Goal: Task Accomplishment & Management: Manage account settings

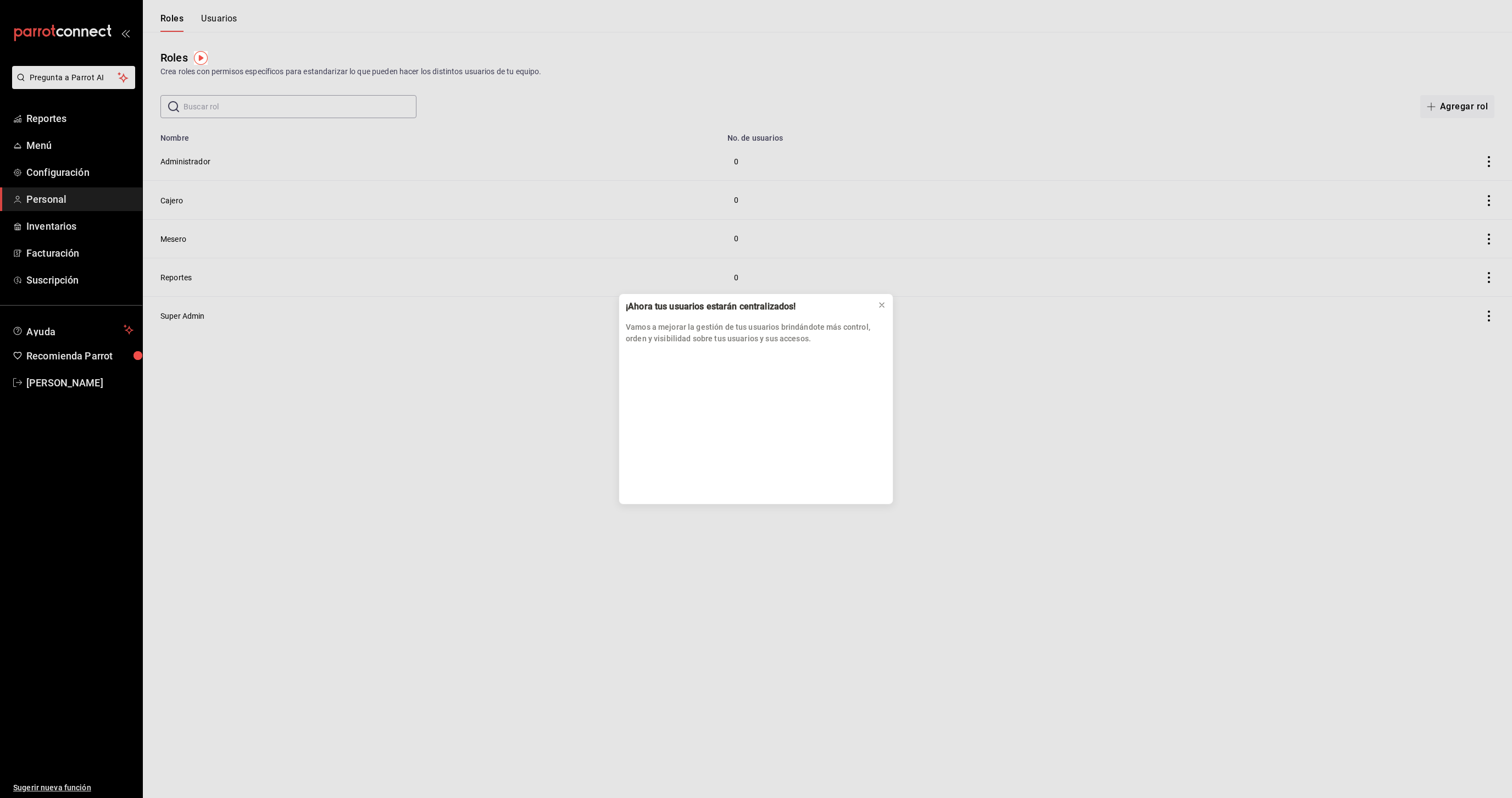
click at [44, 173] on div "¡Ahora tus usuarios estarán centralizados! Vamos a mejorar la gestión de tus us…" at bounding box center [756, 399] width 1512 height 798
click at [880, 304] on icon at bounding box center [881, 304] width 4 height 4
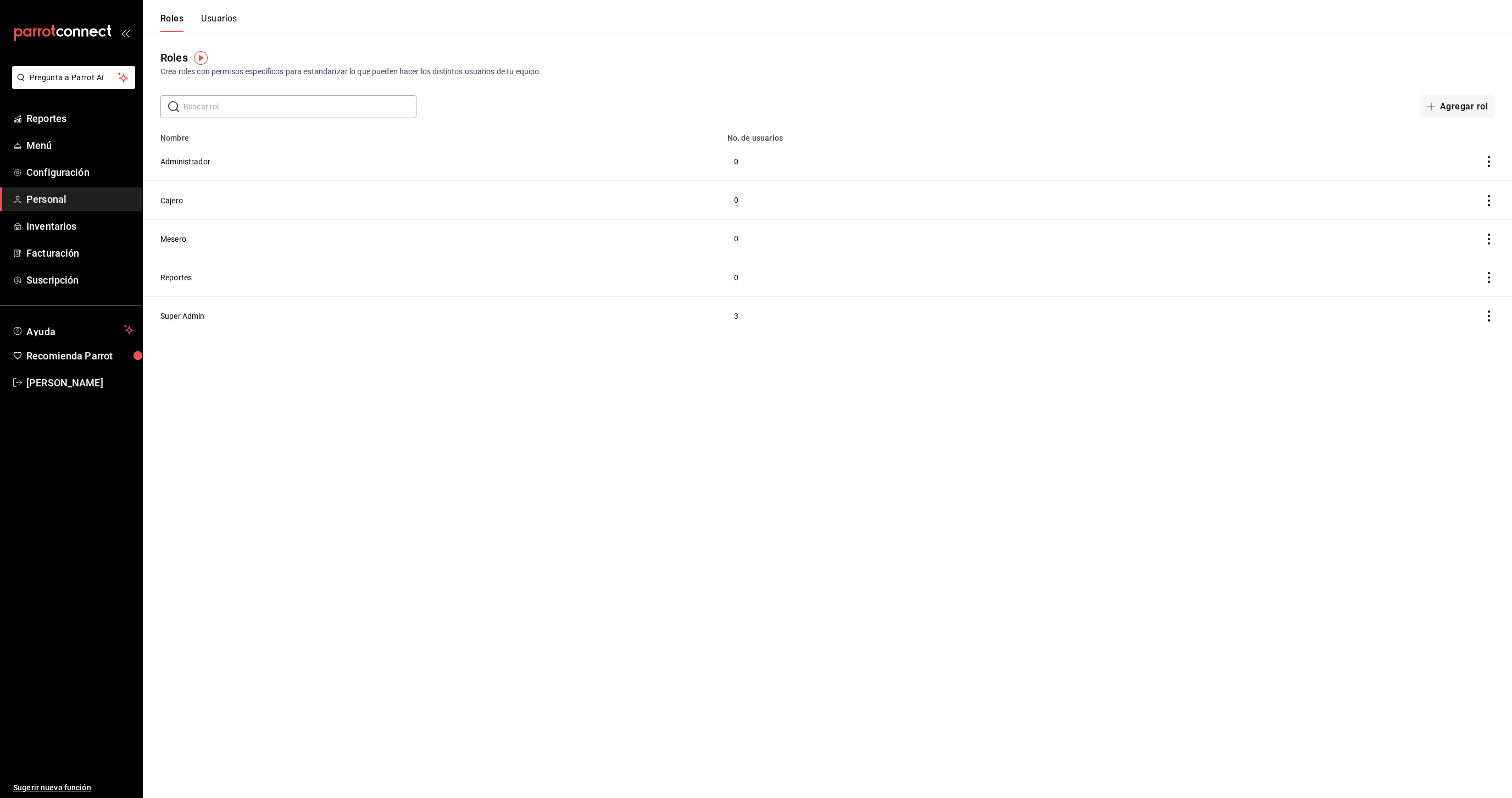
click at [880, 304] on td "3" at bounding box center [966, 315] width 492 height 38
click at [73, 178] on span "Configuración" at bounding box center [80, 172] width 107 height 15
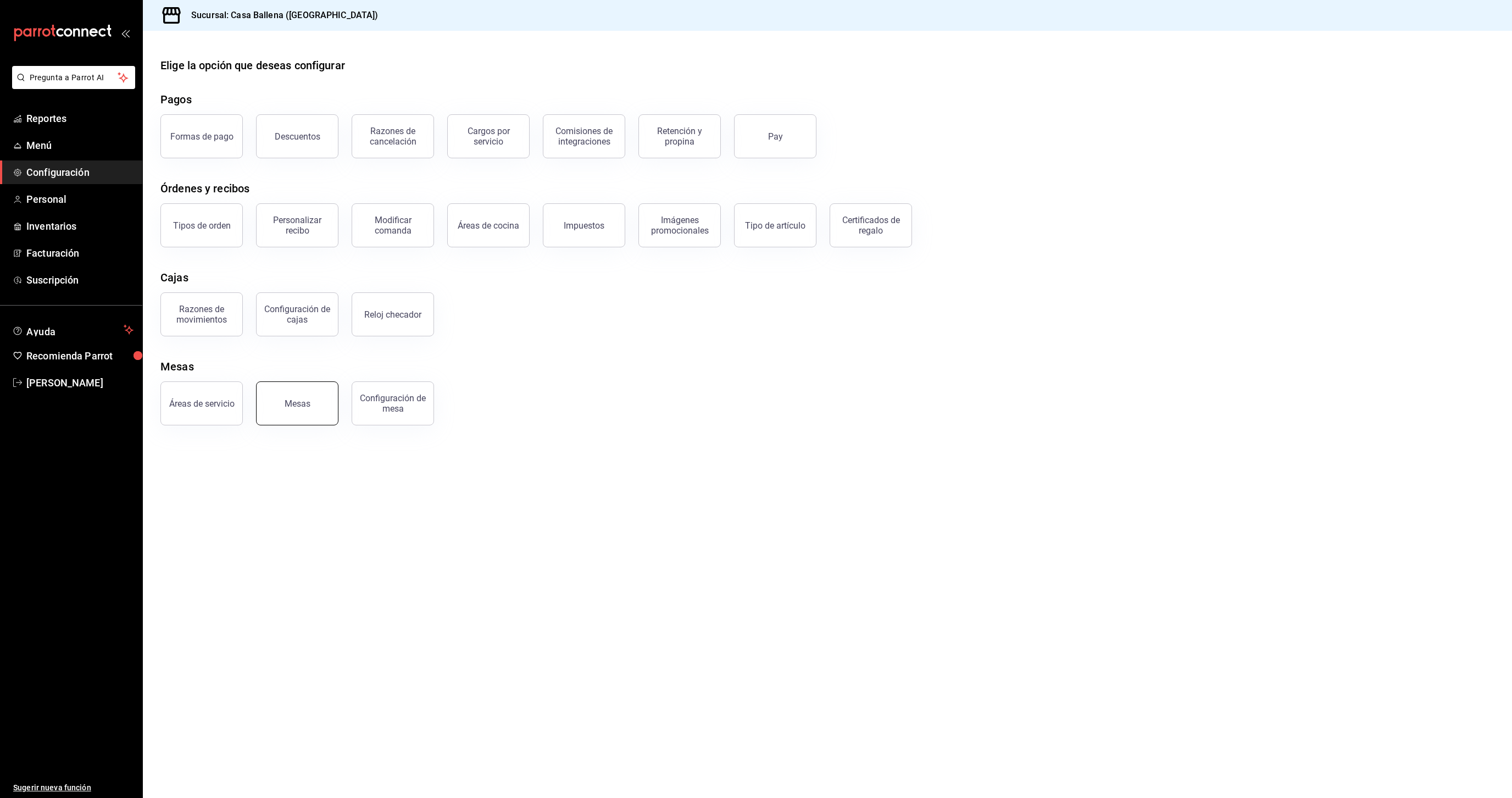
click at [305, 407] on div "Mesas" at bounding box center [298, 403] width 26 height 11
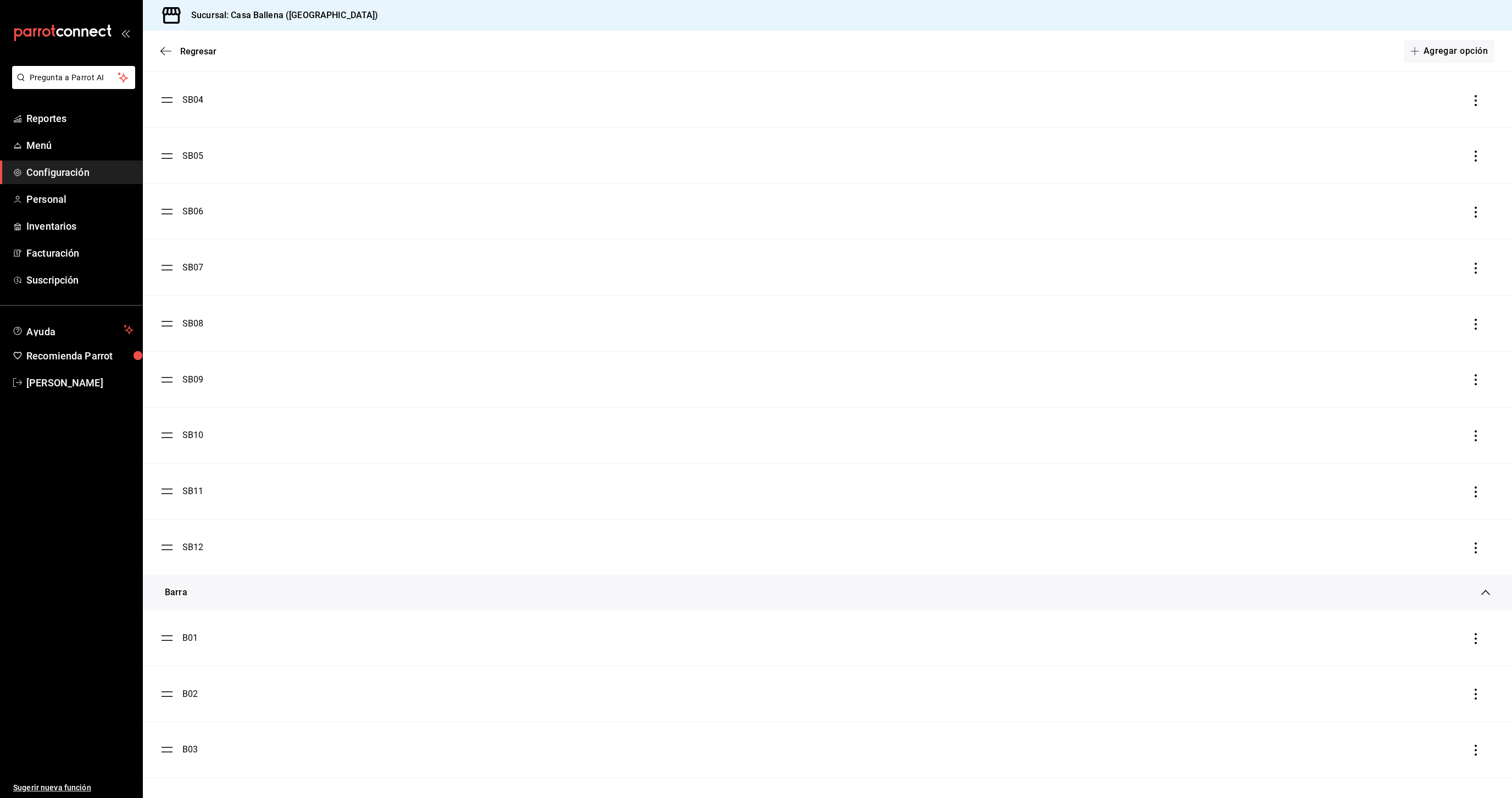
scroll to position [270, 0]
click at [161, 62] on div "Regresar Agregar opción" at bounding box center [827, 51] width 1369 height 41
click at [164, 57] on div "Regresar Agregar opción" at bounding box center [827, 51] width 1369 height 41
click at [168, 49] on icon "button" at bounding box center [166, 51] width 11 height 10
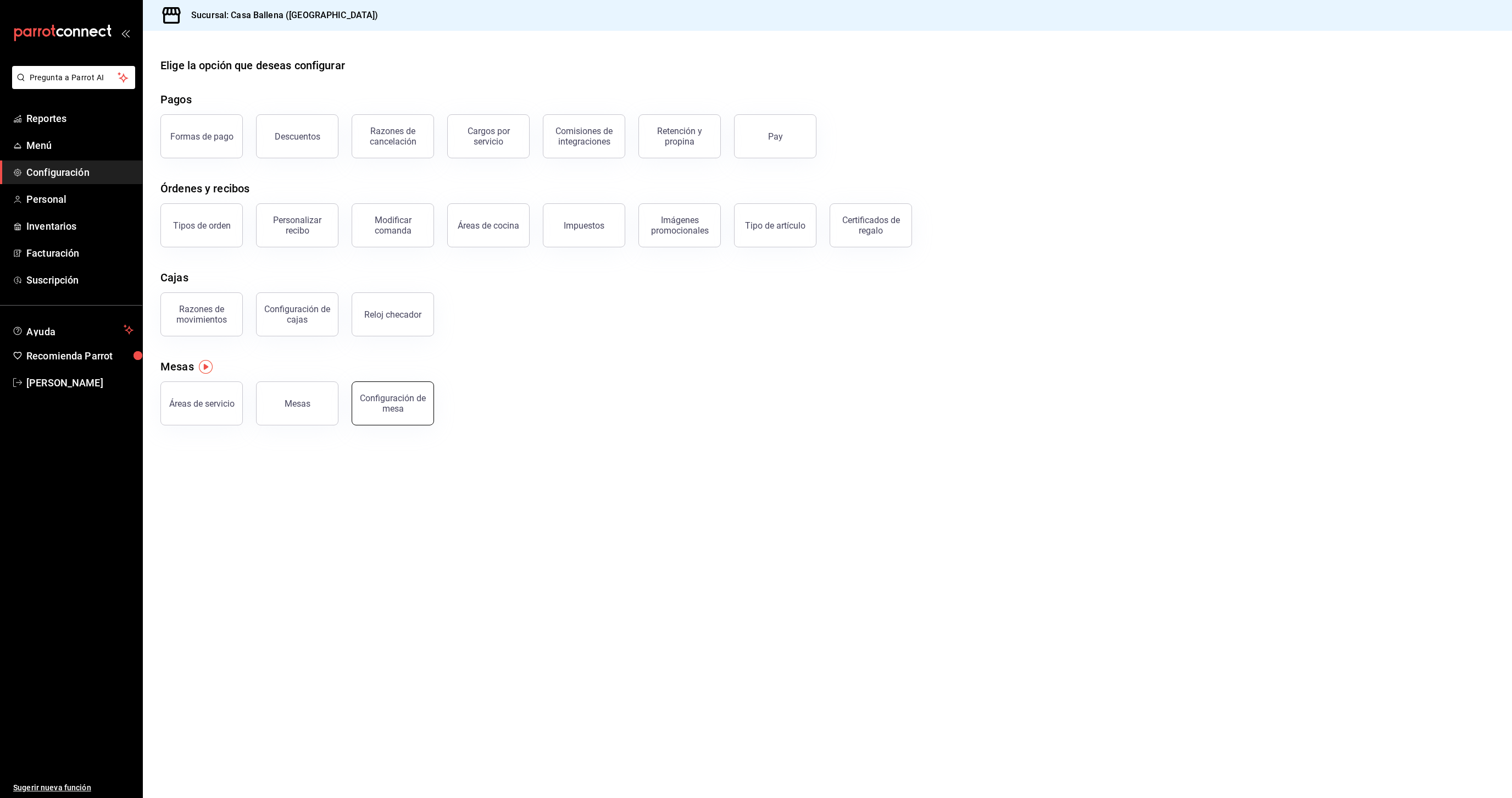
click at [398, 403] on div "Configuración de mesa" at bounding box center [393, 404] width 68 height 21
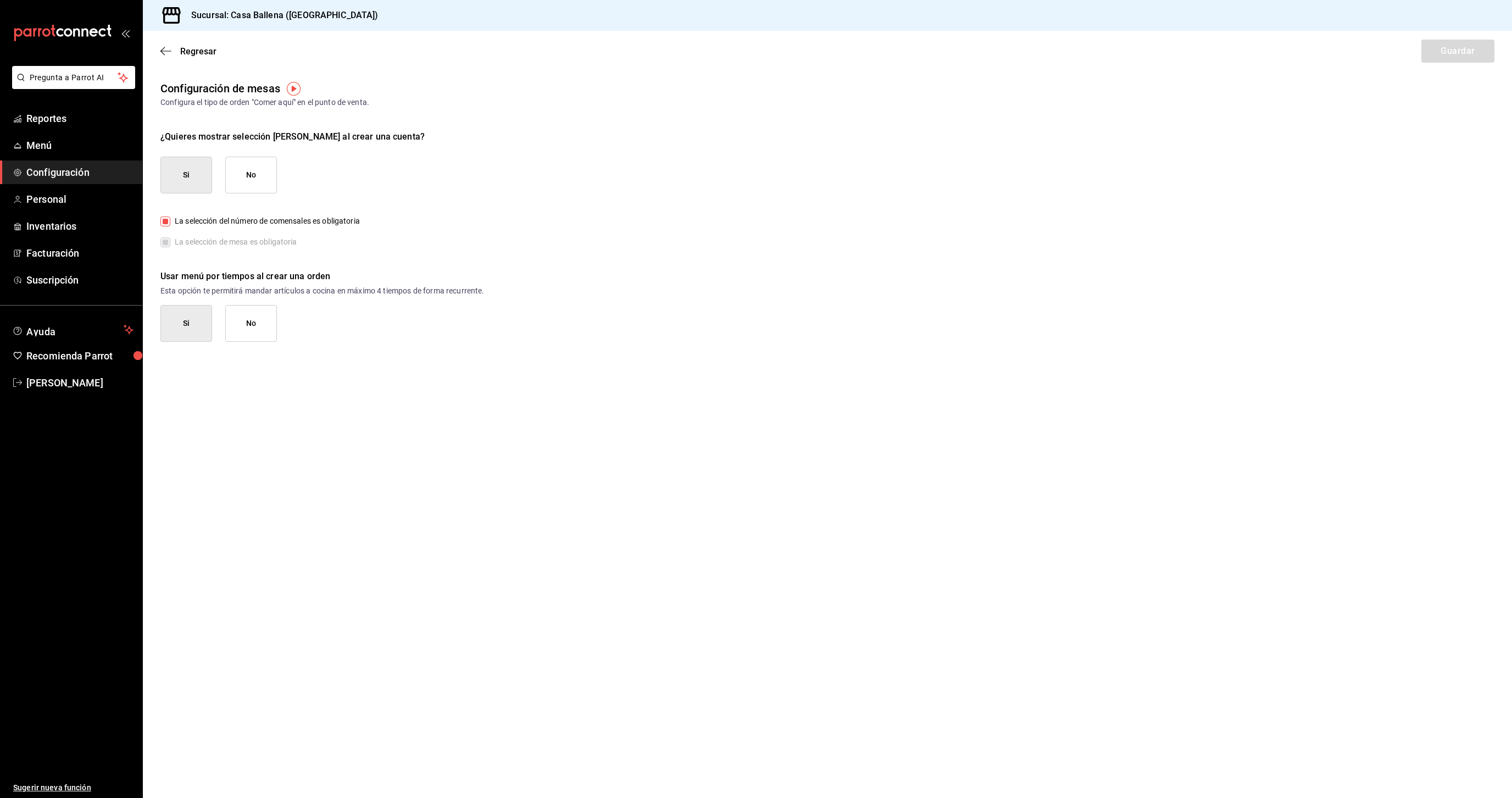
click at [169, 62] on div "Regresar Guardar" at bounding box center [827, 51] width 1369 height 41
click at [166, 58] on div "Regresar Guardar" at bounding box center [827, 51] width 1369 height 41
click at [165, 54] on icon "button" at bounding box center [166, 51] width 11 height 10
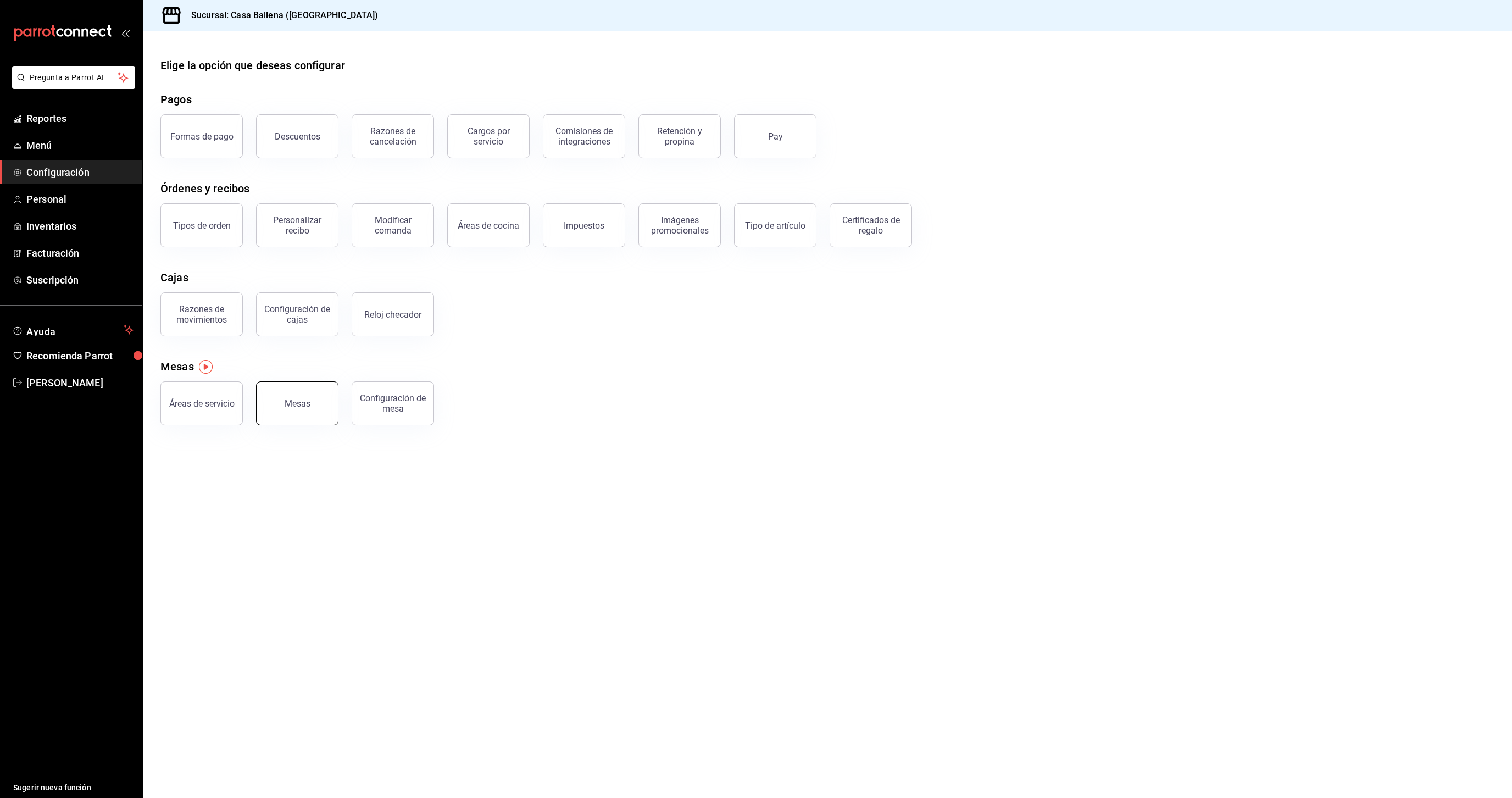
click at [296, 404] on div "Mesas" at bounding box center [298, 403] width 26 height 11
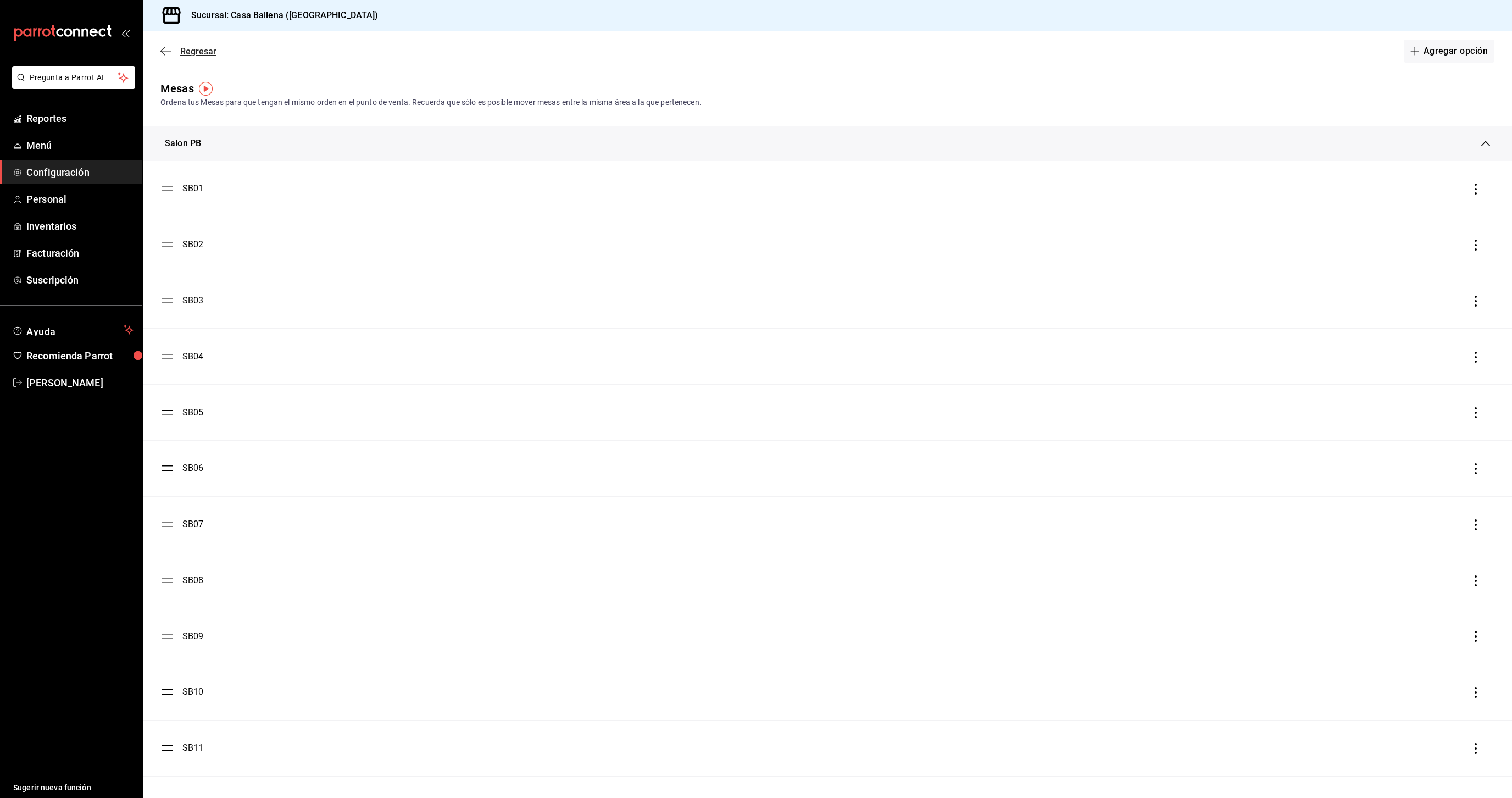
click at [165, 56] on icon "button" at bounding box center [166, 51] width 11 height 10
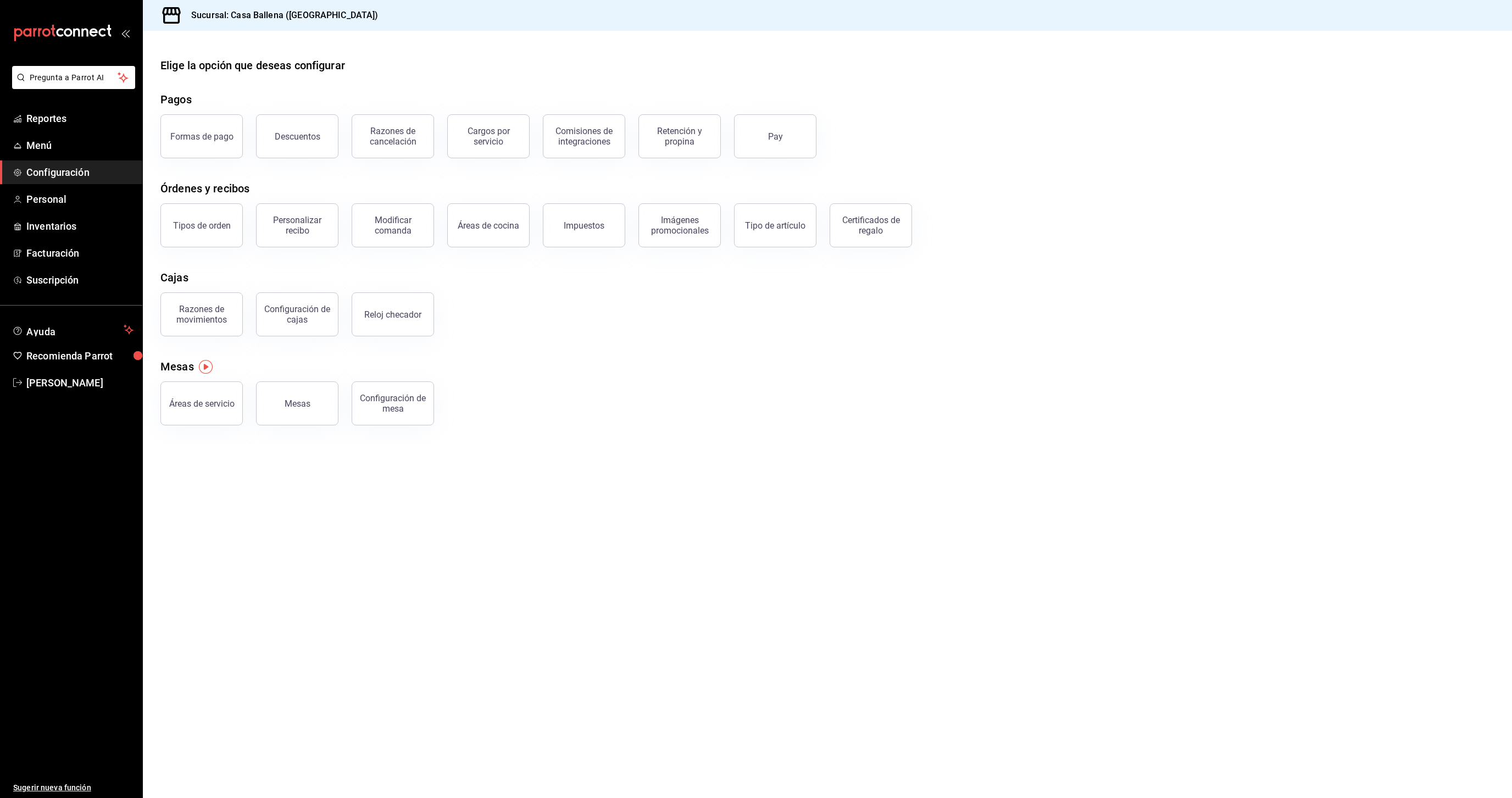
click at [245, 404] on div "Mesas" at bounding box center [291, 397] width 96 height 57
click at [236, 404] on button "Áreas de servicio" at bounding box center [202, 403] width 83 height 44
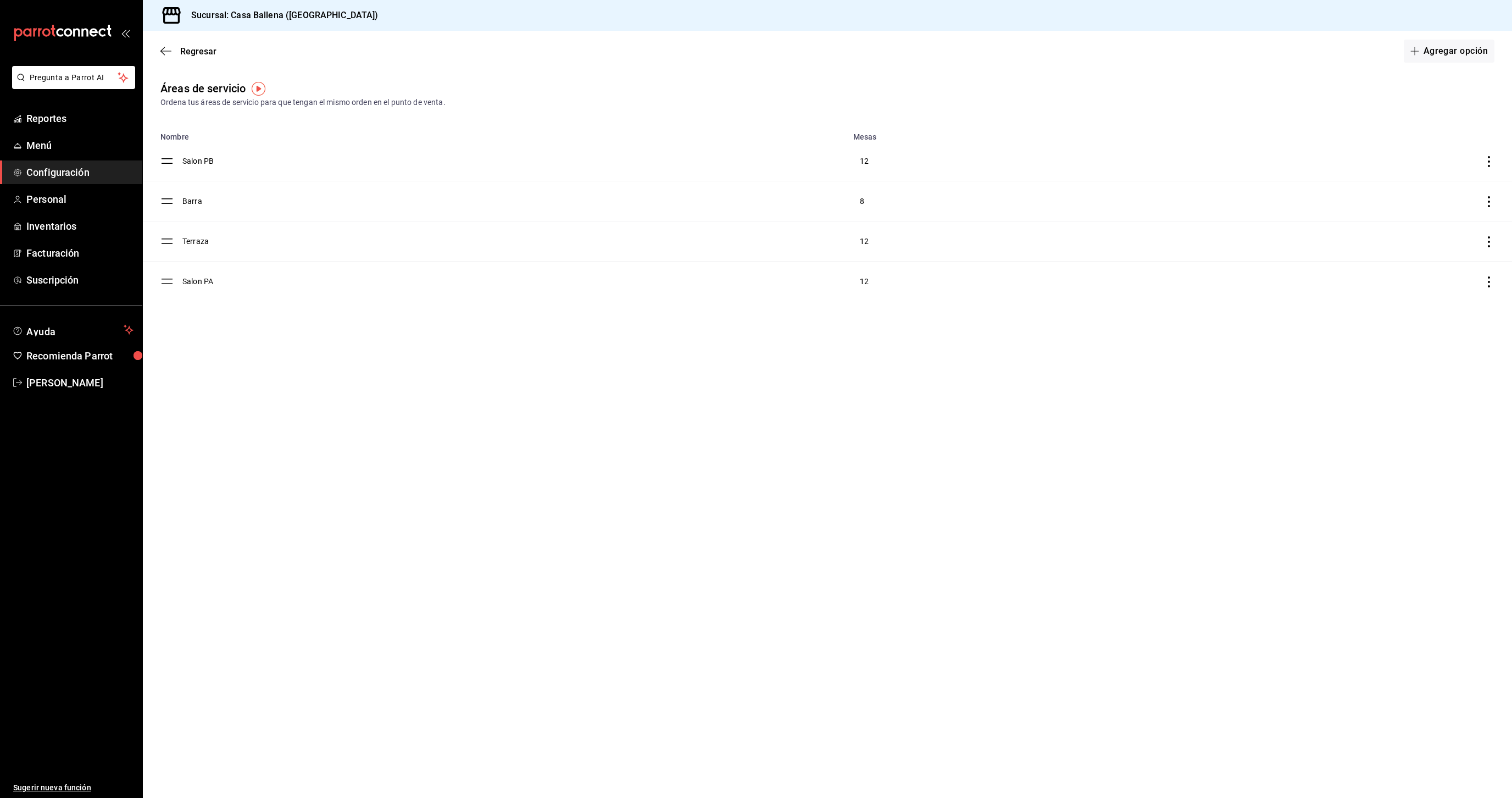
click at [199, 162] on td "Salon PB" at bounding box center [514, 161] width 664 height 40
type input "Salon"
click at [1454, 48] on button "Guardar" at bounding box center [1458, 51] width 73 height 23
click at [226, 211] on td "Barra" at bounding box center [514, 201] width 664 height 40
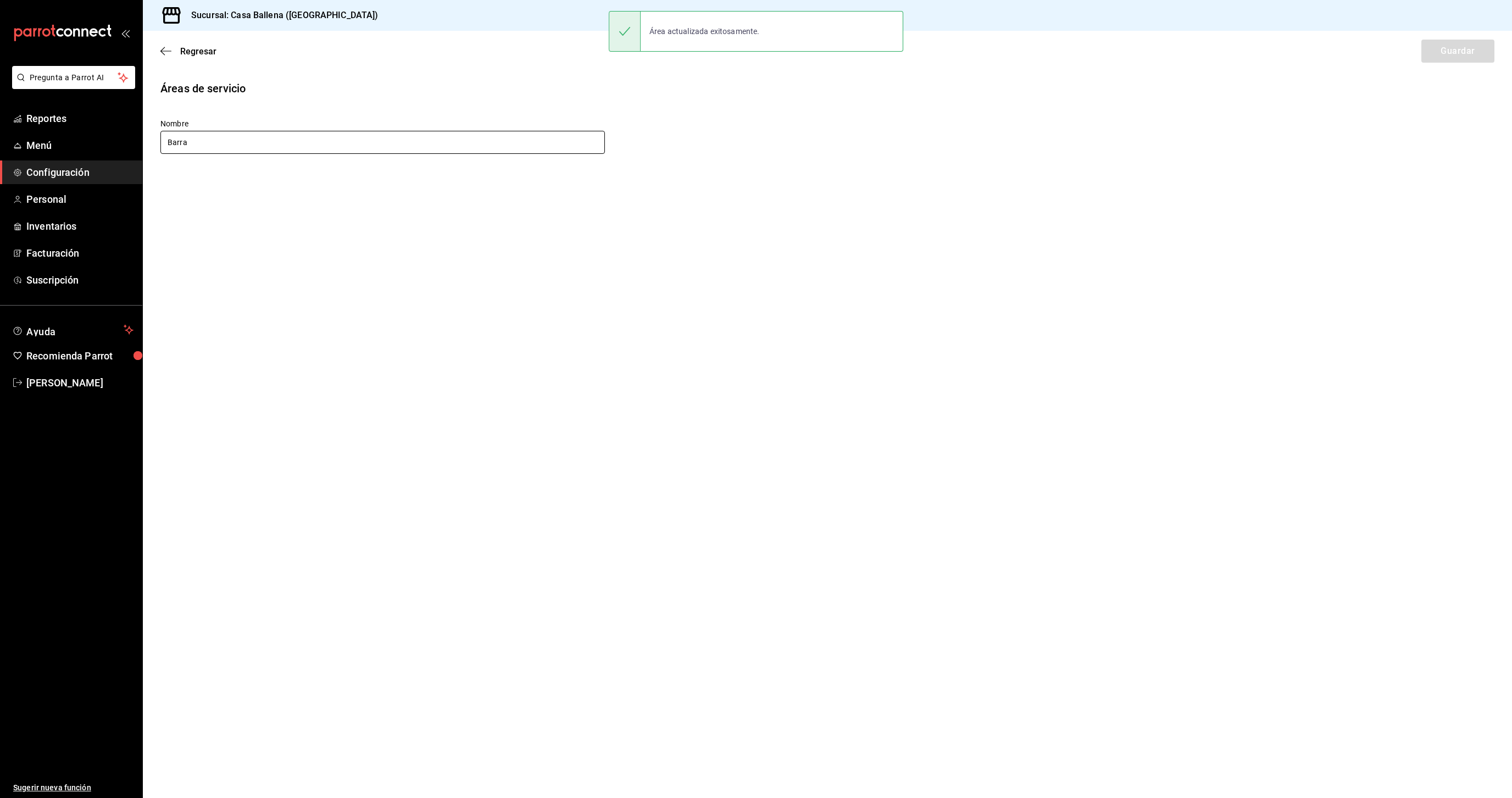
drag, startPoint x: 233, startPoint y: 147, endPoint x: 66, endPoint y: 144, distance: 167.0
click at [161, 144] on input "Barra" at bounding box center [383, 142] width 444 height 23
type input "Patio"
click at [1458, 63] on div "Regresar Guardar" at bounding box center [827, 51] width 1369 height 41
click at [1450, 47] on button "Guardar" at bounding box center [1458, 51] width 73 height 23
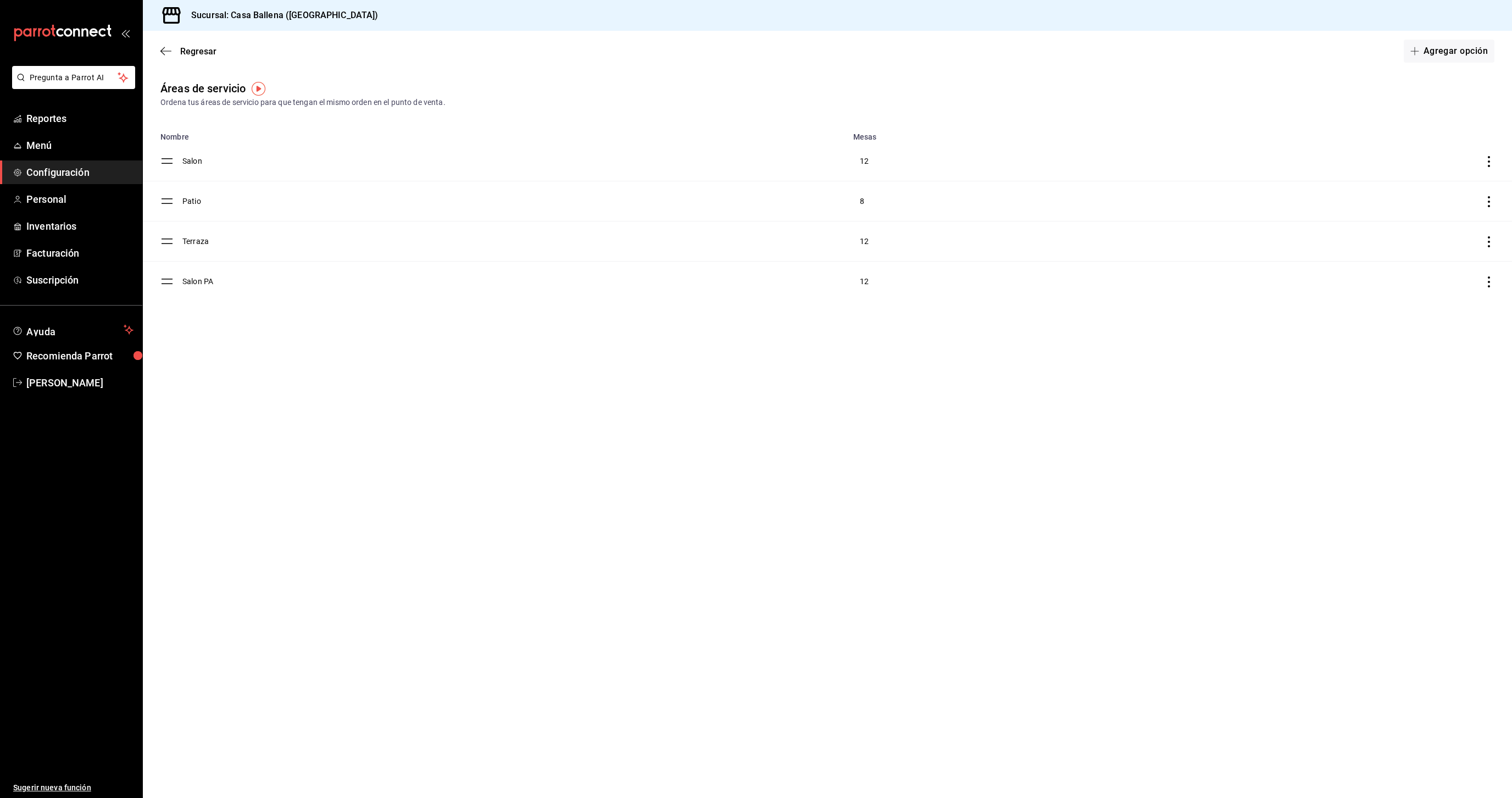
click at [205, 287] on td "Salon PA" at bounding box center [514, 281] width 664 height 40
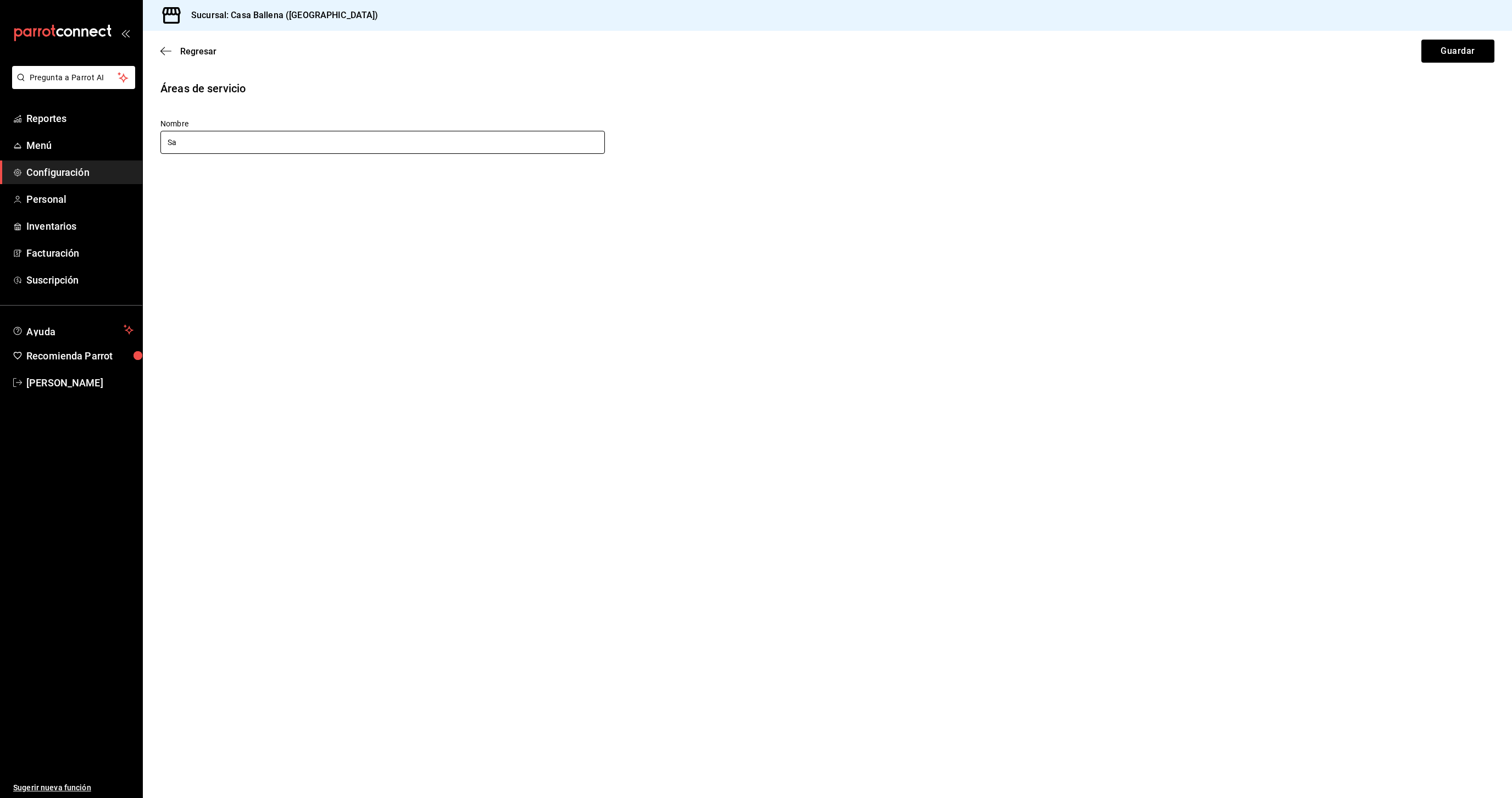
type input "S"
type input "Barra Salon"
click at [1456, 47] on button "Guardar" at bounding box center [1458, 51] width 73 height 23
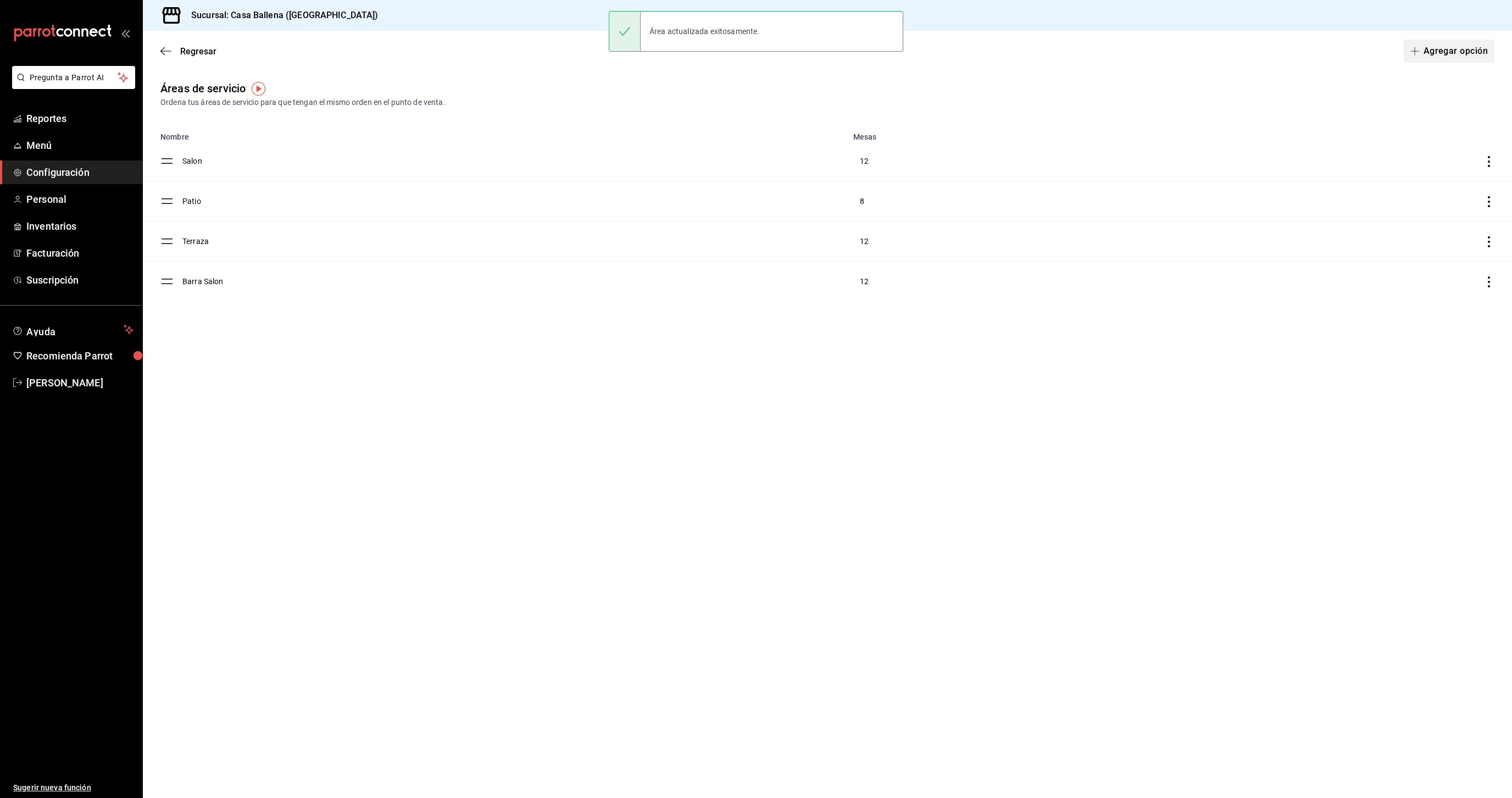
click at [1443, 44] on button "Agregar opción" at bounding box center [1449, 51] width 91 height 23
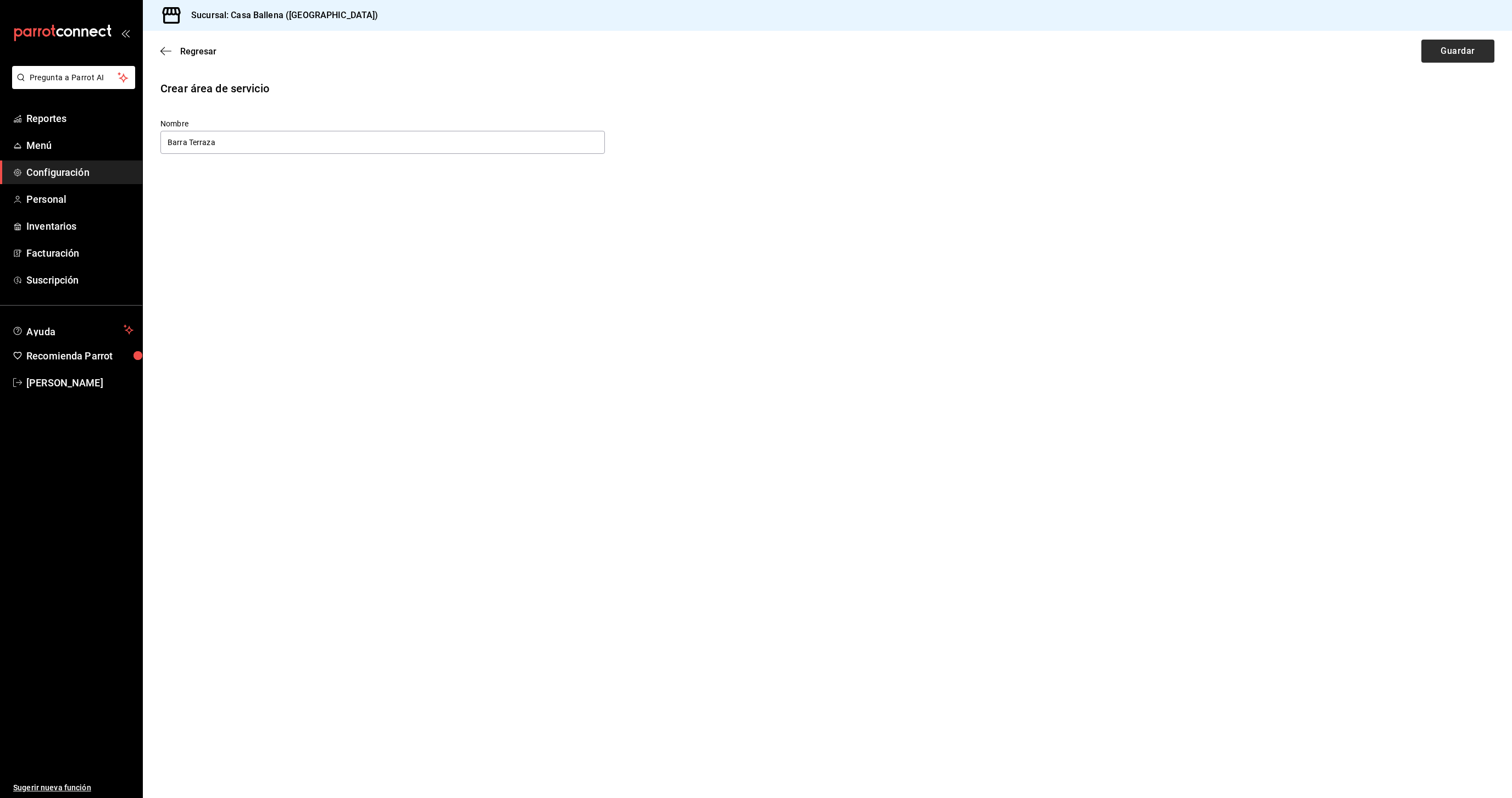
type input "Barra Terraza"
click at [1446, 51] on button "Guardar" at bounding box center [1458, 51] width 73 height 23
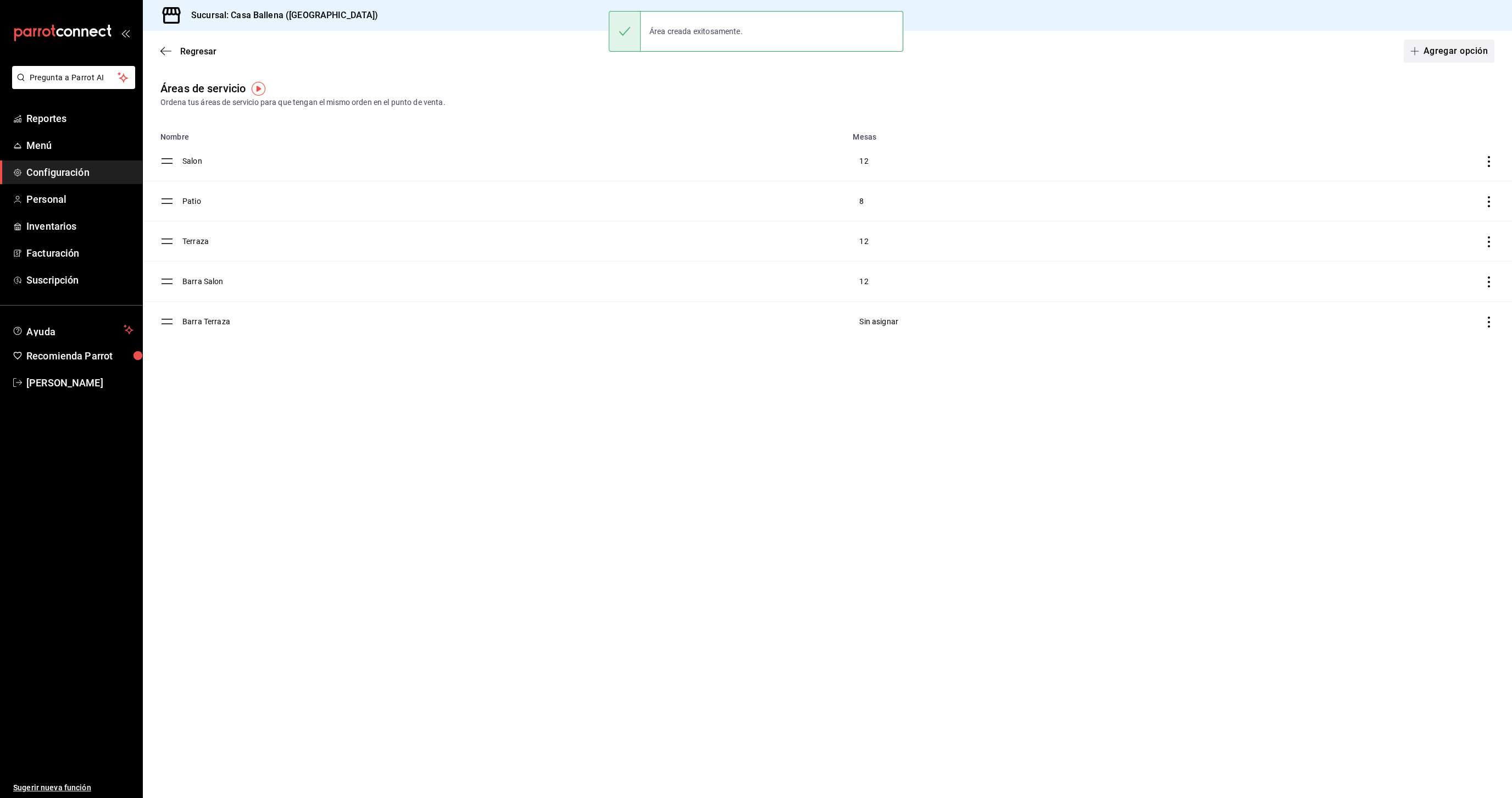
click at [1439, 49] on button "Agregar opción" at bounding box center [1449, 51] width 91 height 23
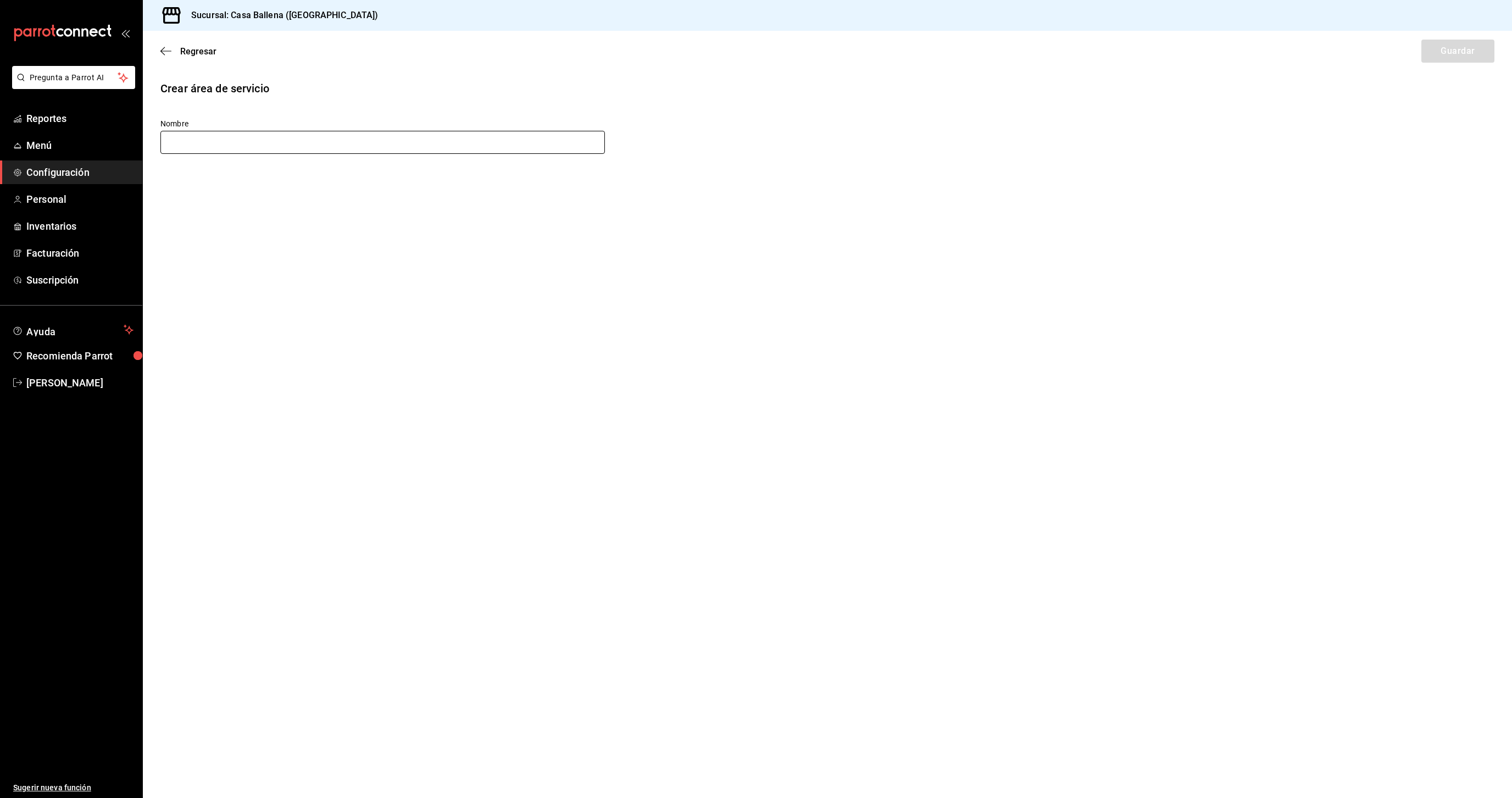
click at [227, 136] on input "text" at bounding box center [383, 142] width 444 height 23
type input "Cena Privada"
click at [1450, 47] on button "Guardar" at bounding box center [1458, 51] width 73 height 23
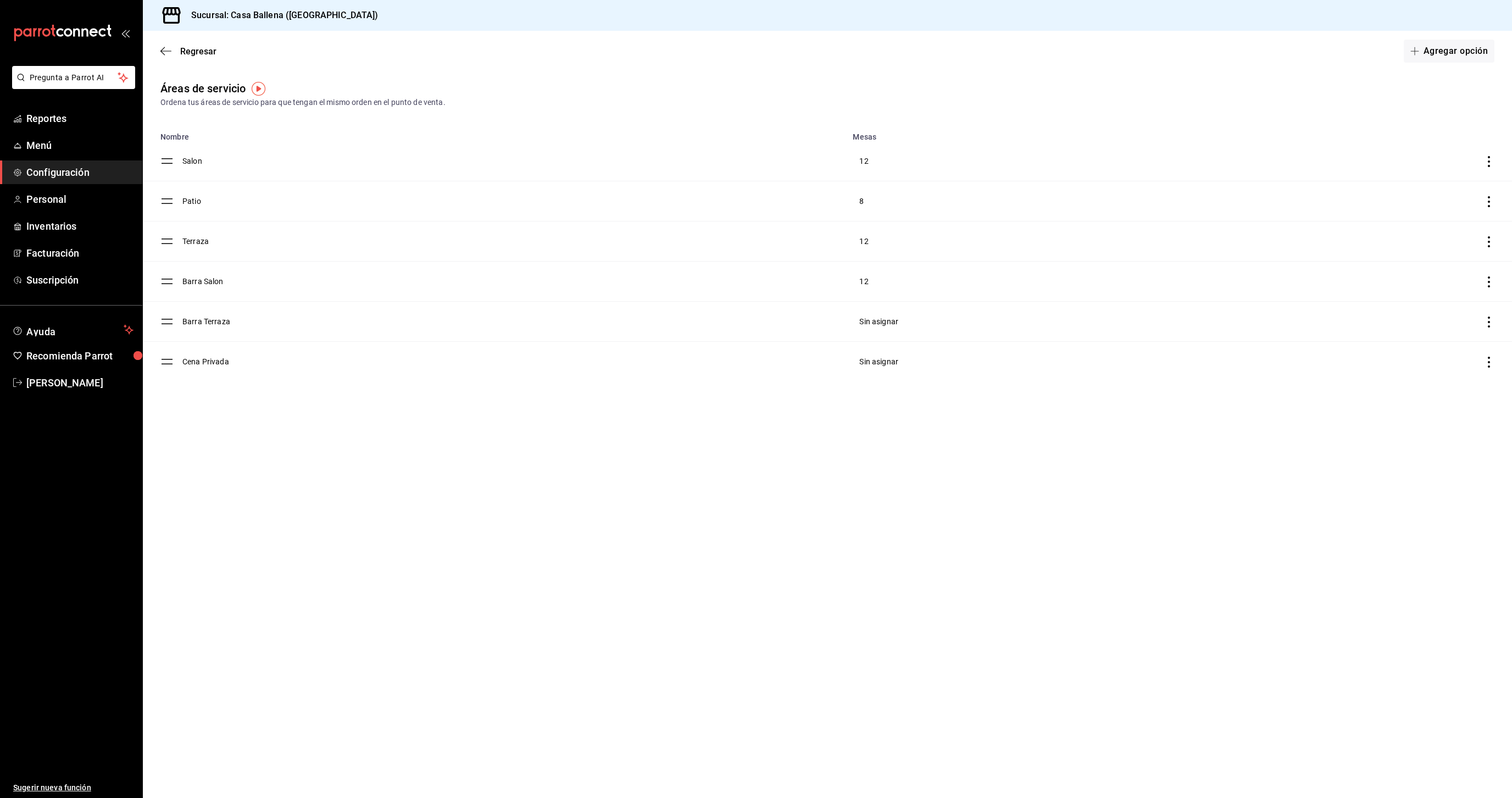
click at [160, 49] on div "Regresar Agregar opción" at bounding box center [827, 51] width 1369 height 41
click at [170, 59] on div "Regresar Agregar opción" at bounding box center [827, 51] width 1369 height 41
click at [165, 51] on icon "button" at bounding box center [166, 50] width 11 height 1
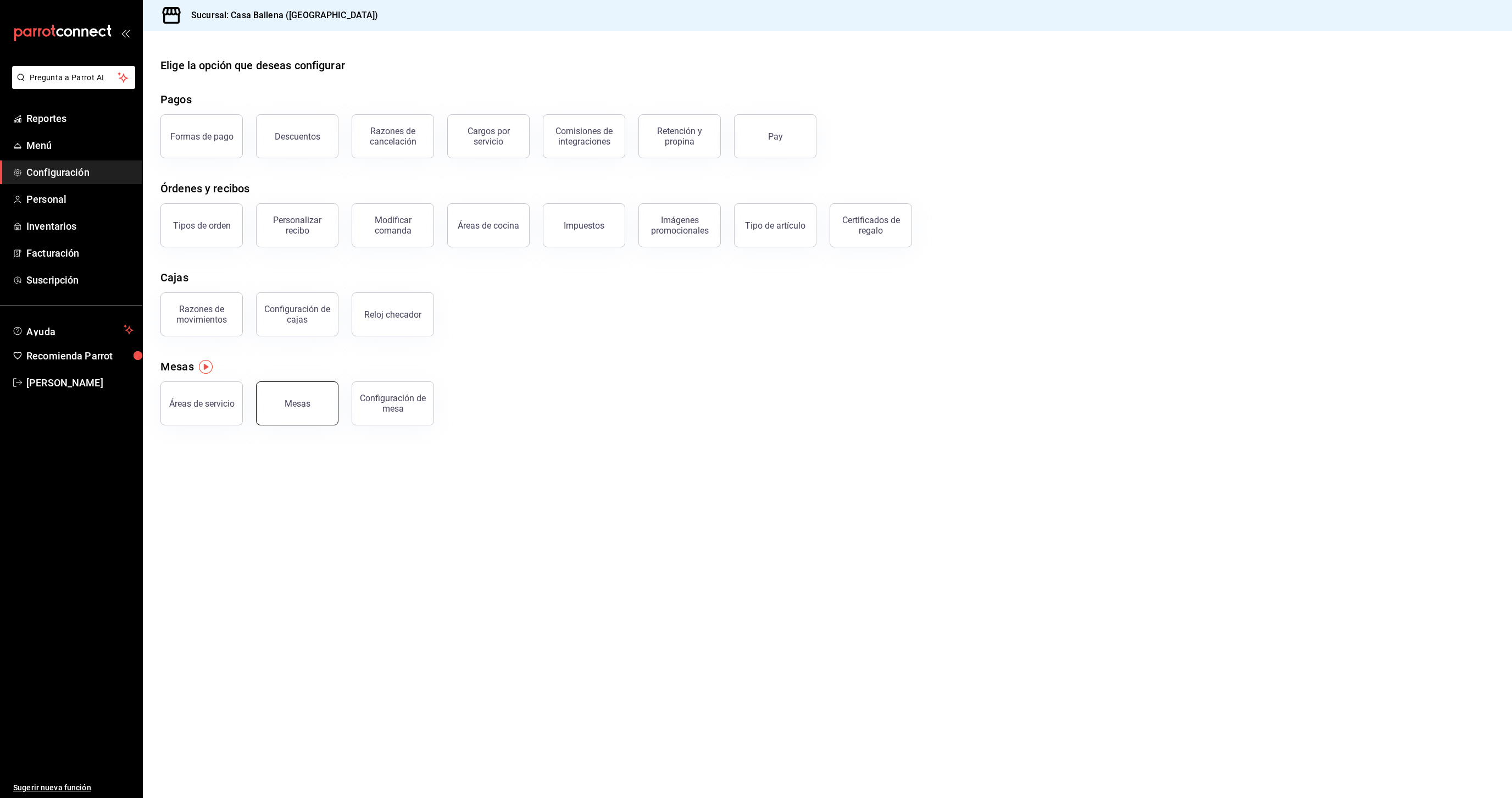
click at [306, 411] on button "Mesas" at bounding box center [298, 403] width 83 height 44
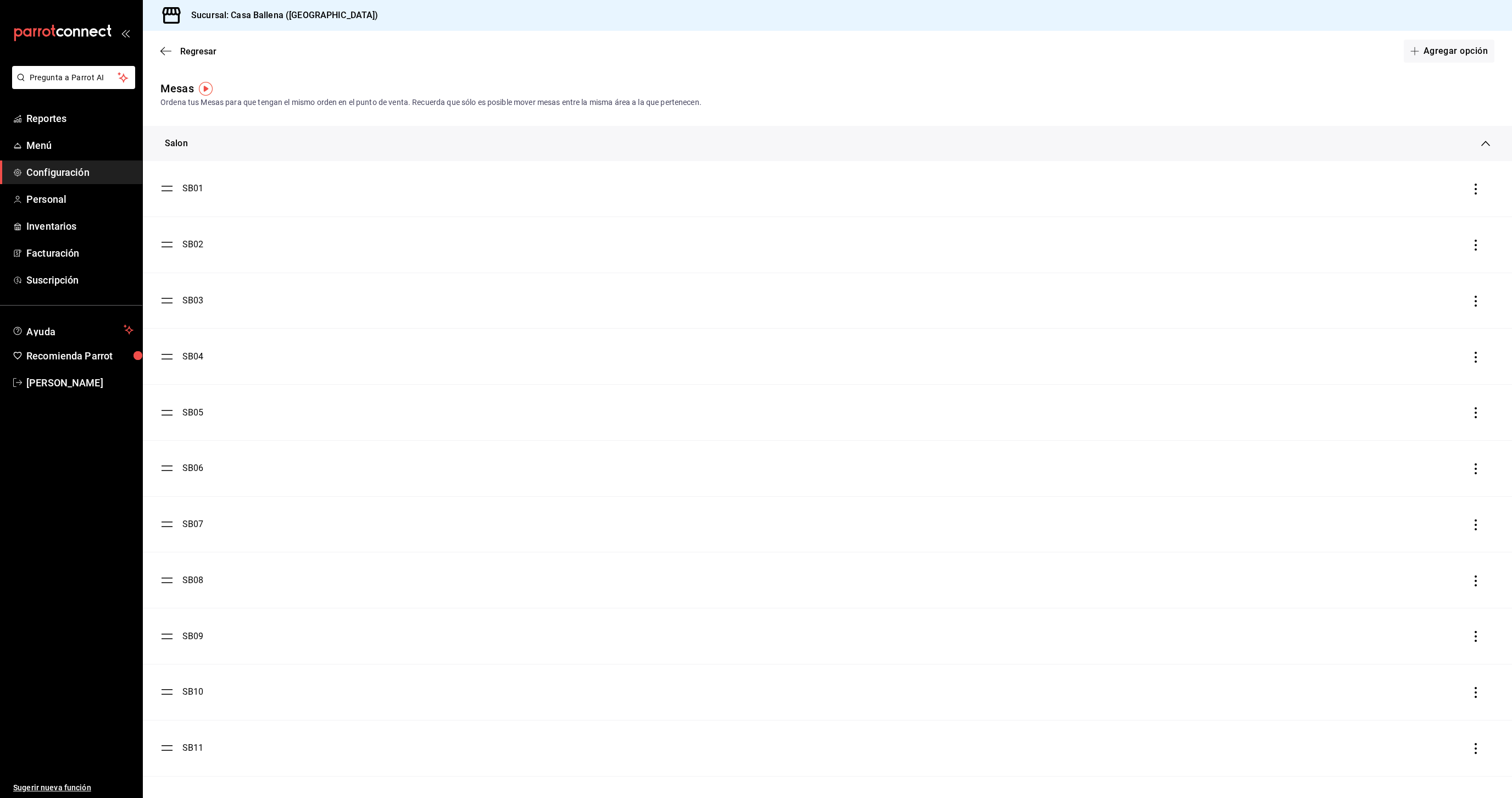
click at [1489, 152] on div "Salon" at bounding box center [827, 143] width 1369 height 35
click at [178, 144] on div "Salon" at bounding box center [176, 139] width 23 height 13
click at [200, 191] on div "SB01" at bounding box center [193, 188] width 21 height 13
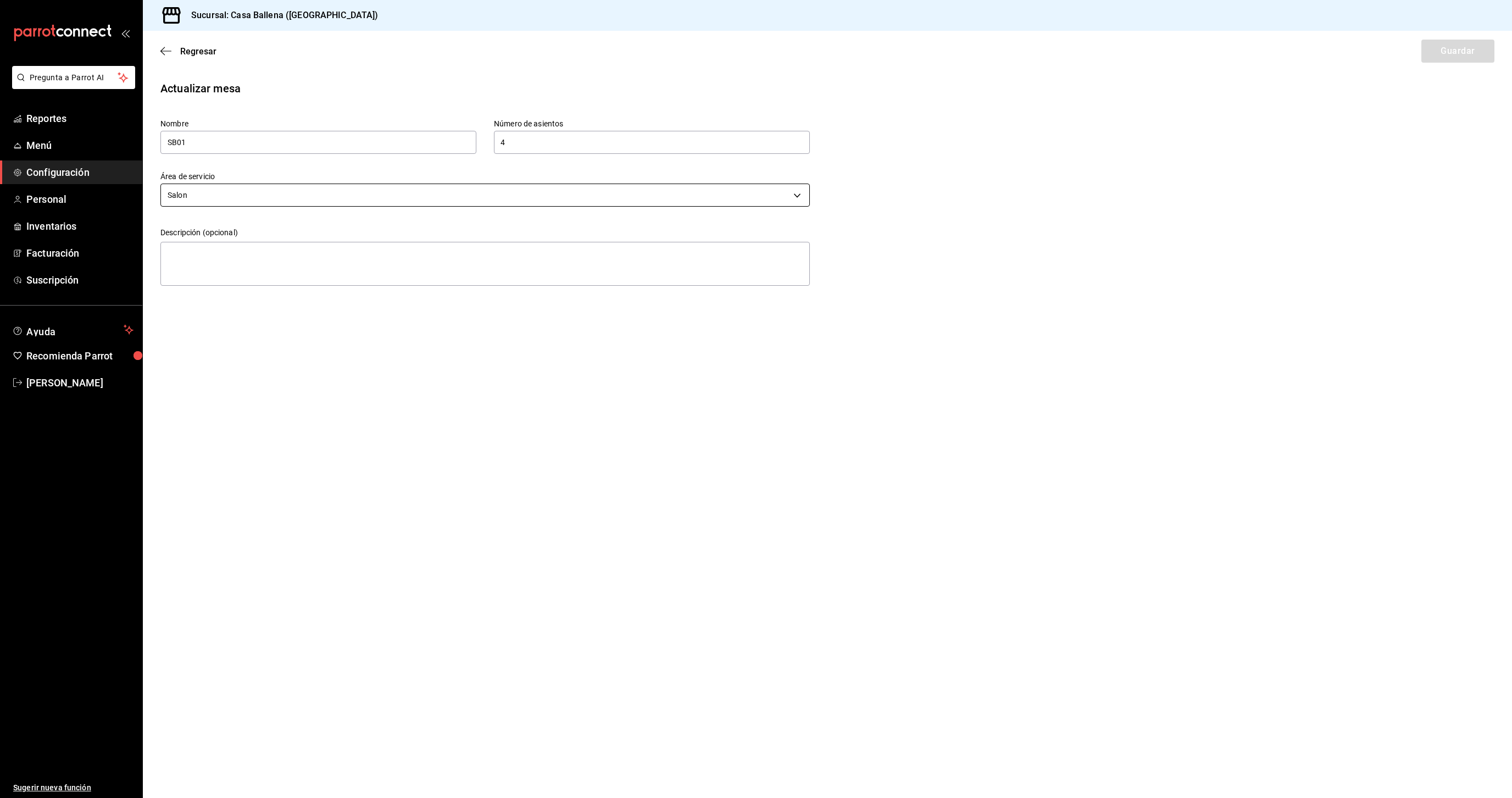
click at [233, 198] on body "Pregunta a Parrot AI Reportes Menú Configuración Personal Inventarios Facturaci…" at bounding box center [756, 399] width 1512 height 798
click at [233, 198] on div at bounding box center [756, 399] width 1512 height 798
click at [199, 149] on input "SB01" at bounding box center [319, 142] width 316 height 23
type input "S01"
click at [1494, 56] on div "Regresar Guardar" at bounding box center [827, 51] width 1369 height 41
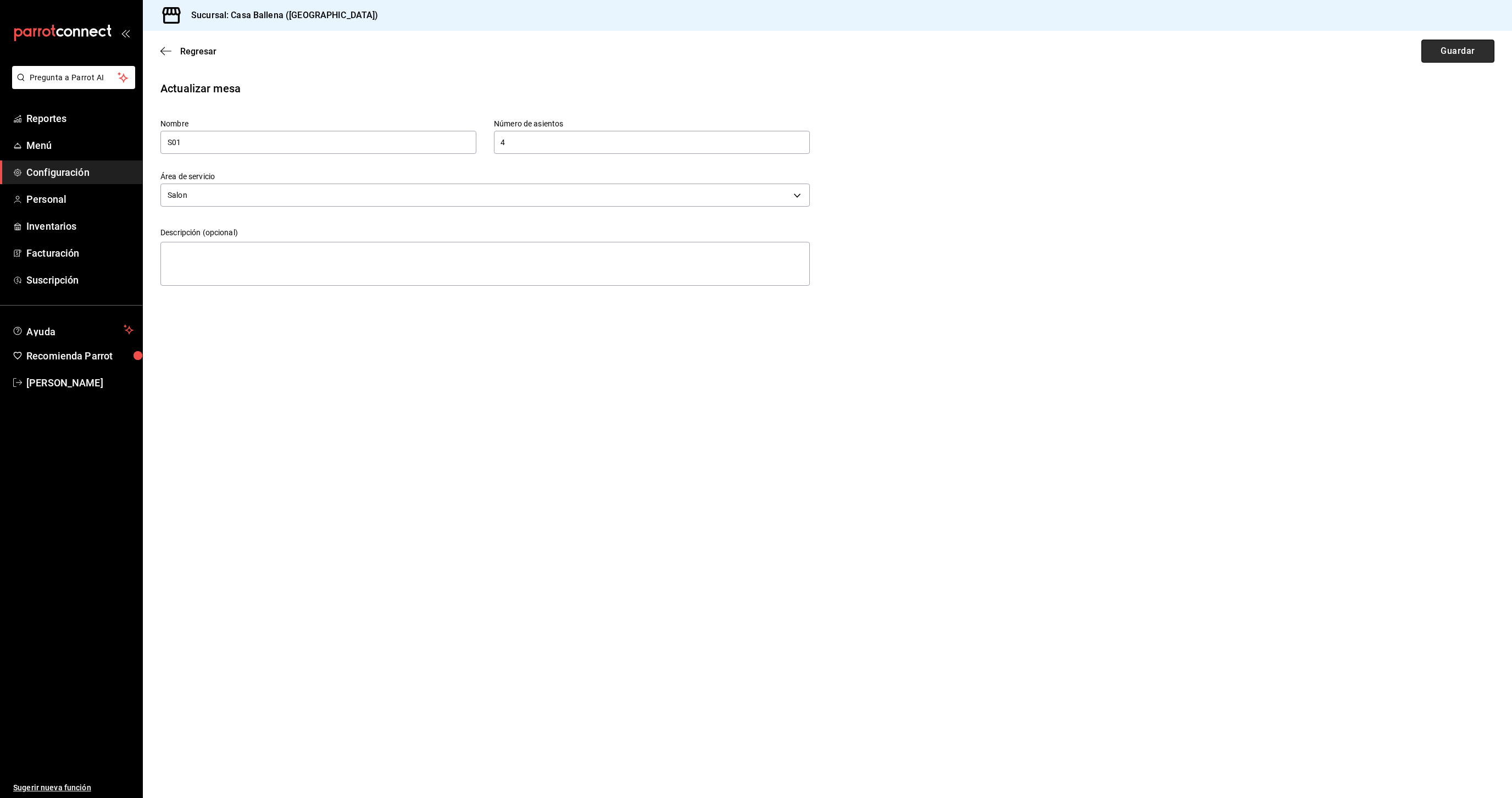
click at [1483, 57] on button "Guardar" at bounding box center [1458, 51] width 73 height 23
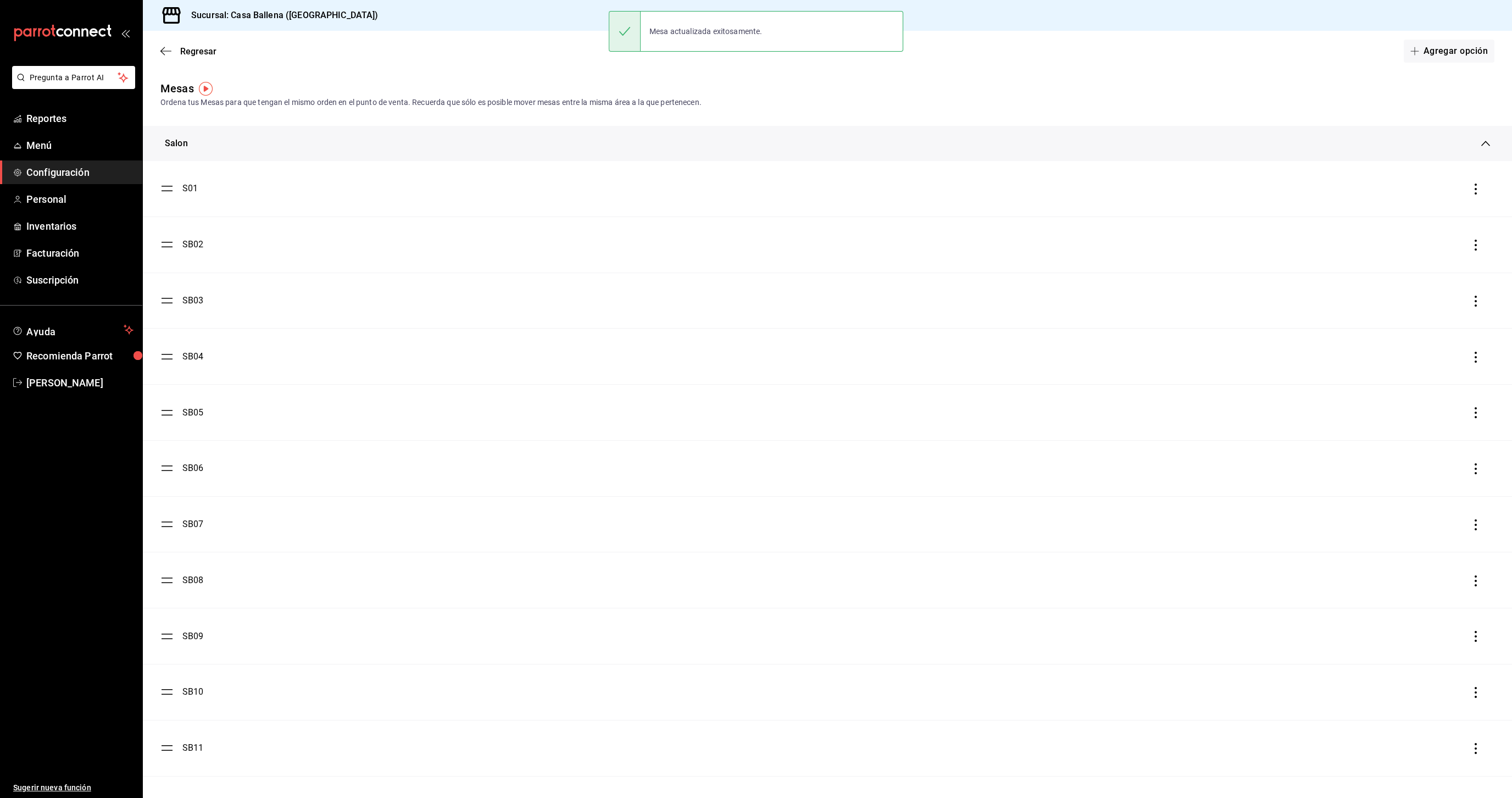
click at [194, 246] on div "SB02" at bounding box center [193, 244] width 21 height 13
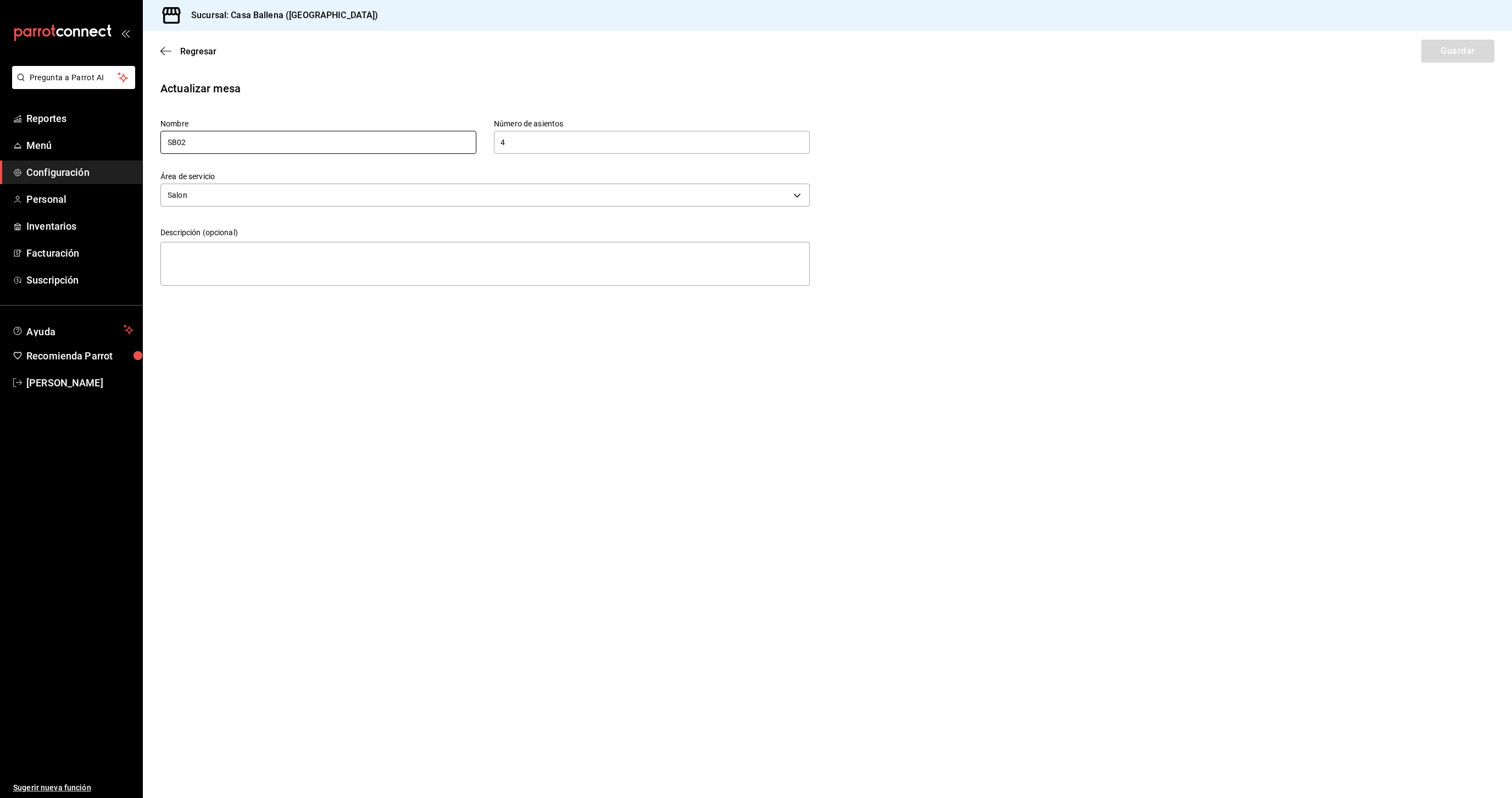
click at [178, 138] on input "SB02" at bounding box center [319, 142] width 316 height 23
type input "S02"
click at [1454, 55] on button "Guardar" at bounding box center [1458, 51] width 73 height 23
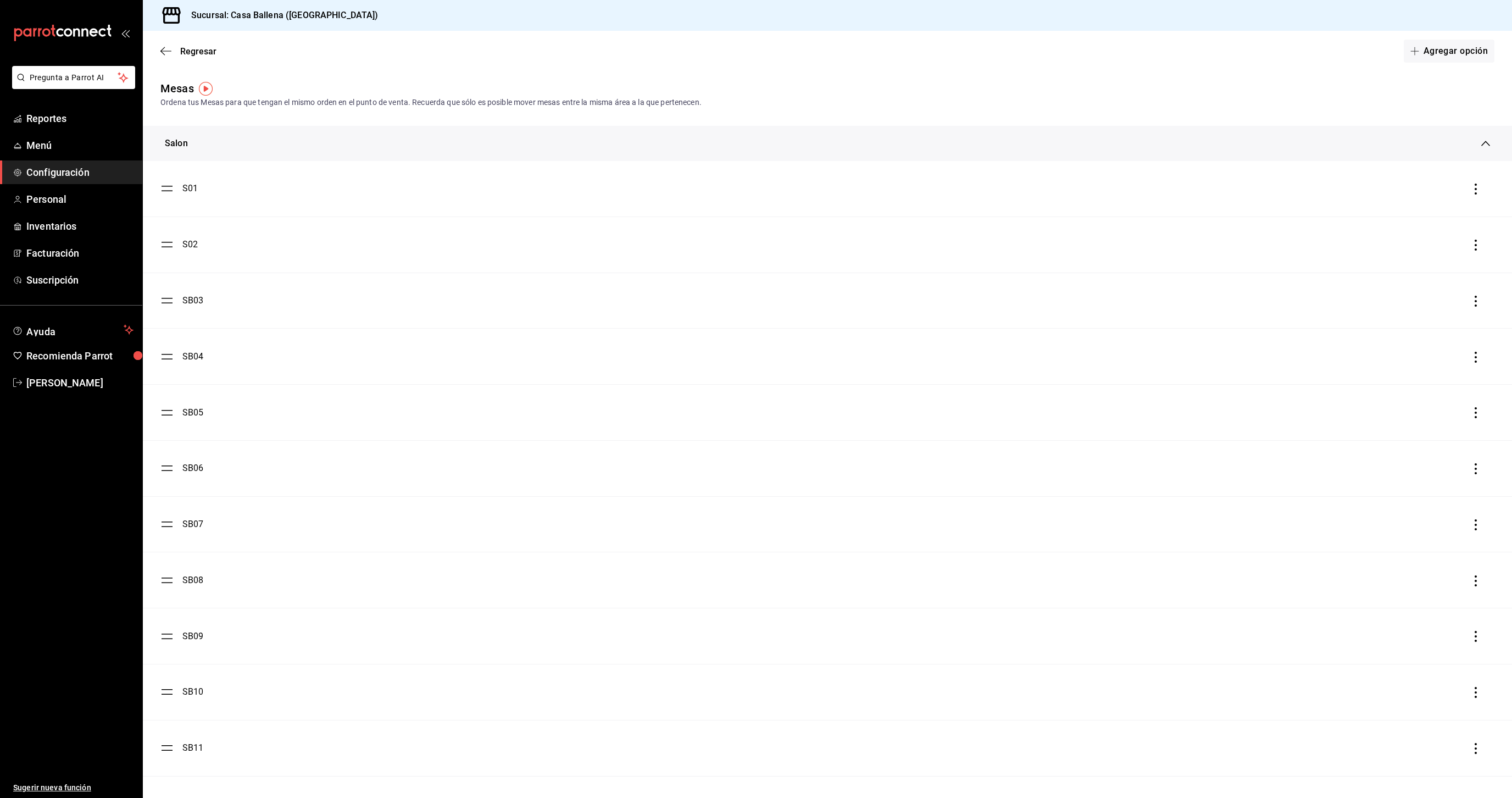
click at [195, 291] on li "SB03" at bounding box center [827, 301] width 1369 height 55
click at [191, 296] on div "SB03" at bounding box center [193, 301] width 21 height 13
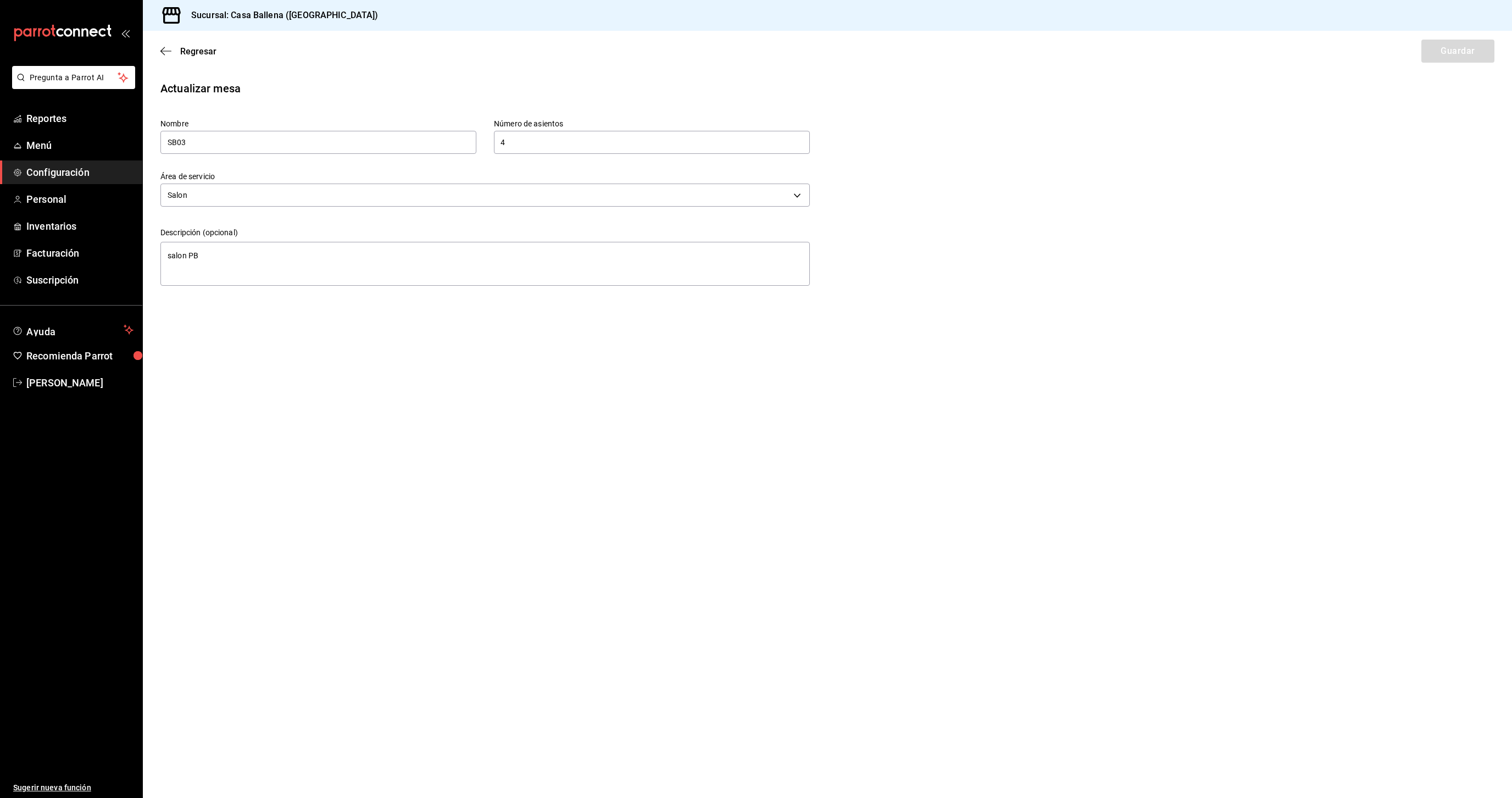
type textarea "x"
click at [178, 142] on input "SB03" at bounding box center [319, 142] width 316 height 23
type input "S03"
type textarea "x"
type input "S03"
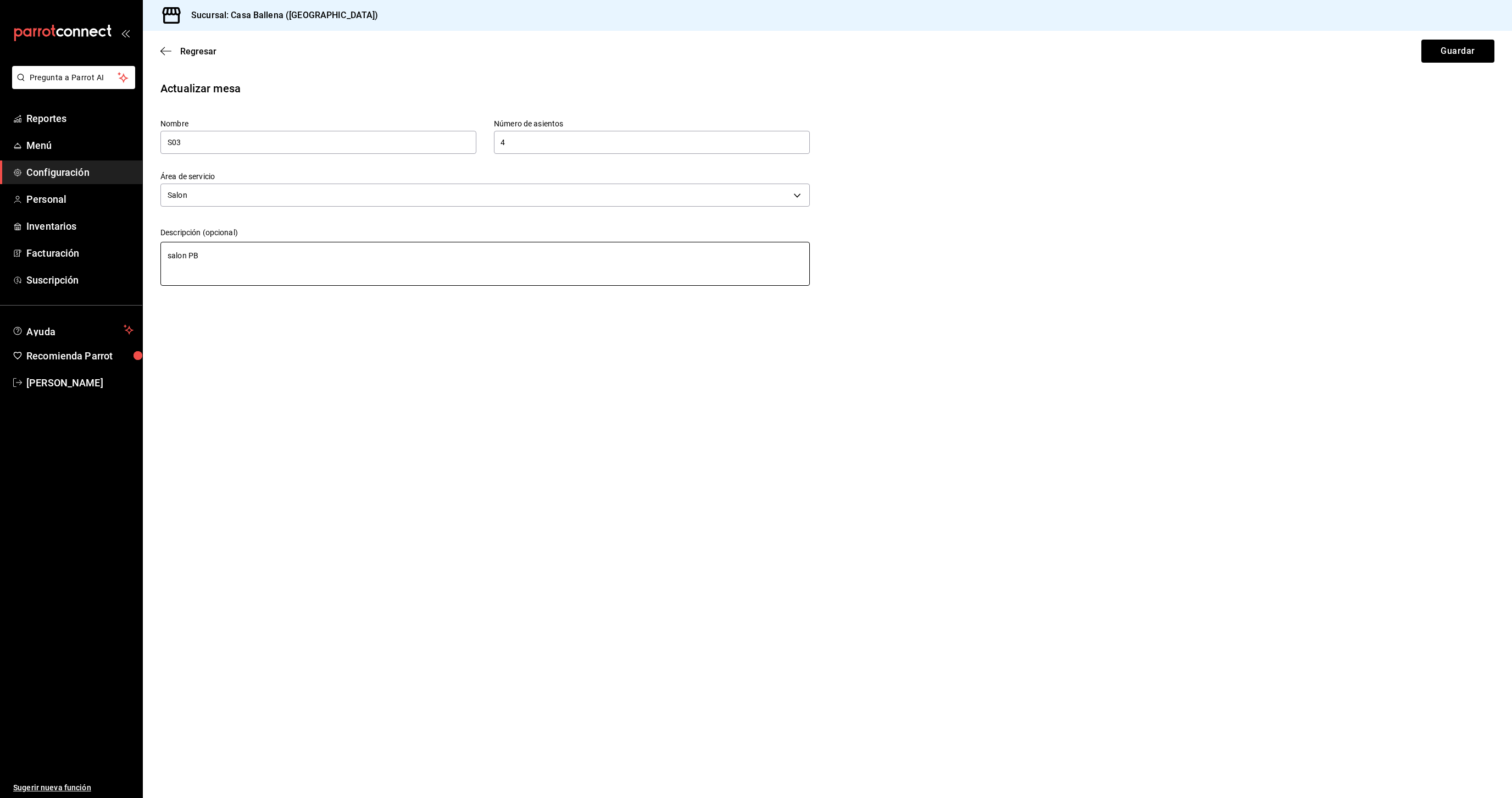
type textarea "x"
drag, startPoint x: 221, startPoint y: 247, endPoint x: 34, endPoint y: 247, distance: 187.0
click at [161, 247] on textarea "salon PB" at bounding box center [485, 264] width 649 height 44
click at [1456, 55] on button "Guardar" at bounding box center [1458, 51] width 73 height 23
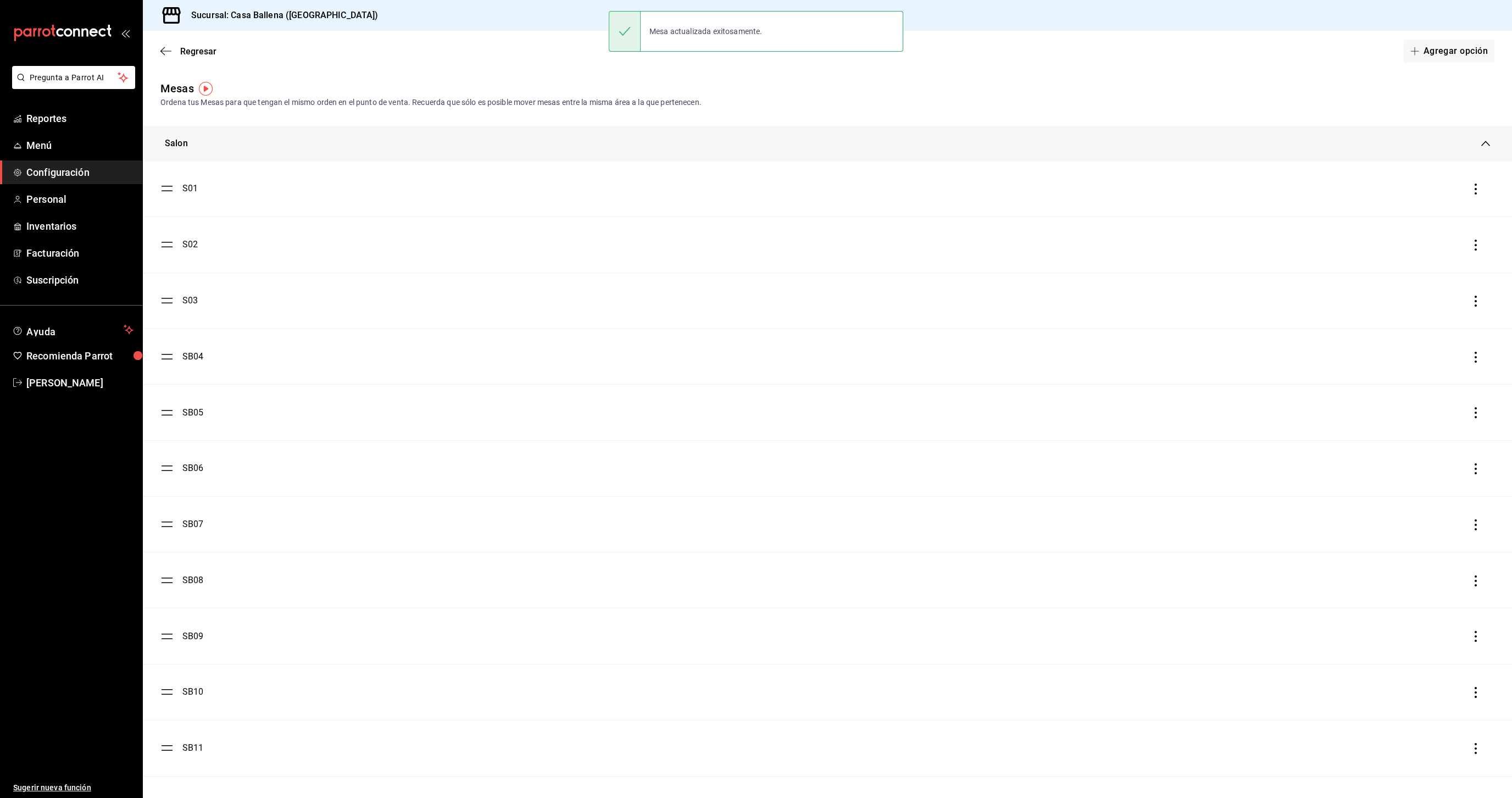
click at [191, 360] on div "SB04" at bounding box center [193, 357] width 21 height 13
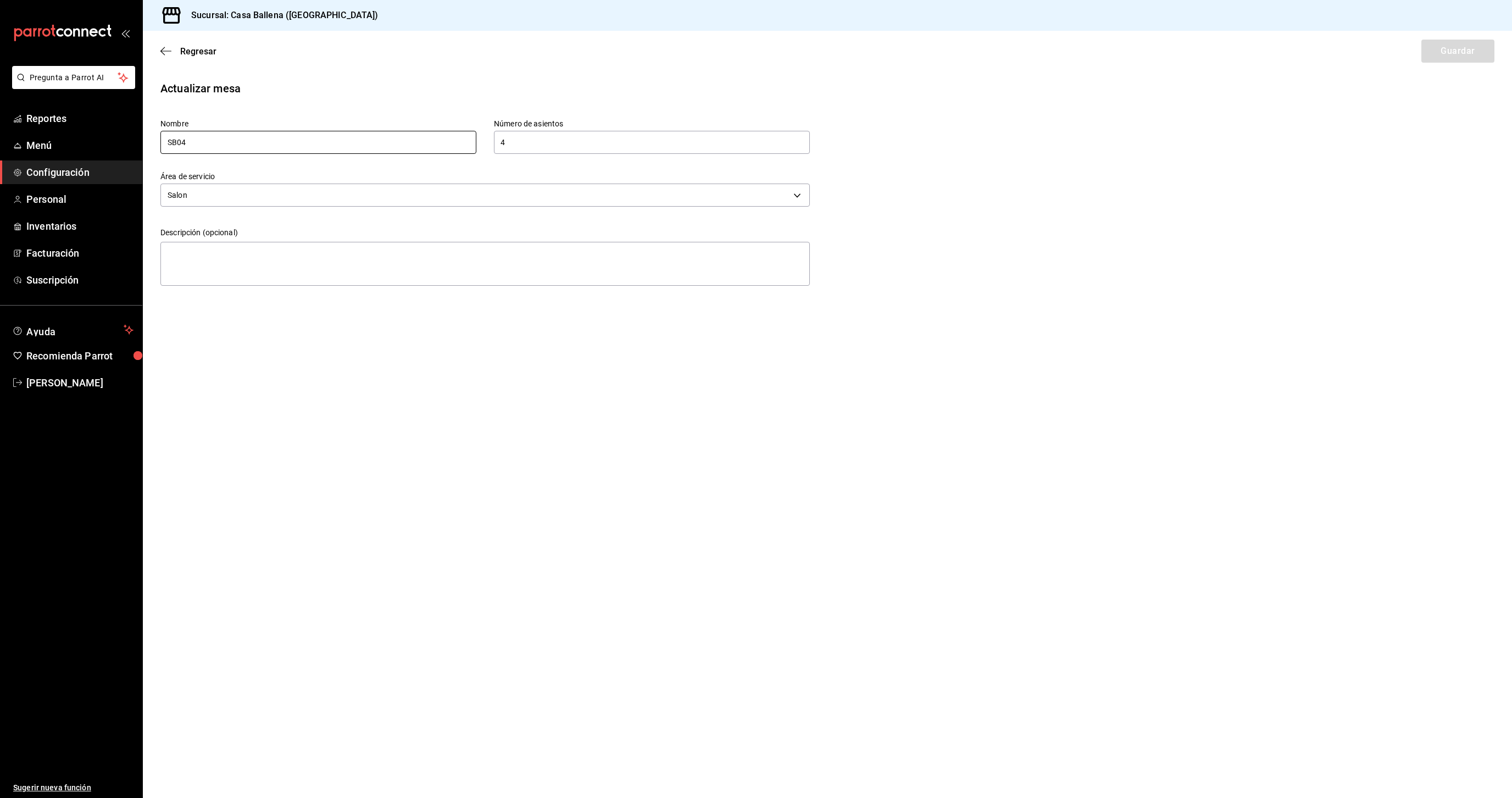
click at [173, 144] on input "SB04" at bounding box center [319, 142] width 316 height 23
type input "S04"
click at [1465, 53] on button "Guardar" at bounding box center [1458, 51] width 73 height 23
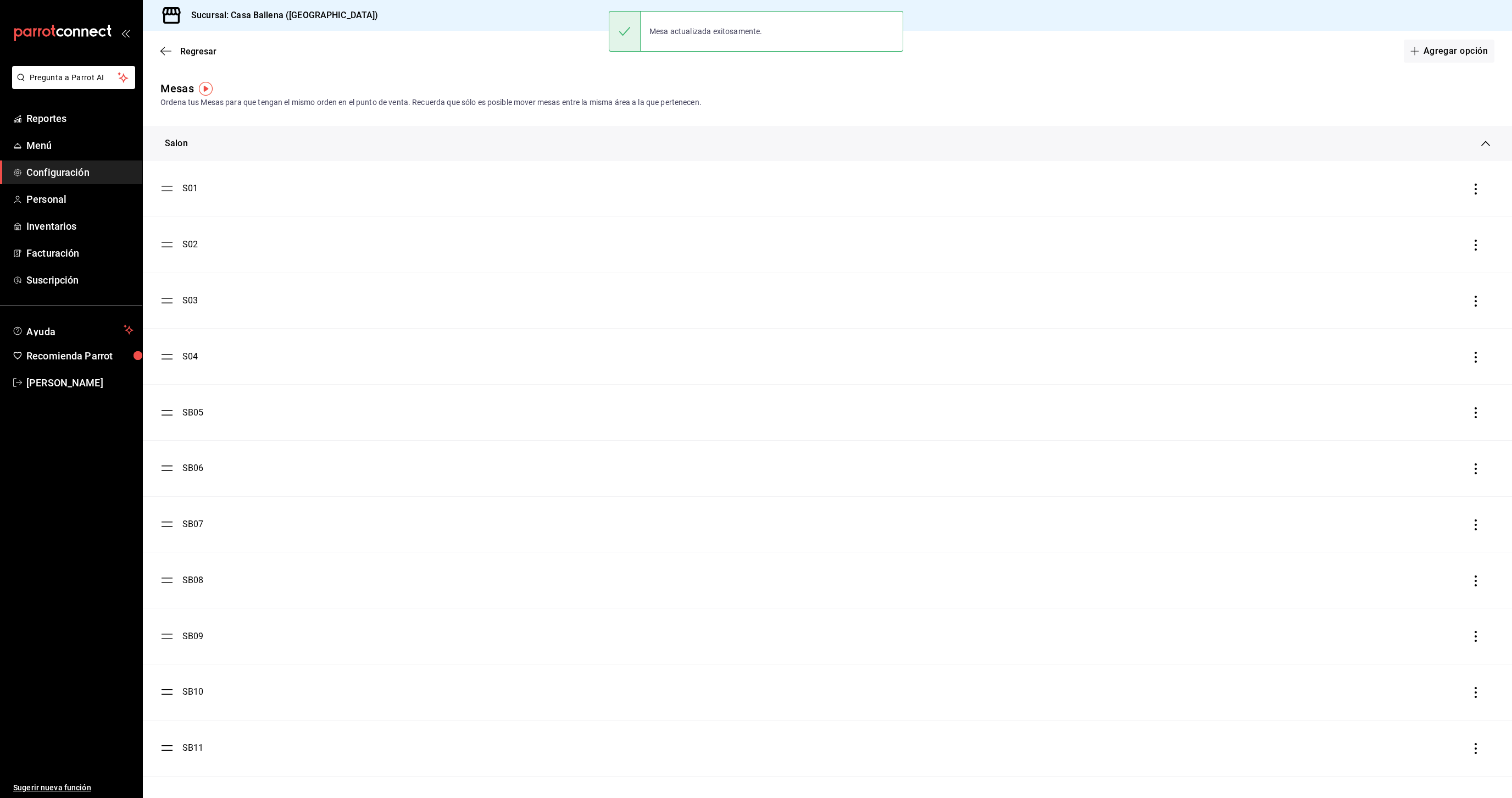
click at [193, 412] on div "SB05" at bounding box center [193, 413] width 21 height 13
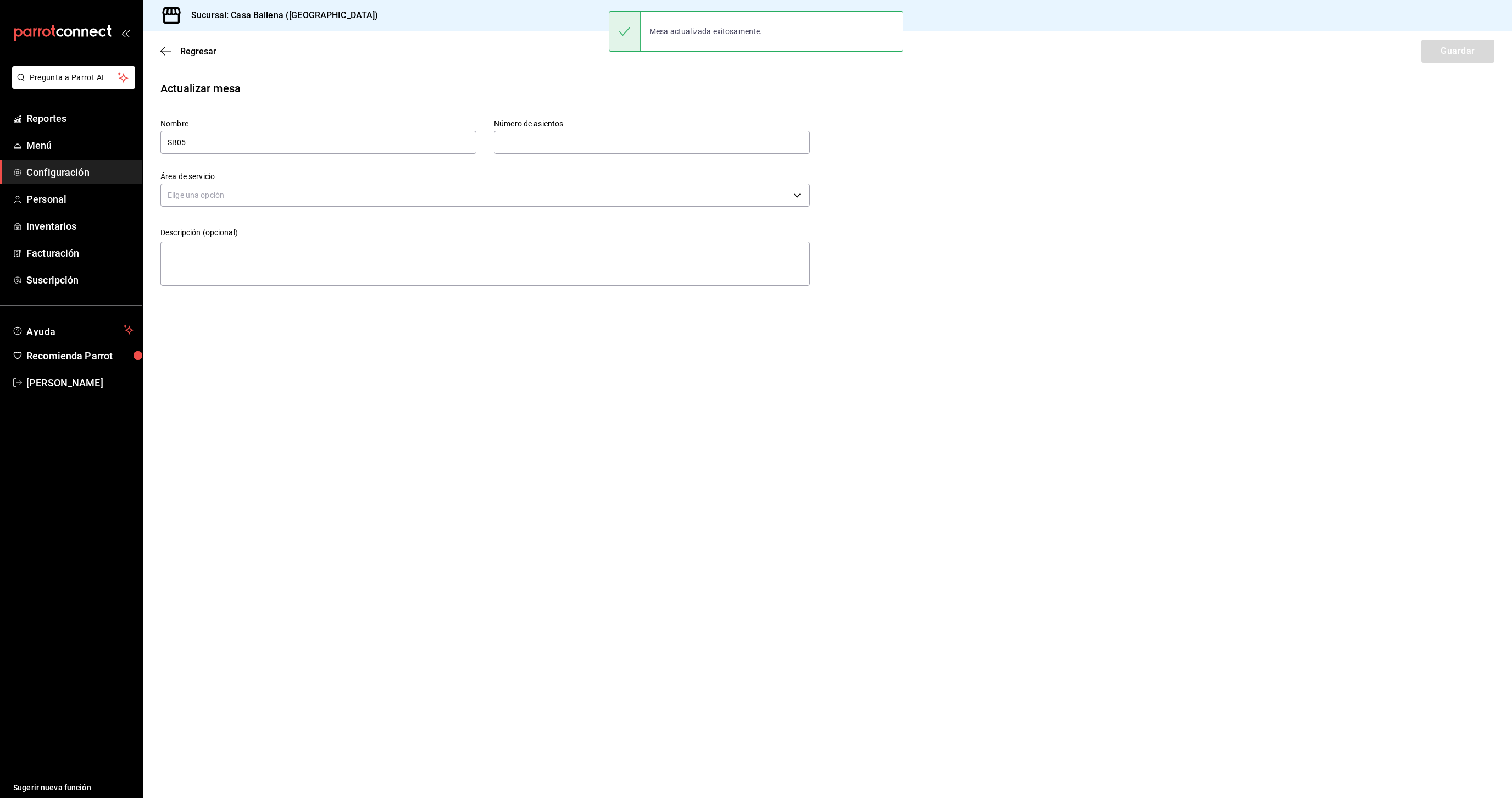
type input "4"
type input "f925883c-1dfb-49c9-b822-dc0c4b7143c5"
click at [176, 144] on input "SB05" at bounding box center [319, 142] width 316 height 23
type input "S05"
click at [1457, 45] on button "Guardar" at bounding box center [1458, 51] width 73 height 23
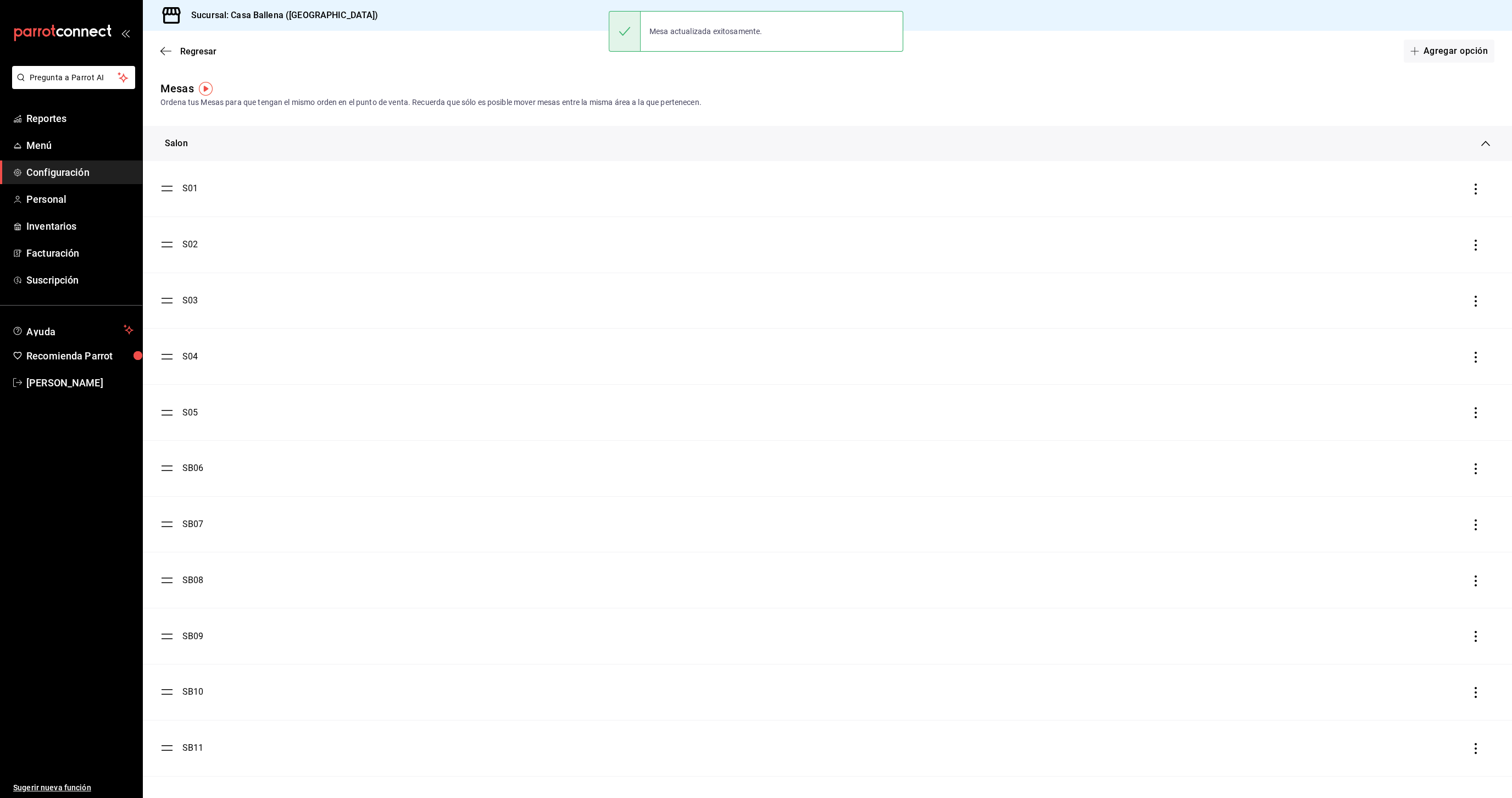
click at [191, 472] on div "SB06" at bounding box center [193, 468] width 21 height 13
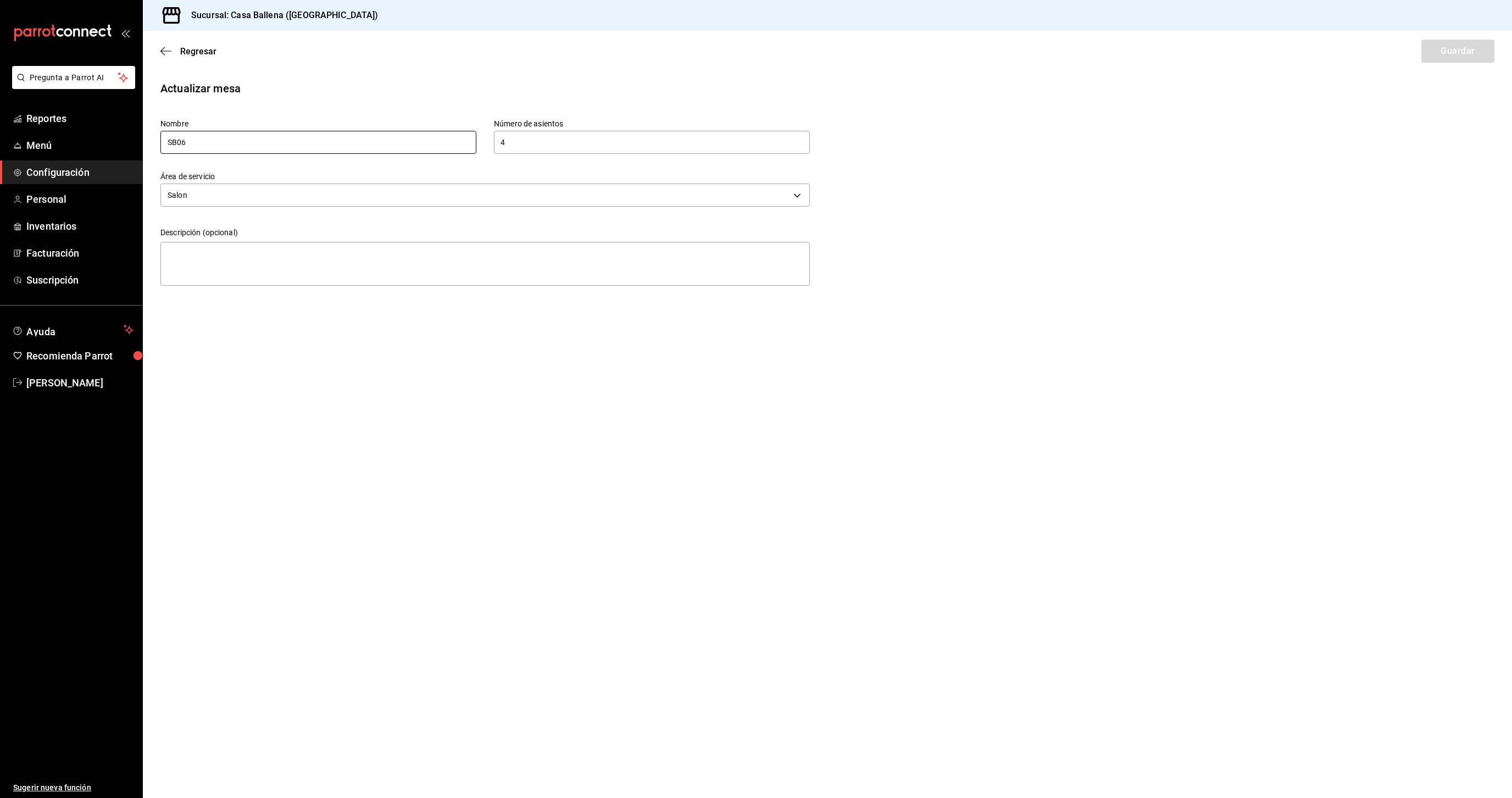
click at [180, 140] on input "SB06" at bounding box center [319, 142] width 316 height 23
type input "S06"
click at [1465, 49] on button "Guardar" at bounding box center [1458, 51] width 73 height 23
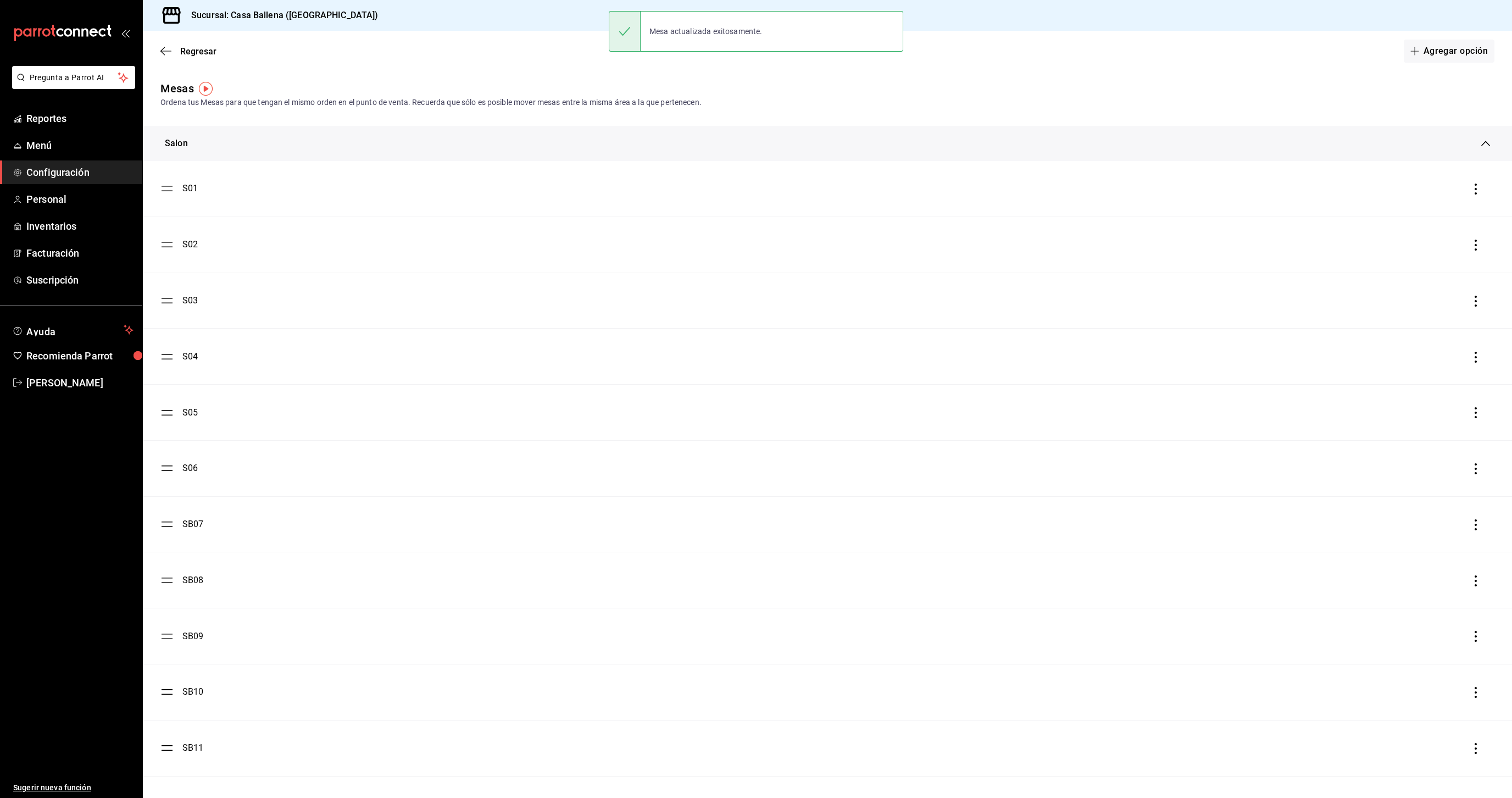
click at [188, 522] on div "SB07" at bounding box center [193, 524] width 21 height 13
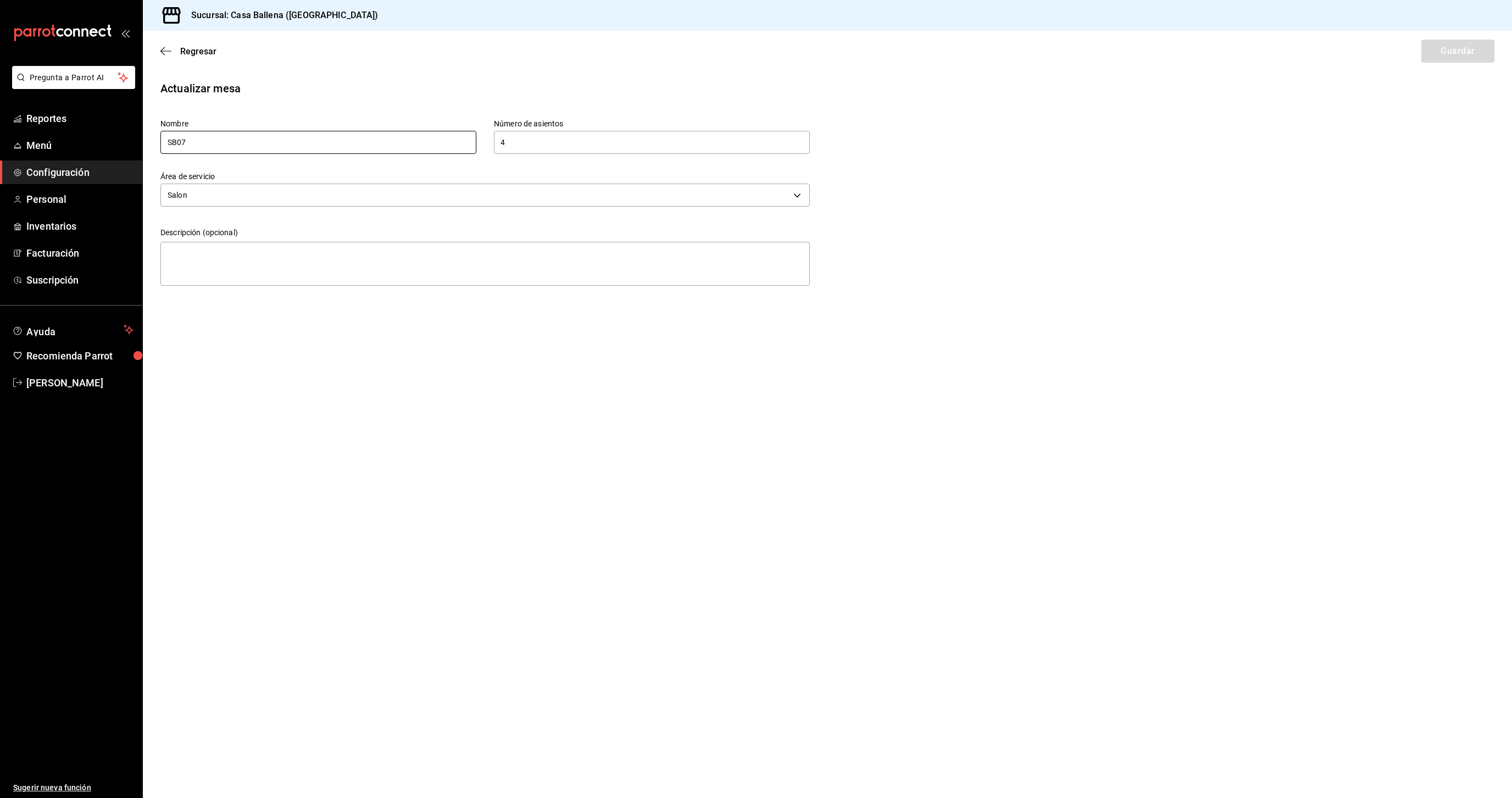
click at [177, 152] on input "SB07" at bounding box center [319, 142] width 316 height 23
type input "S07"
click at [1437, 52] on button "Guardar" at bounding box center [1458, 51] width 73 height 23
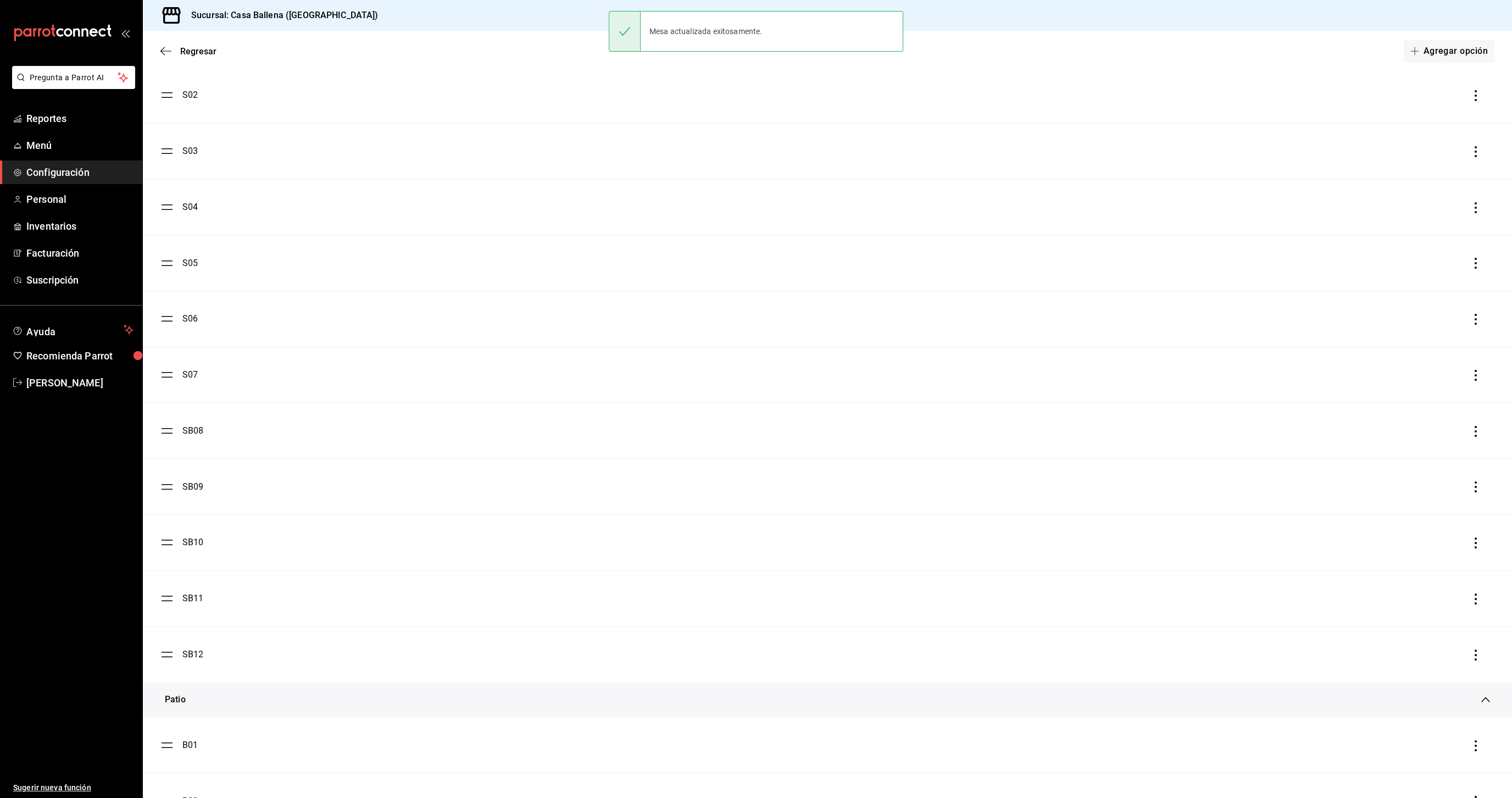
scroll to position [152, 0]
click at [199, 426] on div "SB08" at bounding box center [193, 427] width 21 height 13
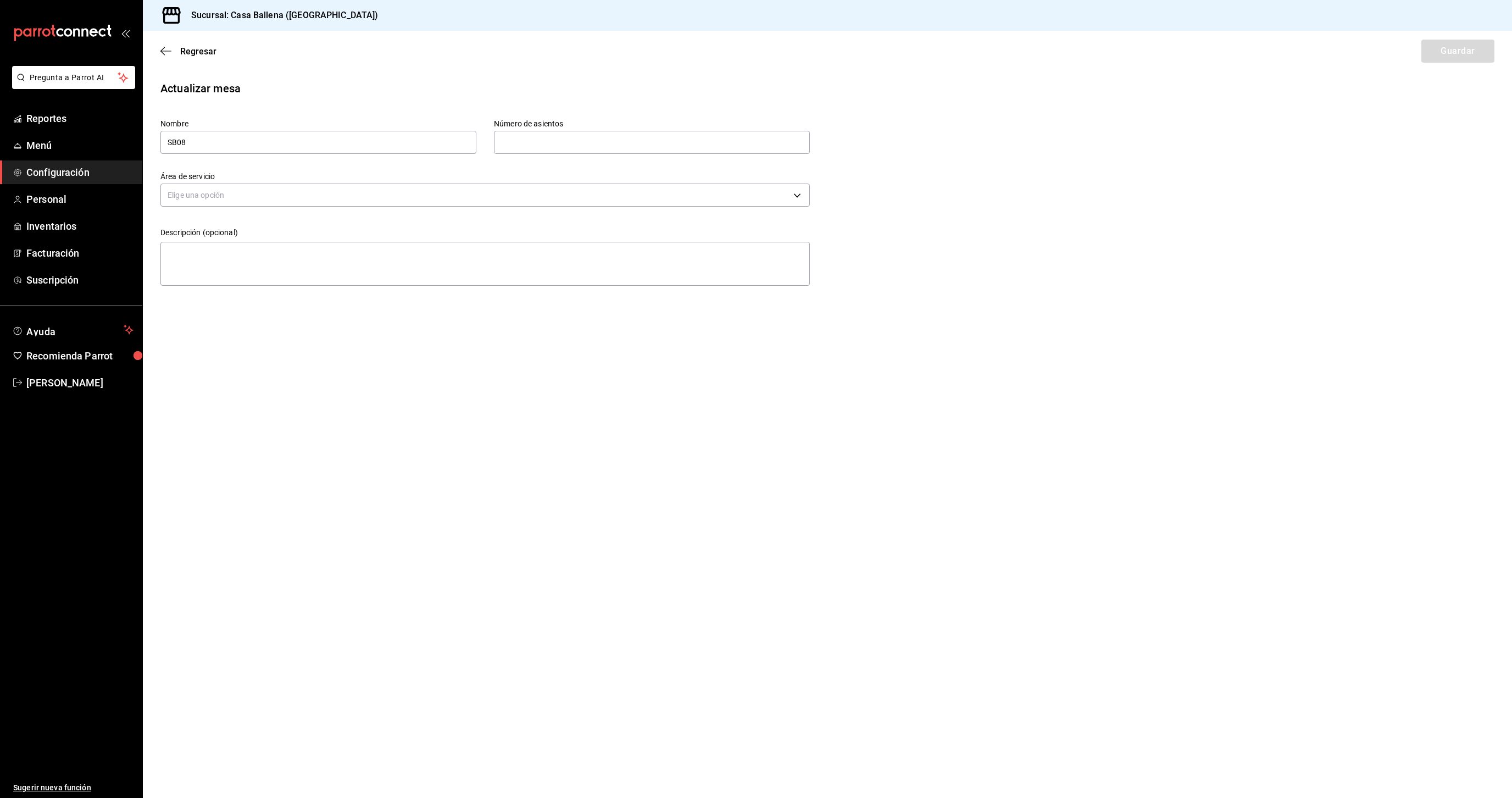
type input "4"
type input "f925883c-1dfb-49c9-b822-dc0c4b7143c5"
click at [176, 141] on input "SB08" at bounding box center [319, 142] width 316 height 23
type input "S08"
click at [1449, 50] on button "Guardar" at bounding box center [1458, 51] width 73 height 23
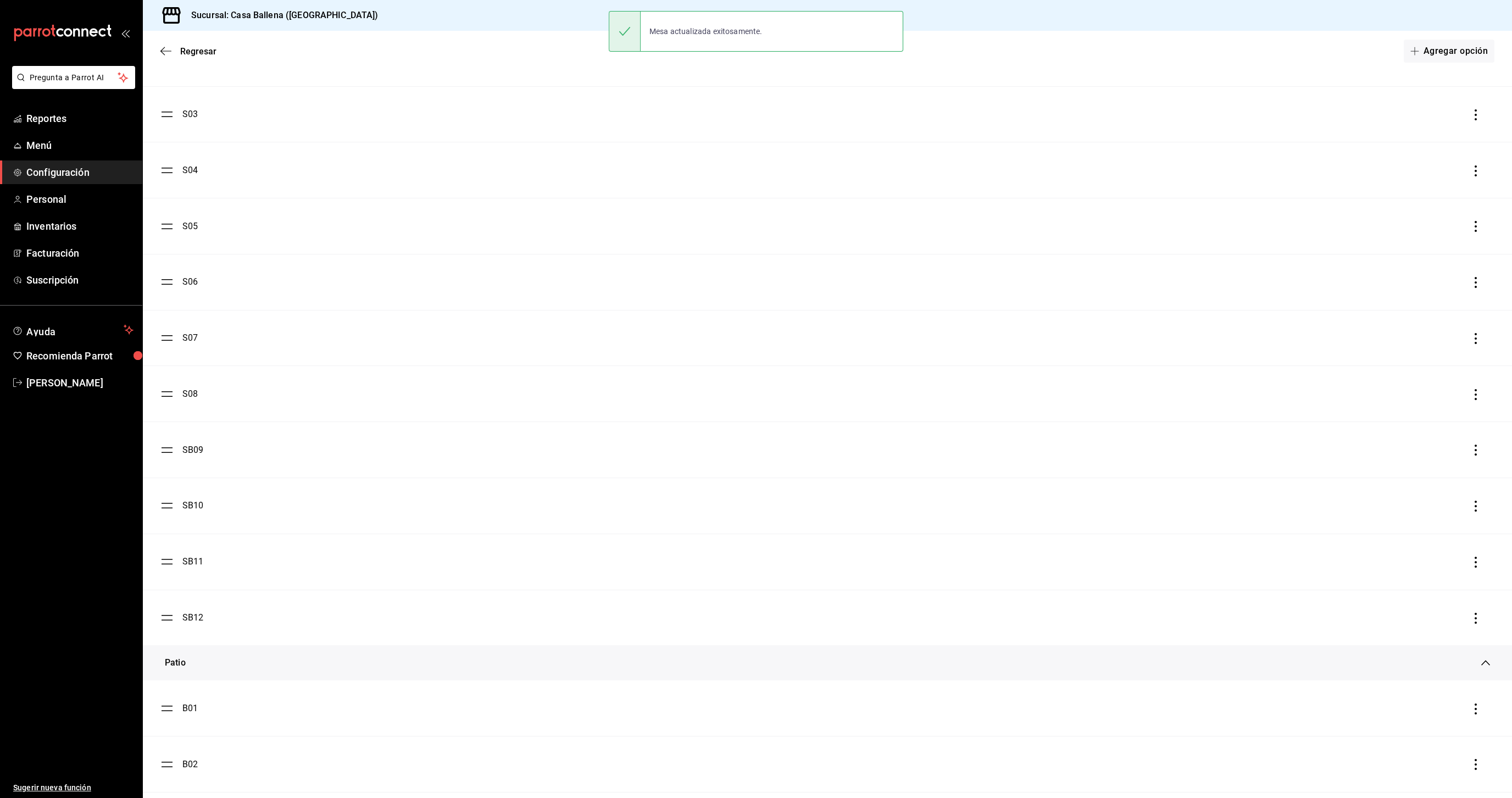
scroll to position [197, 0]
click at [190, 442] on div "SB09" at bounding box center [193, 440] width 21 height 13
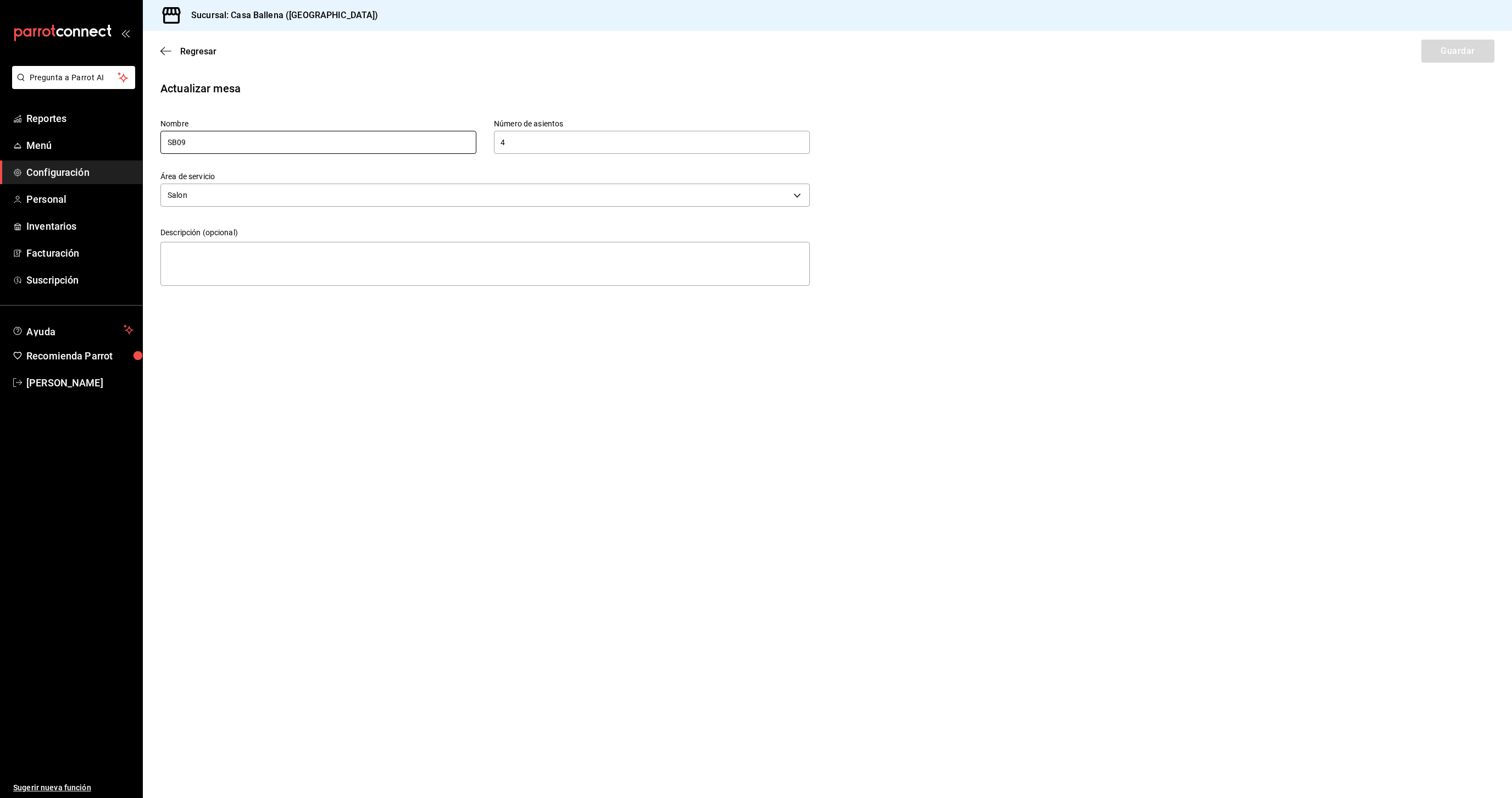
click at [177, 142] on input "SB09" at bounding box center [319, 142] width 316 height 23
type input "S09"
click at [1448, 50] on button "Guardar" at bounding box center [1458, 51] width 73 height 23
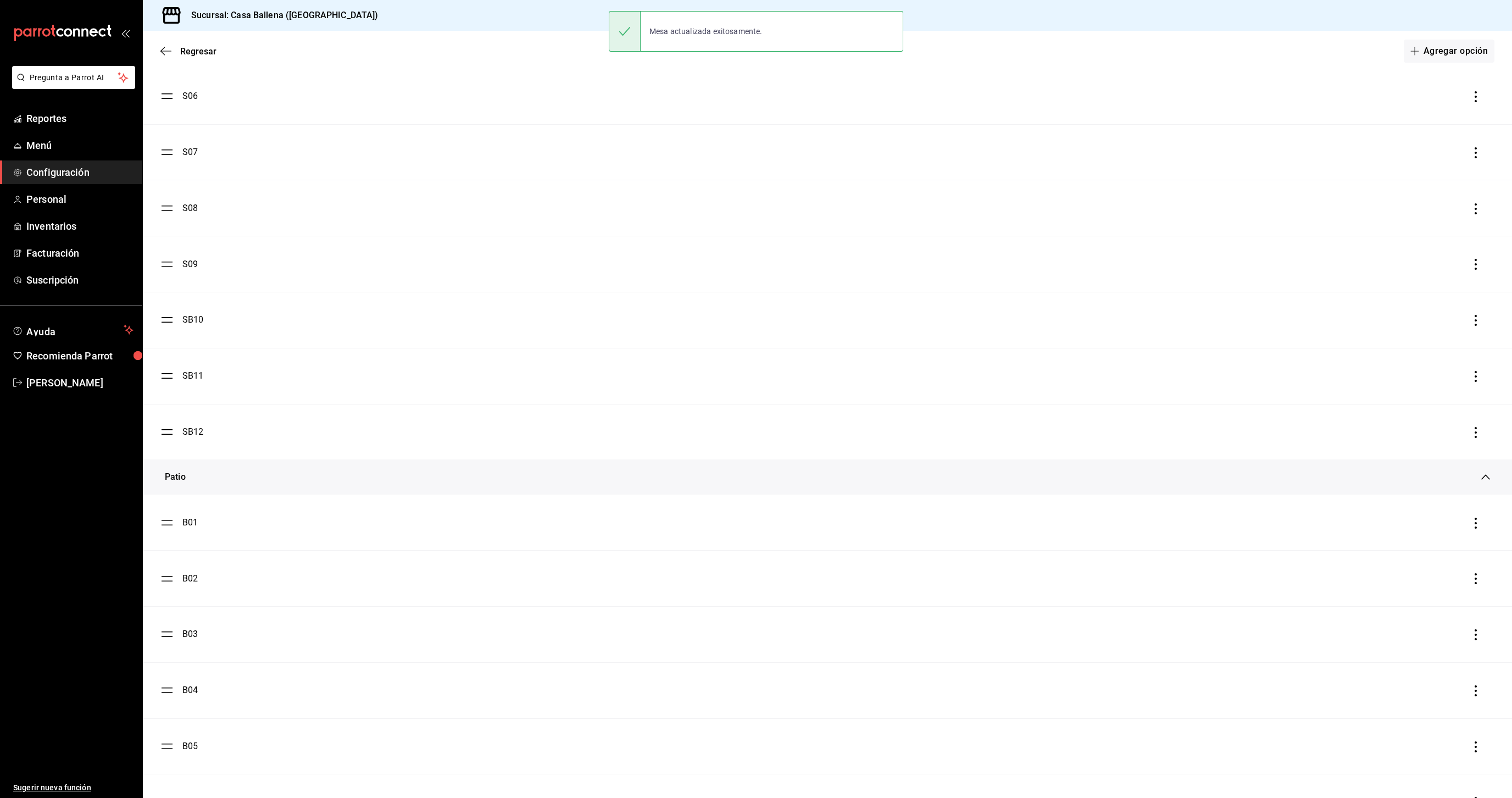
scroll to position [390, 0]
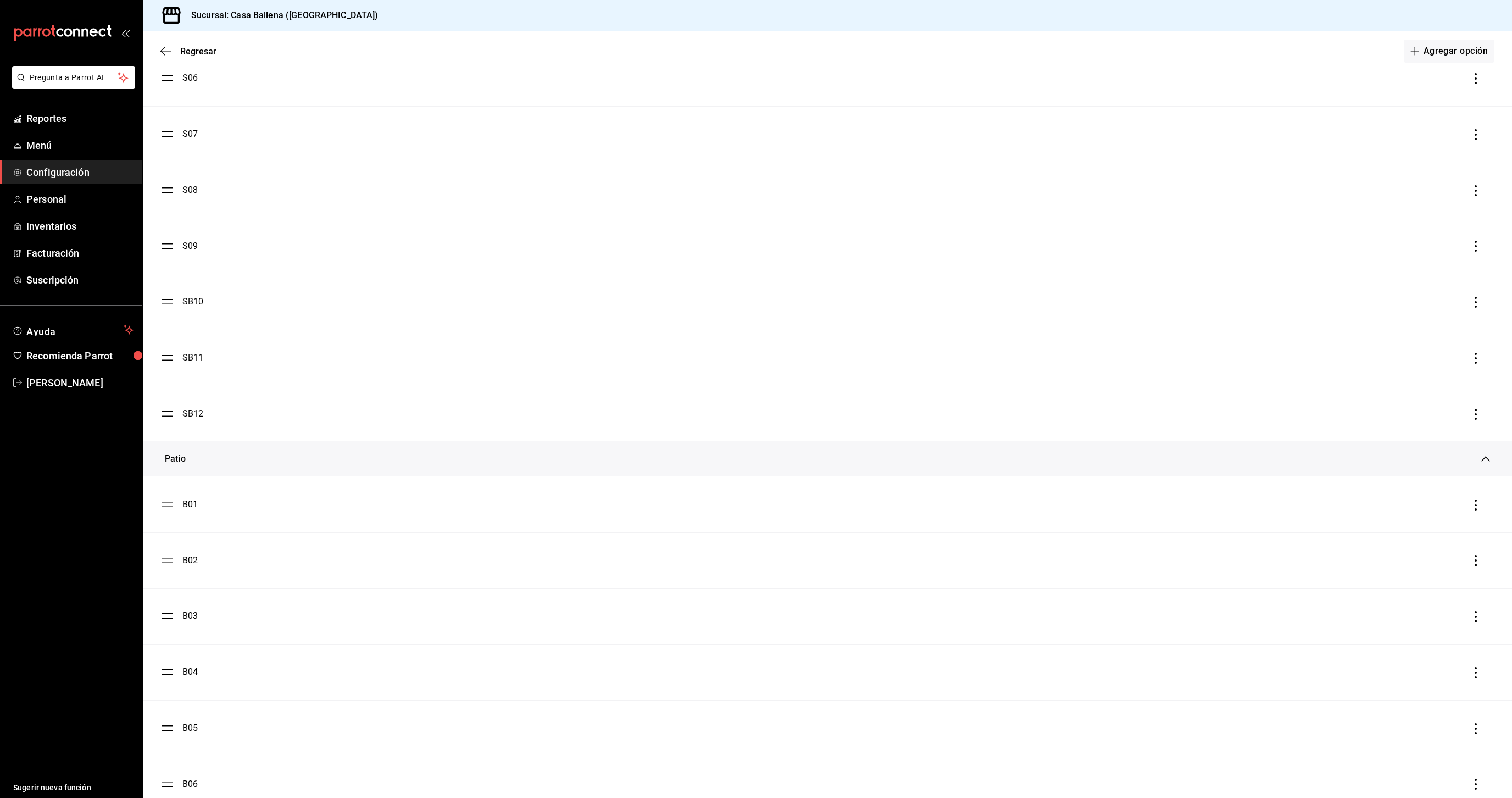
click at [196, 305] on div "SB10" at bounding box center [193, 302] width 21 height 13
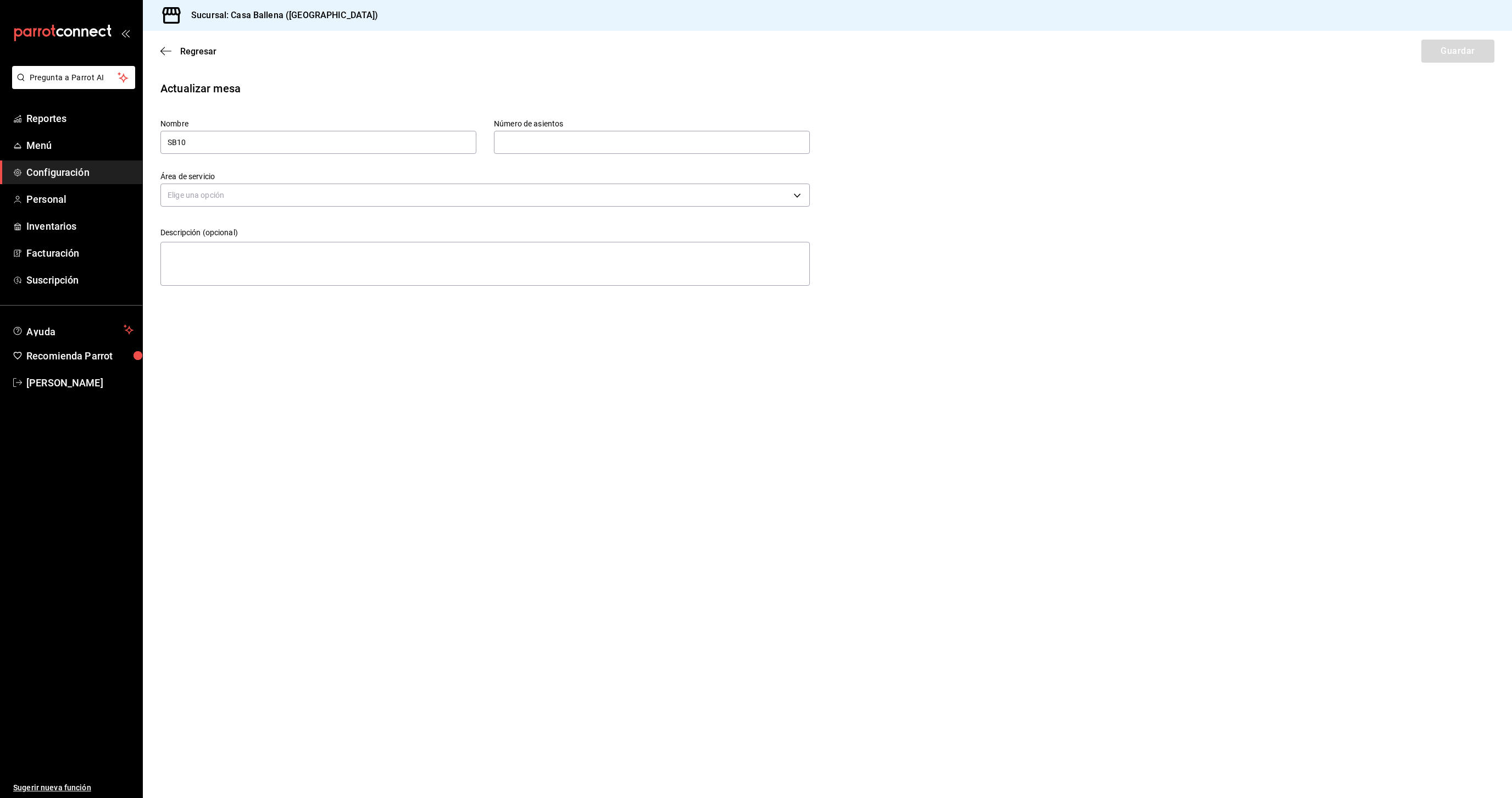
type input "4"
type input "f925883c-1dfb-49c9-b822-dc0c4b7143c5"
click at [173, 144] on input "SB10" at bounding box center [319, 142] width 316 height 23
type input "S10"
click at [1441, 45] on button "Guardar" at bounding box center [1458, 51] width 73 height 23
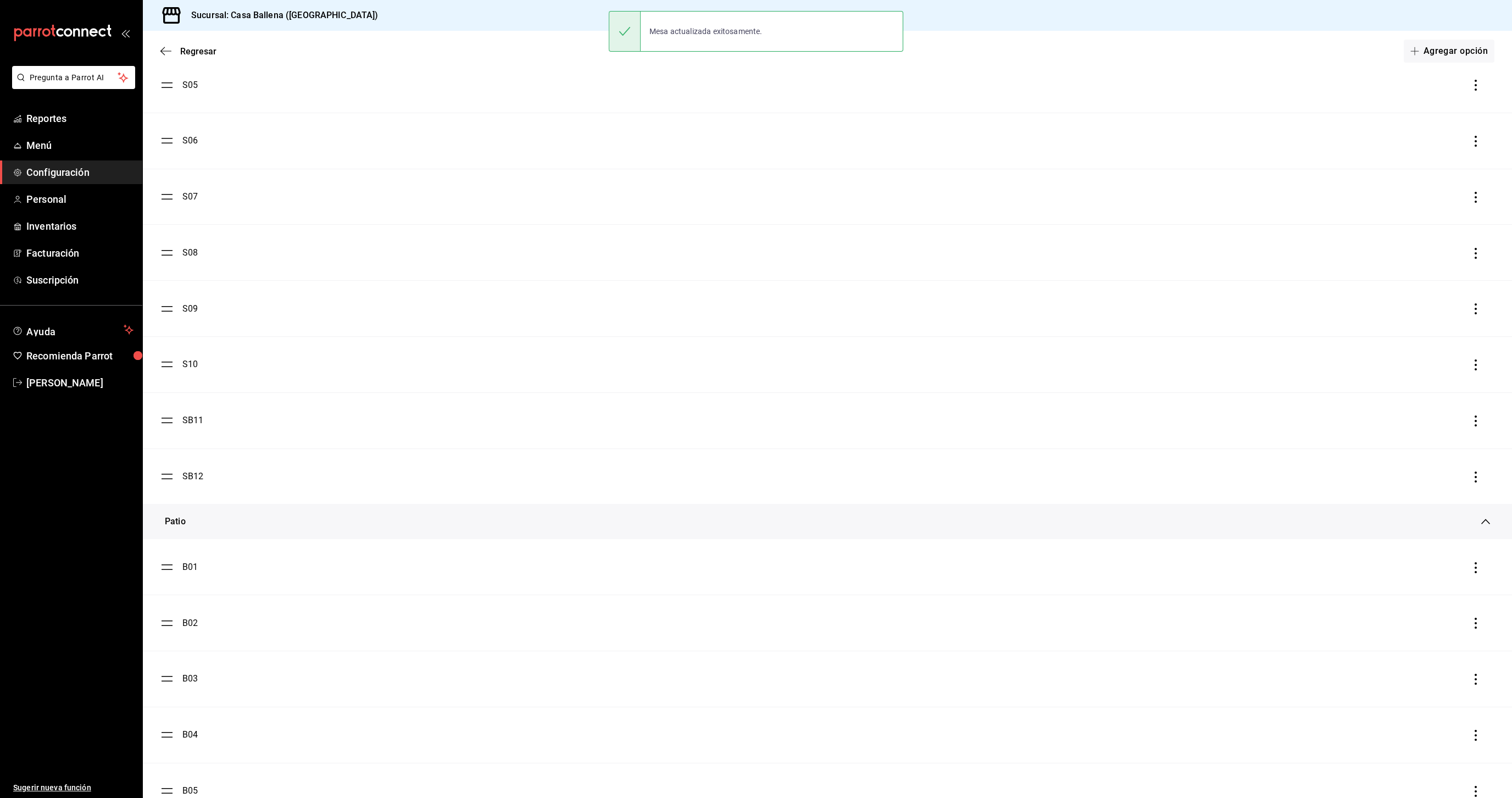
scroll to position [329, 0]
click at [190, 419] on div "SB11" at bounding box center [193, 418] width 21 height 13
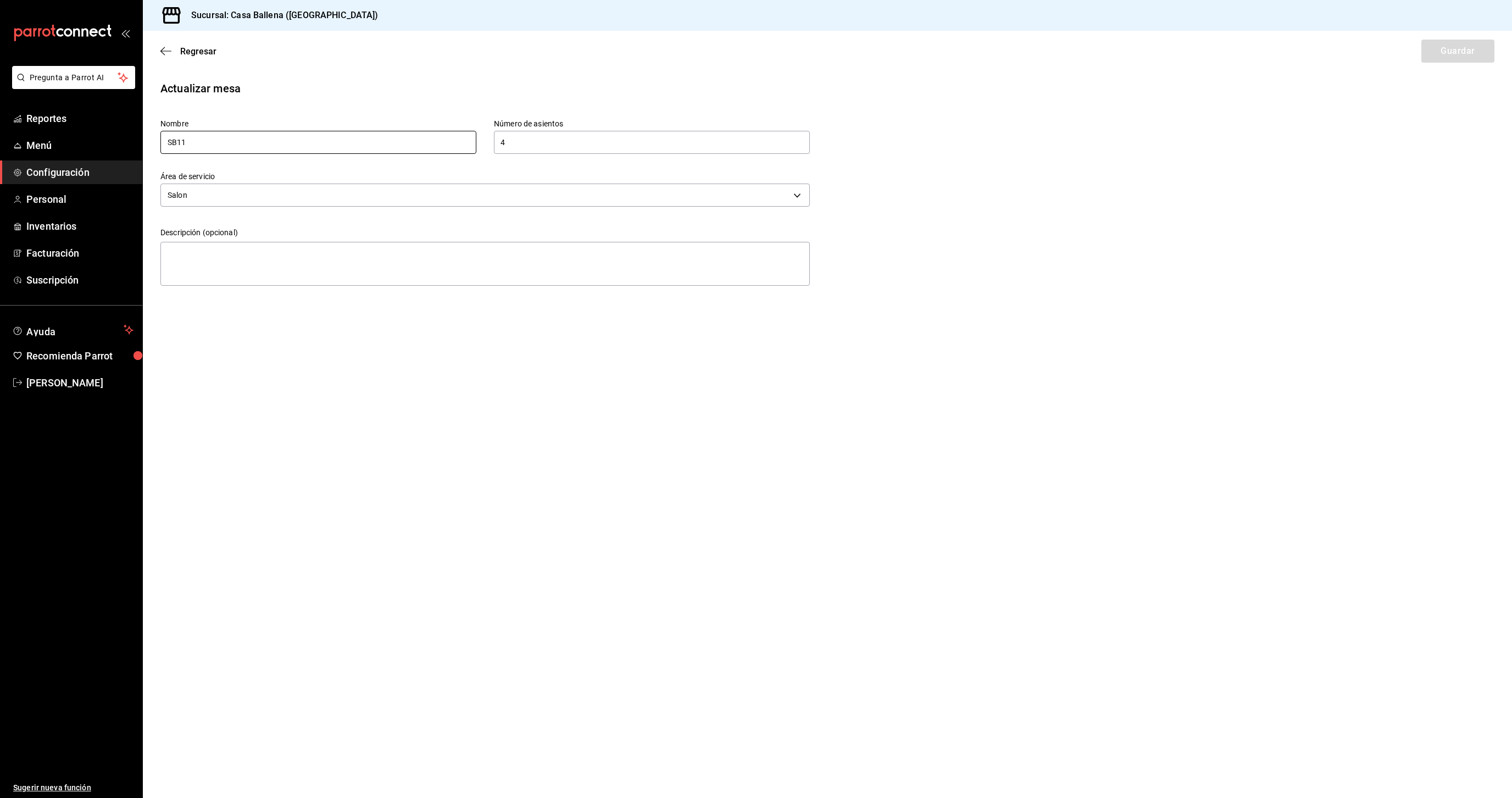
click at [178, 147] on input "SB11" at bounding box center [319, 142] width 316 height 23
type input "S11"
click at [1458, 49] on button "Guardar" at bounding box center [1458, 51] width 73 height 23
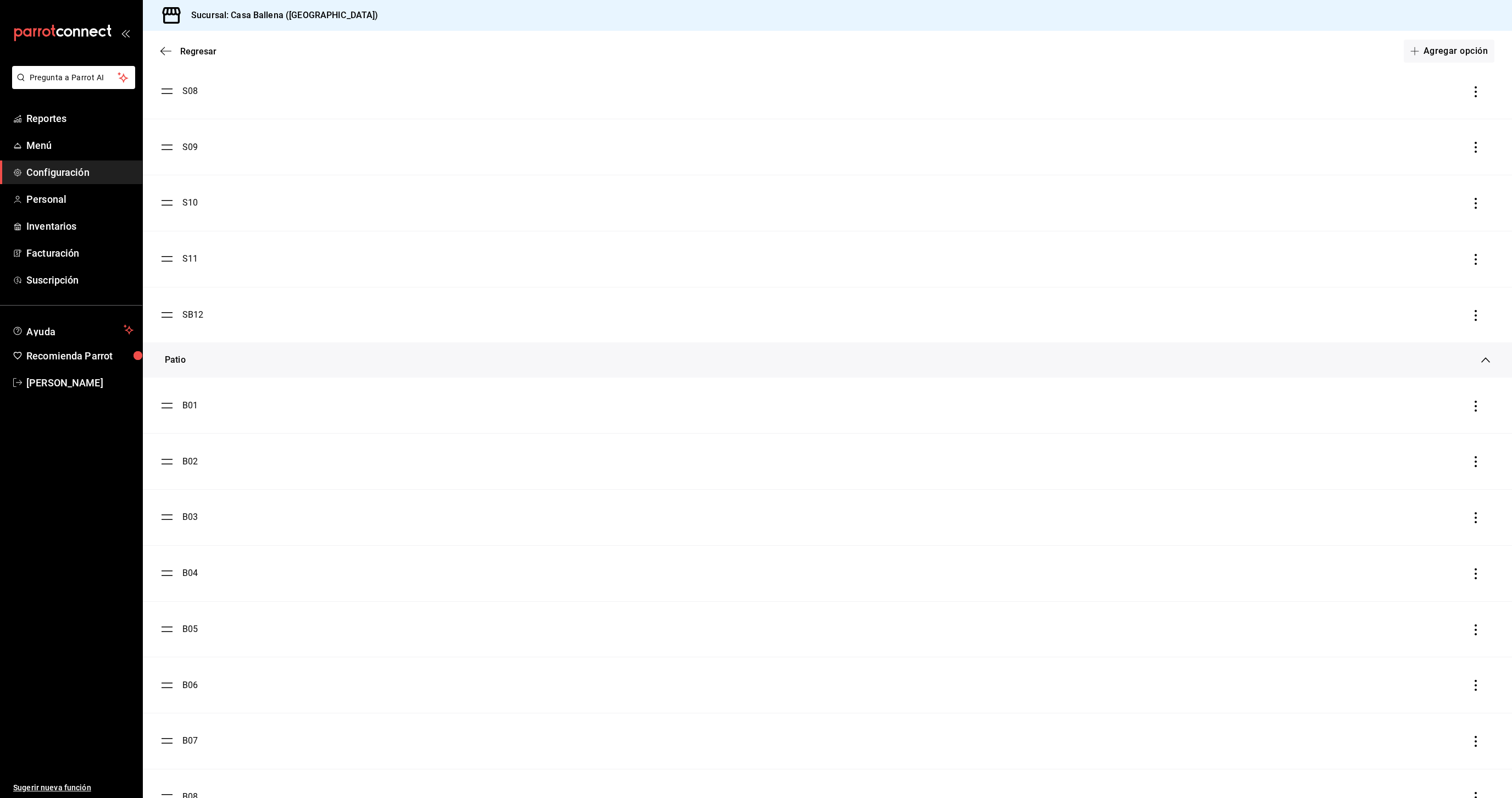
scroll to position [490, 0]
click at [171, 264] on ul "S01 S02 S03 S04 S05 S06 S07 S08 S09 S10 S11 SB12" at bounding box center [827, 6] width 1369 height 671
click at [166, 260] on ul "S01 S02 S03 S04 S05 S06 S07 S08 S09 S10 S11 SB12" at bounding box center [827, 6] width 1369 height 671
click at [191, 256] on div "S11" at bounding box center [190, 258] width 15 height 13
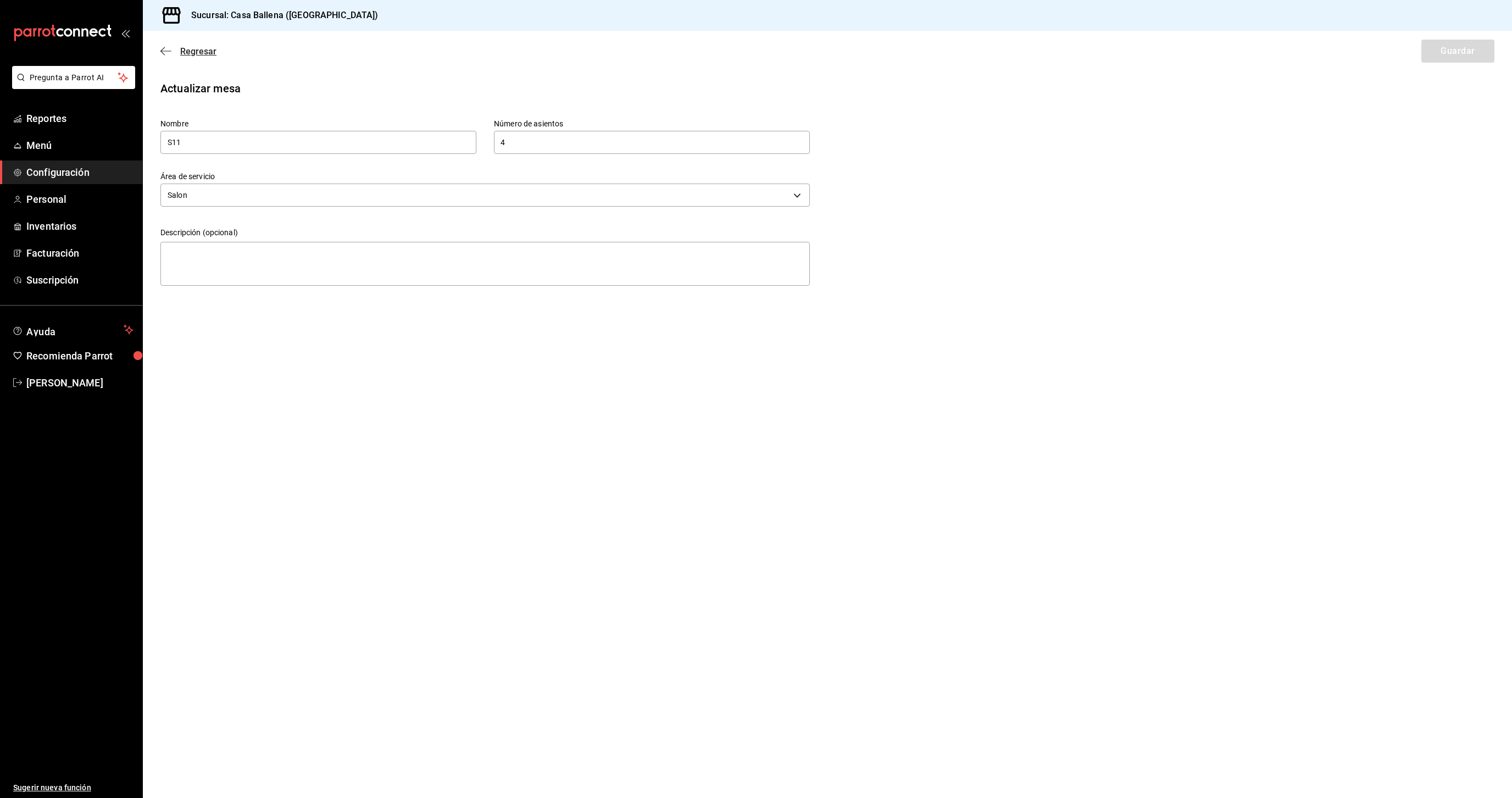
click at [169, 51] on icon "button" at bounding box center [166, 50] width 11 height 1
click at [188, 273] on div "SB12" at bounding box center [193, 276] width 21 height 13
click at [174, 139] on input "SB12" at bounding box center [319, 142] width 316 height 23
type input "S12"
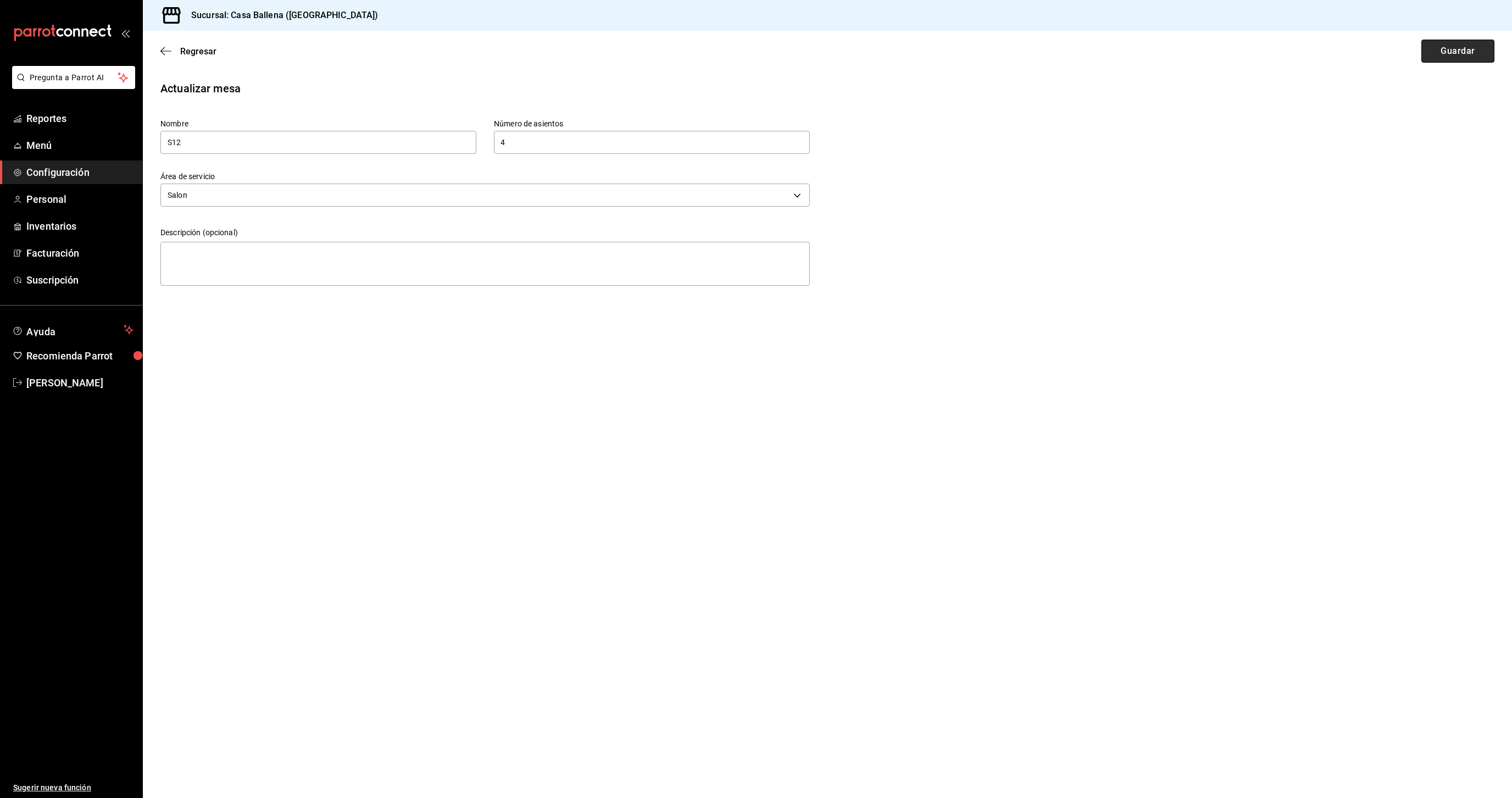
click at [1458, 47] on button "Guardar" at bounding box center [1458, 51] width 73 height 23
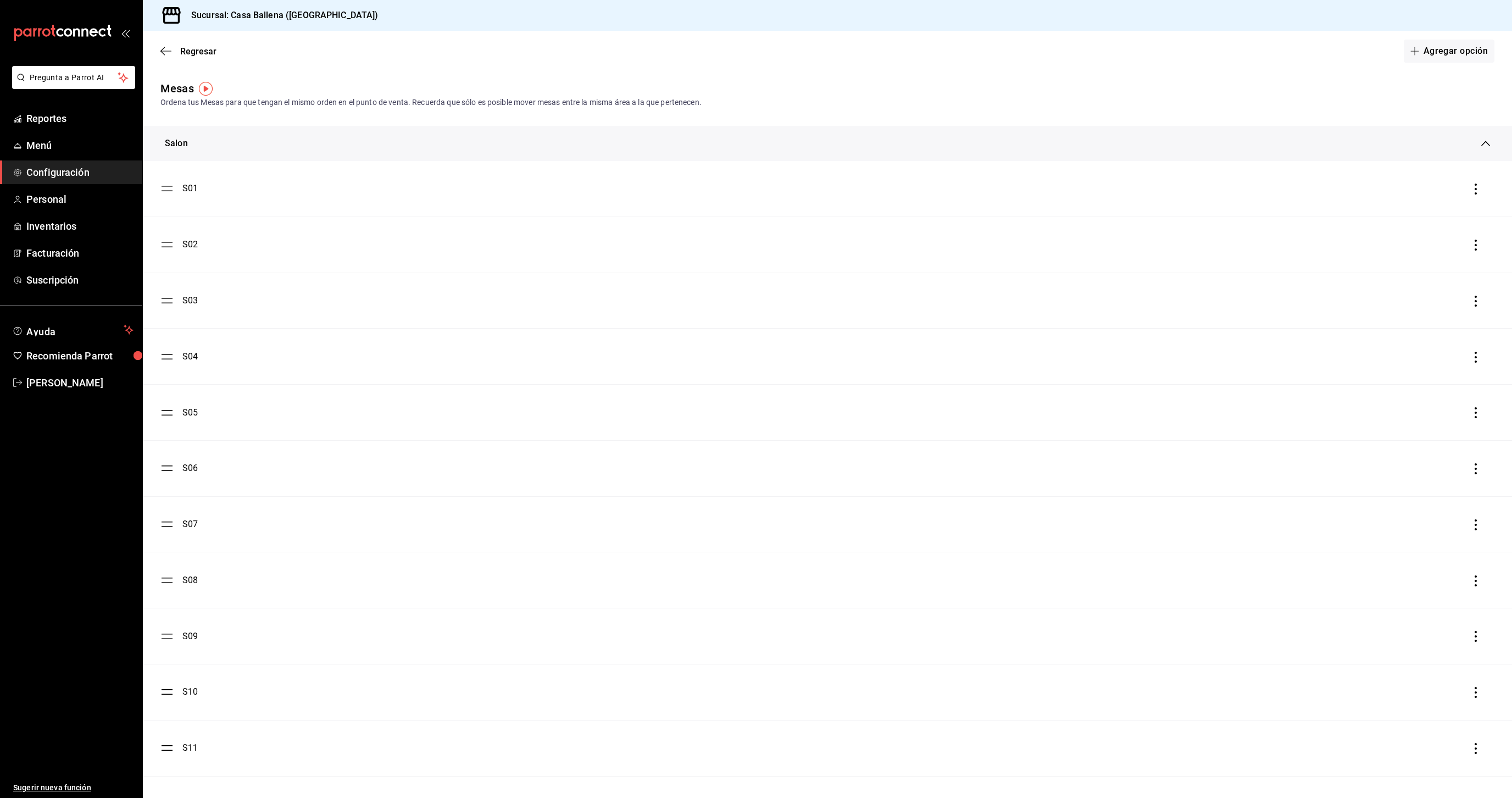
click at [180, 140] on div "Salon" at bounding box center [176, 144] width 23 height 13
click at [191, 213] on div "B01" at bounding box center [190, 215] width 15 height 13
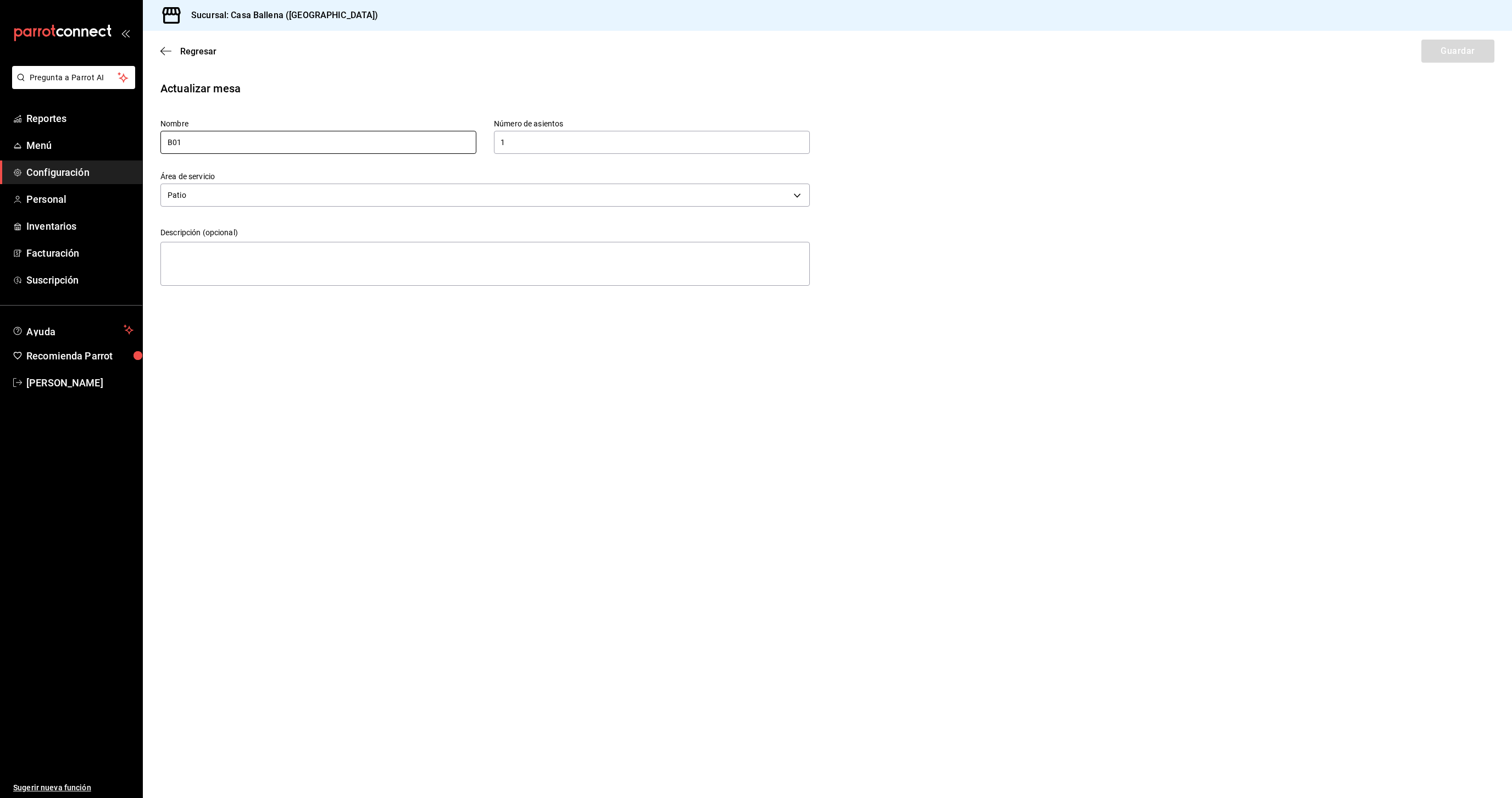
click at [171, 139] on input "B01" at bounding box center [319, 142] width 316 height 23
type input "P01"
click at [1441, 51] on button "Guardar" at bounding box center [1458, 51] width 73 height 23
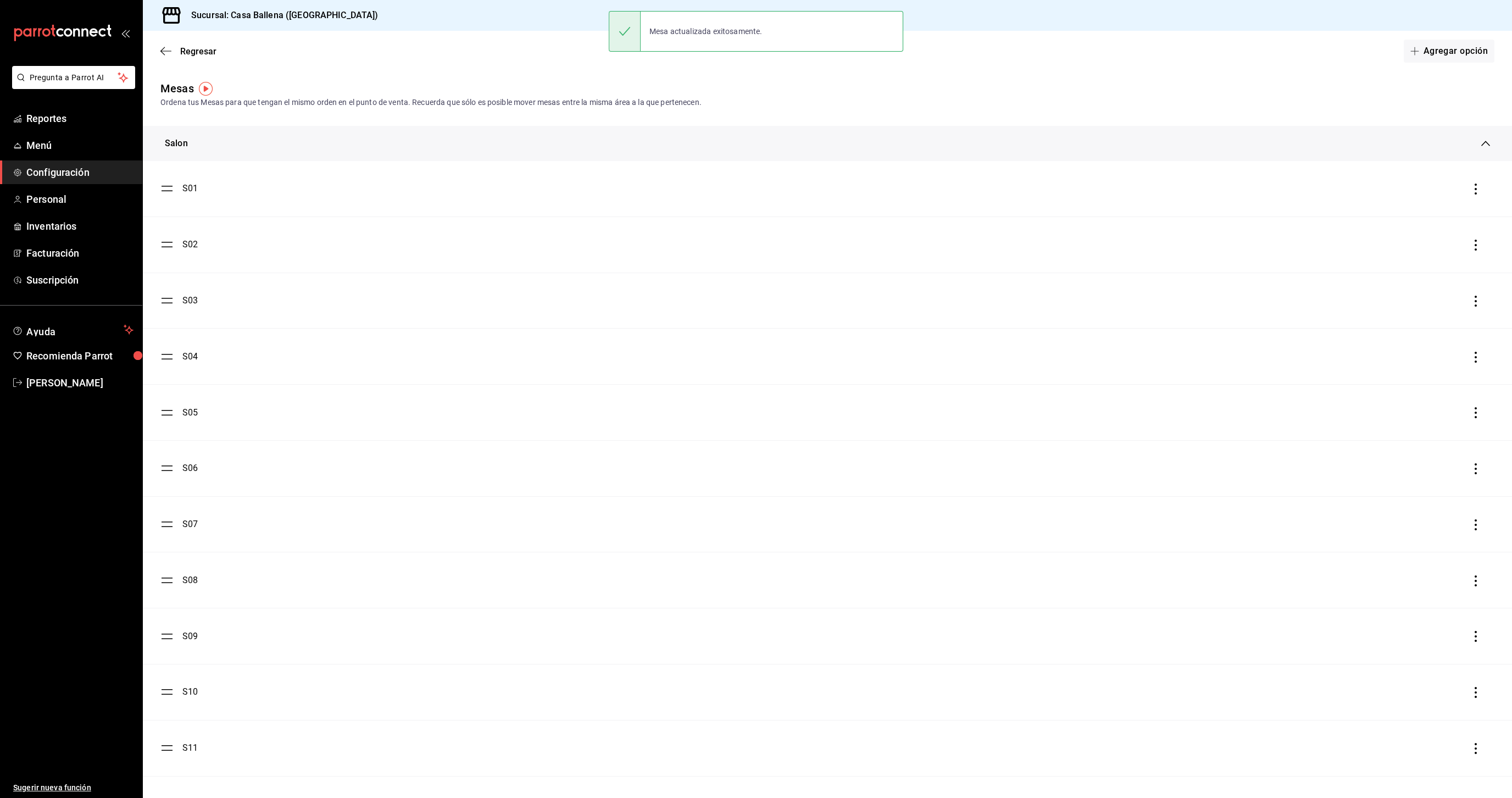
click at [189, 242] on div "S02" at bounding box center [190, 244] width 15 height 13
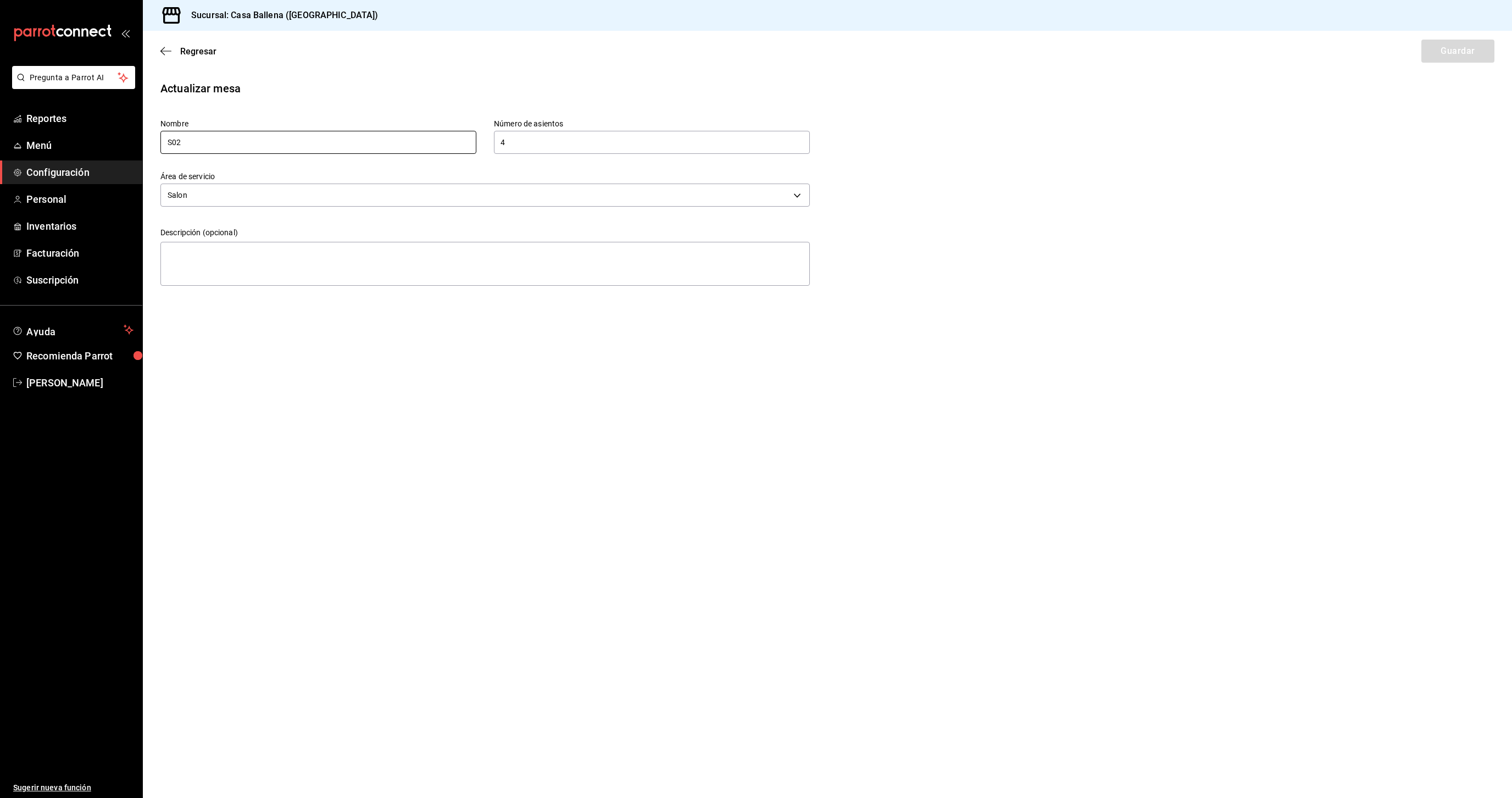
click at [173, 144] on input "S02" at bounding box center [319, 142] width 316 height 23
type input "P02"
click at [1446, 47] on button "Guardar" at bounding box center [1458, 51] width 73 height 23
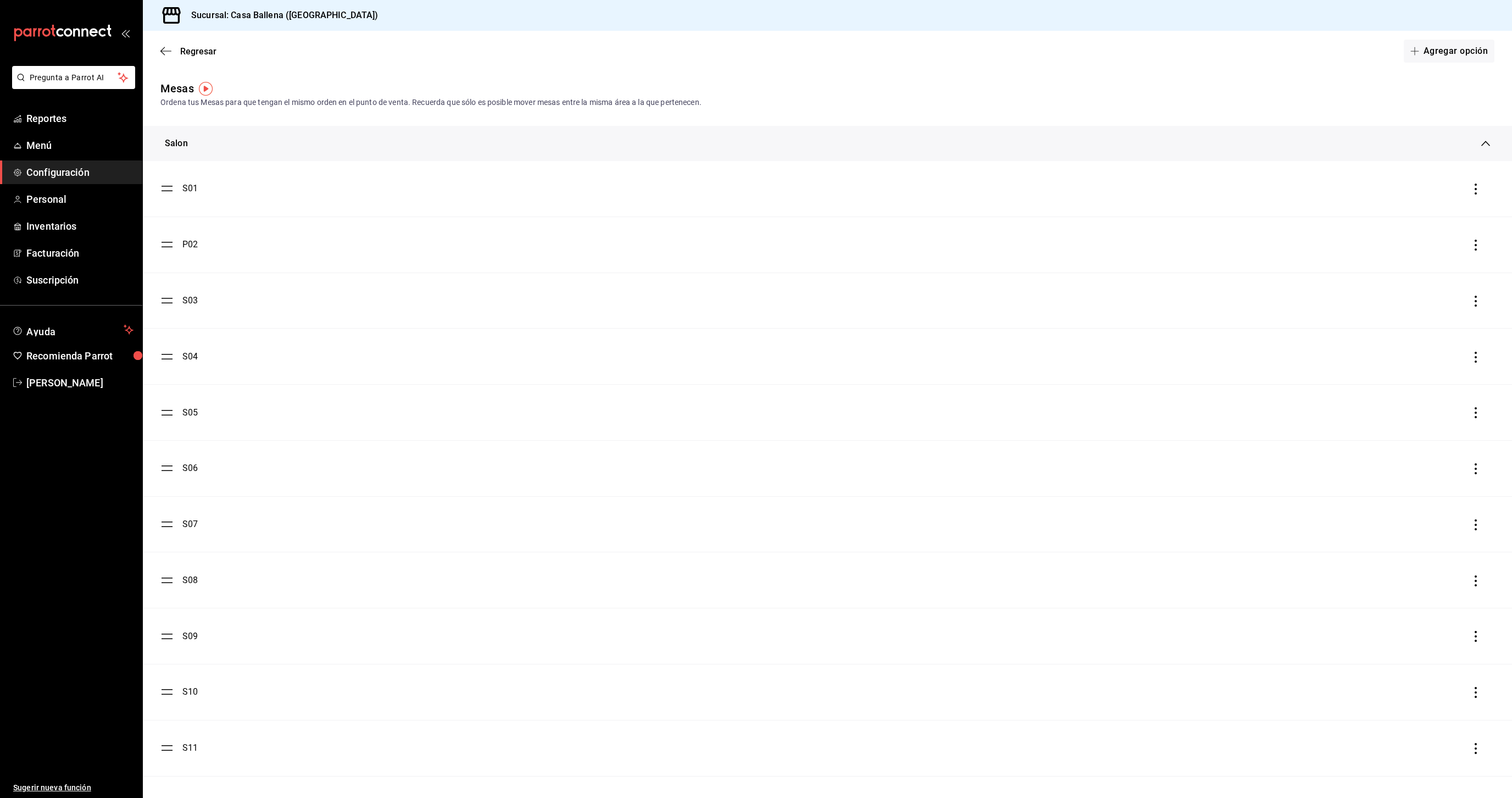
click at [185, 243] on div "P02" at bounding box center [190, 244] width 15 height 13
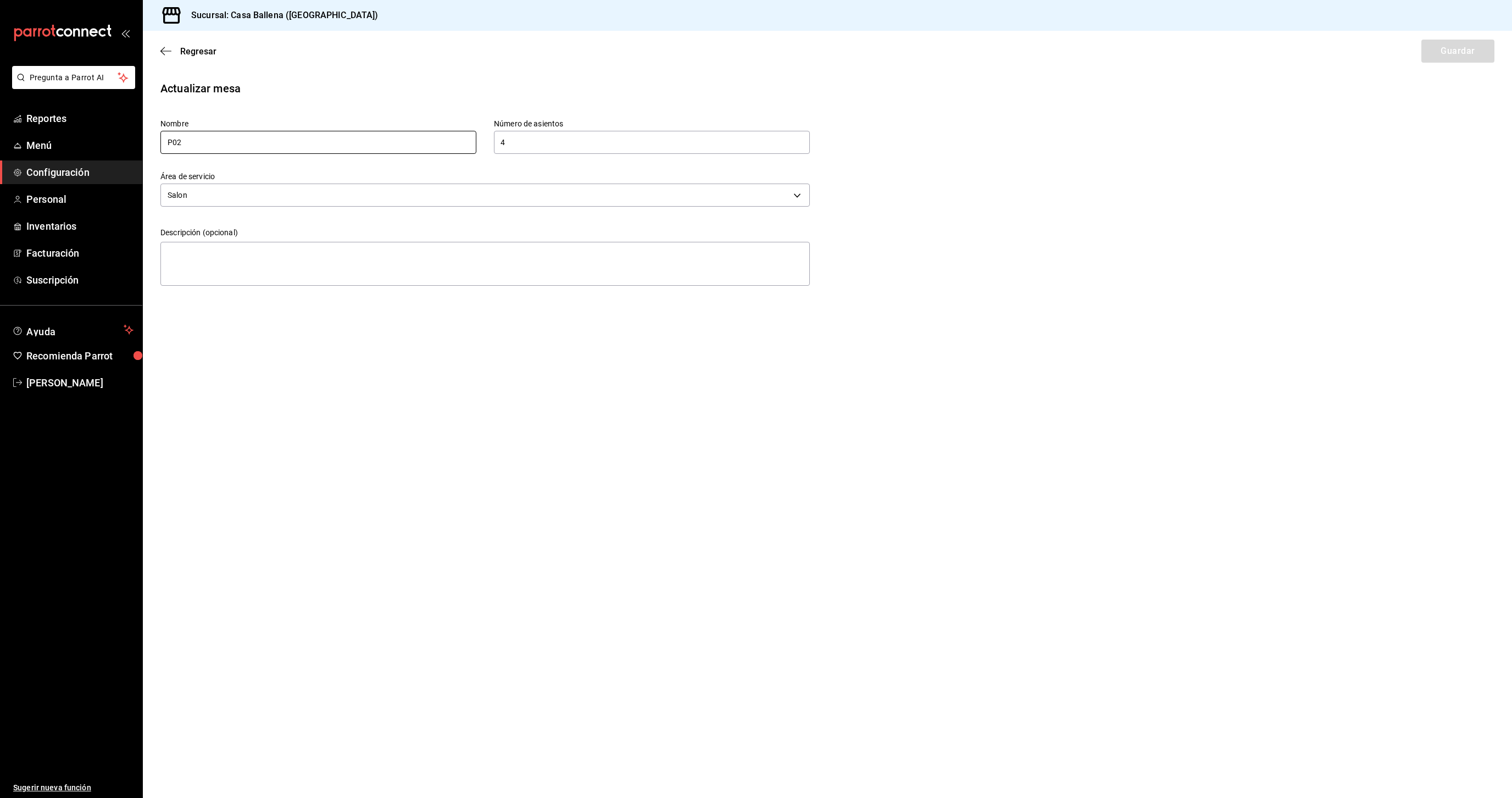
click at [173, 141] on input "P02" at bounding box center [319, 142] width 316 height 23
type input "S02"
click at [1453, 52] on button "Guardar" at bounding box center [1458, 51] width 73 height 23
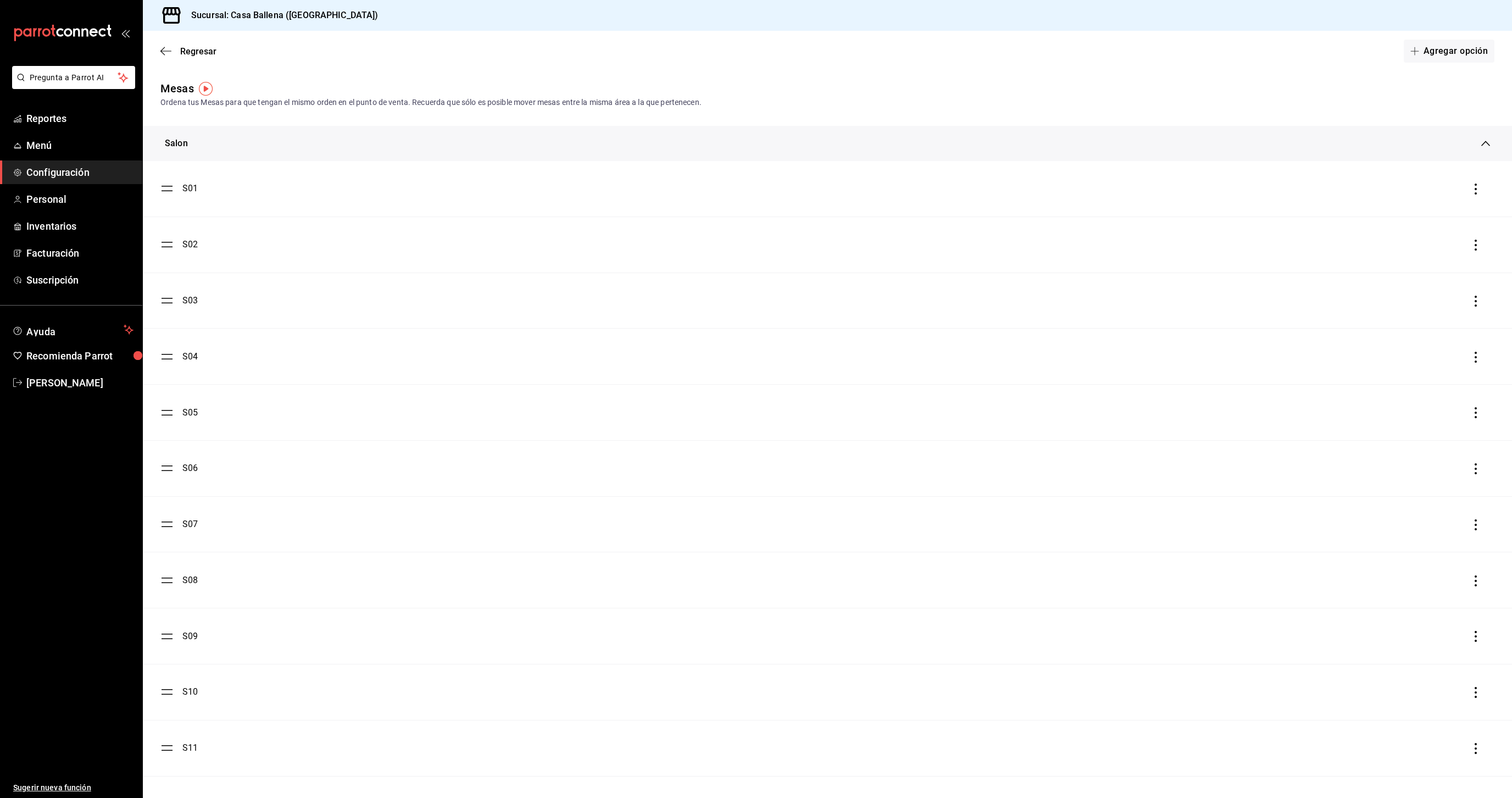
click at [1483, 145] on icon at bounding box center [1485, 143] width 9 height 6
click at [193, 274] on div "B02" at bounding box center [190, 271] width 15 height 13
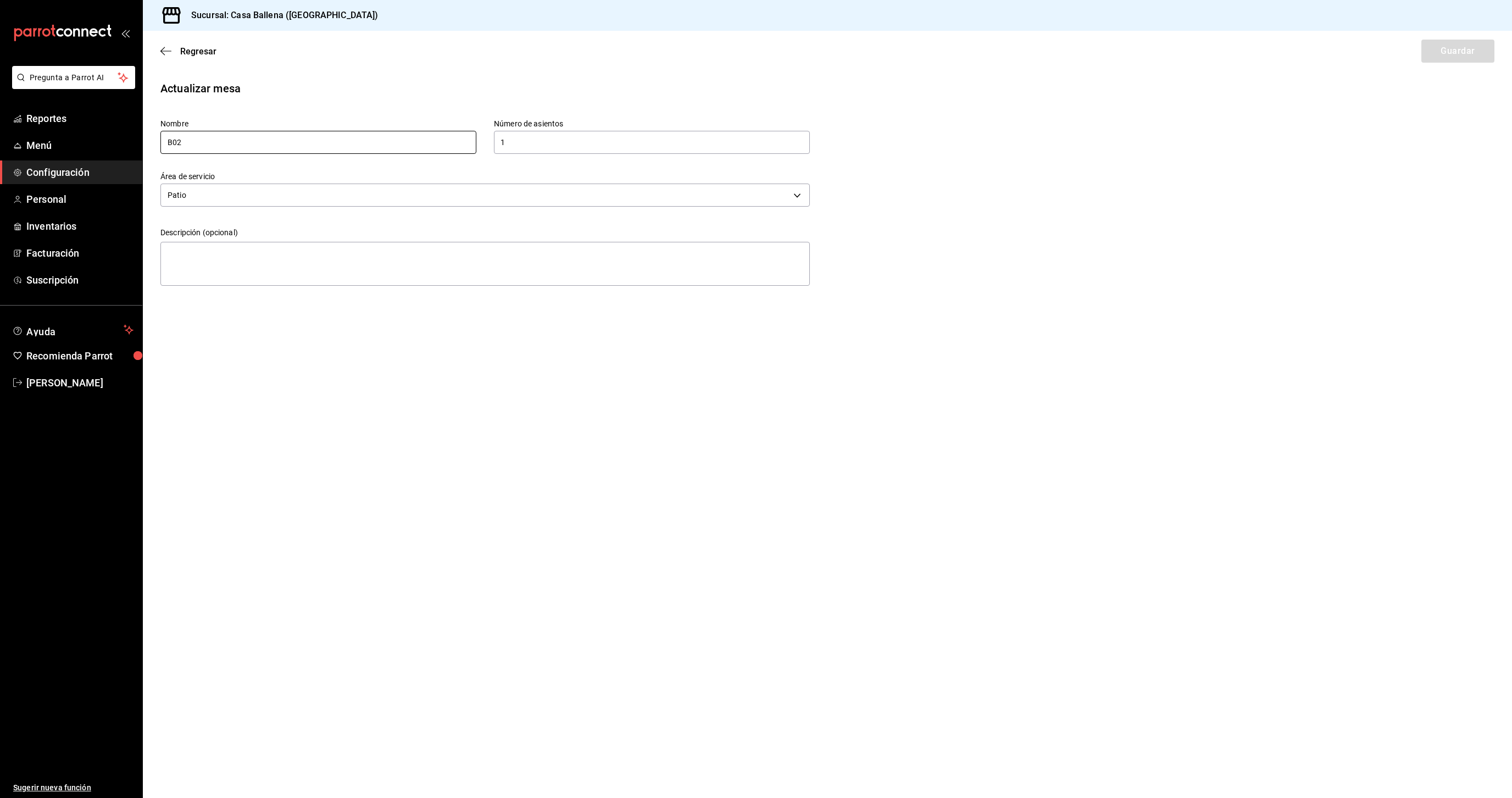
click at [173, 144] on input "B02" at bounding box center [319, 142] width 316 height 23
type input "P02"
click at [1470, 48] on button "Guardar" at bounding box center [1458, 51] width 73 height 23
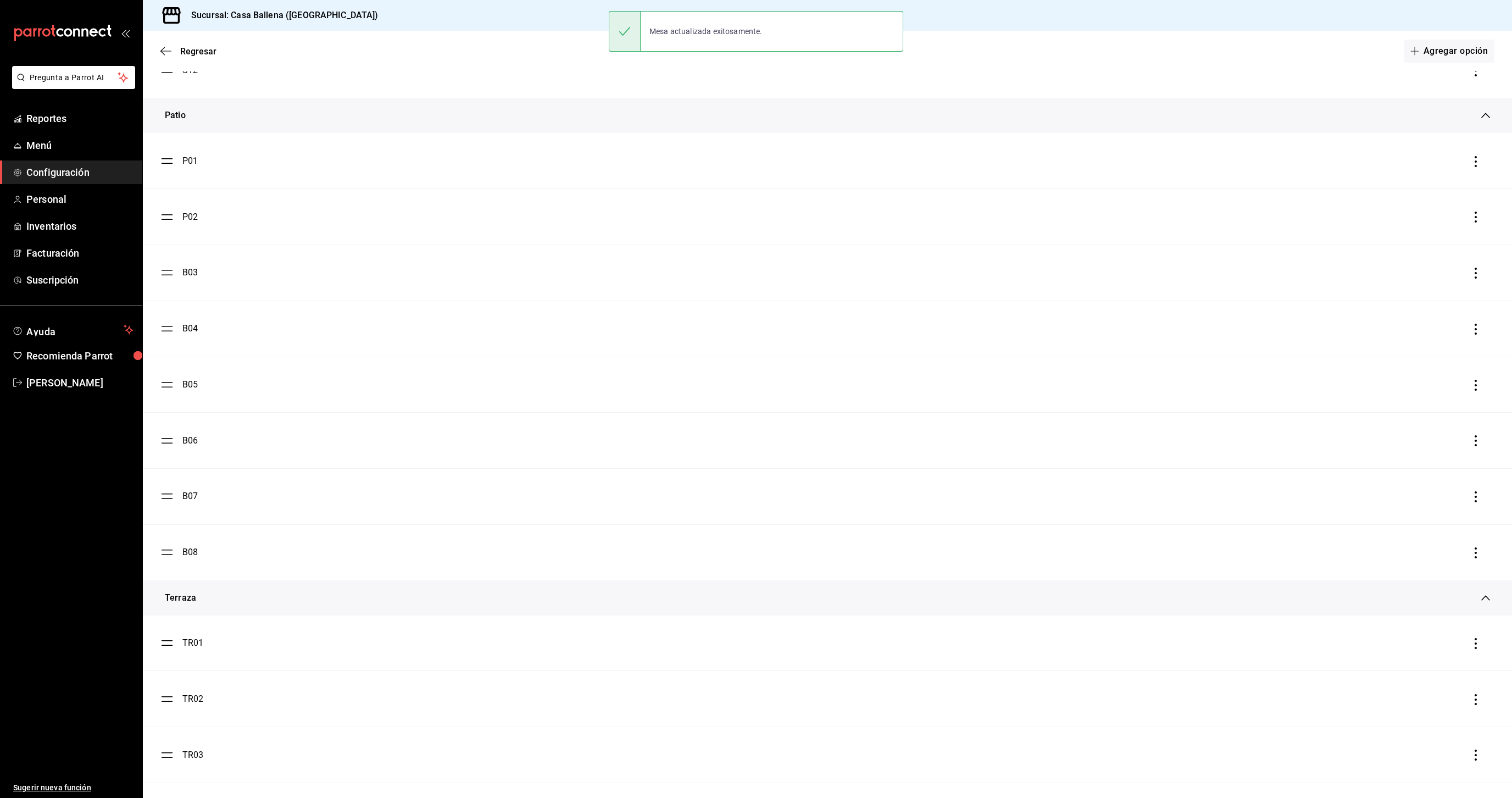
scroll to position [757, 0]
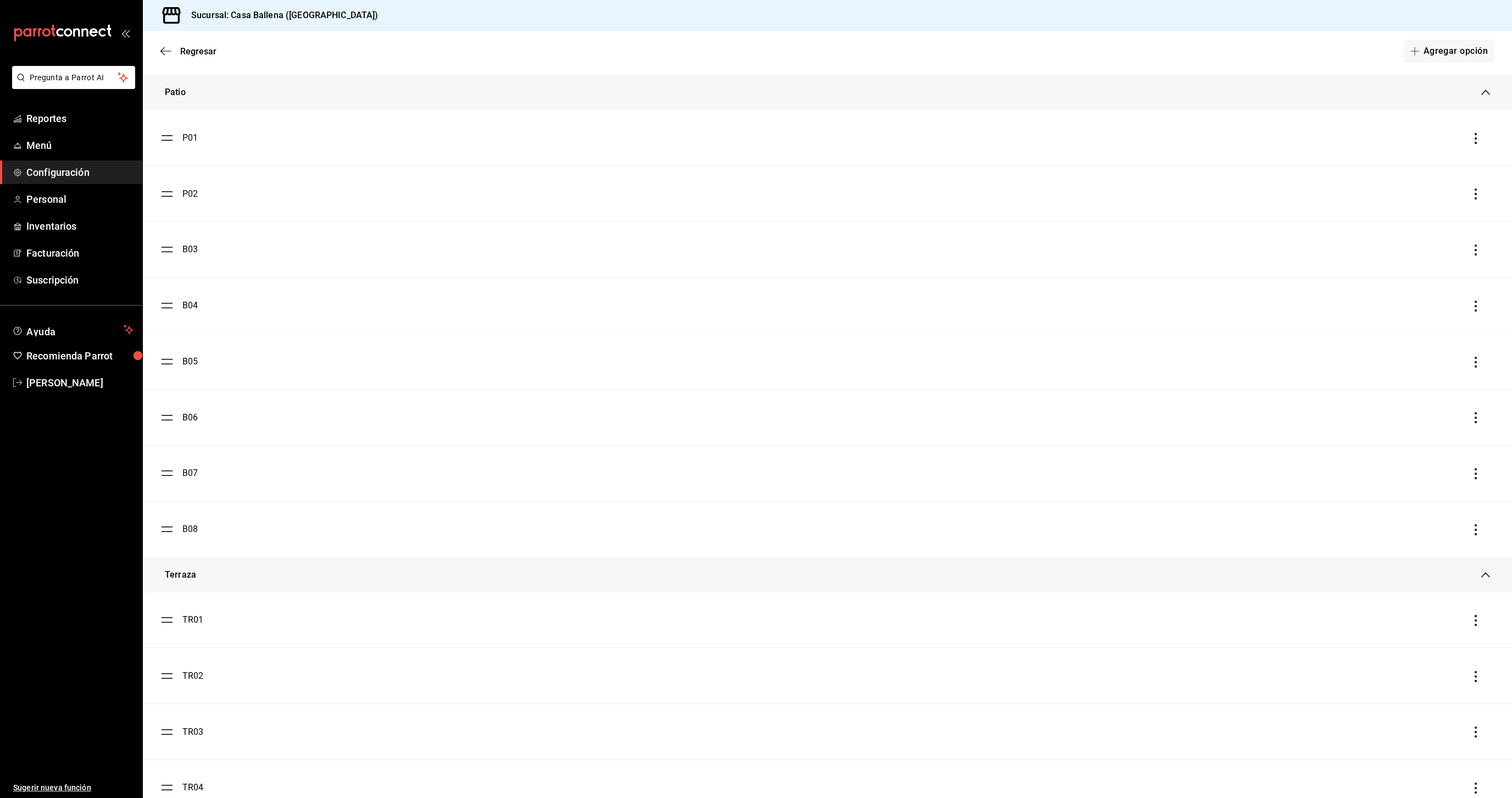
click at [182, 253] on div "B03" at bounding box center [179, 250] width 37 height 13
click at [171, 256] on ul "P01 P02 B03 B04 B05 B06 B07 B08" at bounding box center [827, 333] width 1369 height 447
click at [188, 255] on div "B03" at bounding box center [190, 250] width 15 height 13
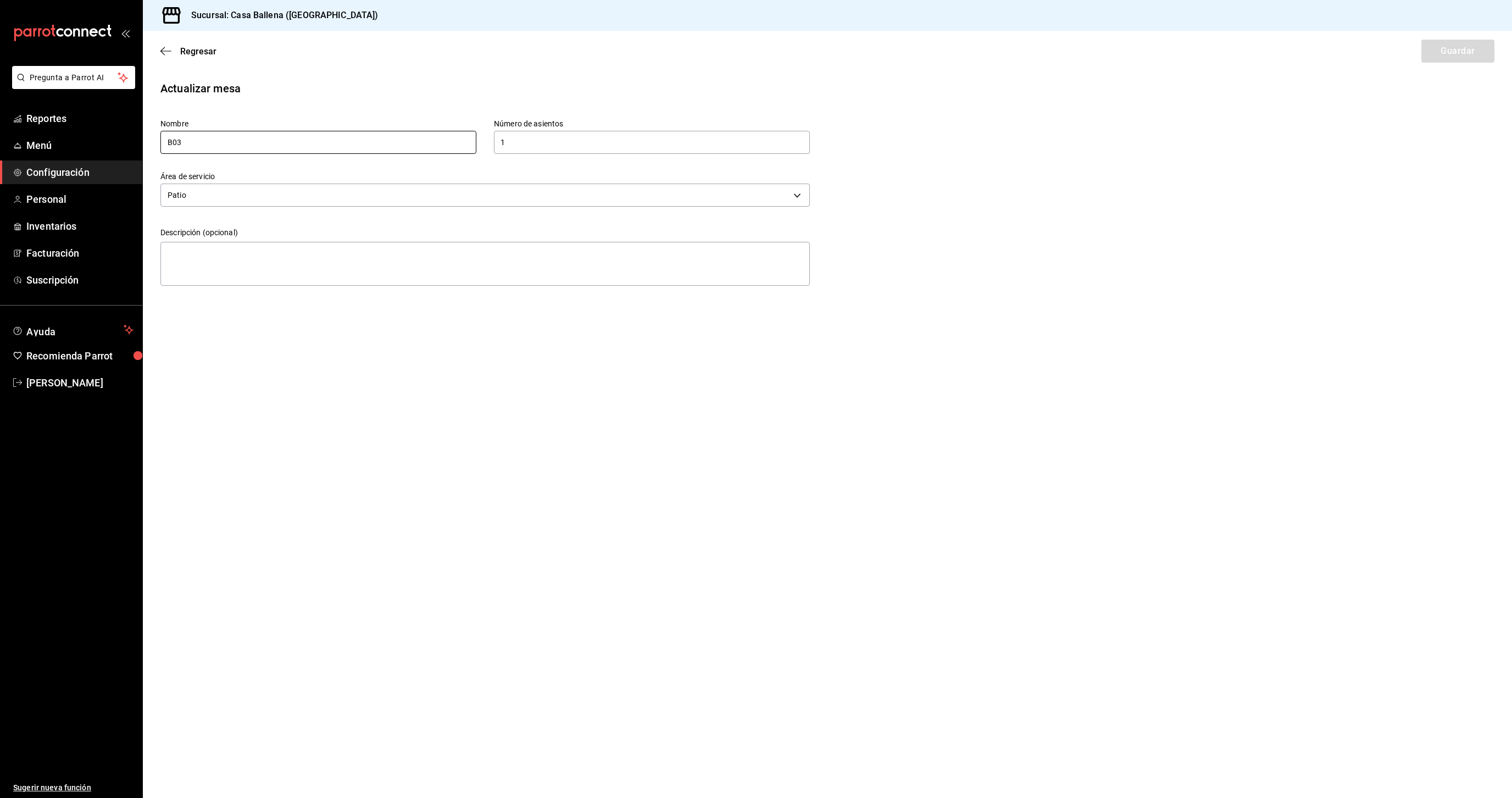
click at [169, 144] on input "B03" at bounding box center [319, 142] width 316 height 23
type input "P03"
click at [1460, 53] on button "Guardar" at bounding box center [1458, 51] width 73 height 23
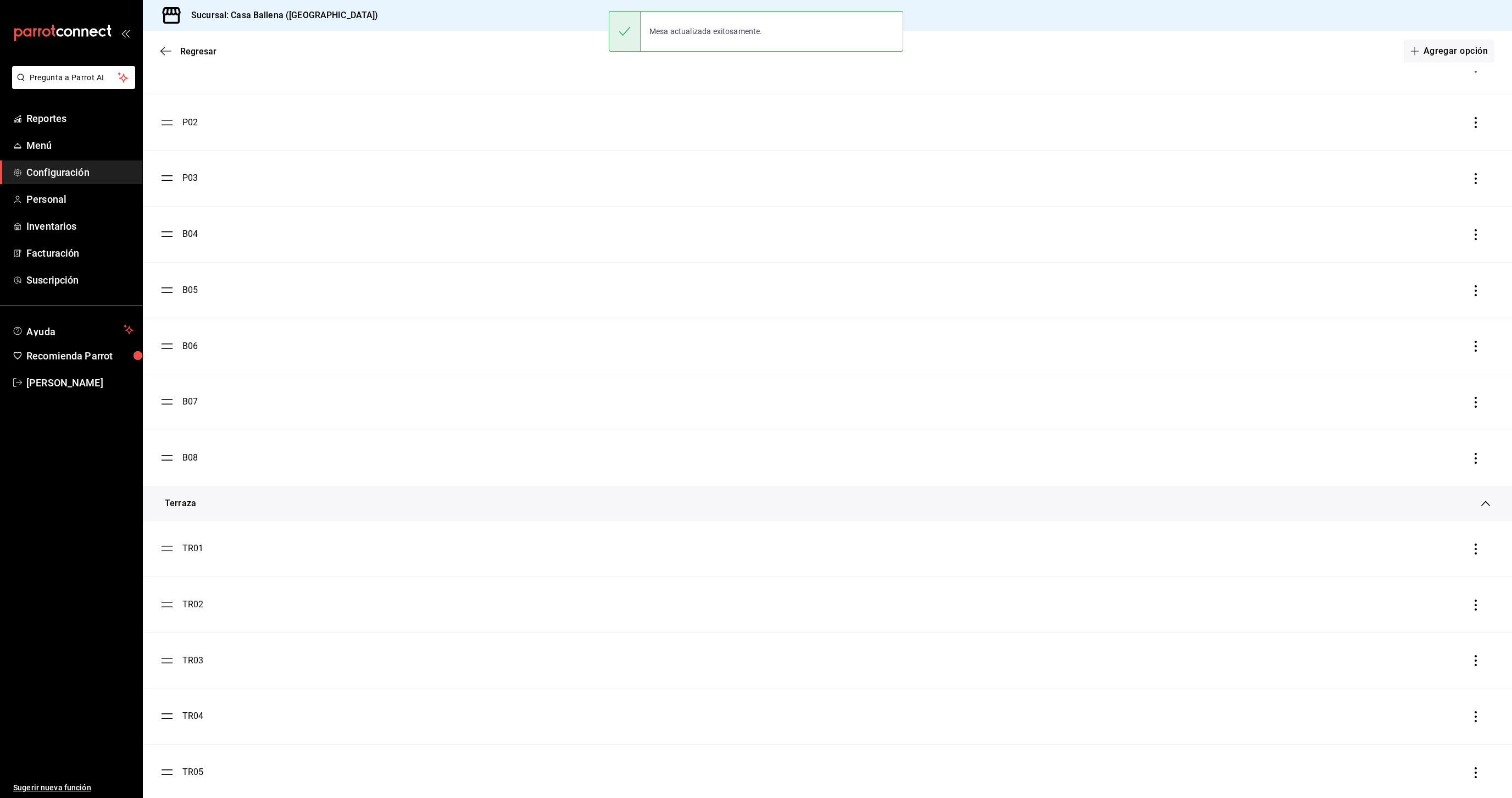
scroll to position [826, 0]
click at [188, 238] on div "B04" at bounding box center [190, 237] width 15 height 13
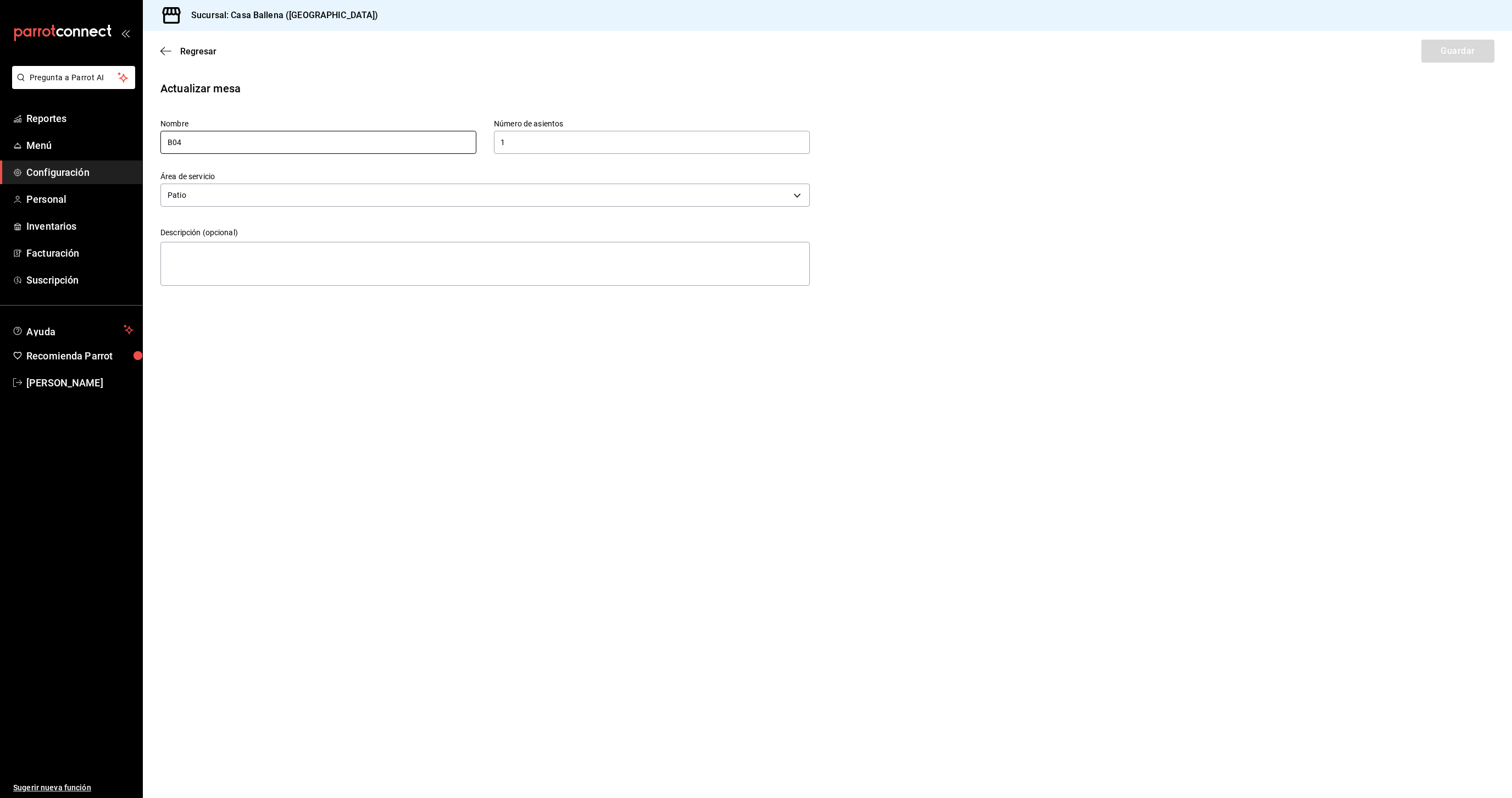
click at [178, 140] on input "B04" at bounding box center [319, 142] width 316 height 23
type input "P04"
click at [1456, 55] on button "Guardar" at bounding box center [1458, 51] width 73 height 23
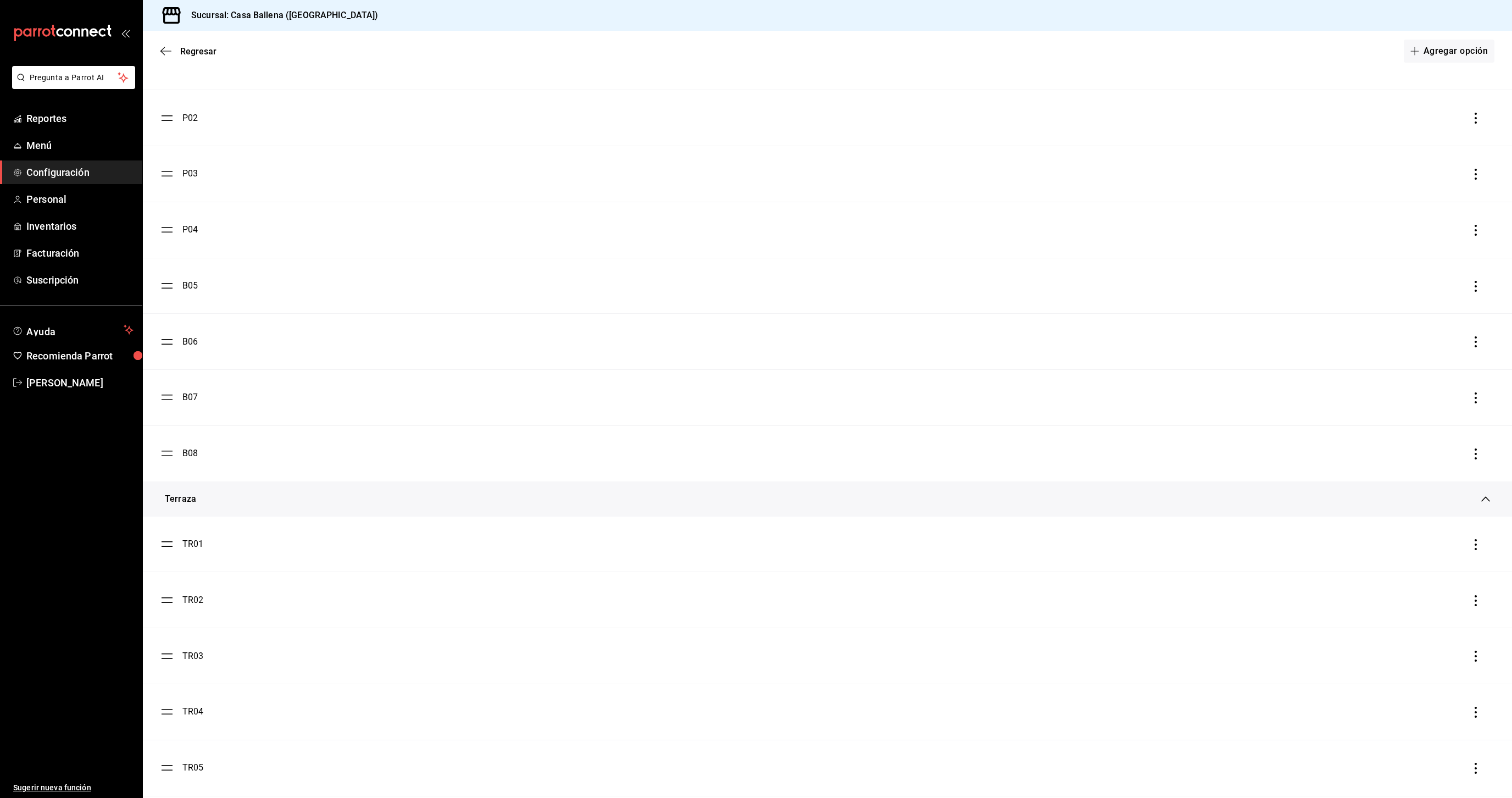
scroll to position [834, 0]
click at [182, 290] on div "B05" at bounding box center [179, 285] width 37 height 13
click at [176, 290] on div "B05" at bounding box center [179, 285] width 37 height 13
click at [191, 287] on div "B05" at bounding box center [190, 285] width 15 height 13
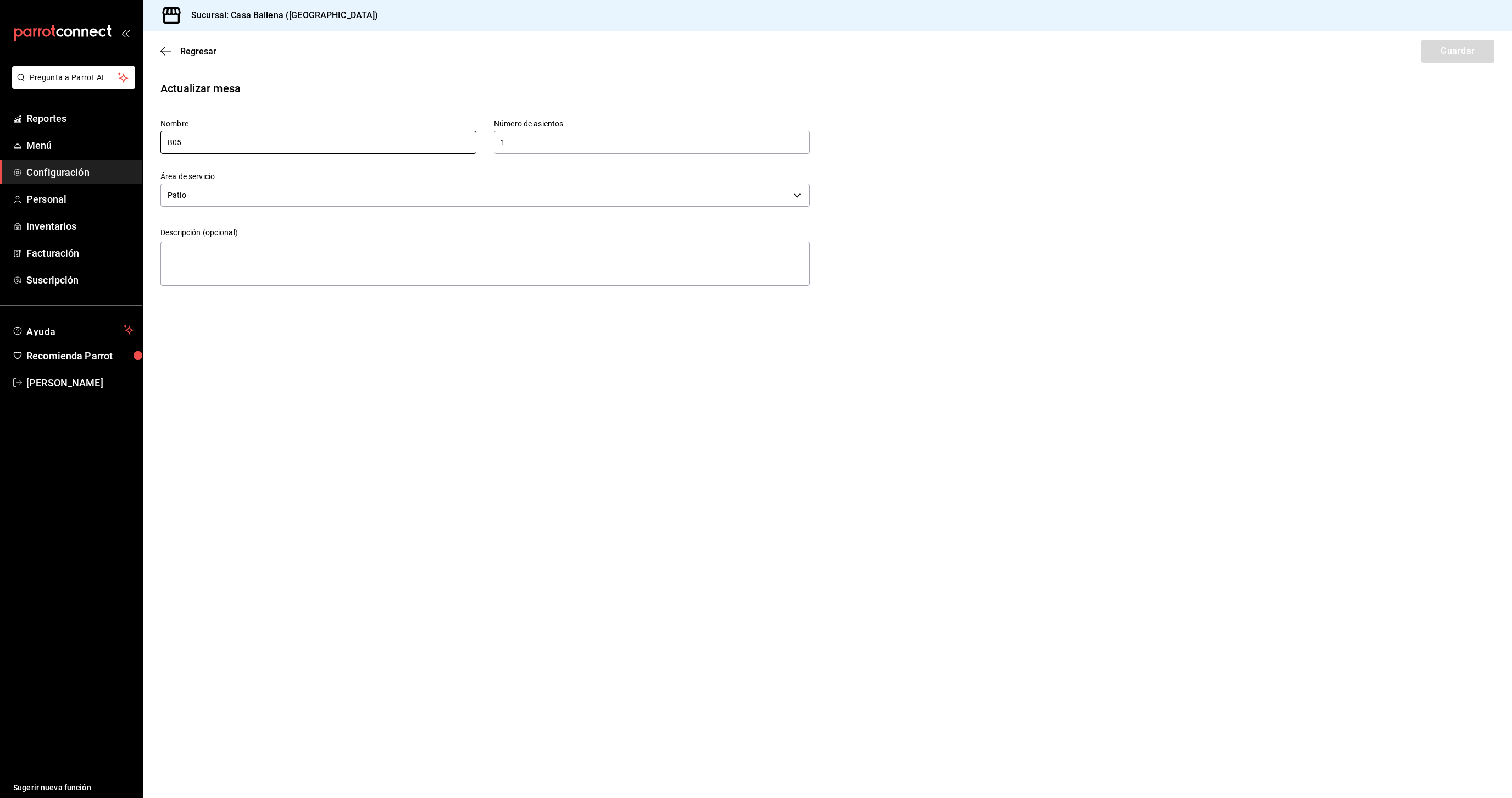
click at [171, 144] on input "B05" at bounding box center [319, 142] width 316 height 23
type input "P05"
click at [1445, 54] on button "Guardar" at bounding box center [1458, 51] width 73 height 23
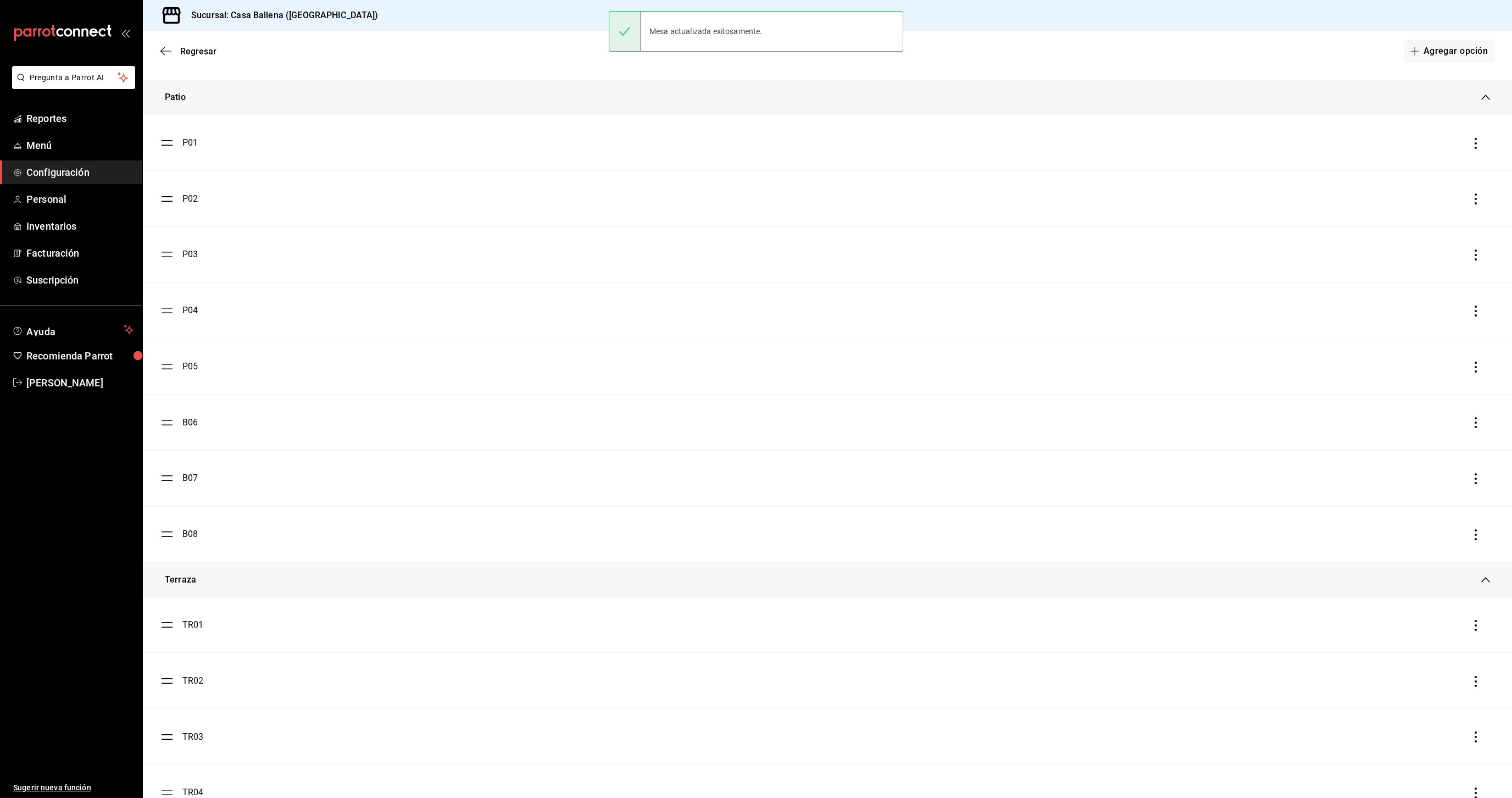
scroll to position [753, 0]
click at [185, 420] on div "B06" at bounding box center [190, 422] width 15 height 13
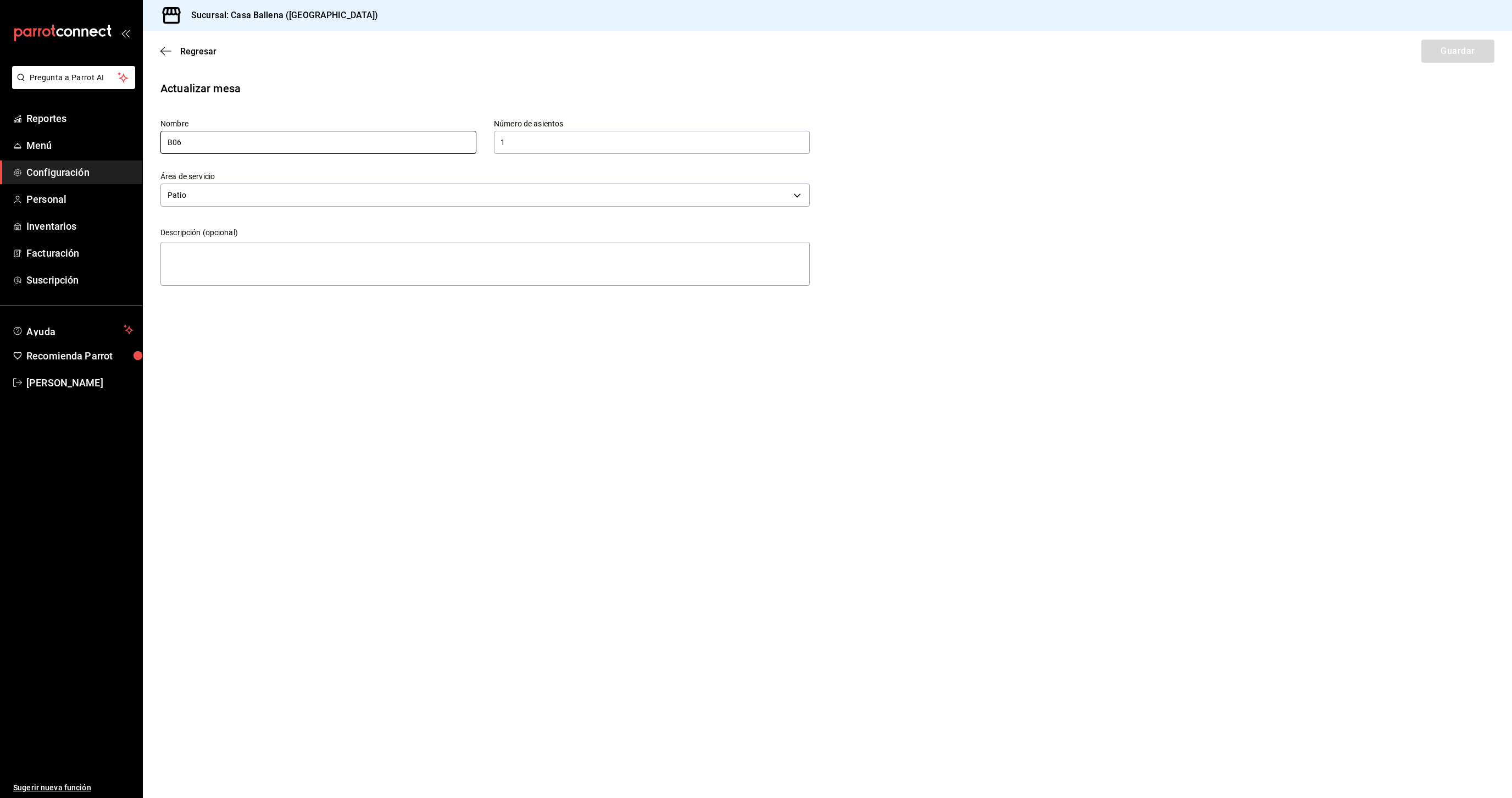
click at [176, 144] on input "B06" at bounding box center [319, 142] width 316 height 23
type input "P06"
click at [1474, 45] on button "Guardar" at bounding box center [1458, 51] width 73 height 23
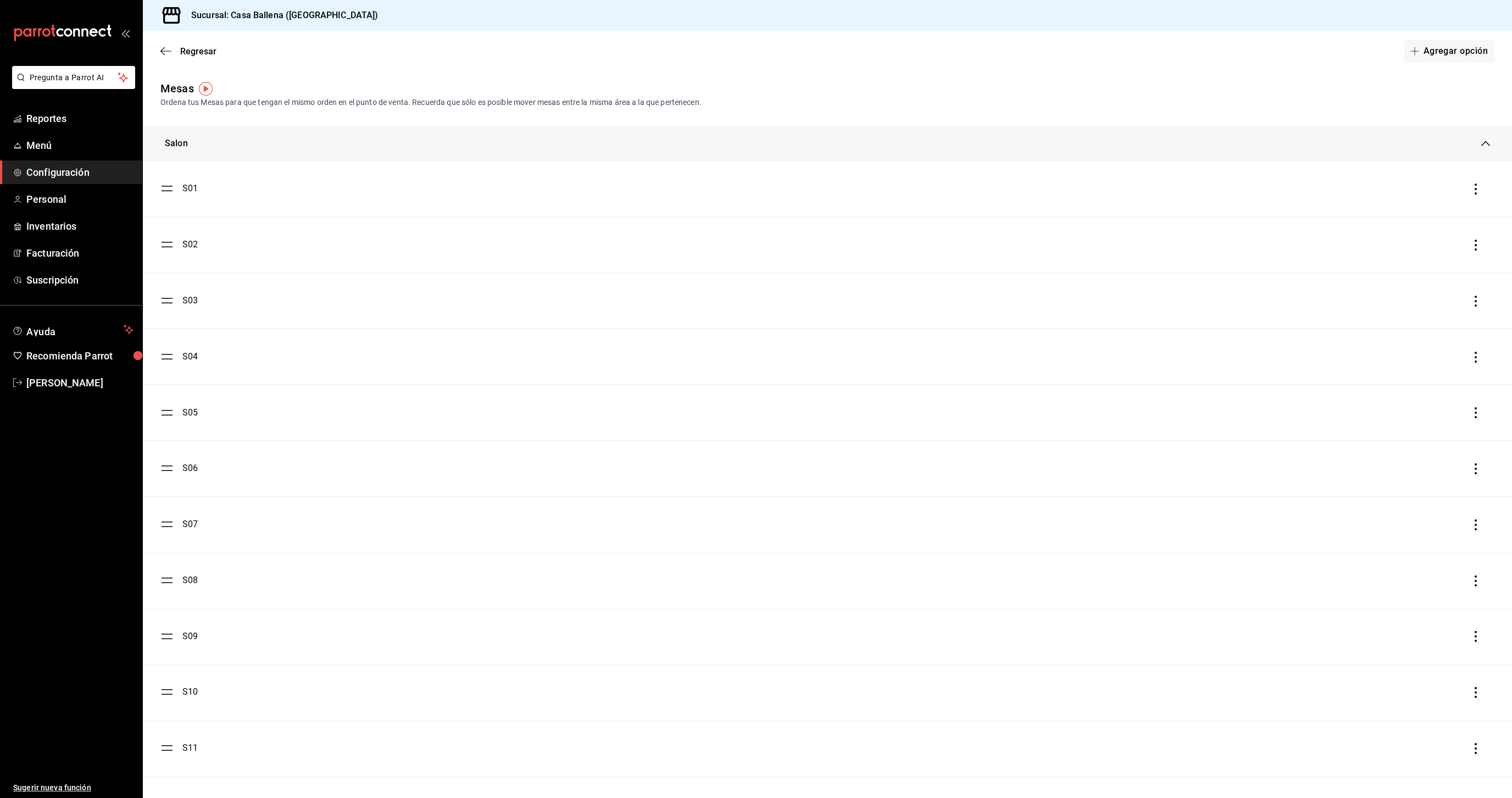
click at [1037, 449] on li "S06" at bounding box center [827, 469] width 1369 height 55
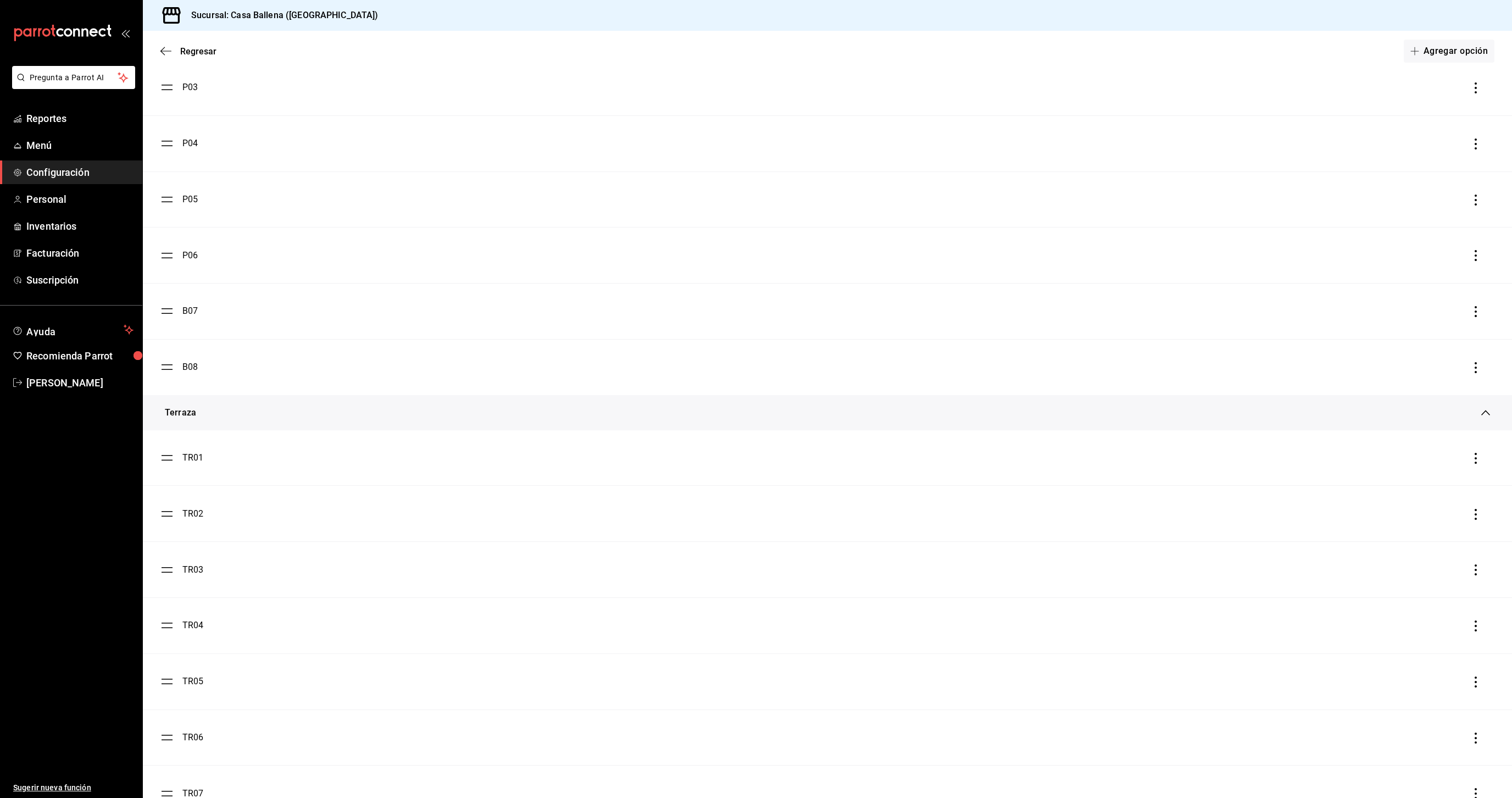
scroll to position [937, 0]
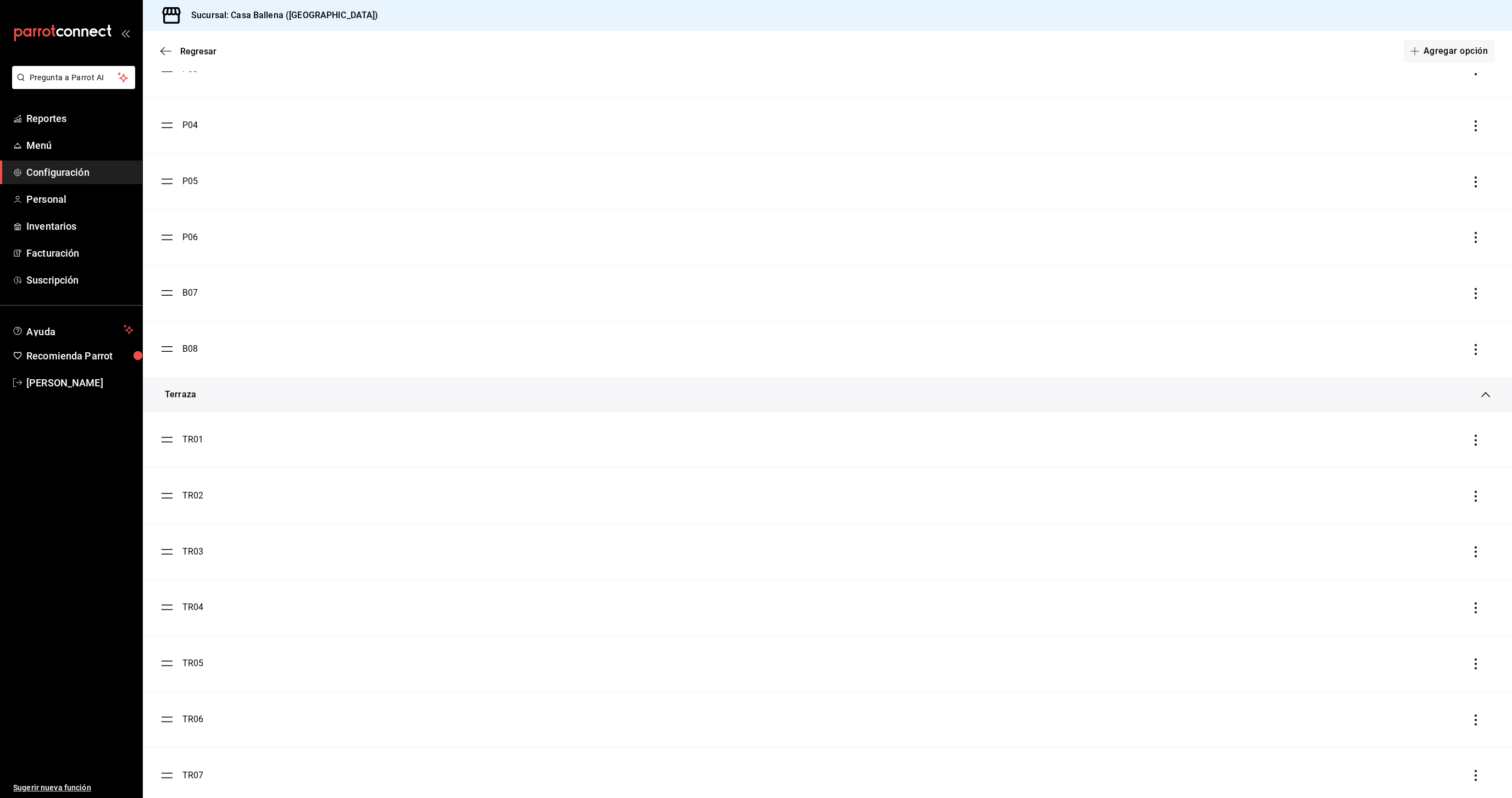
click at [191, 294] on div "B07" at bounding box center [190, 293] width 15 height 13
type input "1"
type input "757fc900-b48a-4fc4-a9ac-391370840e7f"
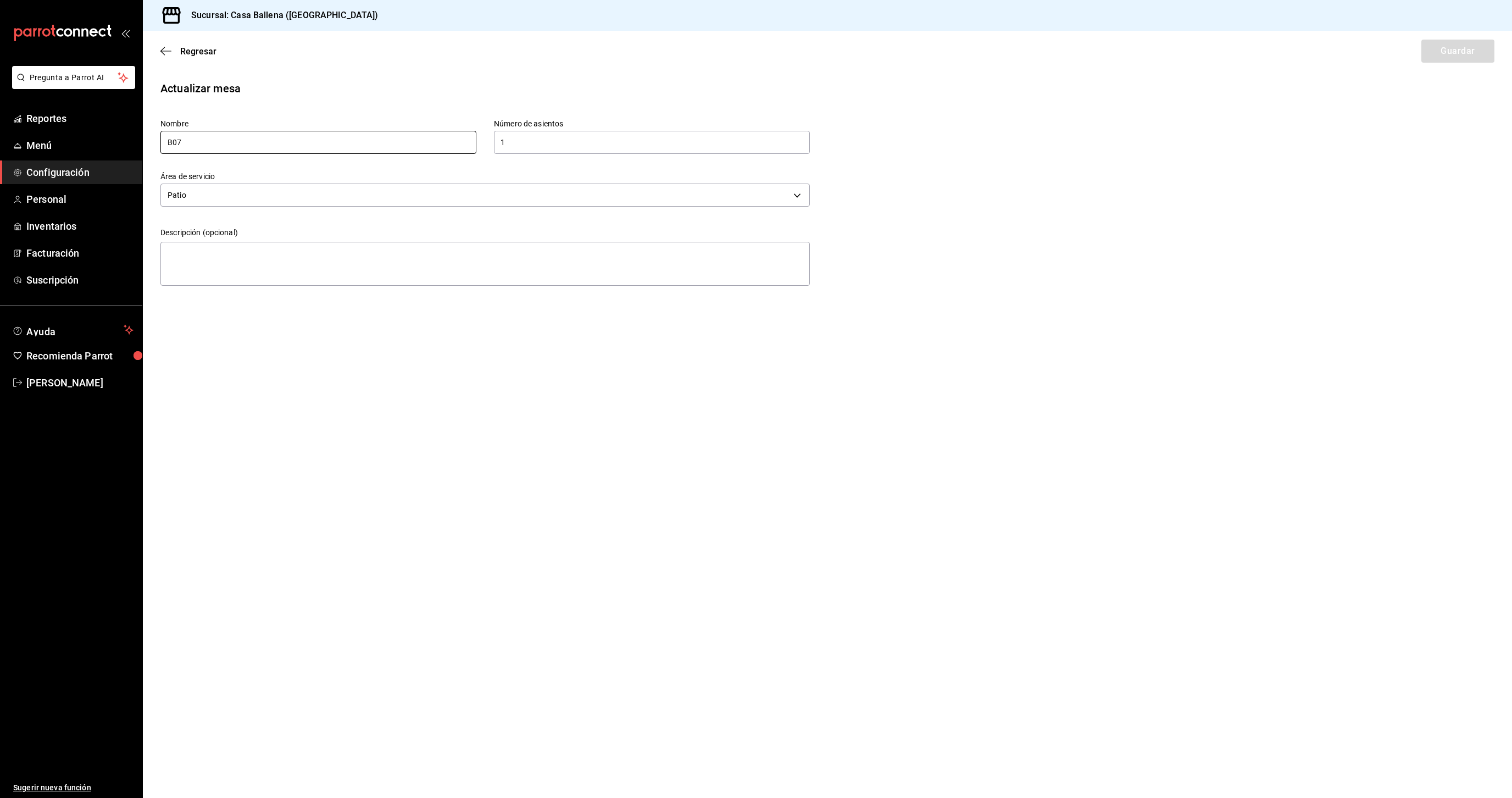
click at [171, 140] on input "B07" at bounding box center [319, 142] width 316 height 23
type input "P07"
click at [1479, 55] on button "Guardar" at bounding box center [1458, 51] width 73 height 23
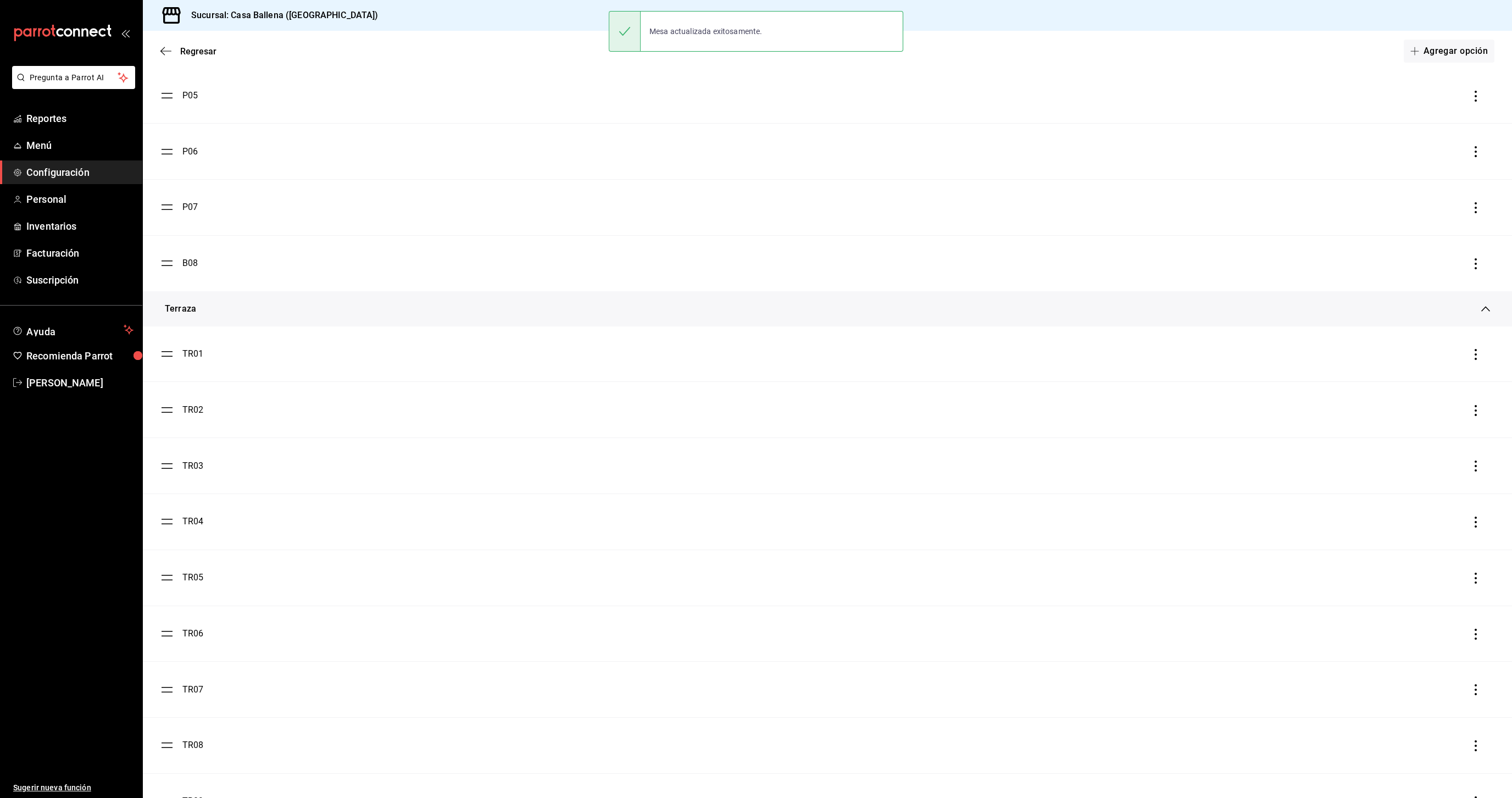
scroll to position [1024, 0]
click at [194, 262] on div "B08" at bounding box center [190, 262] width 15 height 13
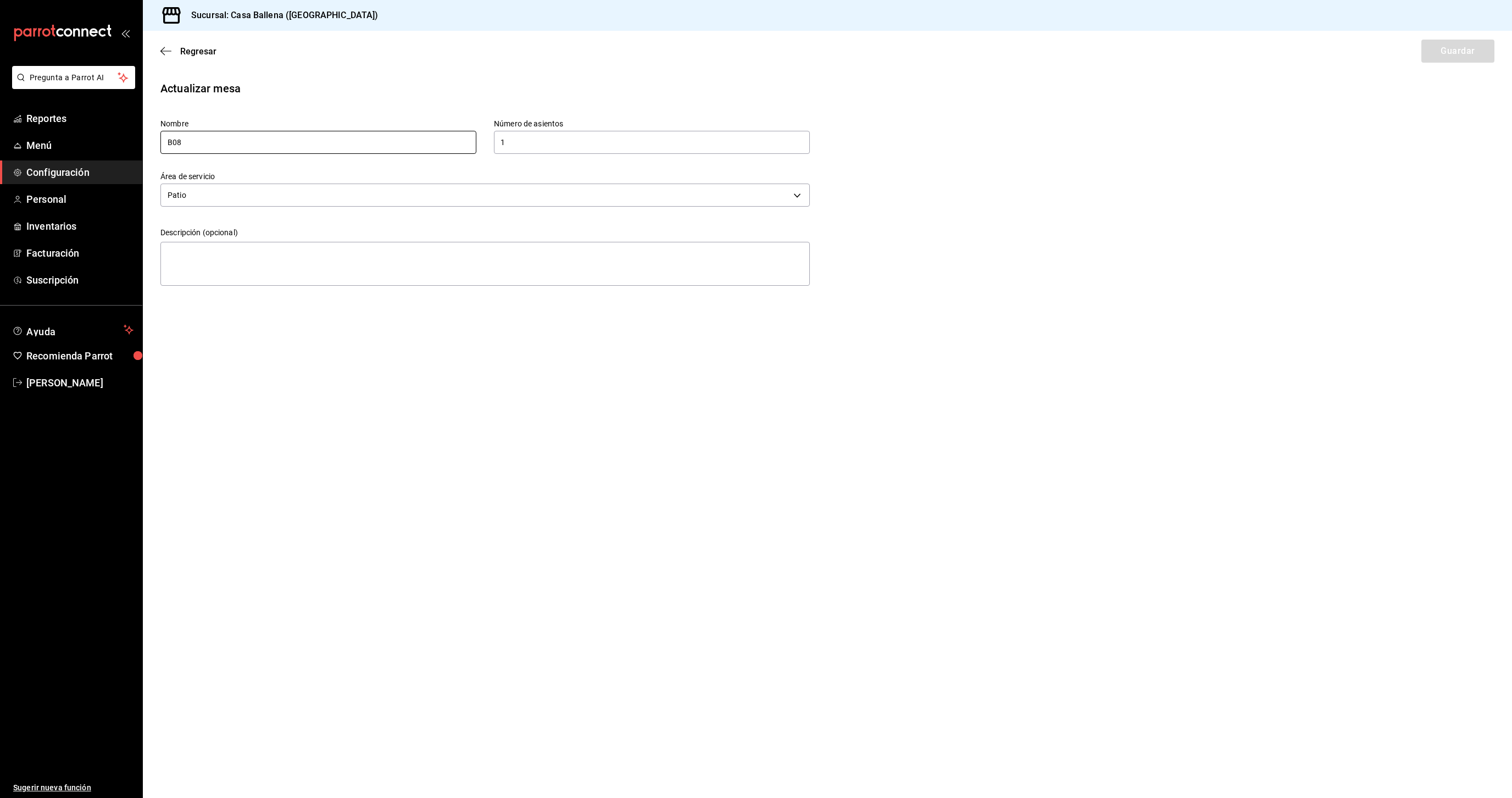
click at [169, 140] on input "B08" at bounding box center [319, 142] width 316 height 23
type input "P08"
click at [1447, 49] on button "Guardar" at bounding box center [1458, 51] width 73 height 23
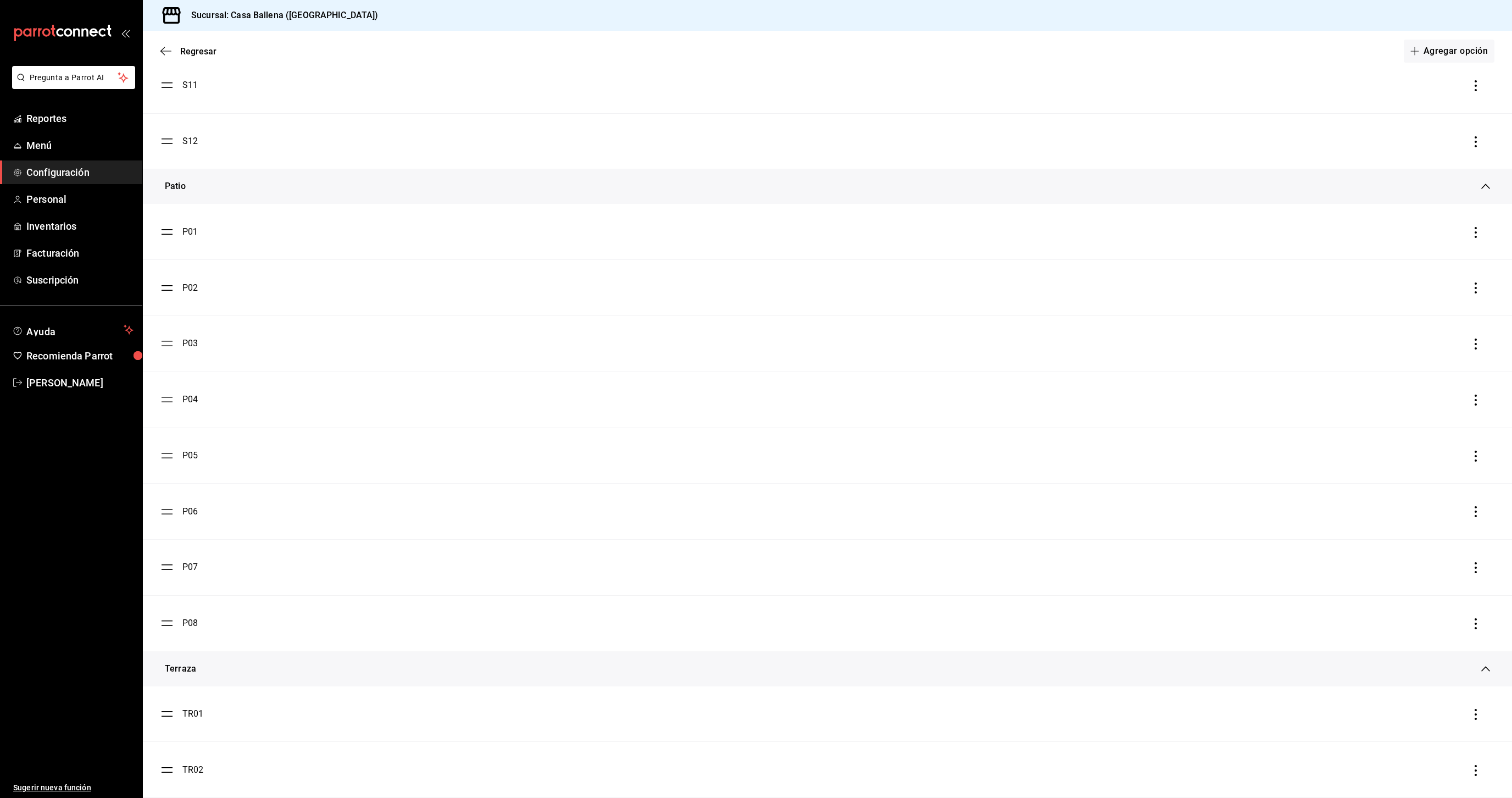
scroll to position [591, 0]
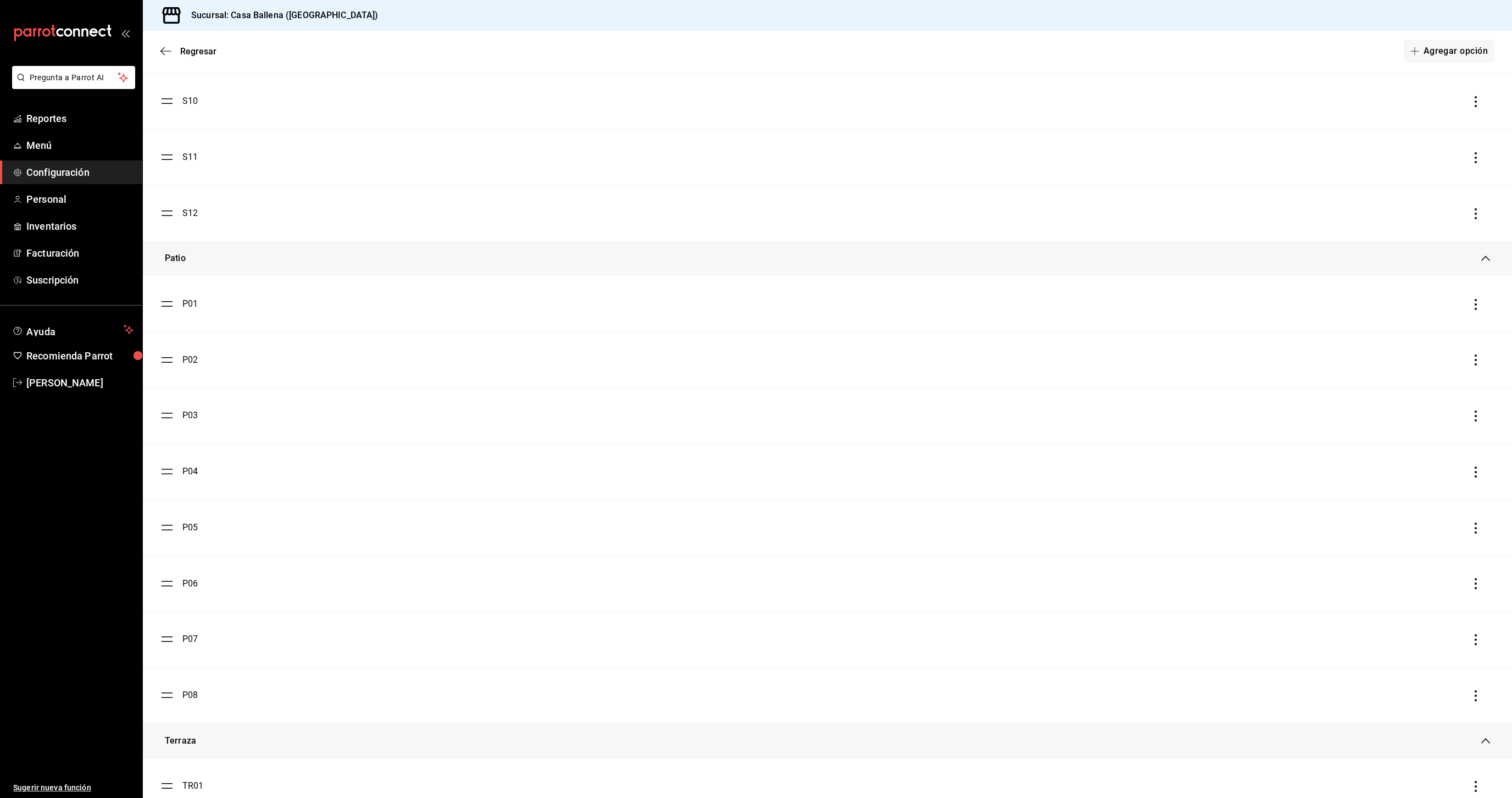
click at [1486, 260] on icon at bounding box center [1485, 258] width 9 height 9
click at [1489, 250] on div "Patio" at bounding box center [827, 254] width 1369 height 27
click at [1489, 250] on div "Patio" at bounding box center [827, 258] width 1369 height 35
click at [195, 332] on div "TR01" at bounding box center [193, 330] width 21 height 13
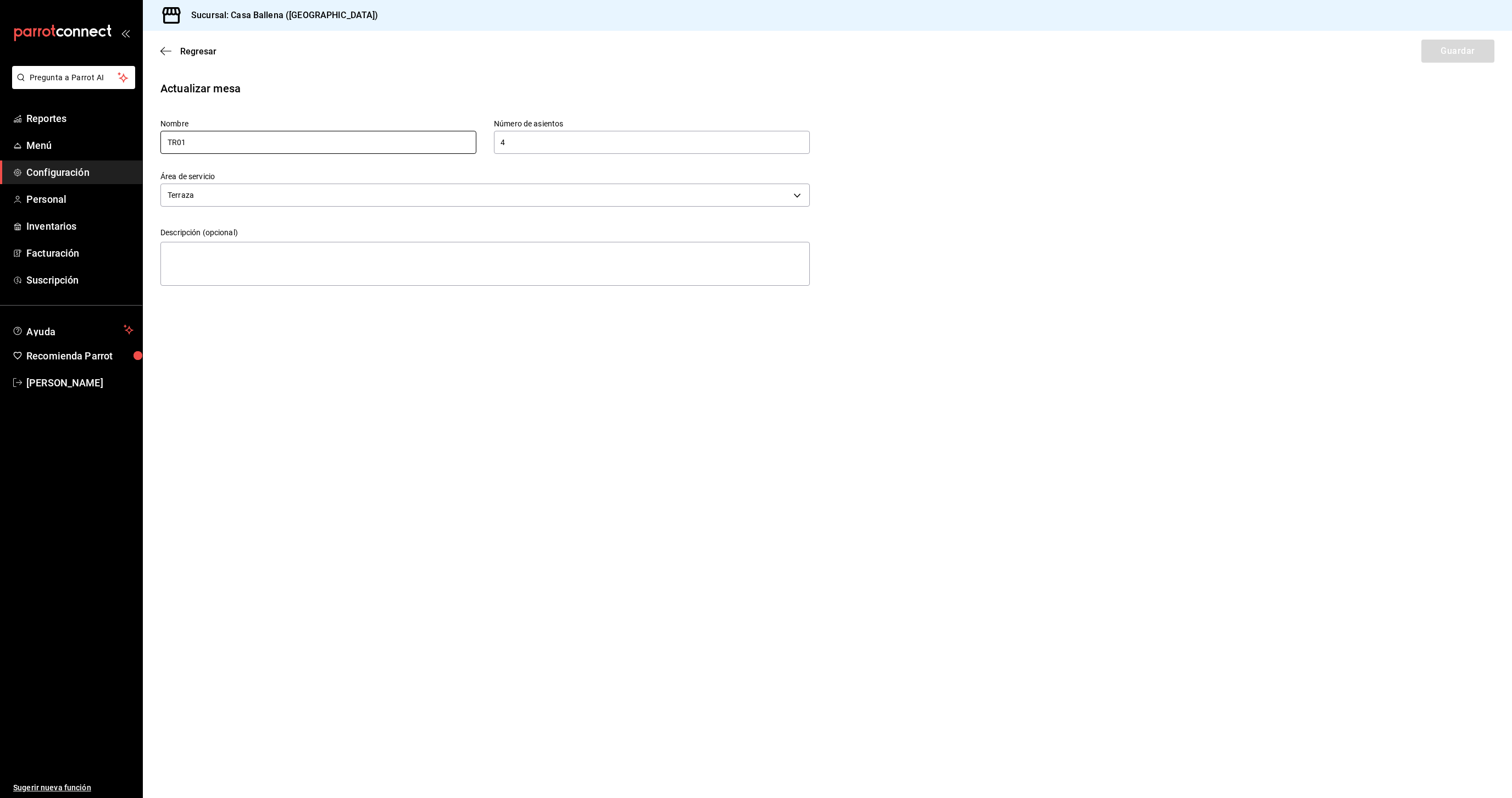
click at [180, 140] on input "TR01" at bounding box center [319, 142] width 316 height 23
type input "T01"
click at [1456, 62] on button "Guardar" at bounding box center [1458, 51] width 73 height 23
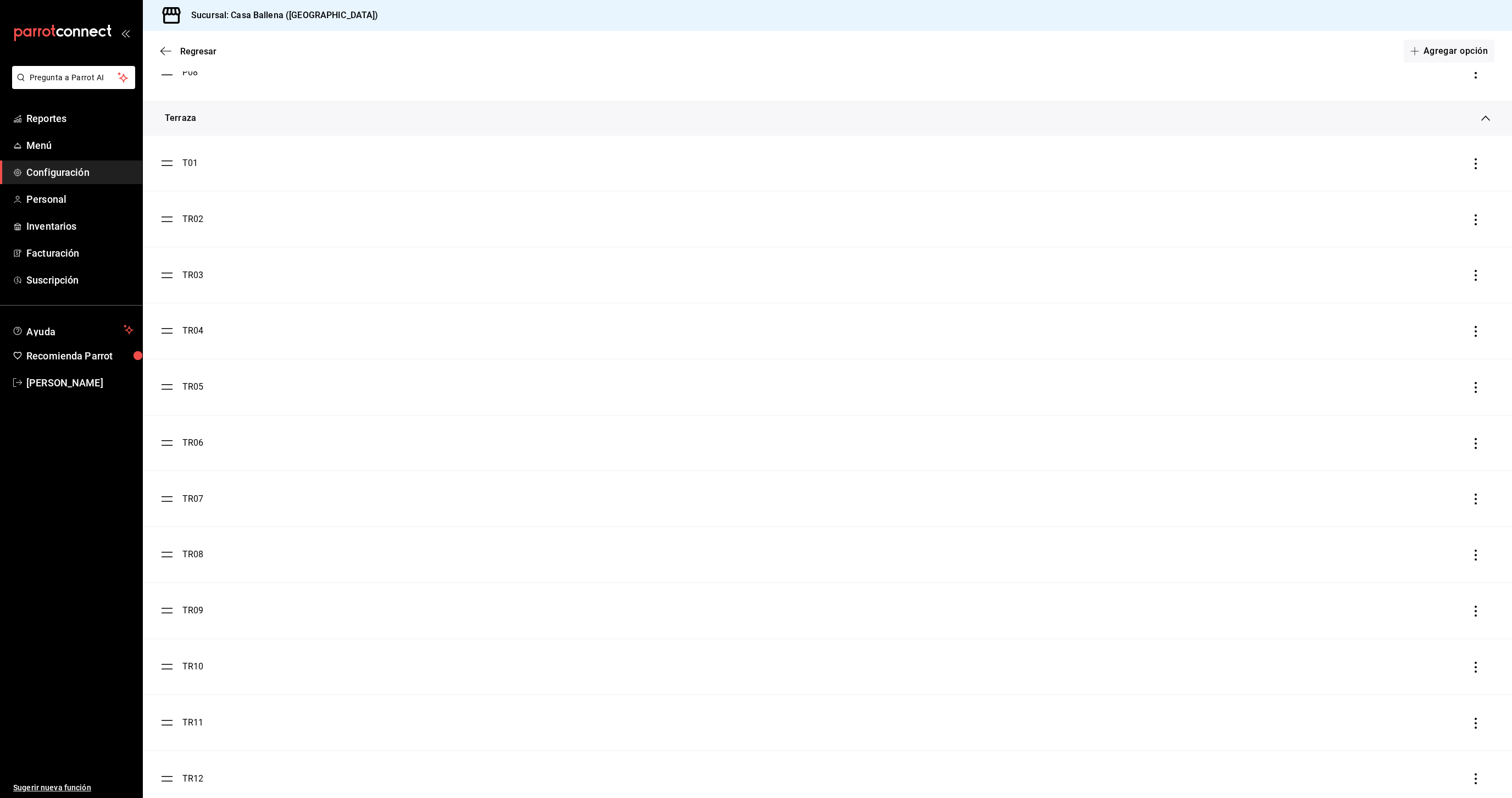
click at [195, 230] on li "TR02" at bounding box center [827, 219] width 1369 height 55
click at [191, 221] on div "TR02" at bounding box center [193, 219] width 21 height 13
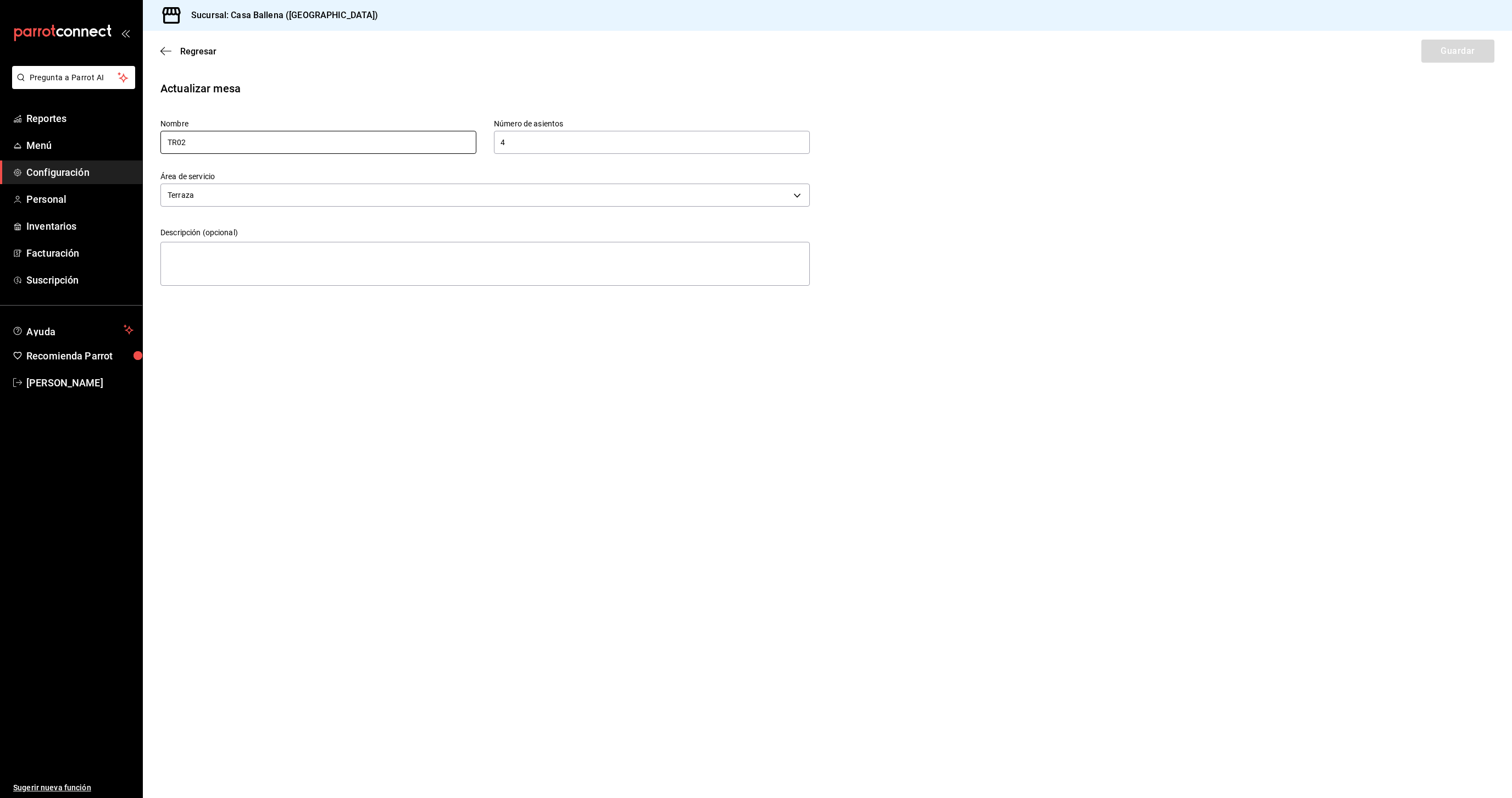
click at [177, 144] on input "TR02" at bounding box center [319, 142] width 316 height 23
type input "T02"
click at [1461, 59] on button "Guardar" at bounding box center [1458, 51] width 73 height 23
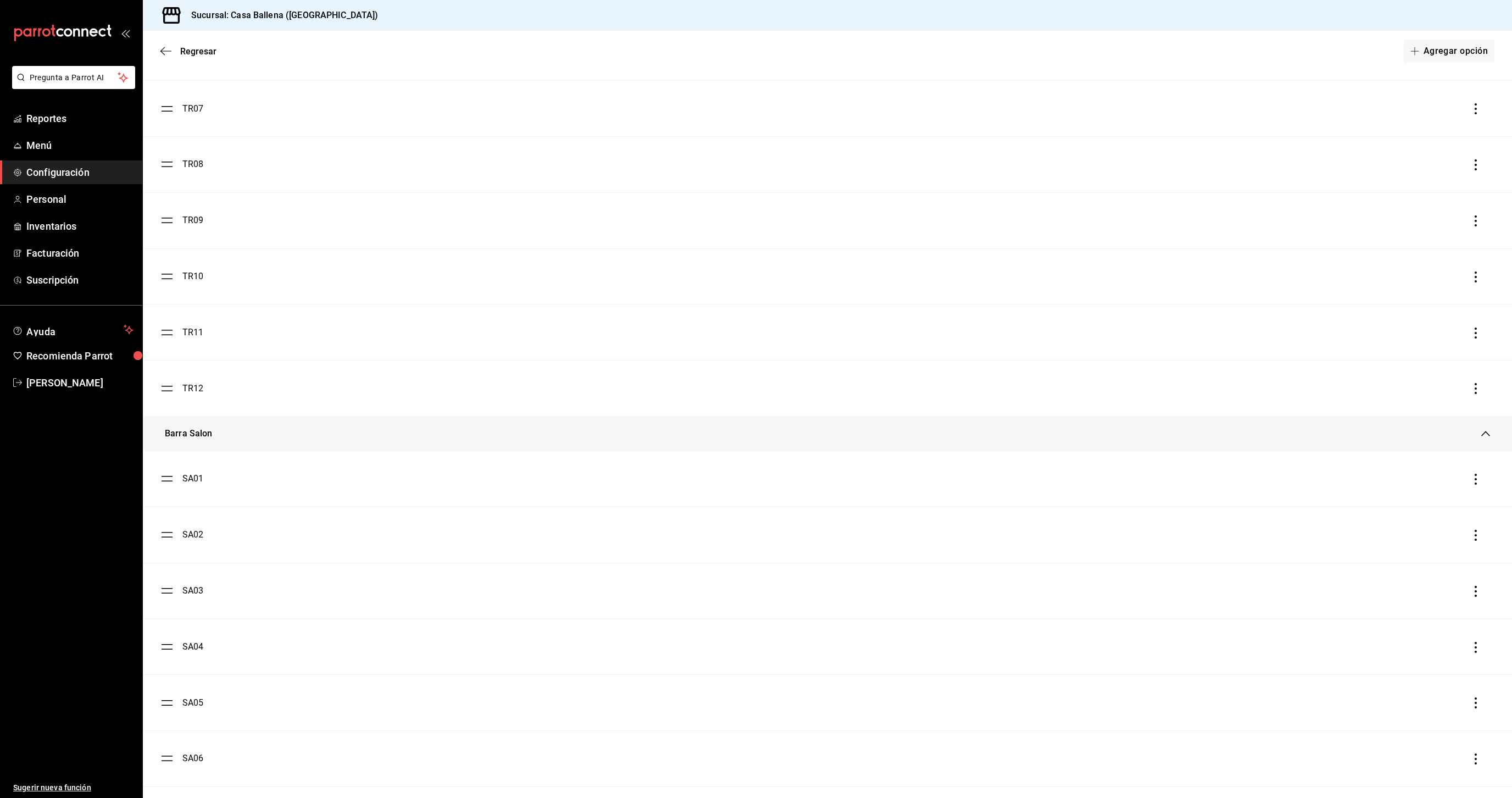
scroll to position [1597, 0]
click at [883, 267] on li "TR10" at bounding box center [827, 283] width 1369 height 55
click at [836, 349] on li "TR11" at bounding box center [827, 339] width 1369 height 55
click at [193, 394] on div "TR12" at bounding box center [193, 395] width 21 height 13
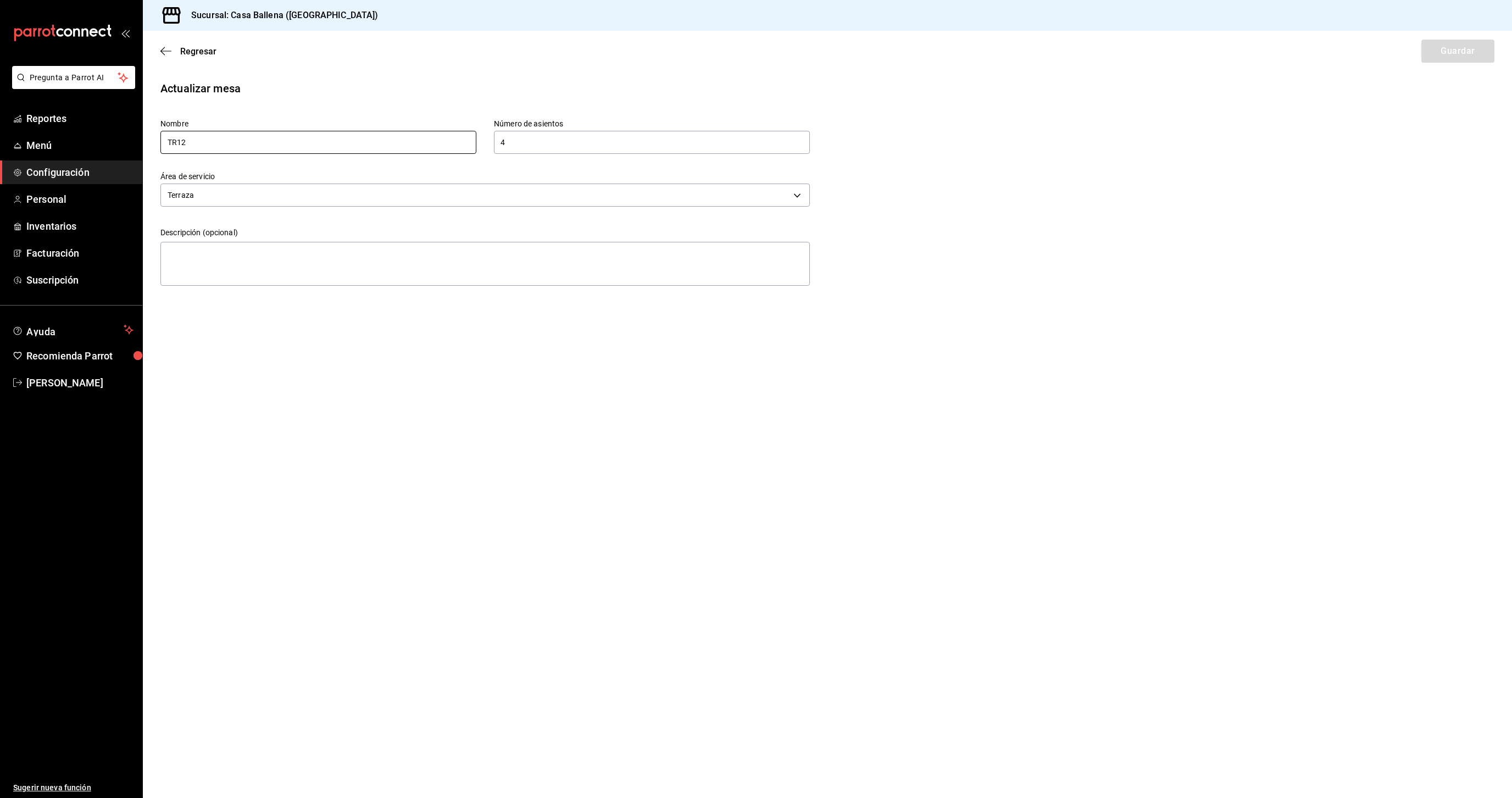
click at [180, 140] on input "TR12" at bounding box center [319, 142] width 316 height 23
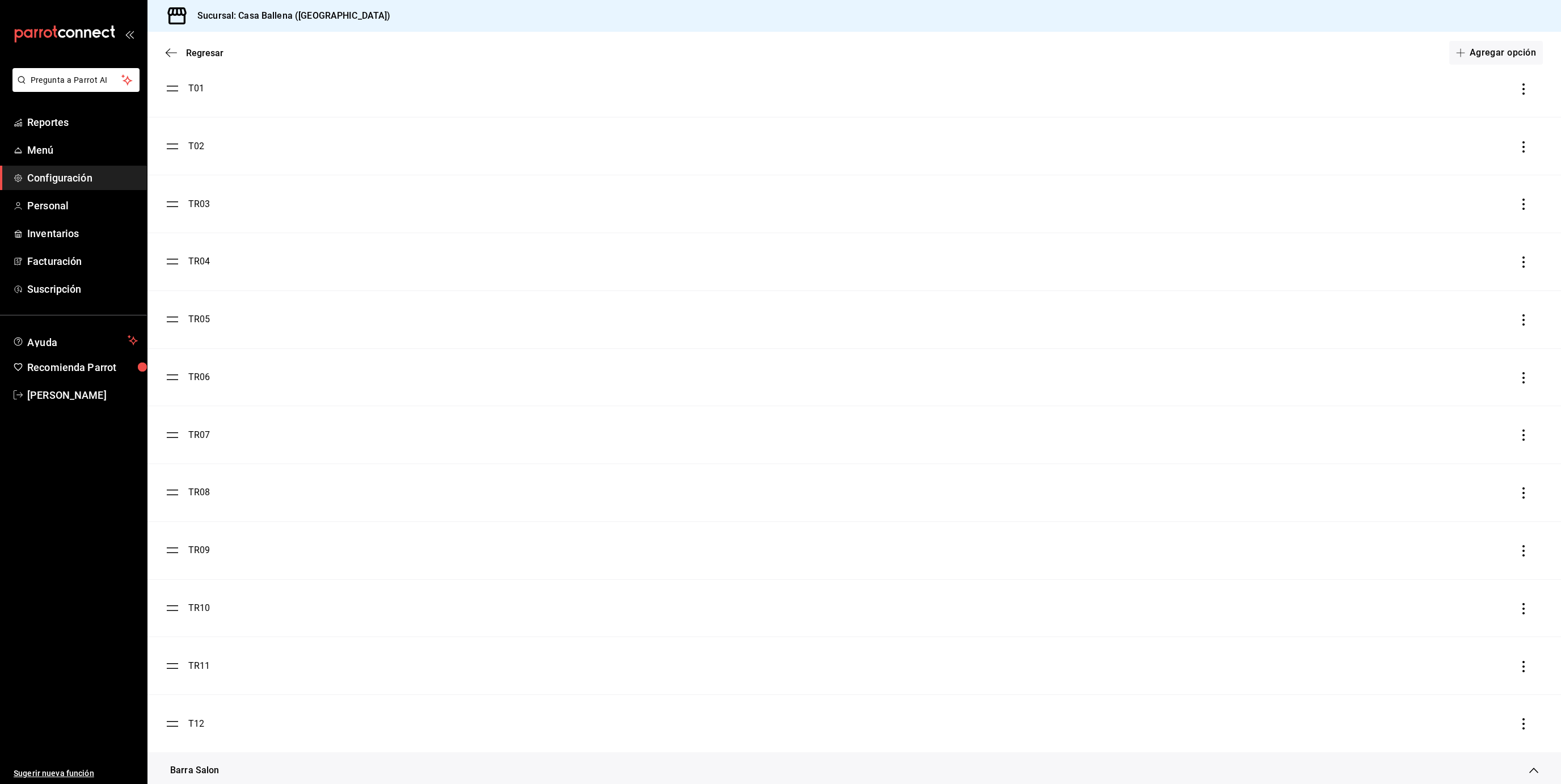
scroll to position [1338, 0]
click at [203, 202] on div "TR03" at bounding box center [199, 198] width 22 height 13
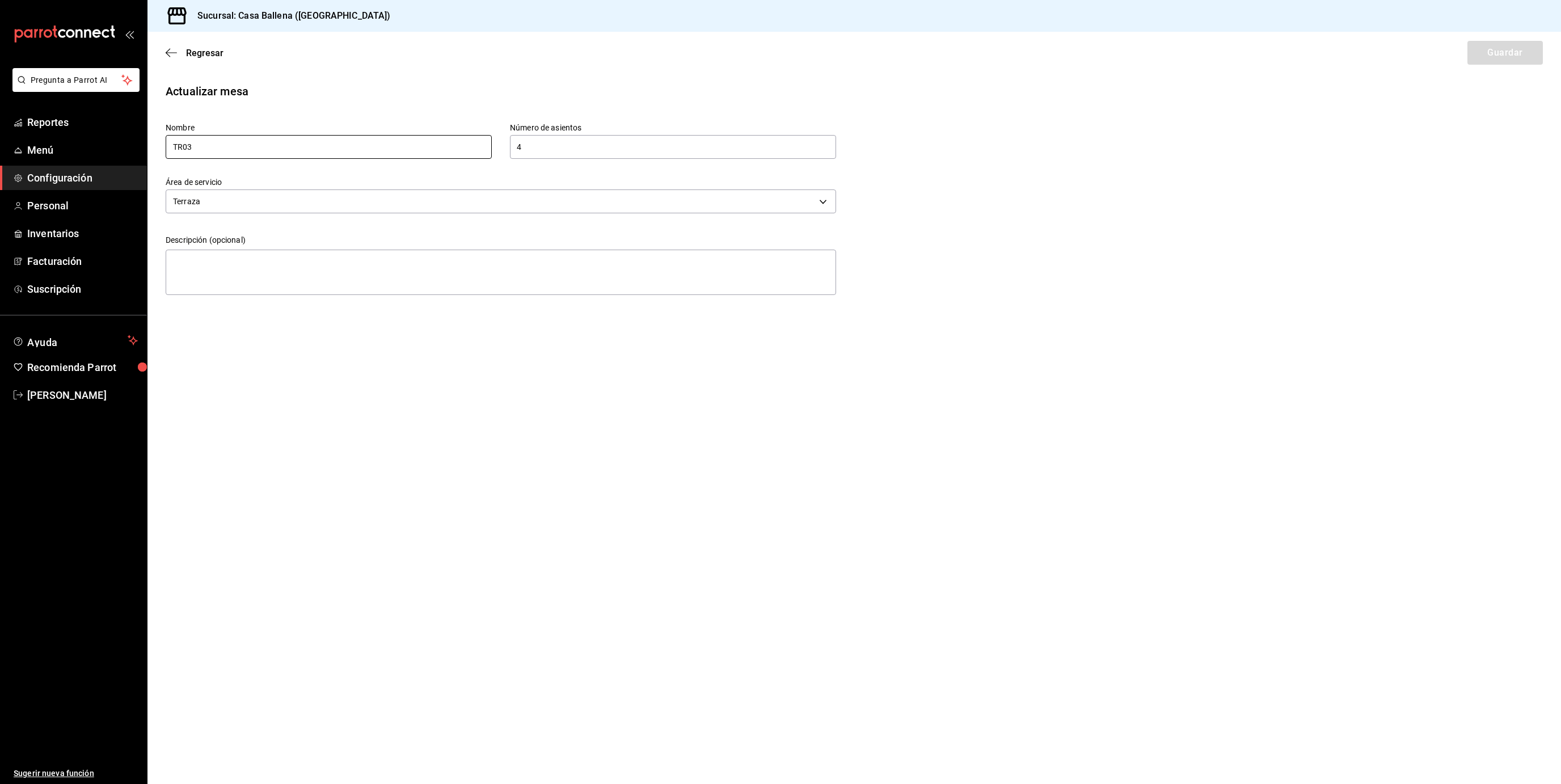
click at [183, 144] on input "TR03" at bounding box center [329, 146] width 326 height 23
type input "T03"
click at [1501, 49] on button "Guardar" at bounding box center [1505, 53] width 75 height 23
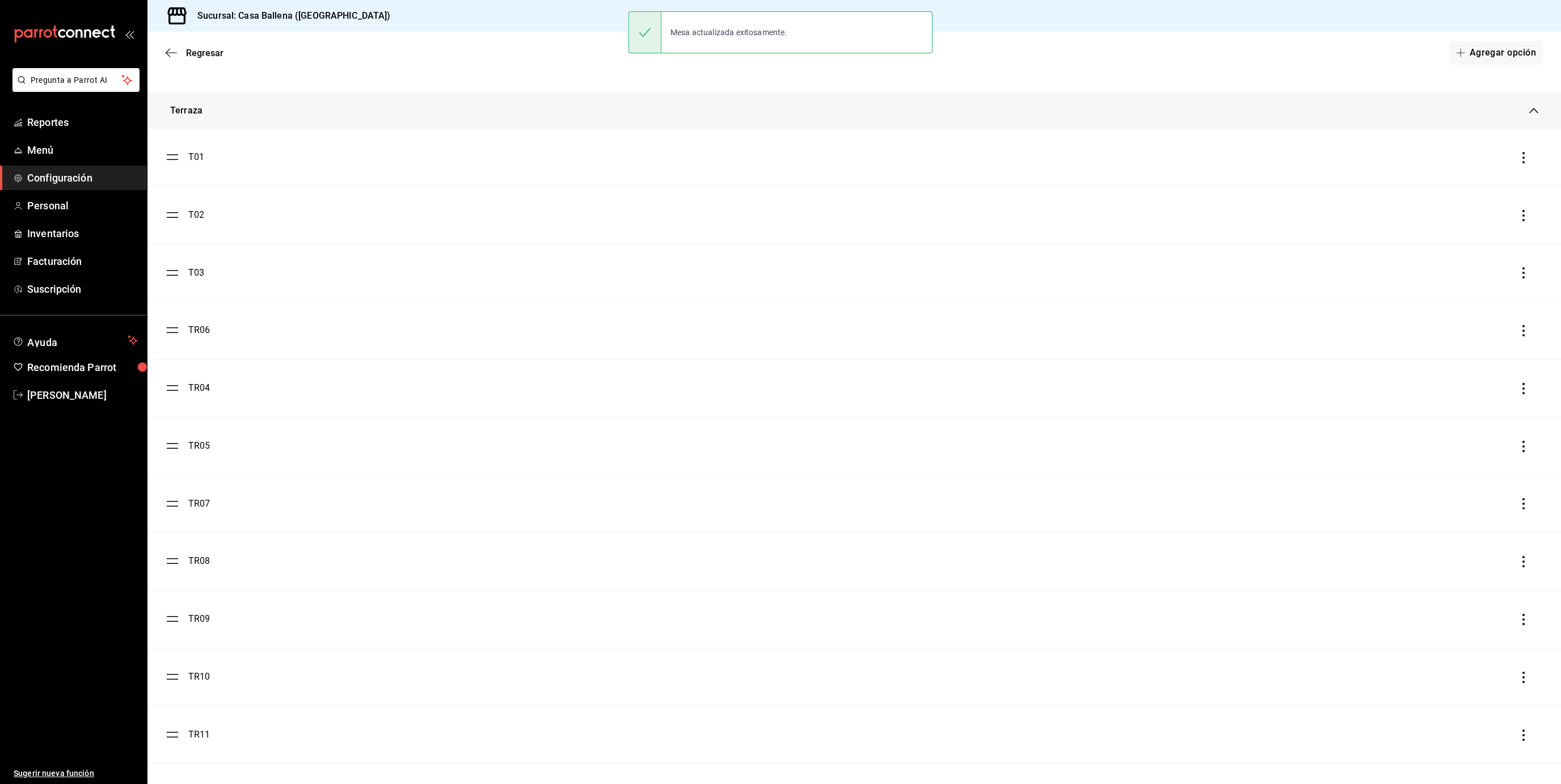
scroll to position [1274, 0]
click at [194, 382] on div "TR04" at bounding box center [199, 377] width 22 height 13
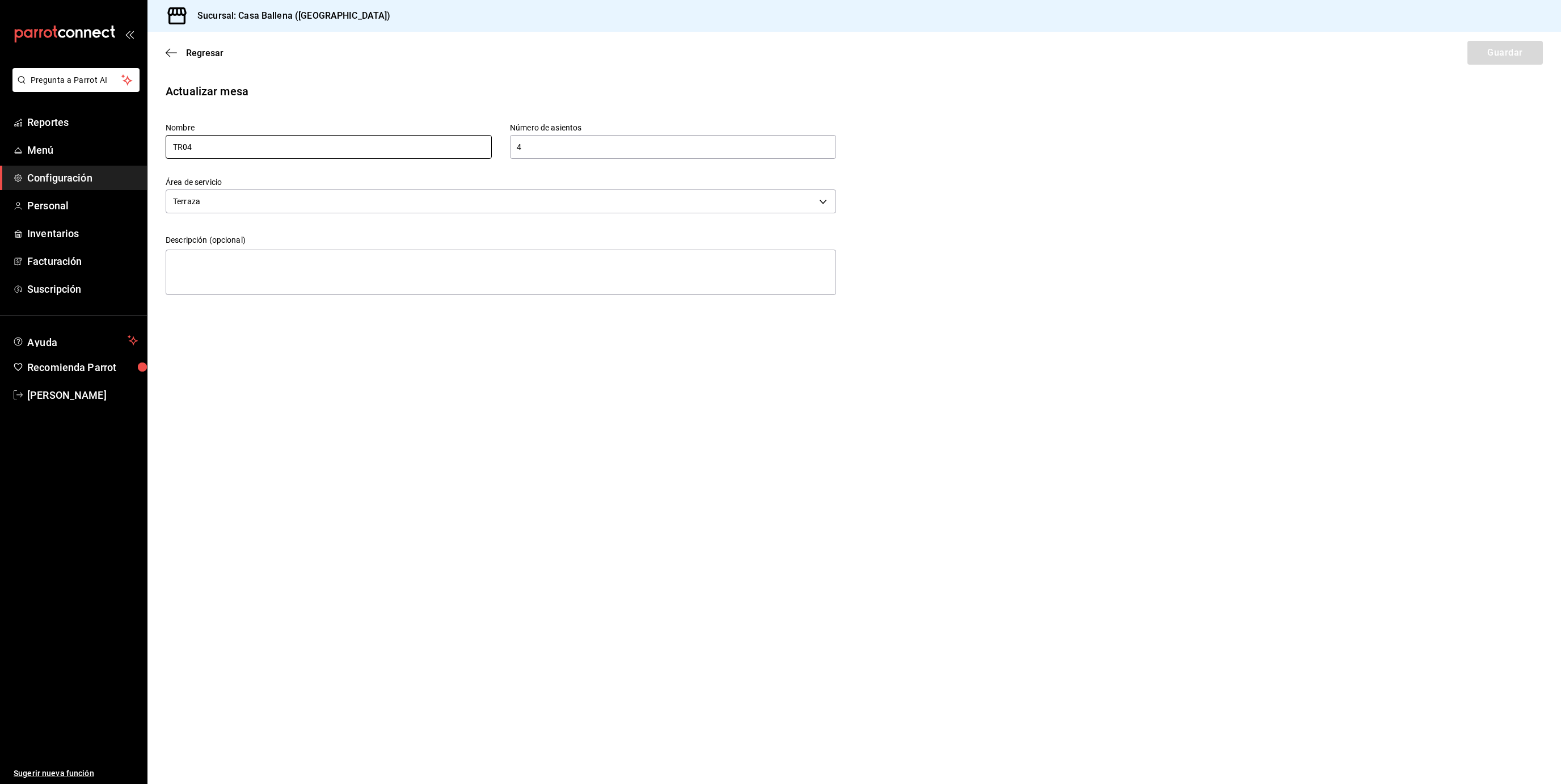
click at [182, 147] on input "TR04" at bounding box center [329, 146] width 326 height 23
type input "T04"
click at [1538, 44] on button "Guardar" at bounding box center [1505, 53] width 75 height 23
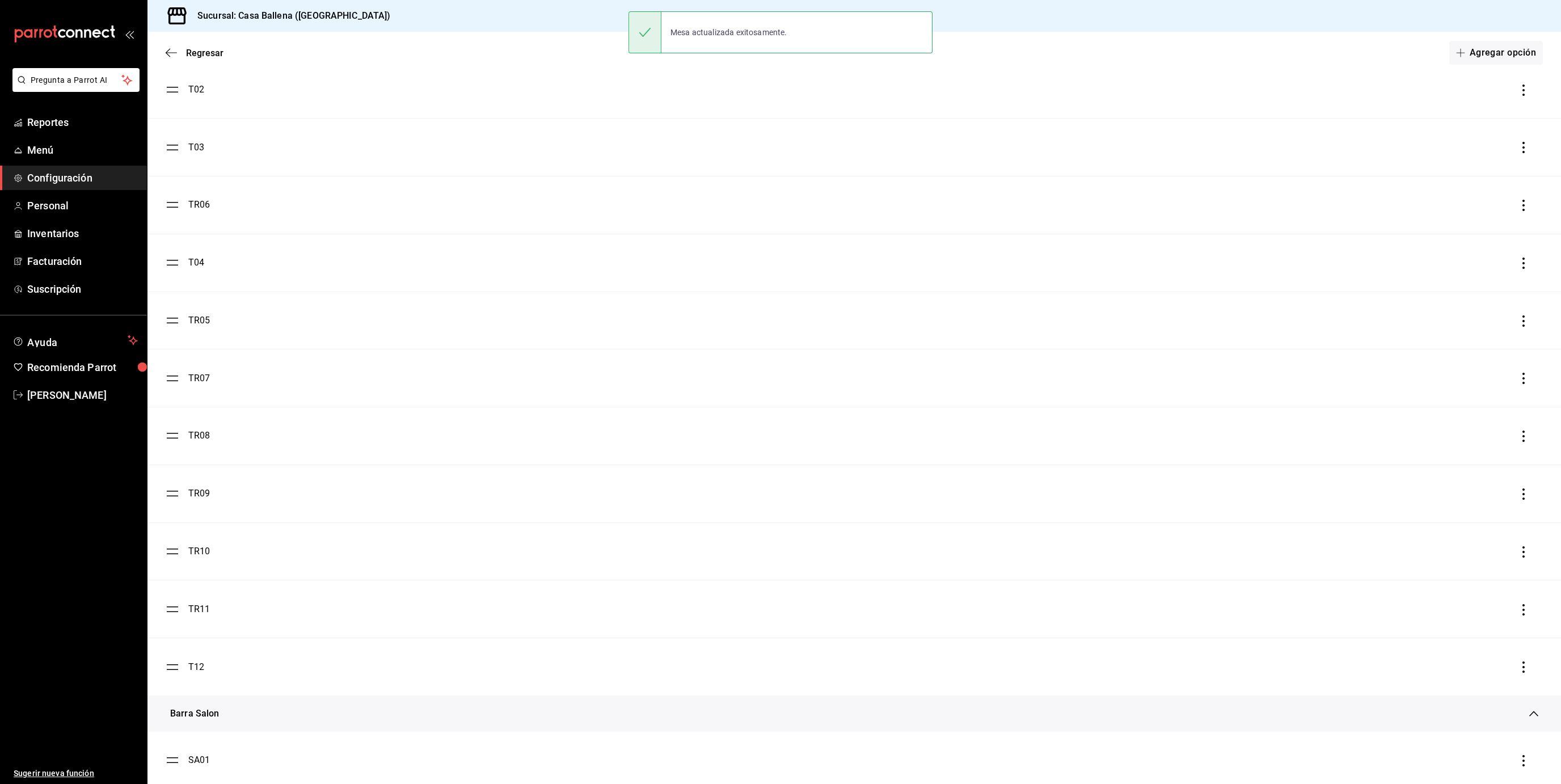
scroll to position [1383, 0]
click at [200, 333] on li "TR05" at bounding box center [854, 326] width 1414 height 57
click at [196, 328] on div "TR05" at bounding box center [199, 326] width 22 height 13
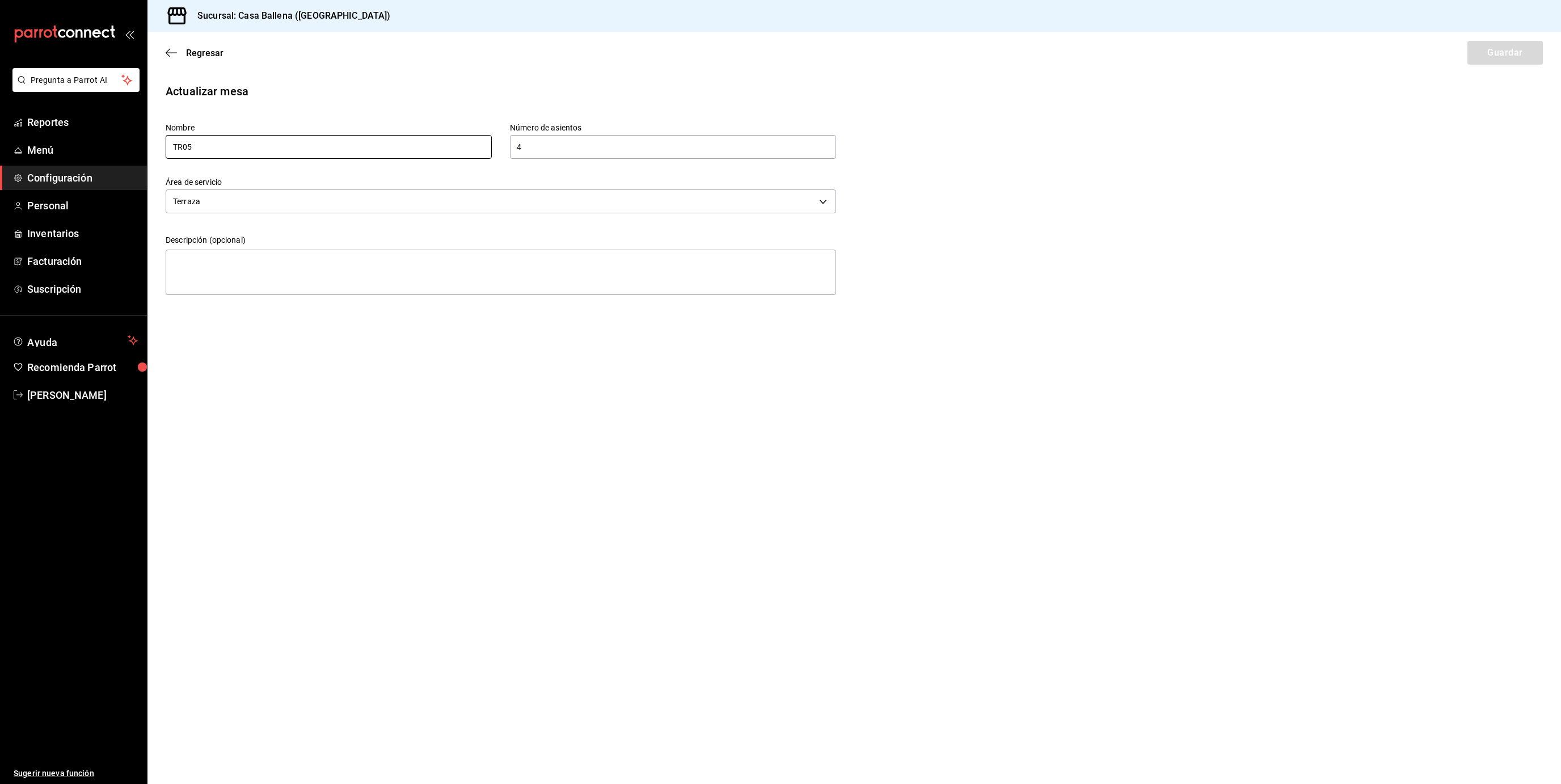
click at [182, 146] on input "TR05" at bounding box center [329, 146] width 326 height 23
type input "T05"
click at [1490, 56] on button "Guardar" at bounding box center [1505, 53] width 75 height 23
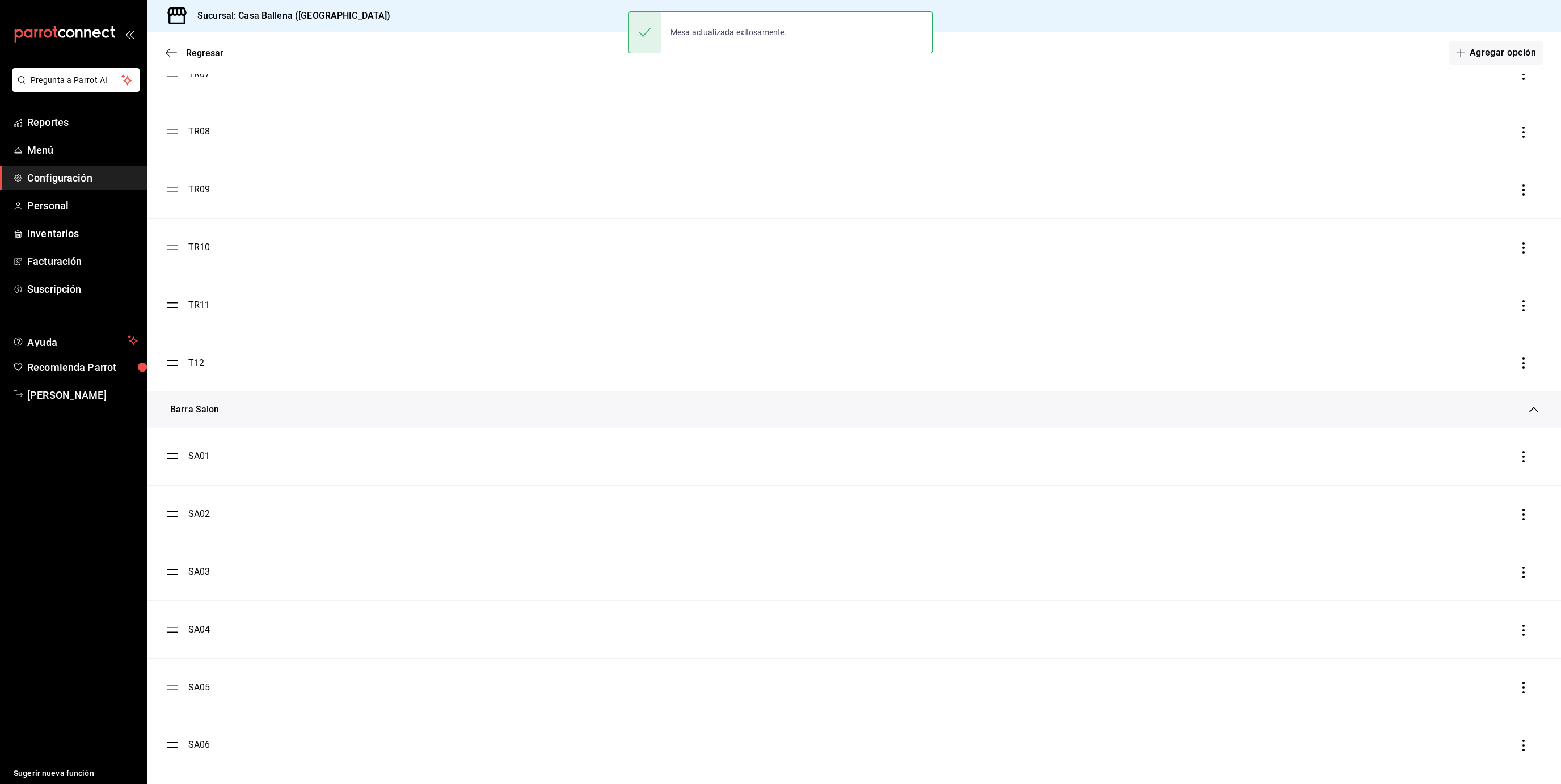
scroll to position [1692, 0]
click at [206, 360] on div "T12" at bounding box center [854, 363] width 1377 height 13
click at [201, 361] on div "T12" at bounding box center [196, 363] width 16 height 13
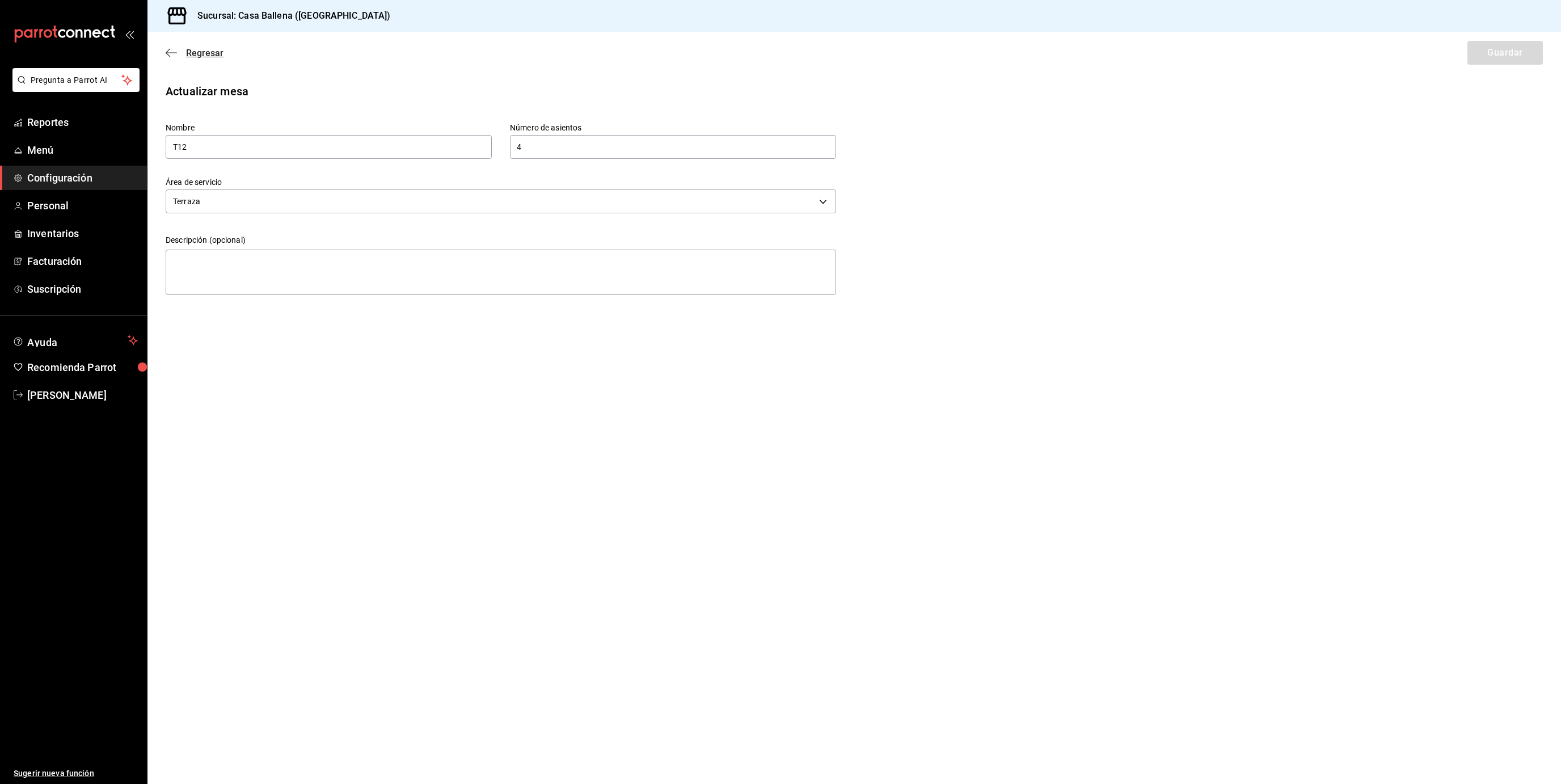
click at [172, 53] on icon "button" at bounding box center [172, 52] width 12 height 1
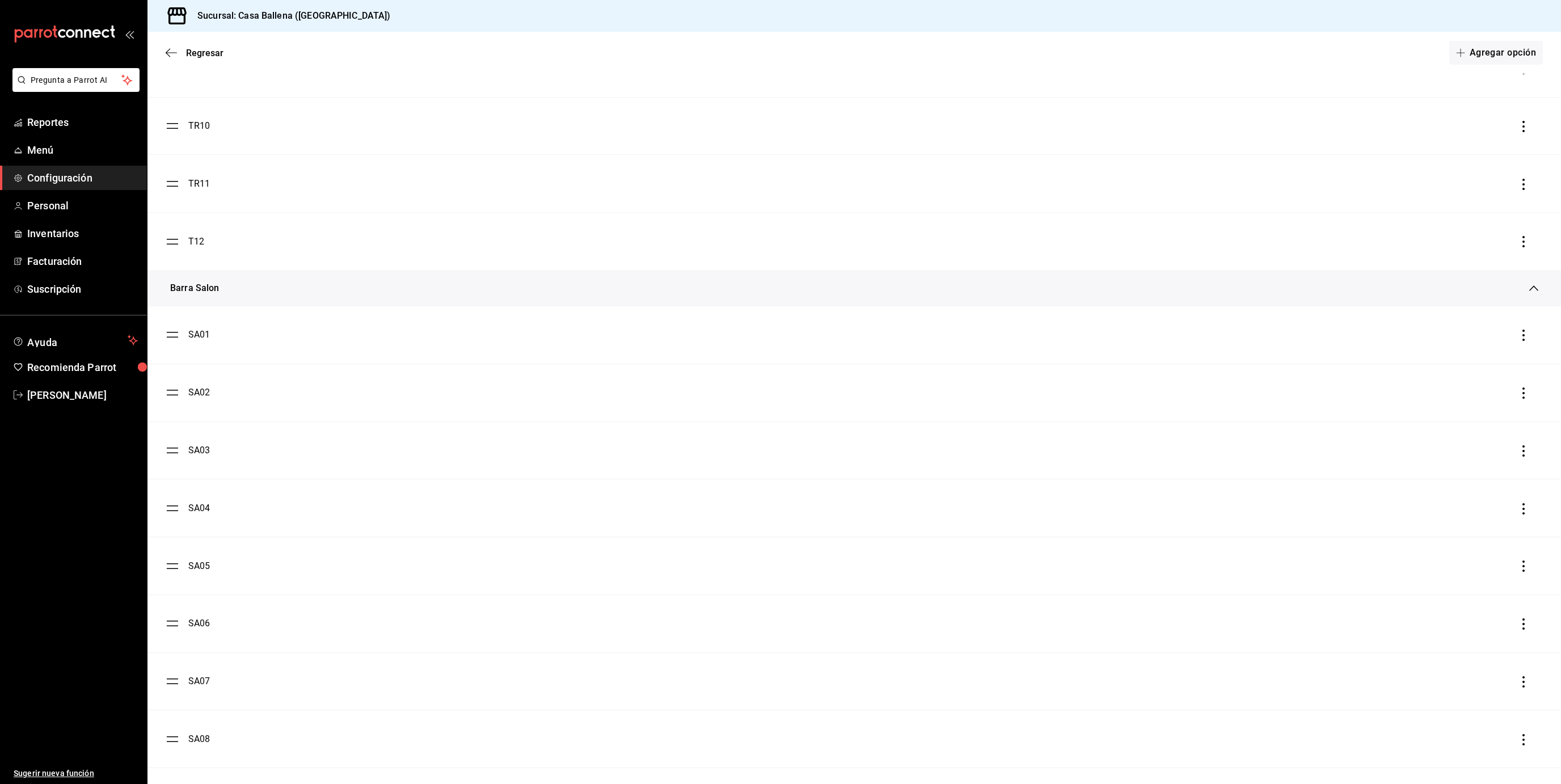
click at [193, 189] on div "TR11" at bounding box center [199, 183] width 22 height 13
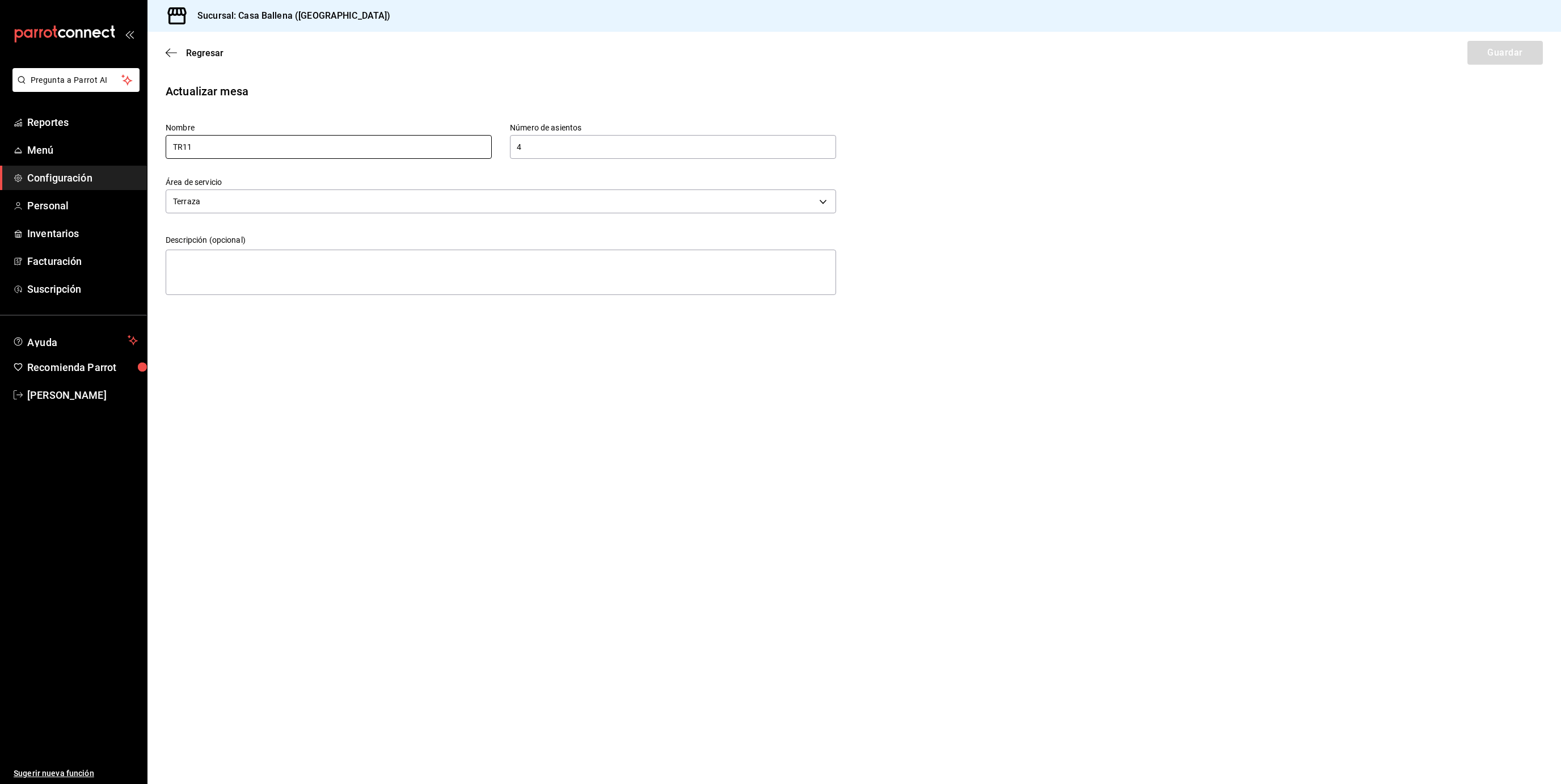
click at [226, 149] on input "TR11" at bounding box center [329, 146] width 326 height 23
click at [187, 144] on input "TR11" at bounding box center [329, 146] width 326 height 23
type input "T11"
click at [1490, 54] on button "Guardar" at bounding box center [1505, 53] width 75 height 23
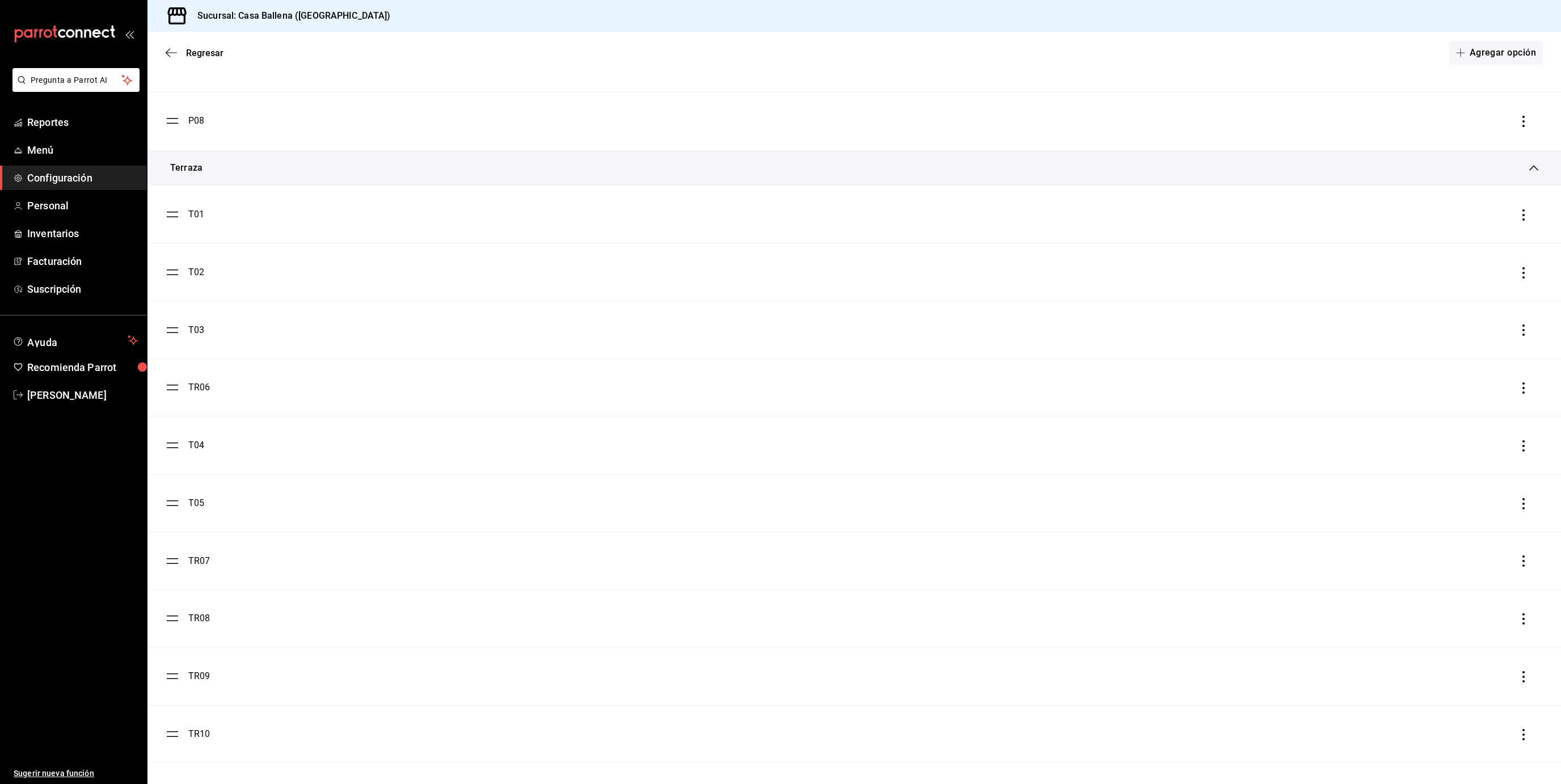
scroll to position [1216, 0]
click at [199, 382] on div "TR06" at bounding box center [199, 377] width 22 height 13
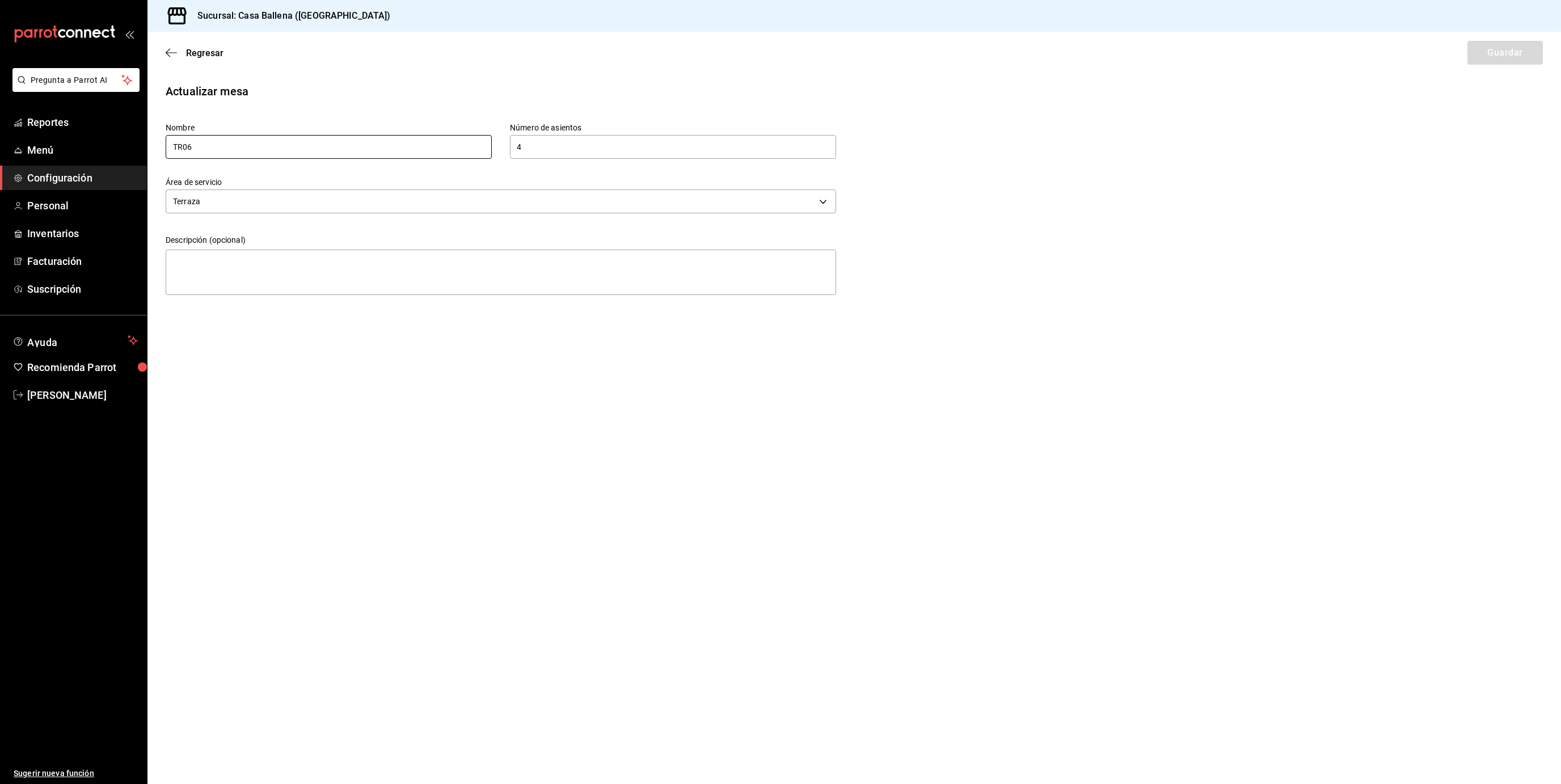
click at [183, 147] on input "TR06" at bounding box center [329, 146] width 326 height 23
type input "T06"
click at [1502, 57] on button "Guardar" at bounding box center [1505, 53] width 75 height 23
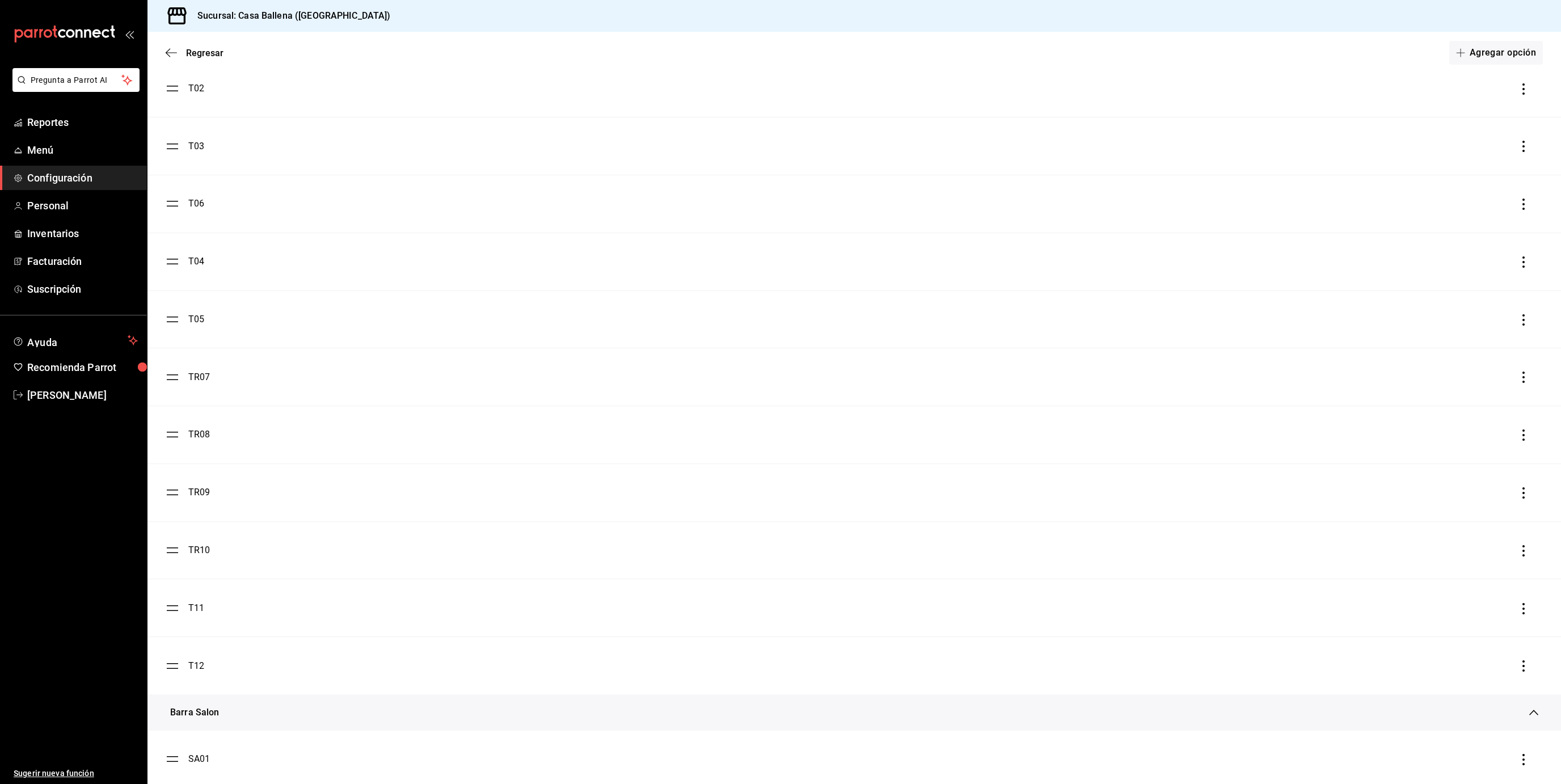
scroll to position [1389, 0]
click at [210, 379] on div "TR07" at bounding box center [199, 378] width 22 height 13
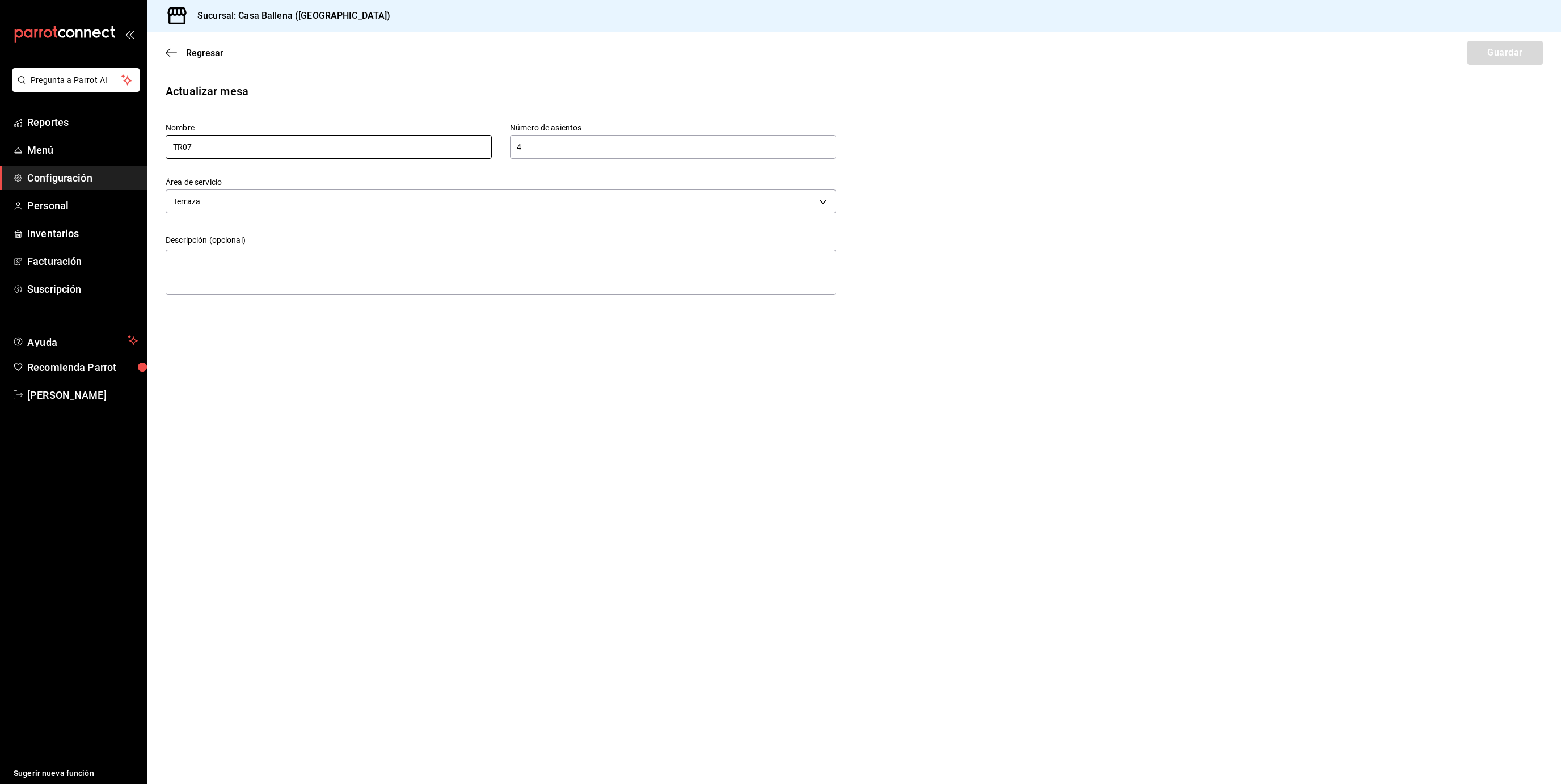
click at [182, 147] on input "TR07" at bounding box center [329, 146] width 326 height 23
type input "T07"
click at [1487, 56] on button "Guardar" at bounding box center [1505, 53] width 75 height 23
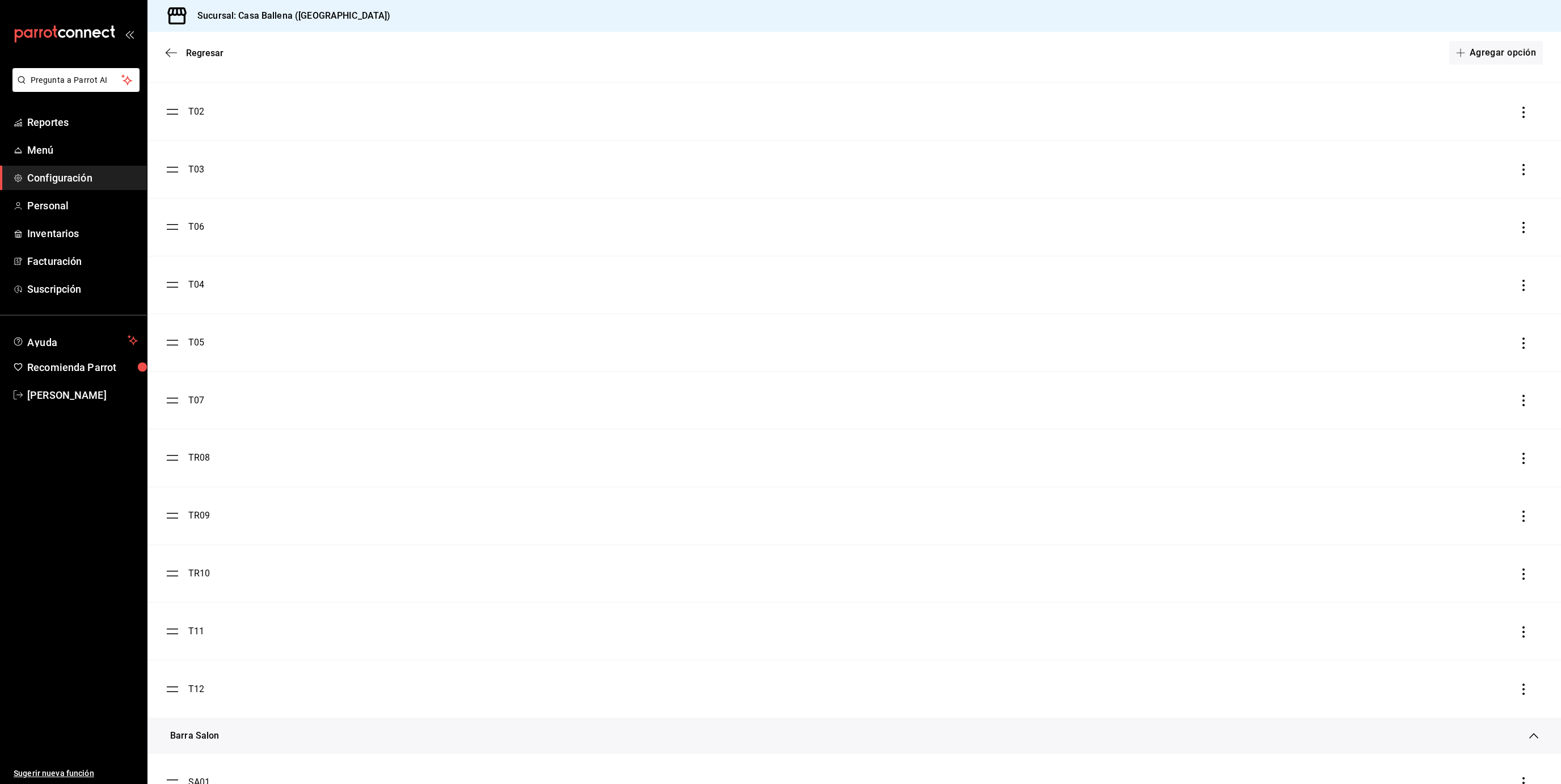
scroll to position [1371, 0]
click at [280, 460] on li "TR08" at bounding box center [854, 453] width 1414 height 57
click at [193, 473] on li "TR08" at bounding box center [854, 453] width 1414 height 57
click at [184, 465] on li "TR08" at bounding box center [854, 453] width 1414 height 57
click at [174, 458] on ul "T01 T02 T03 T06 T04 T05 T07 TR08 TR09 TR10 T11 T12" at bounding box center [854, 366] width 1414 height 692
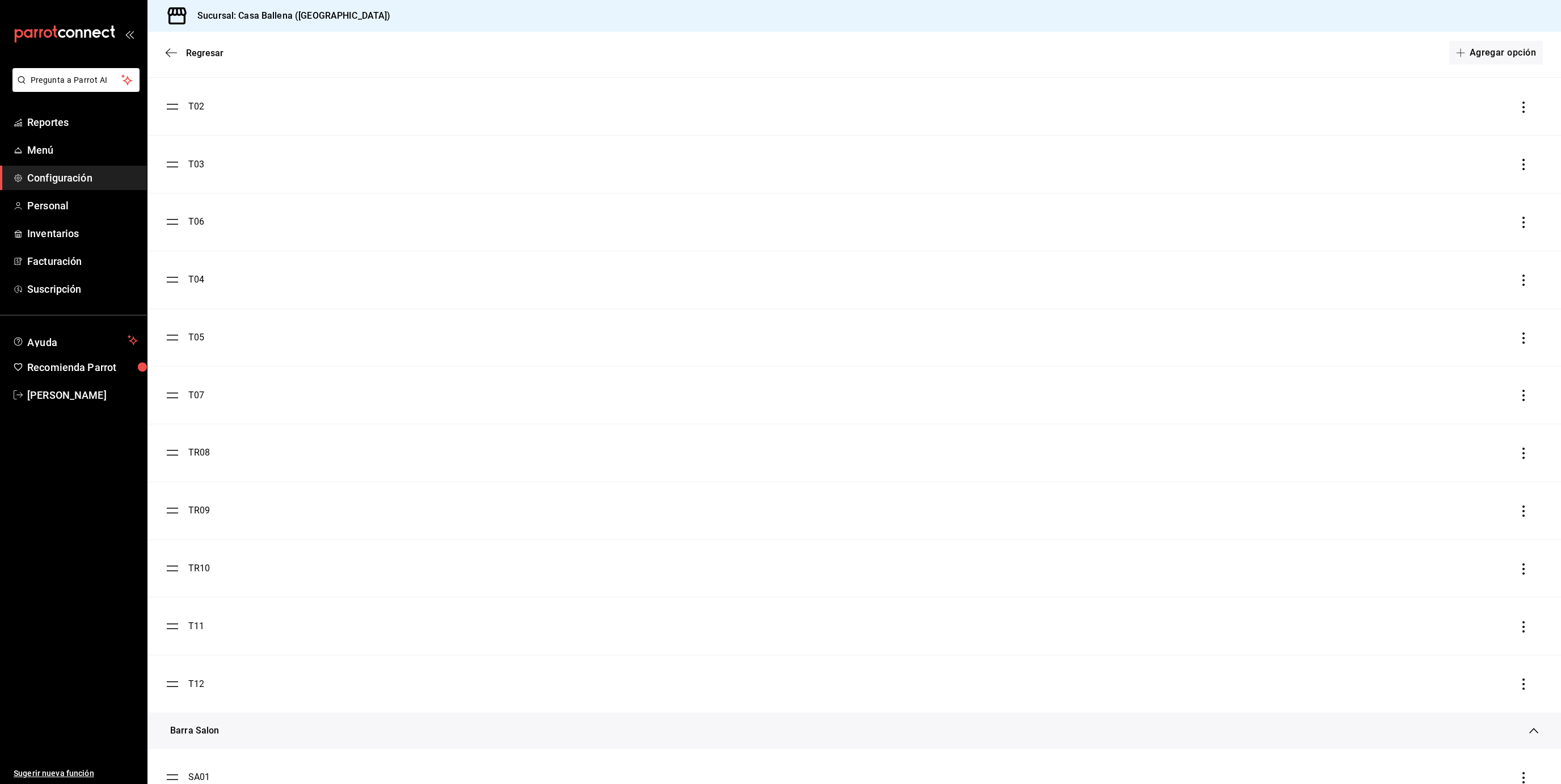
click at [199, 456] on div "TR08" at bounding box center [199, 453] width 22 height 13
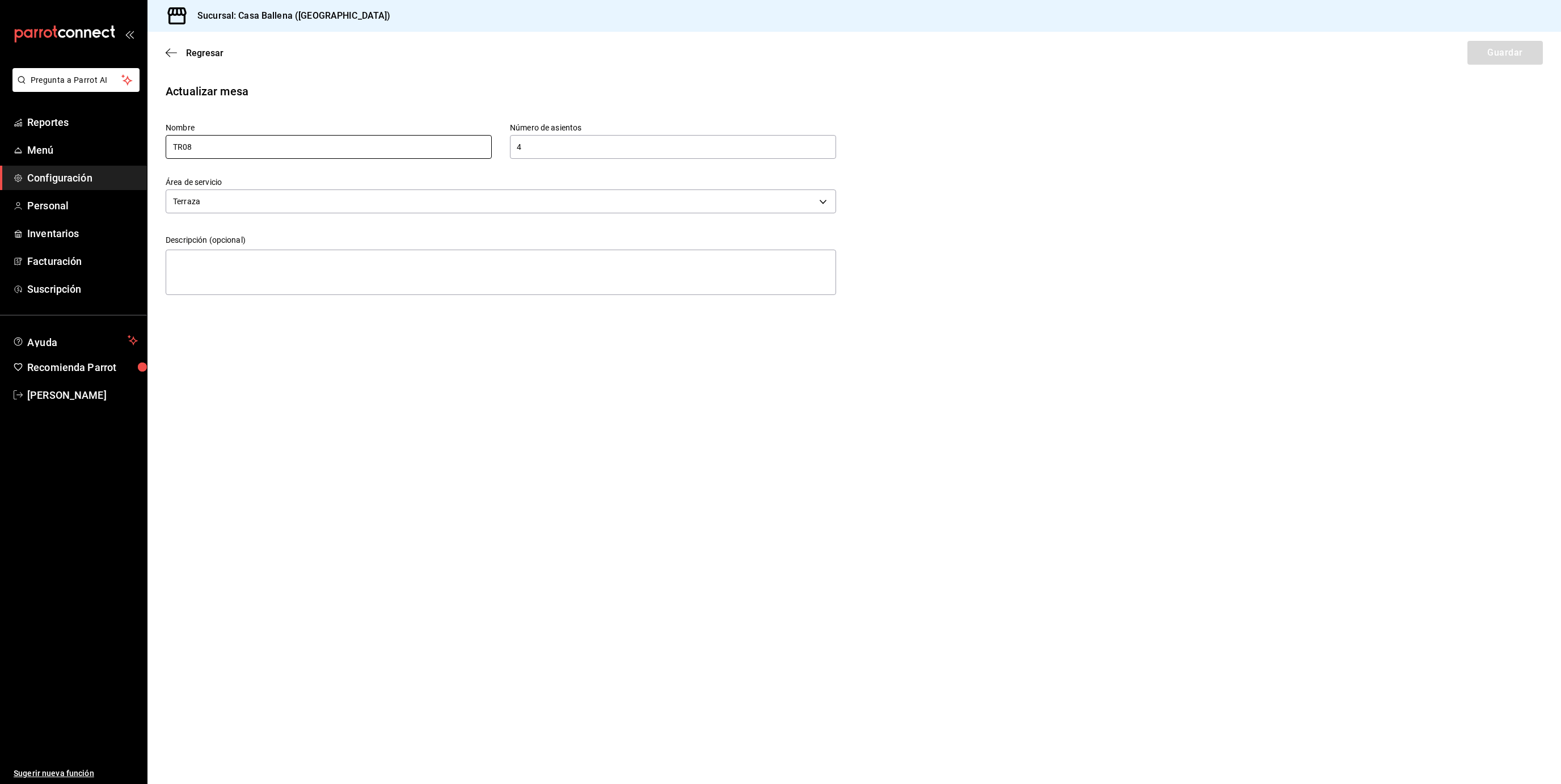
click at [181, 145] on input "TR08" at bounding box center [329, 146] width 326 height 23
type input "T08"
click at [1504, 57] on button "Guardar" at bounding box center [1505, 53] width 75 height 23
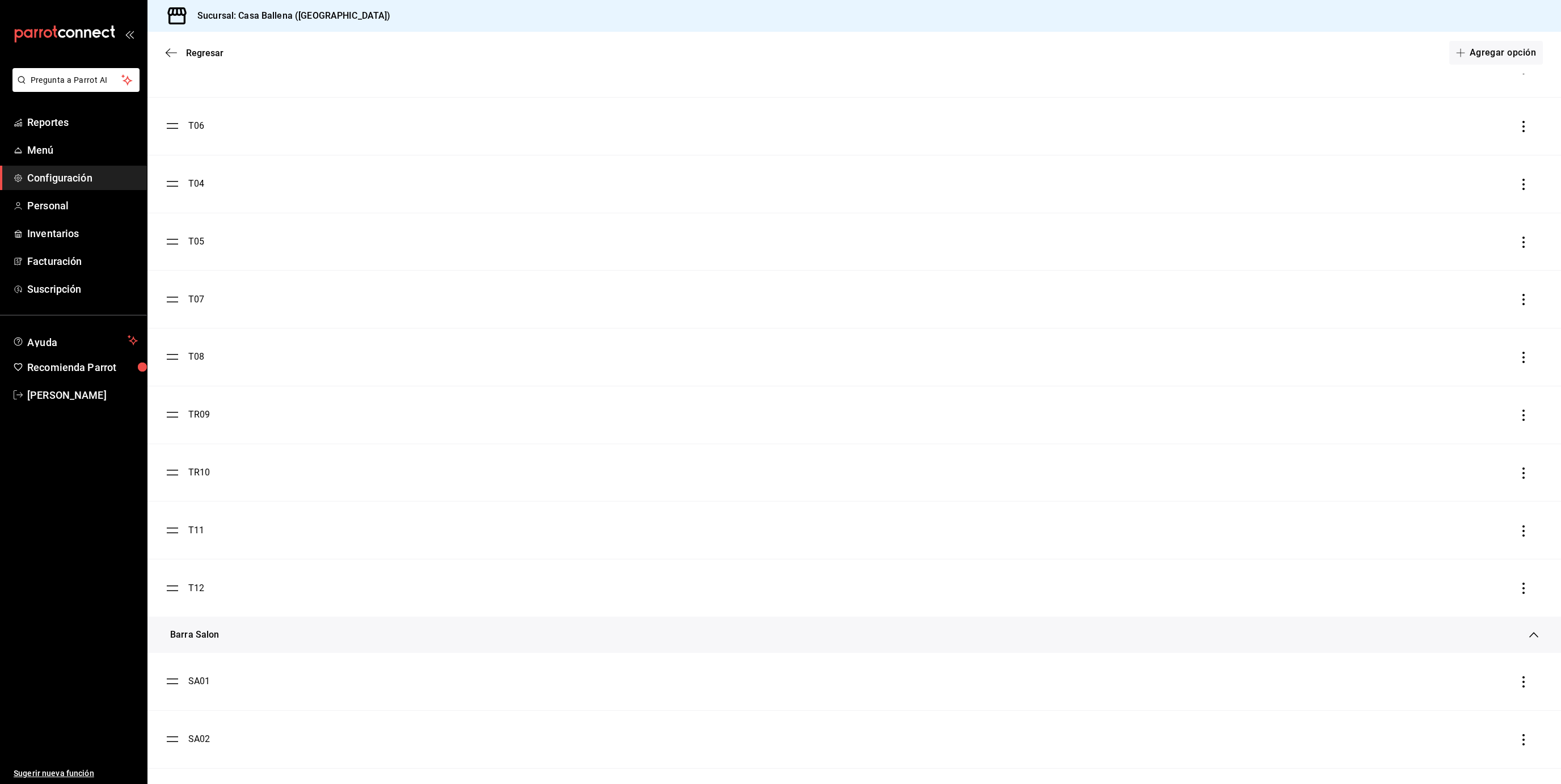
scroll to position [1547, 0]
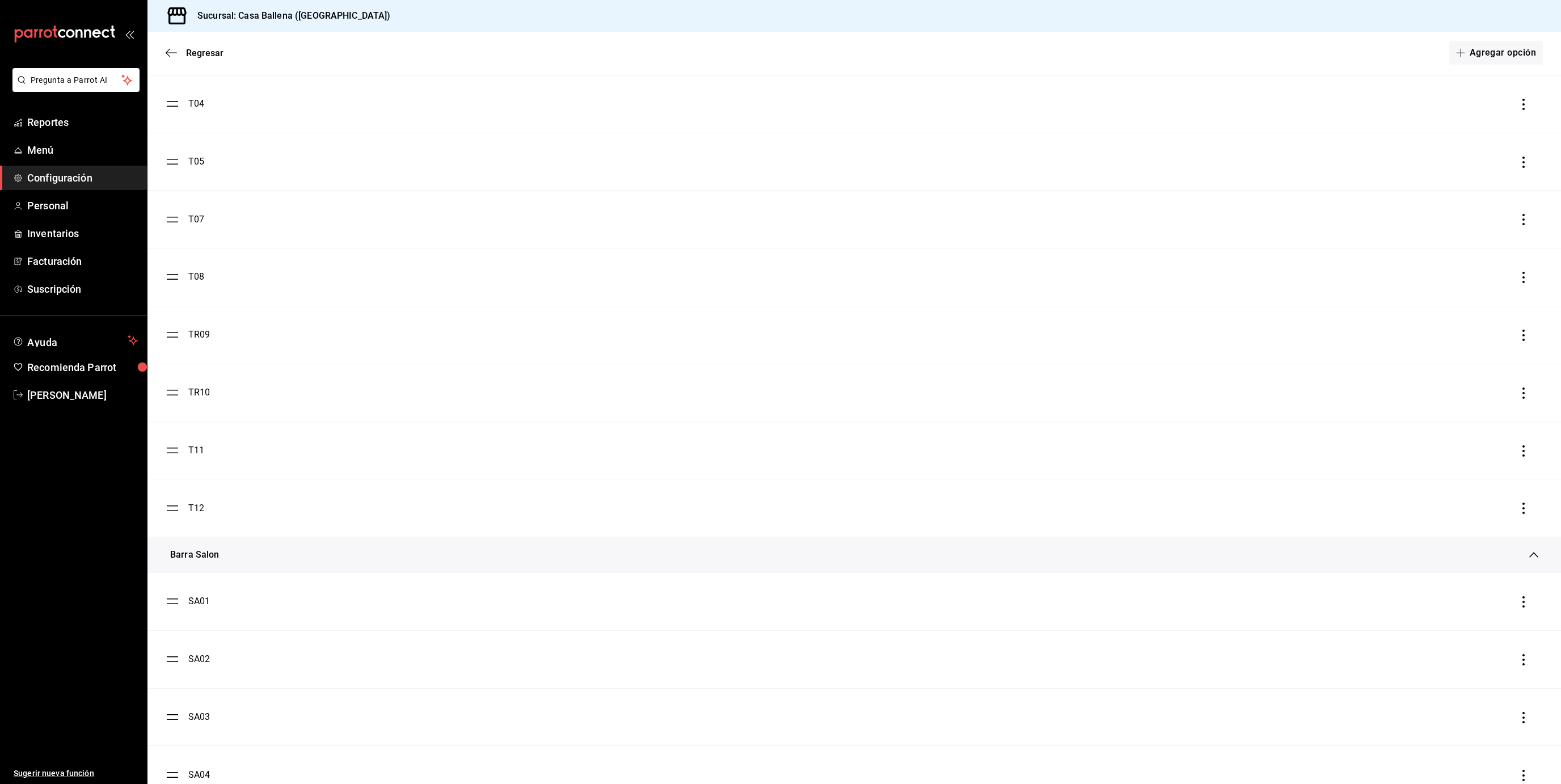
click at [200, 342] on li "TR09" at bounding box center [854, 335] width 1414 height 57
click at [198, 336] on div "TR09" at bounding box center [199, 335] width 22 height 13
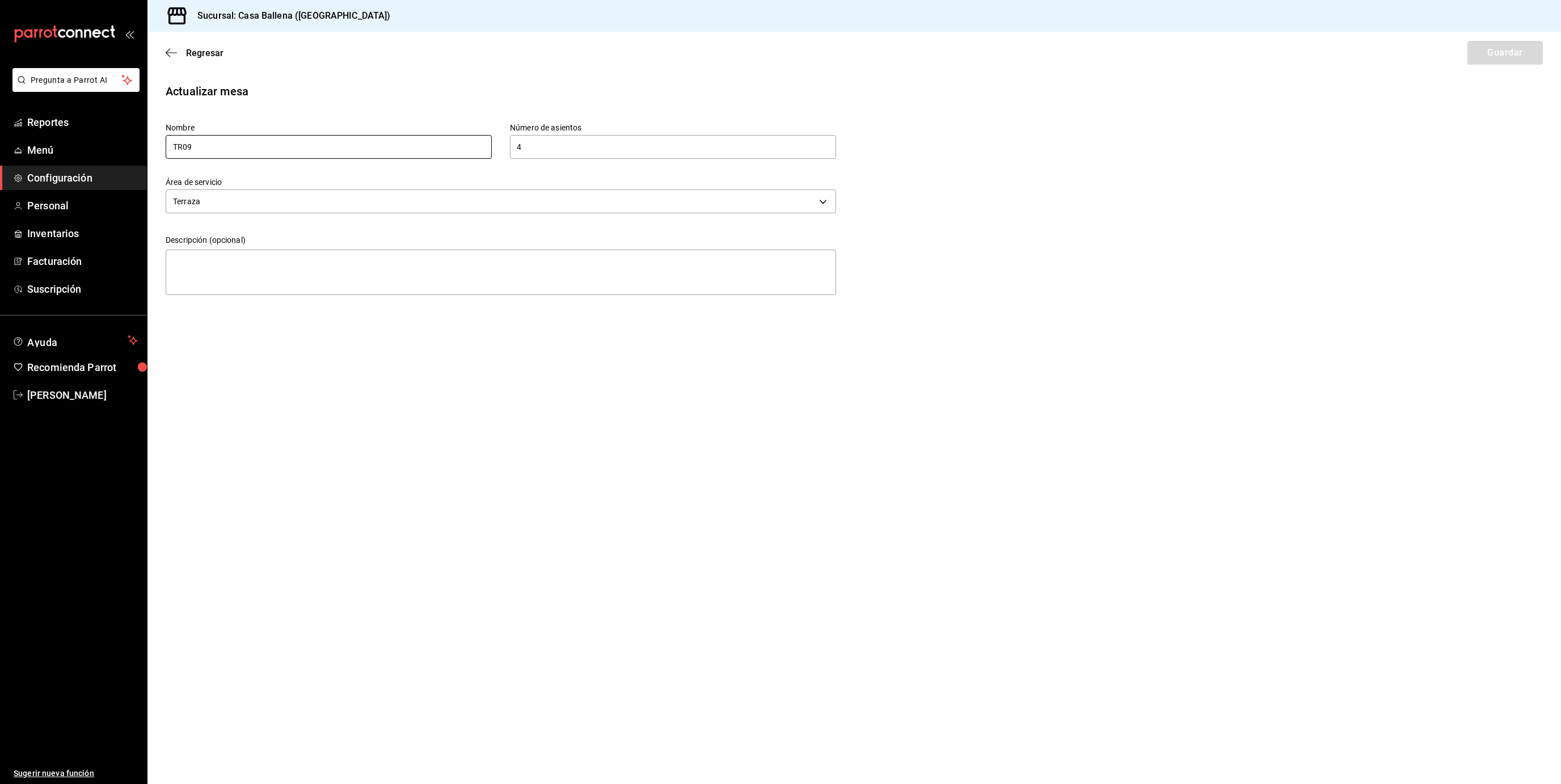
click at [184, 149] on input "TR09" at bounding box center [329, 146] width 326 height 23
type input "T09"
click at [1512, 53] on button "Guardar" at bounding box center [1505, 53] width 75 height 23
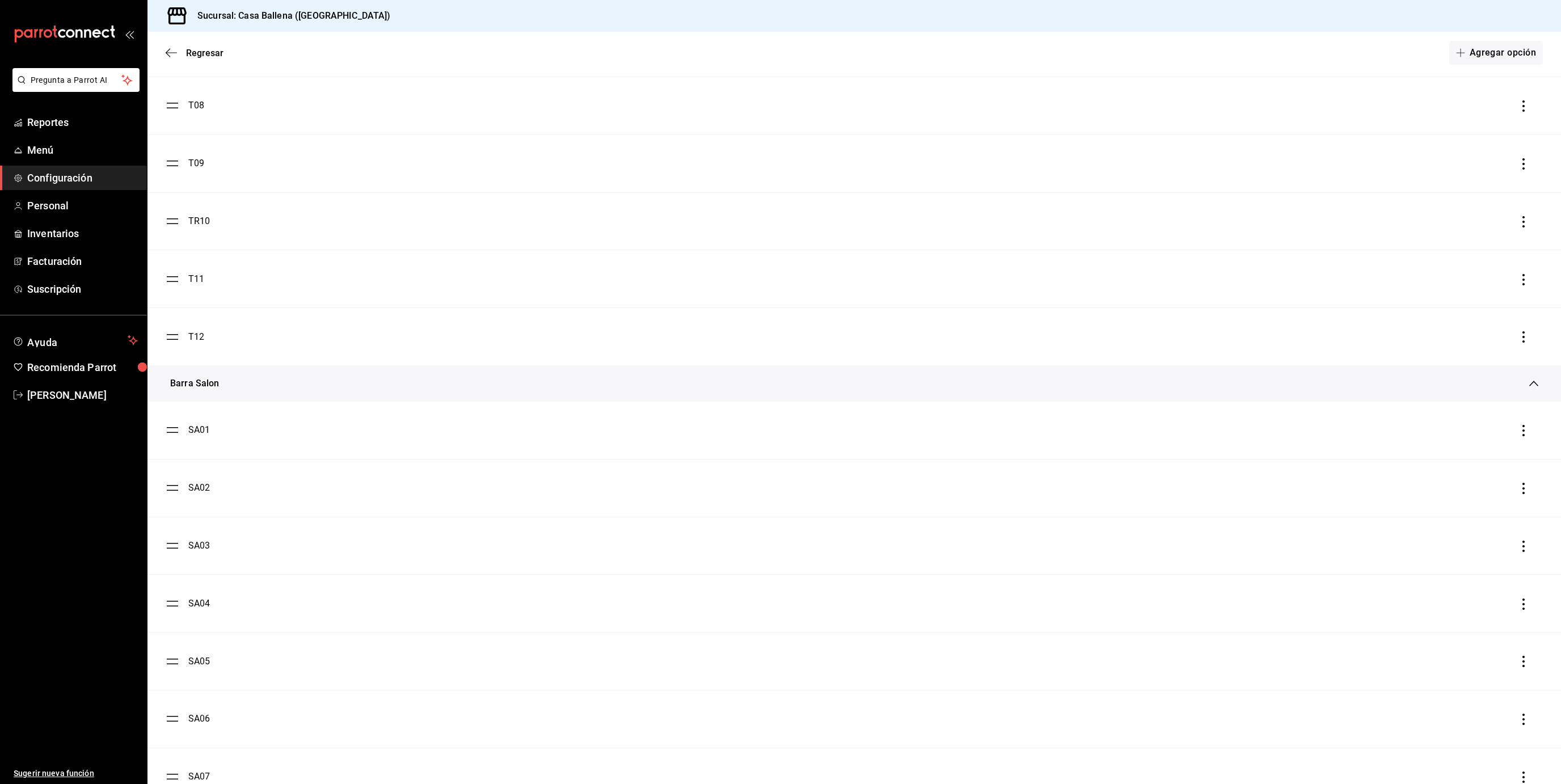
scroll to position [1717, 0]
click at [203, 223] on div "TR10" at bounding box center [199, 223] width 22 height 13
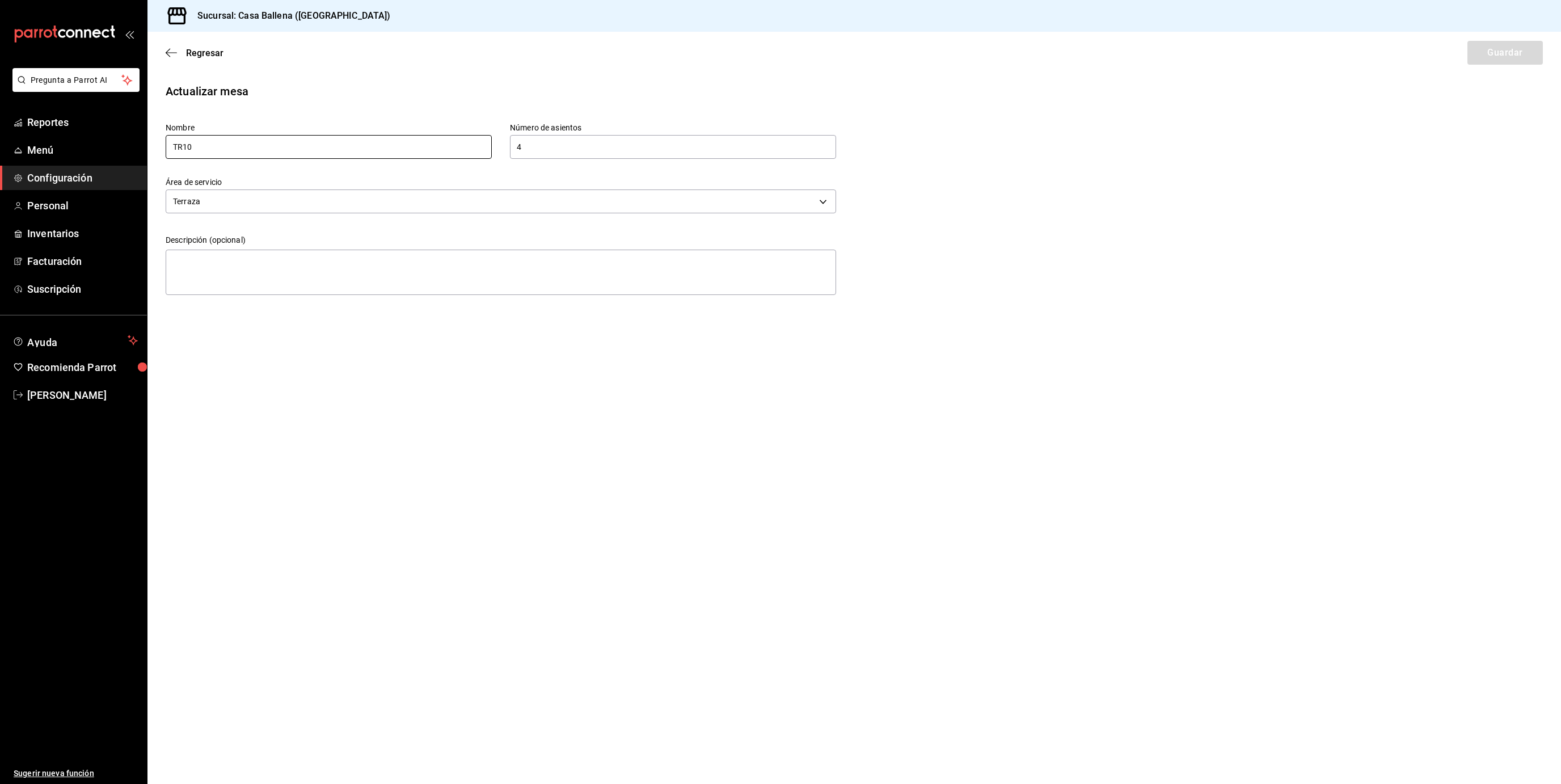
click at [184, 151] on input "TR10" at bounding box center [329, 146] width 326 height 23
type input "T10"
click at [1494, 54] on button "Guardar" at bounding box center [1505, 53] width 75 height 23
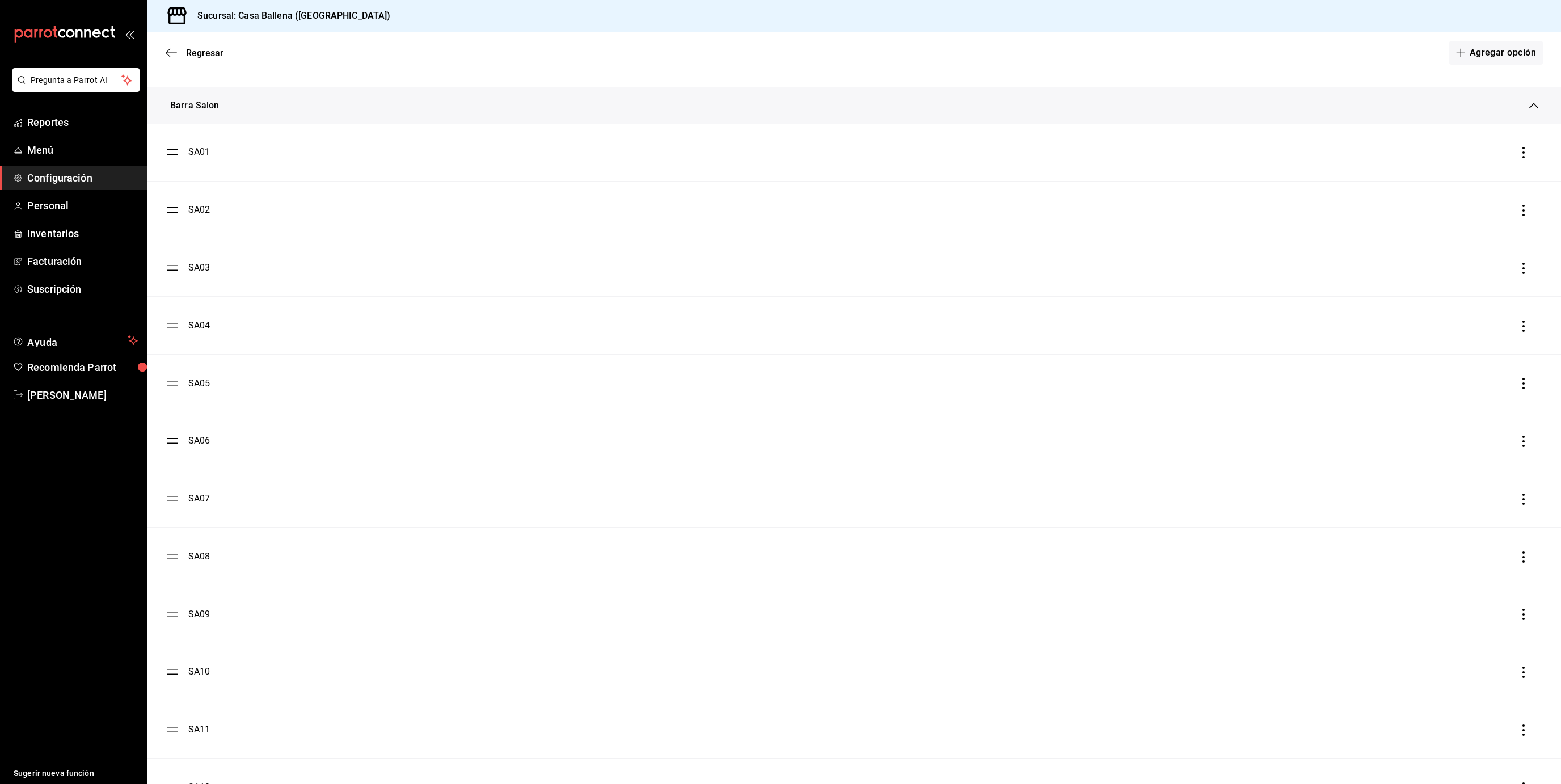
scroll to position [1998, 0]
click at [196, 151] on div "SA01" at bounding box center [199, 151] width 22 height 13
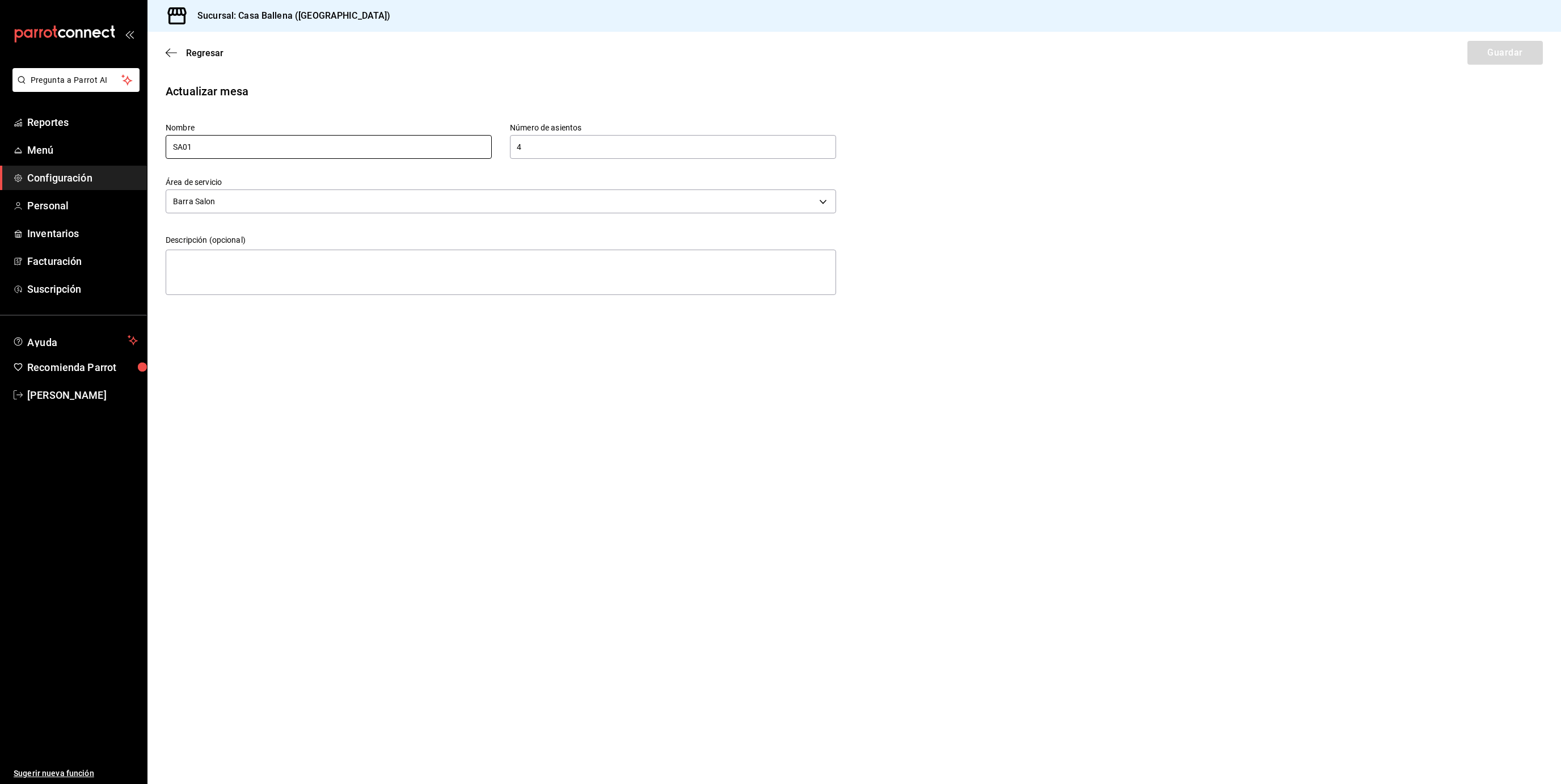
click at [182, 145] on input "SA01" at bounding box center [329, 146] width 326 height 23
type input "BS01"
click at [1517, 50] on button "Guardar" at bounding box center [1505, 53] width 75 height 23
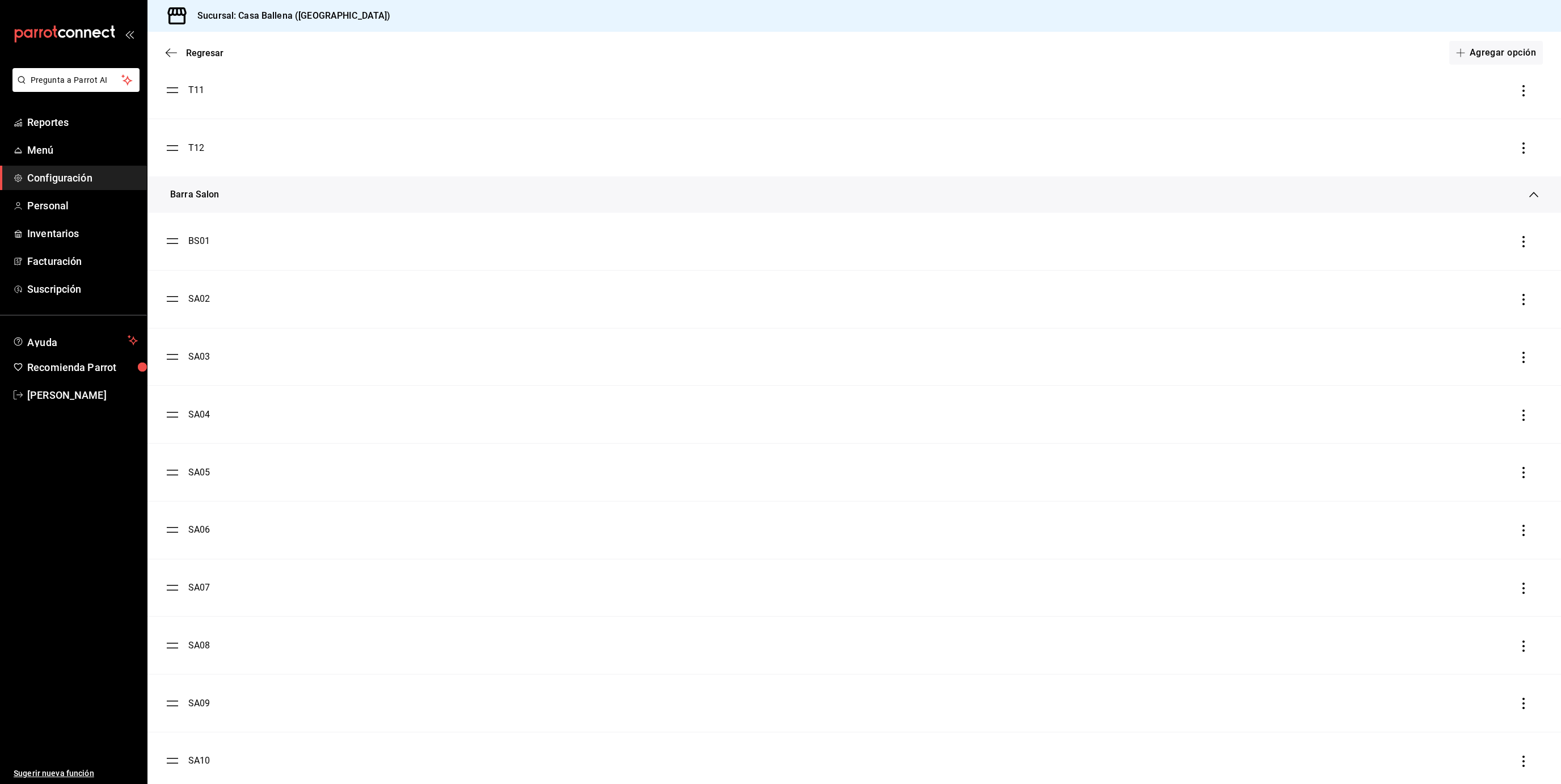
scroll to position [1929, 0]
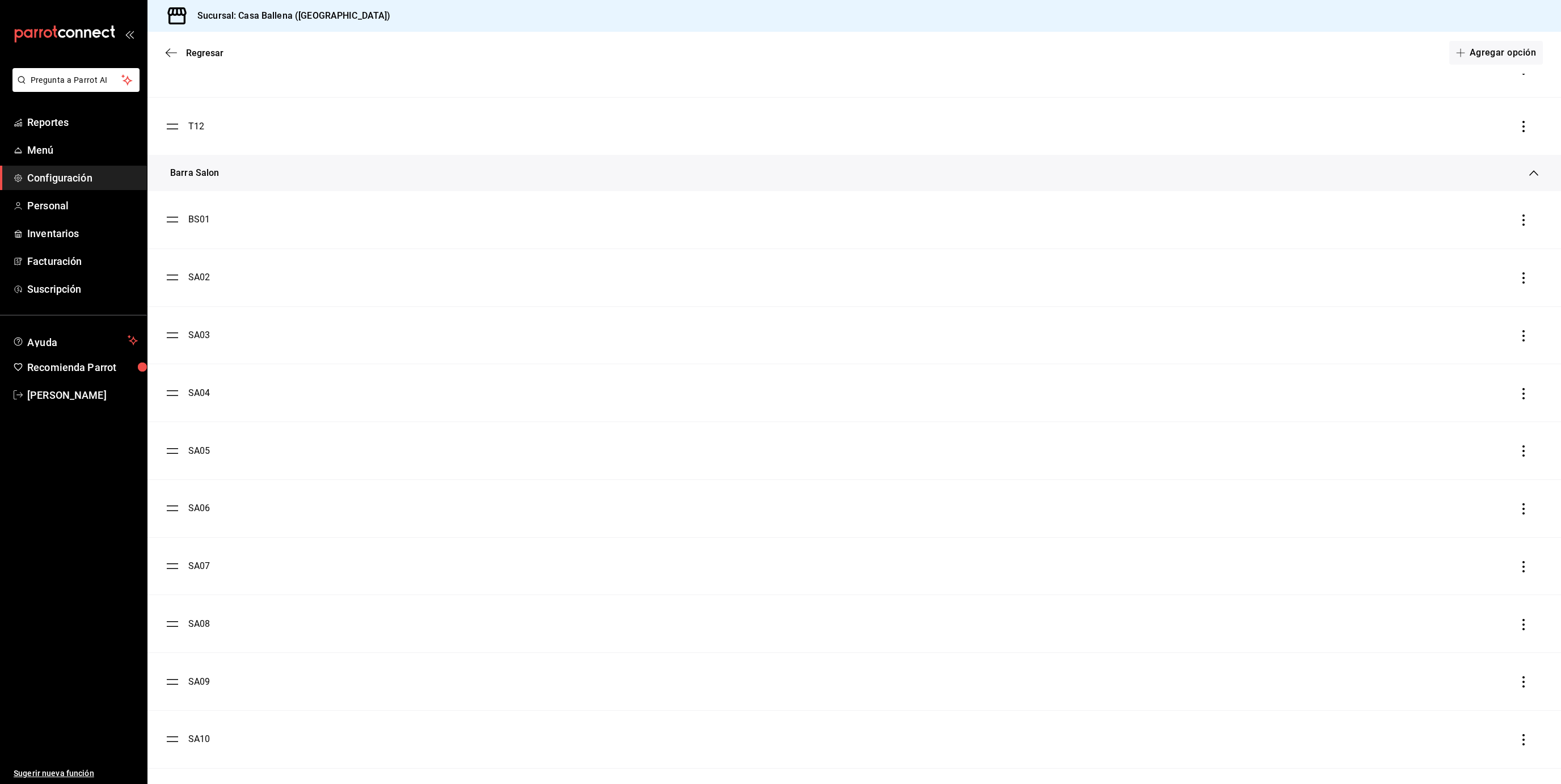
click at [193, 278] on div "SA02" at bounding box center [199, 277] width 22 height 13
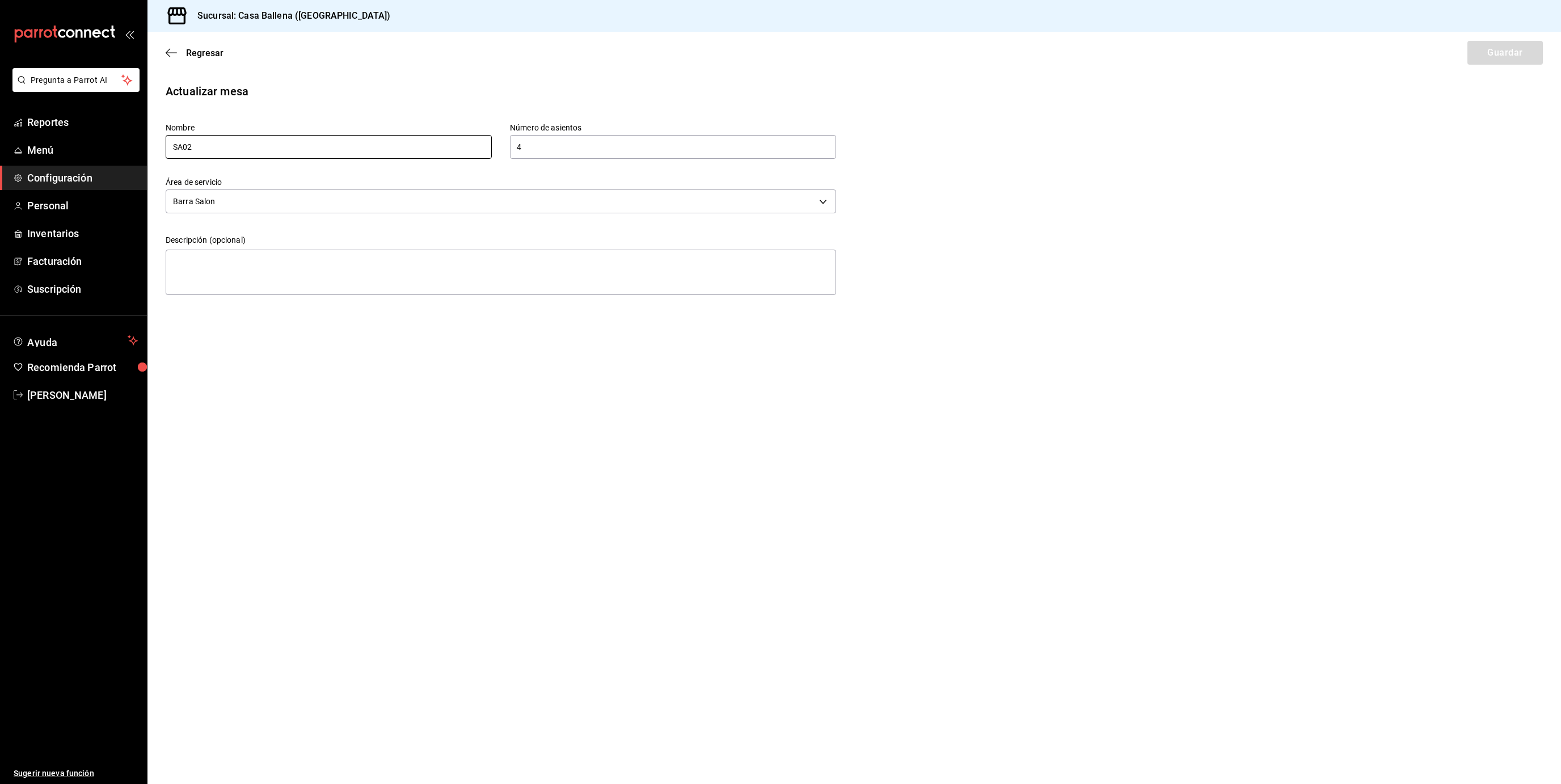
click at [182, 147] on input "SA02" at bounding box center [329, 146] width 326 height 23
type input "BS02"
click at [1502, 45] on button "Guardar" at bounding box center [1505, 53] width 75 height 23
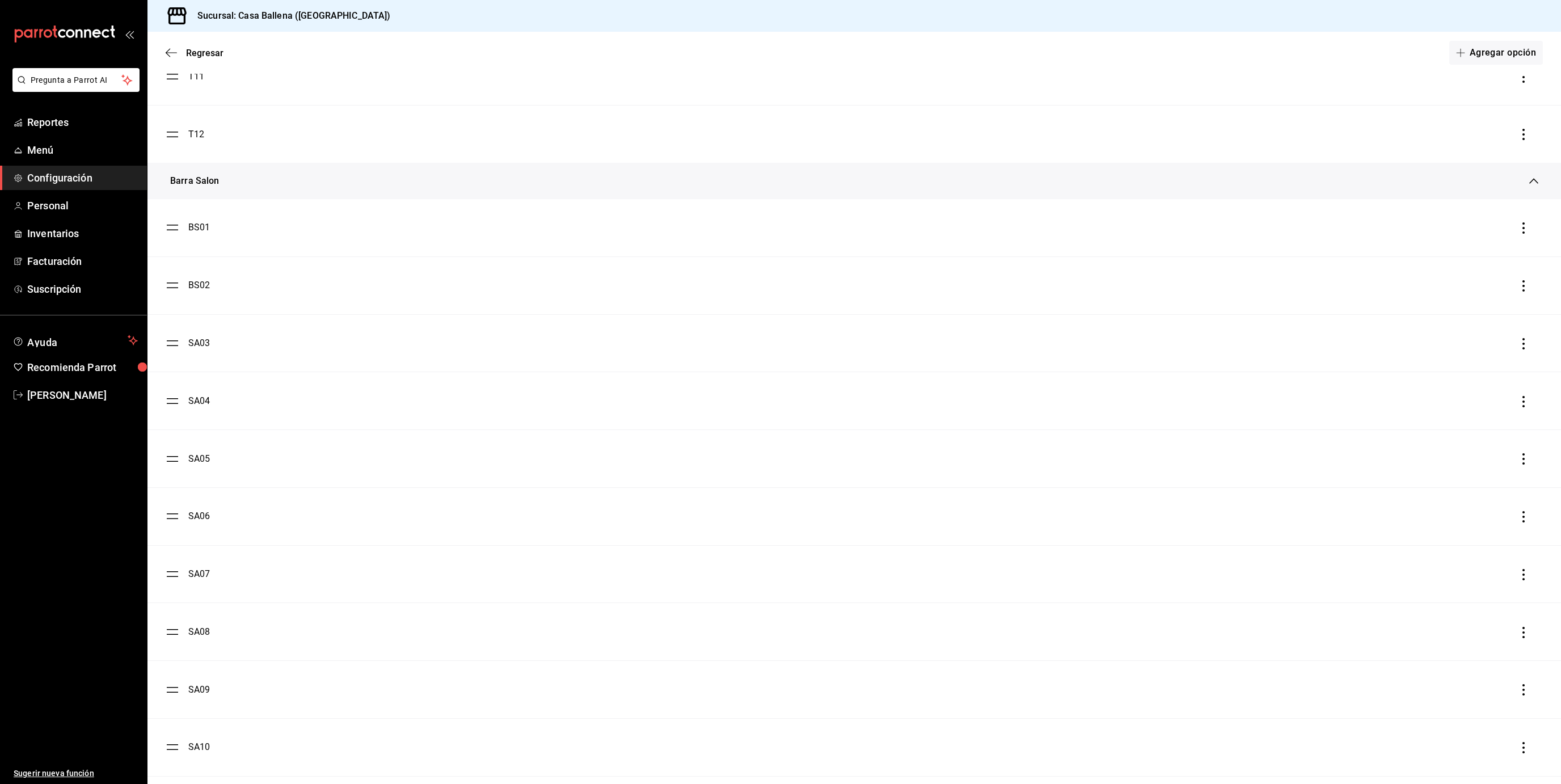
scroll to position [1923, 0]
click at [201, 346] on div "SA03" at bounding box center [199, 341] width 22 height 13
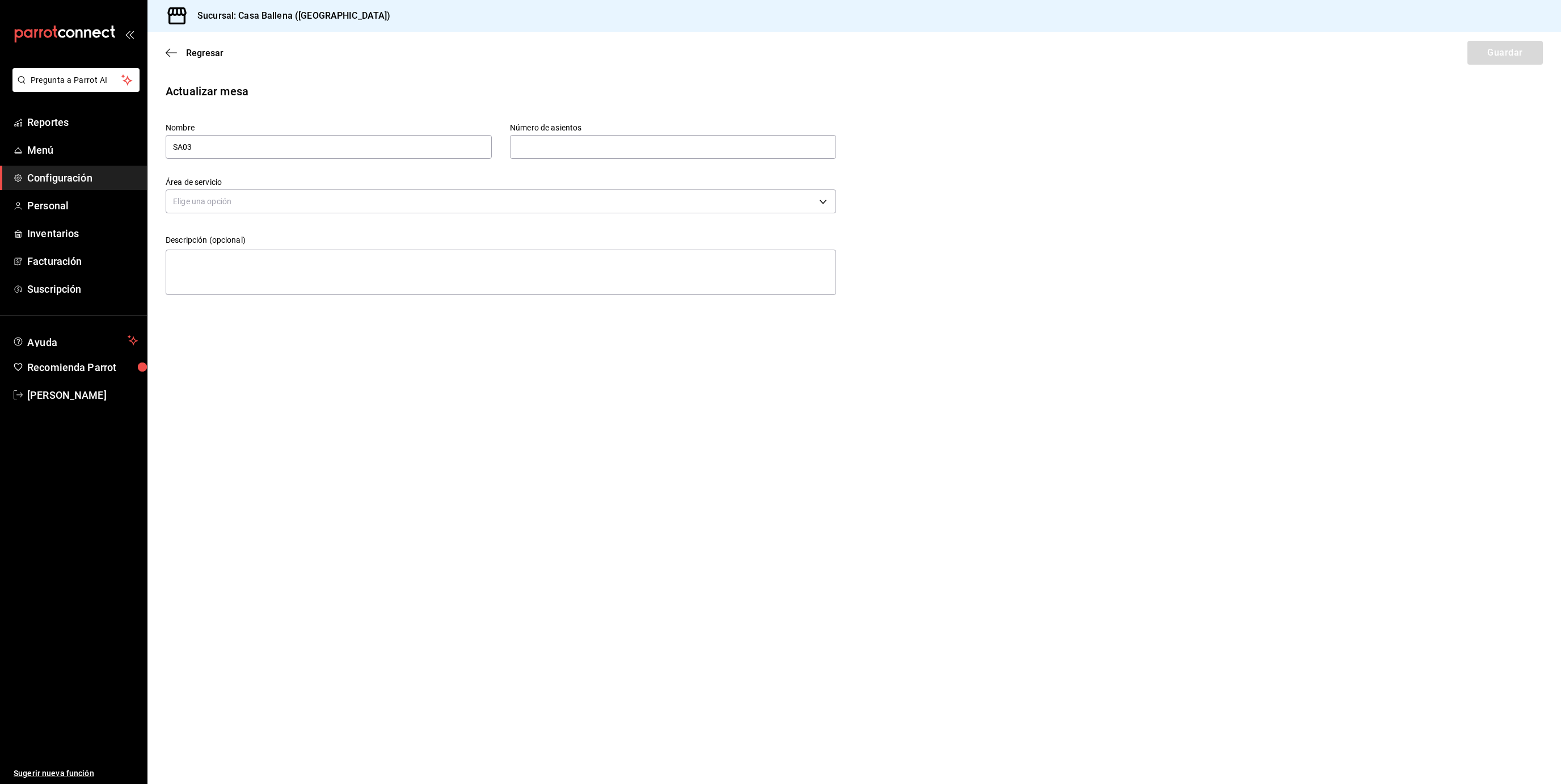
type input "4"
type input "8ab41307-0111-4329-b570-f779df86374b"
click at [182, 143] on input "SA03" at bounding box center [329, 146] width 326 height 23
type input "BS03"
click at [1502, 55] on button "Guardar" at bounding box center [1505, 53] width 75 height 23
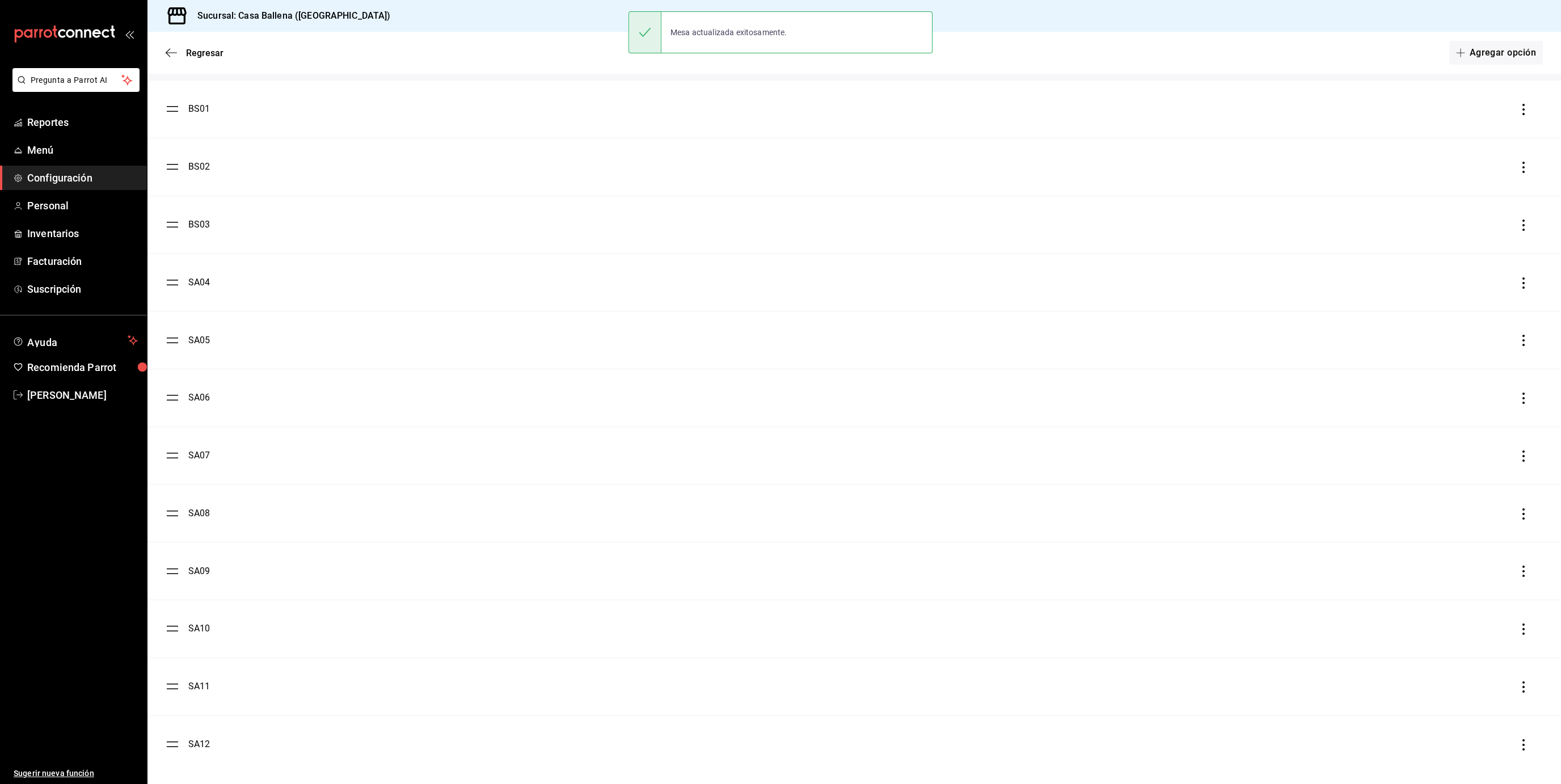
scroll to position [2045, 0]
click at [202, 289] on li "SA04" at bounding box center [854, 276] width 1414 height 57
click at [195, 274] on div "SA04" at bounding box center [199, 277] width 22 height 13
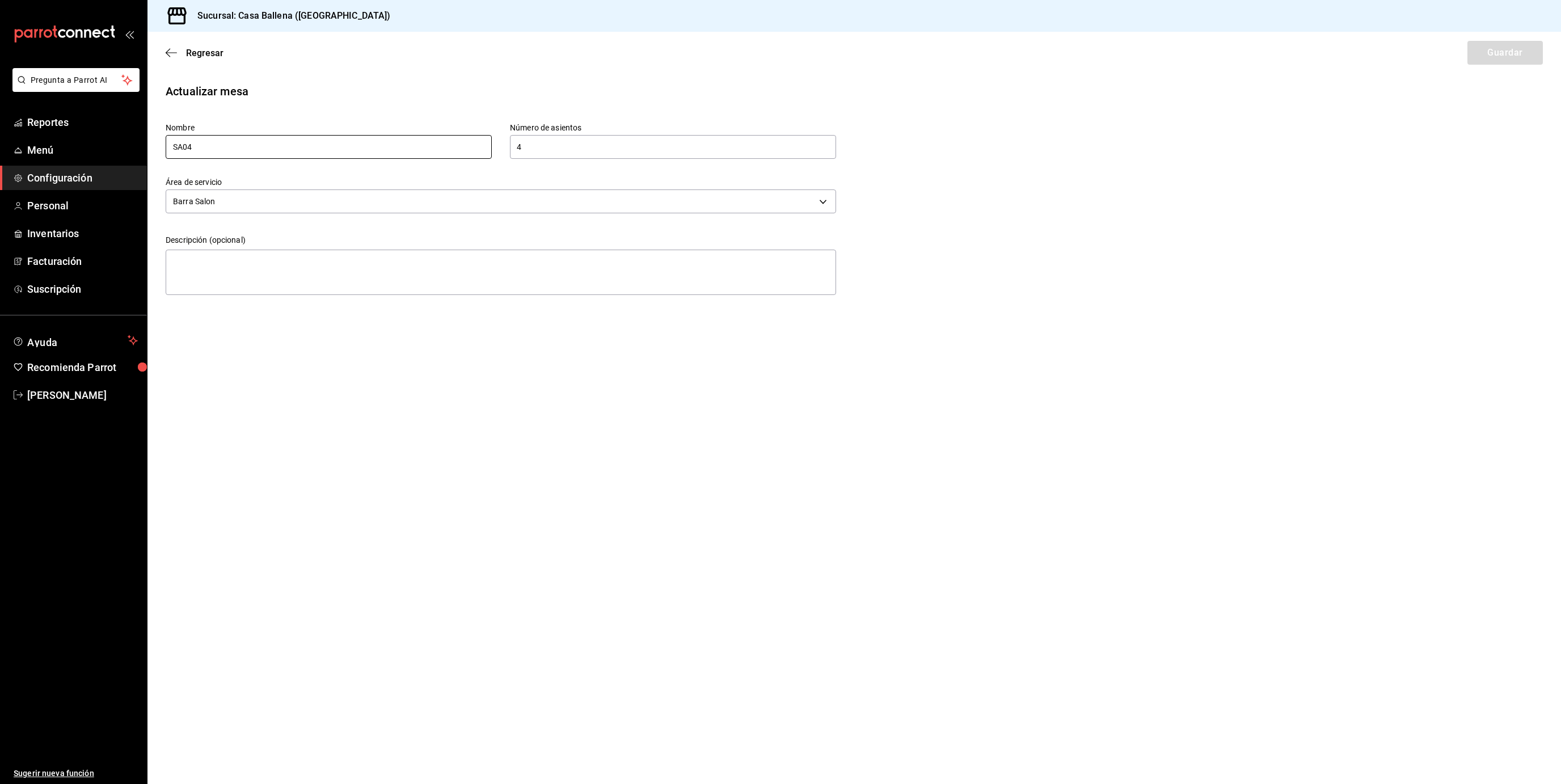
click at [186, 148] on input "SA04" at bounding box center [329, 146] width 326 height 23
type input "BS04"
click at [1498, 54] on button "Guardar" at bounding box center [1505, 53] width 75 height 23
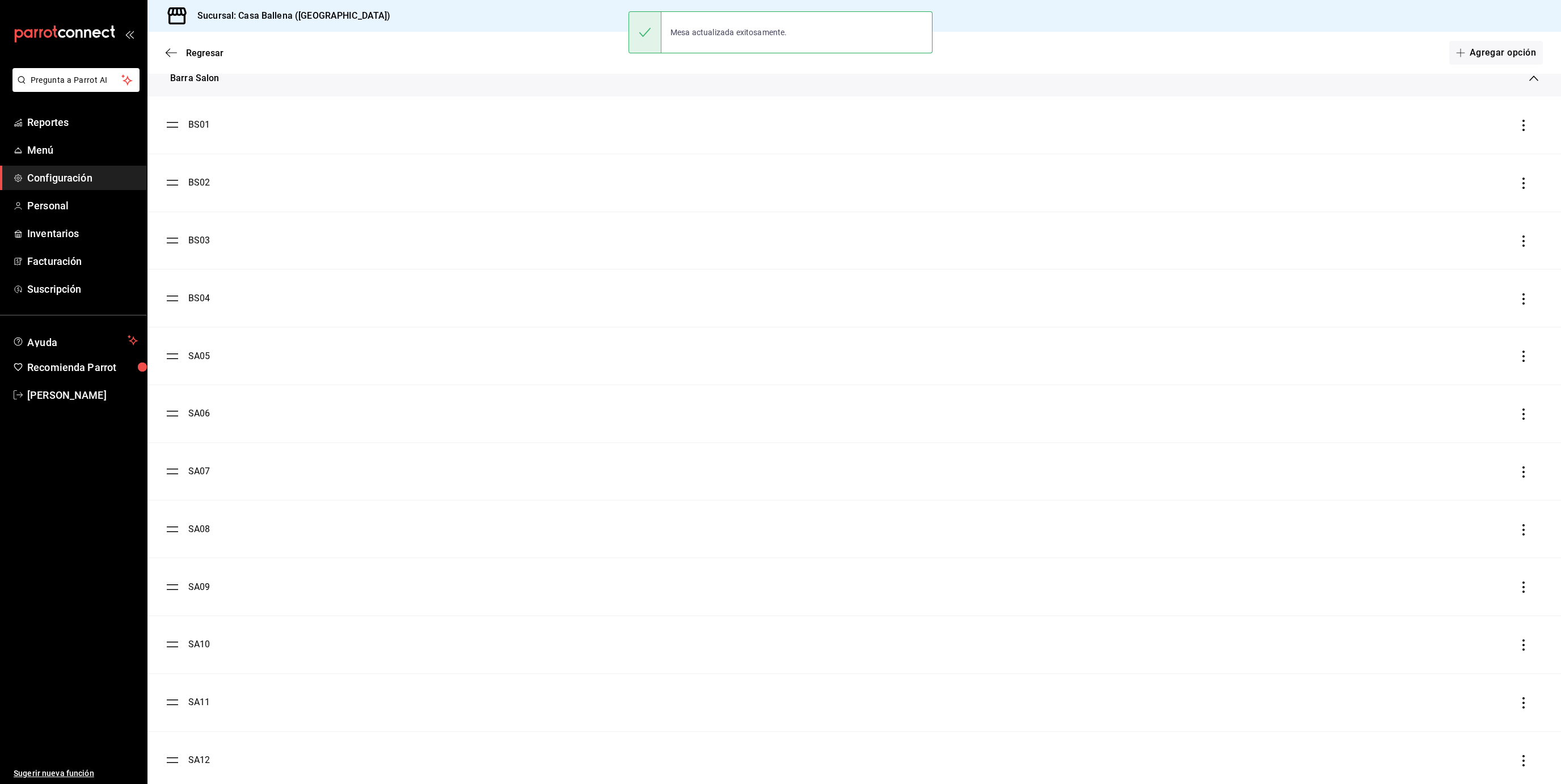
scroll to position [2047, 0]
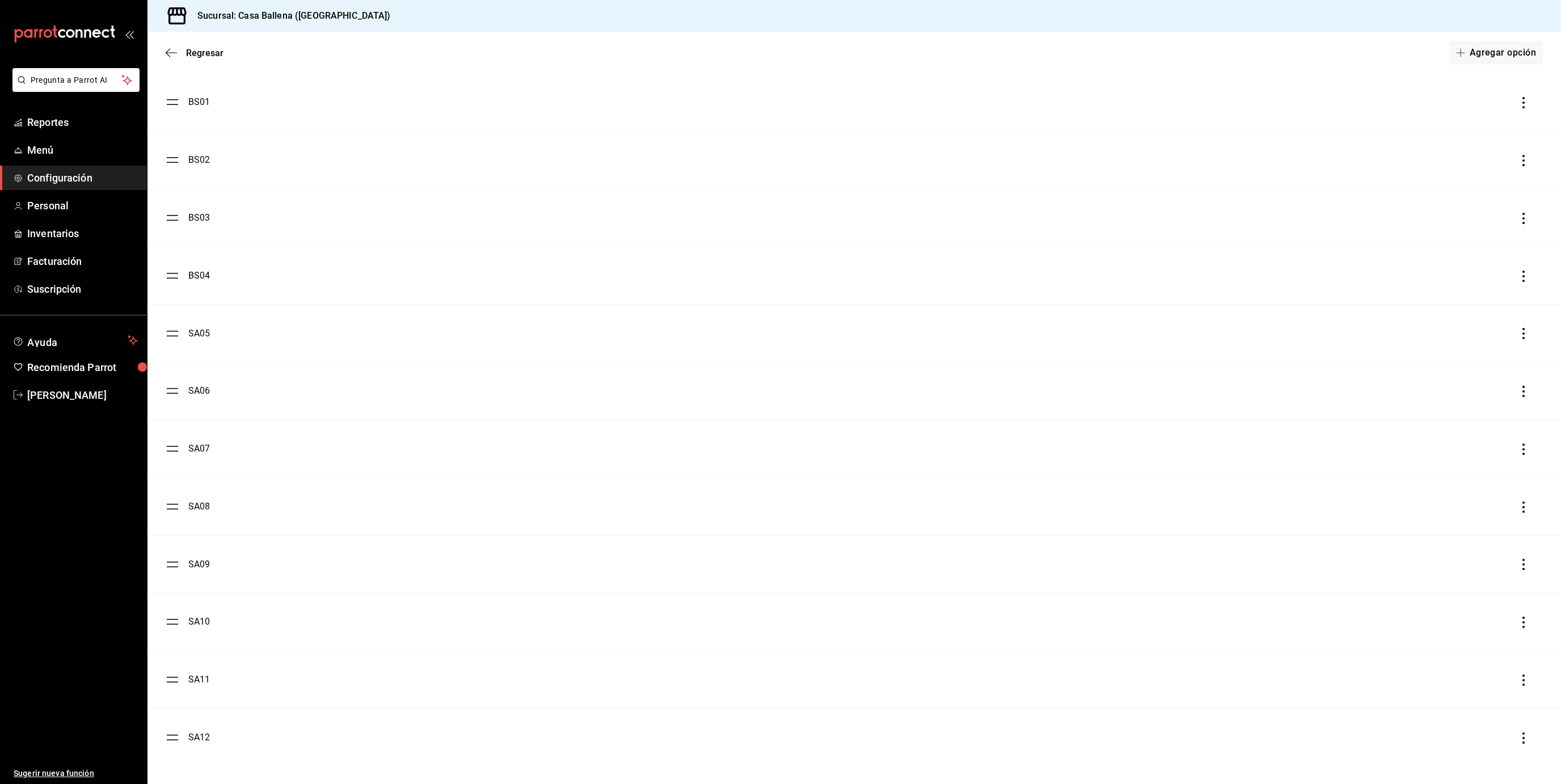
click at [199, 330] on div "SA05" at bounding box center [199, 333] width 22 height 13
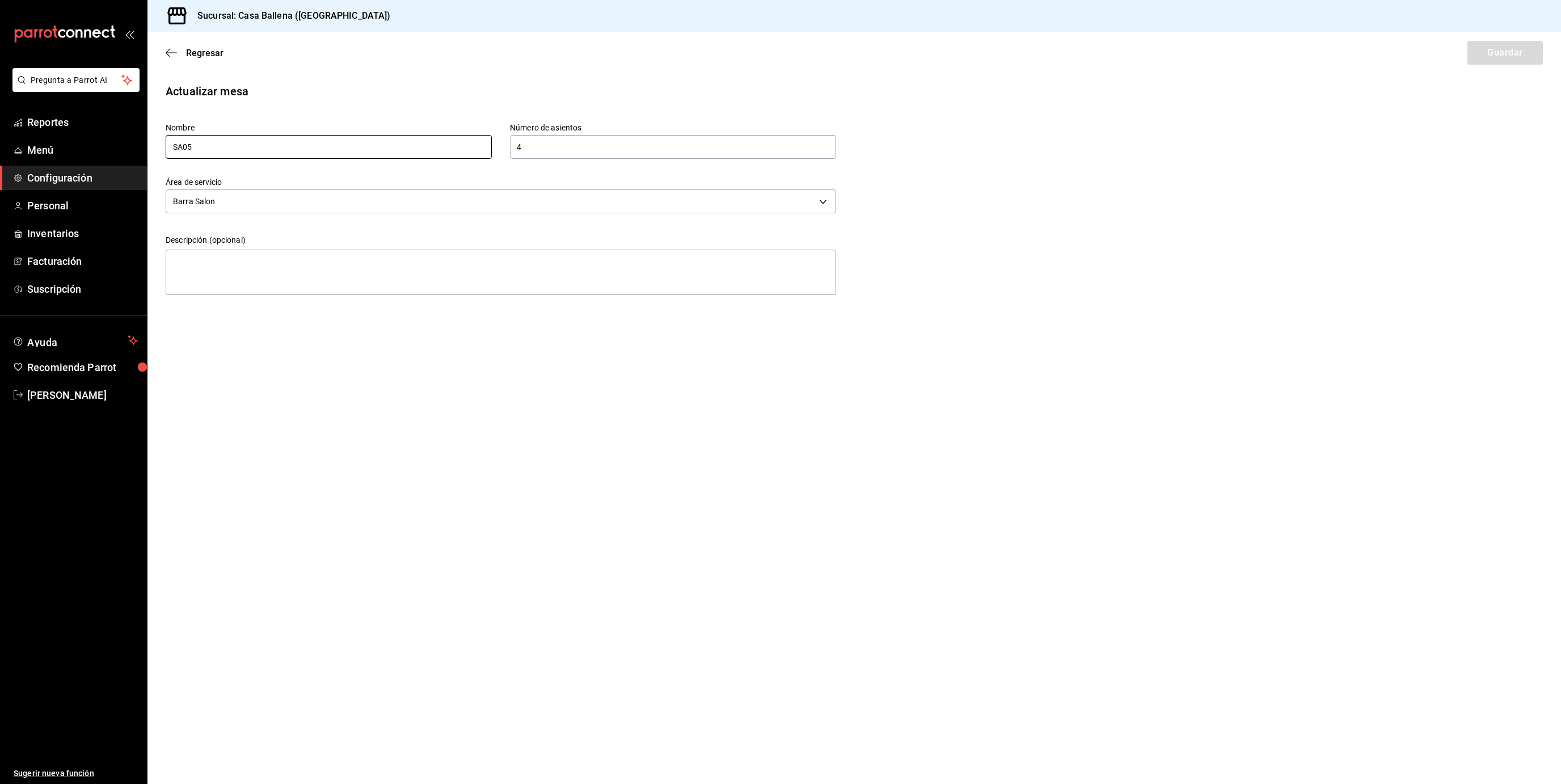
click at [182, 147] on input "SA05" at bounding box center [329, 146] width 326 height 23
type input "BS05"
click at [1487, 59] on button "Guardar" at bounding box center [1505, 53] width 75 height 23
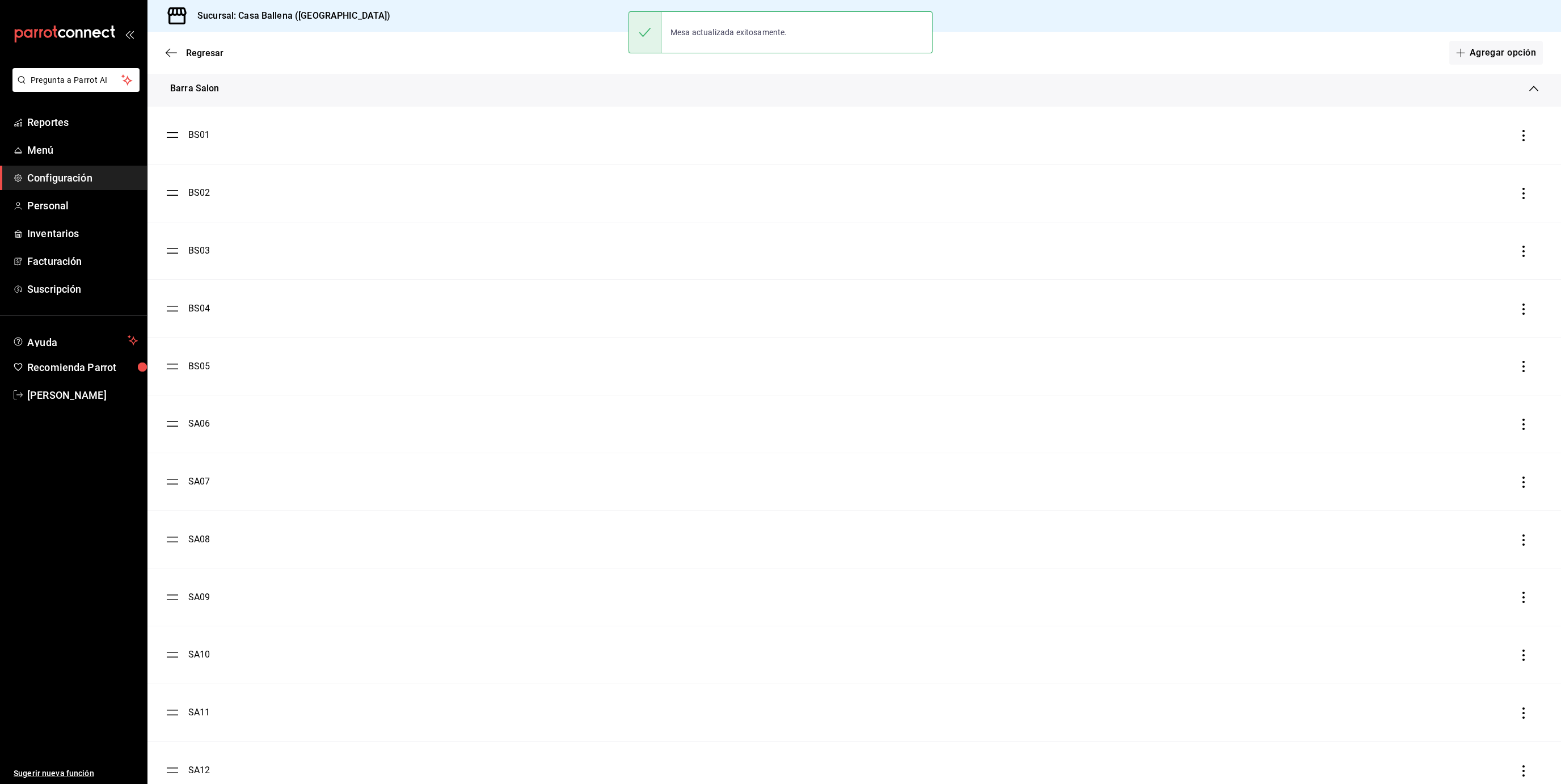
scroll to position [2047, 0]
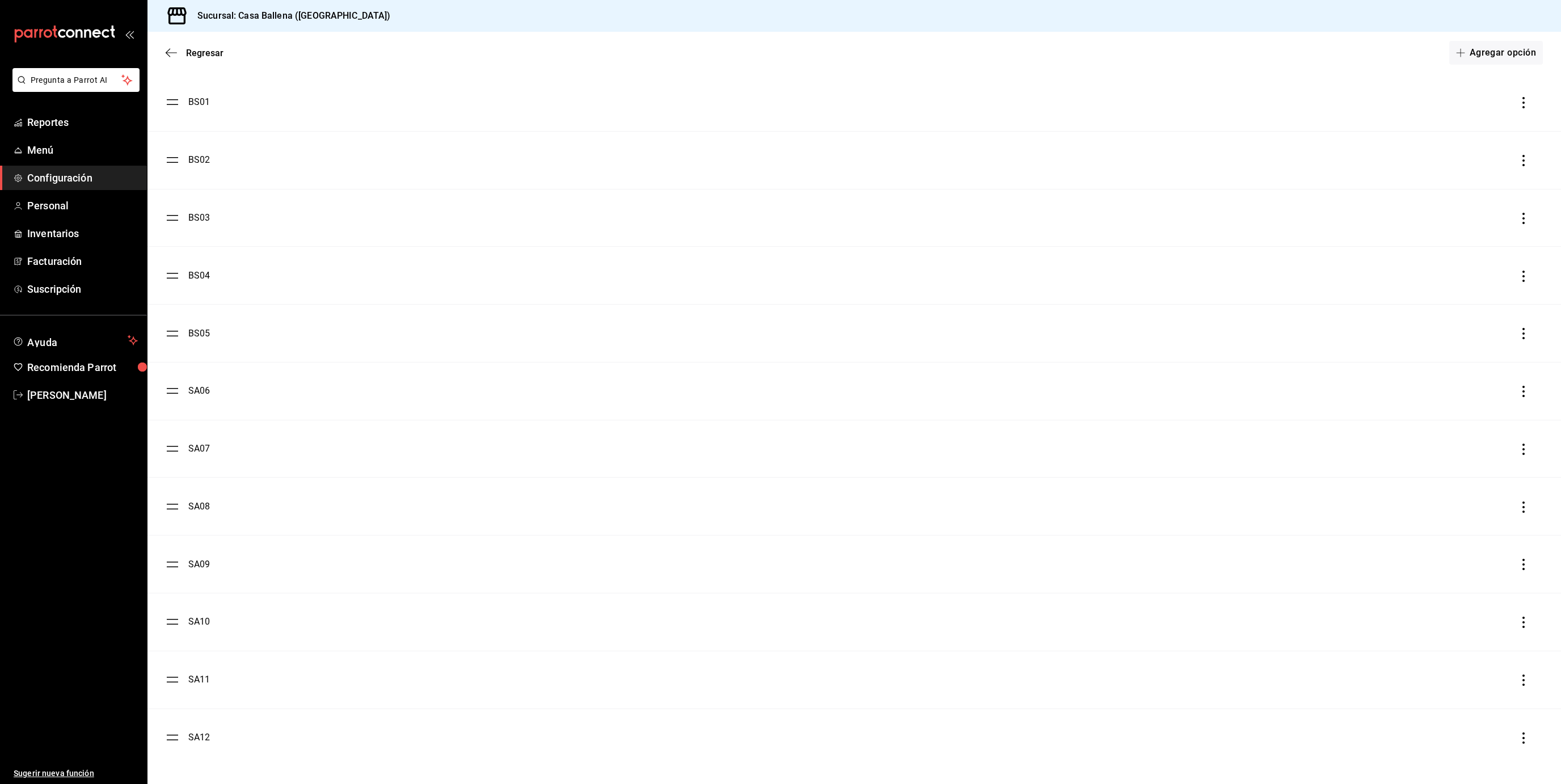
click at [197, 392] on div "SA06" at bounding box center [199, 391] width 22 height 13
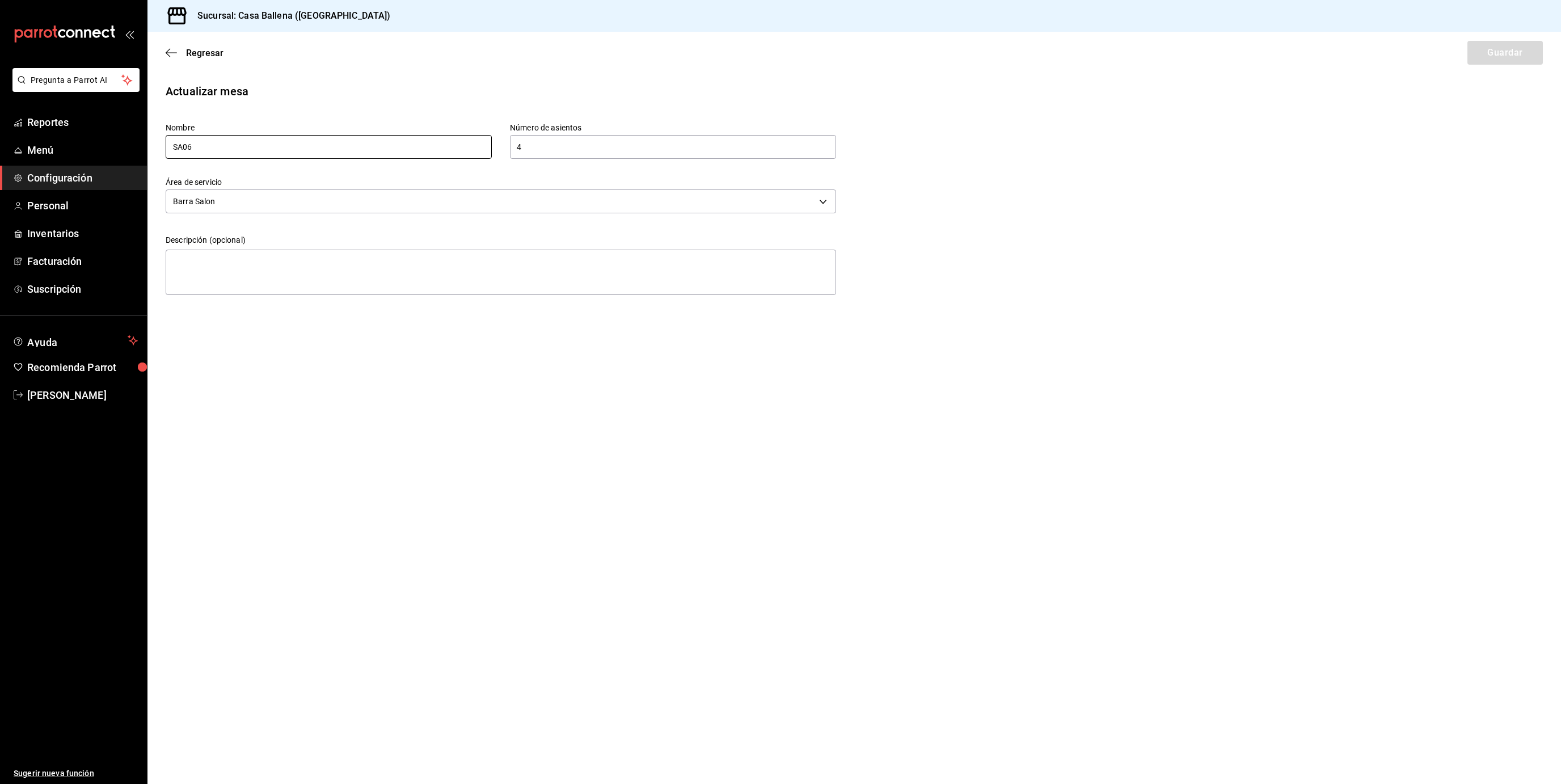
click at [184, 148] on input "SA06" at bounding box center [329, 146] width 326 height 23
type input "BS06"
click at [1507, 53] on button "Guardar" at bounding box center [1505, 53] width 75 height 23
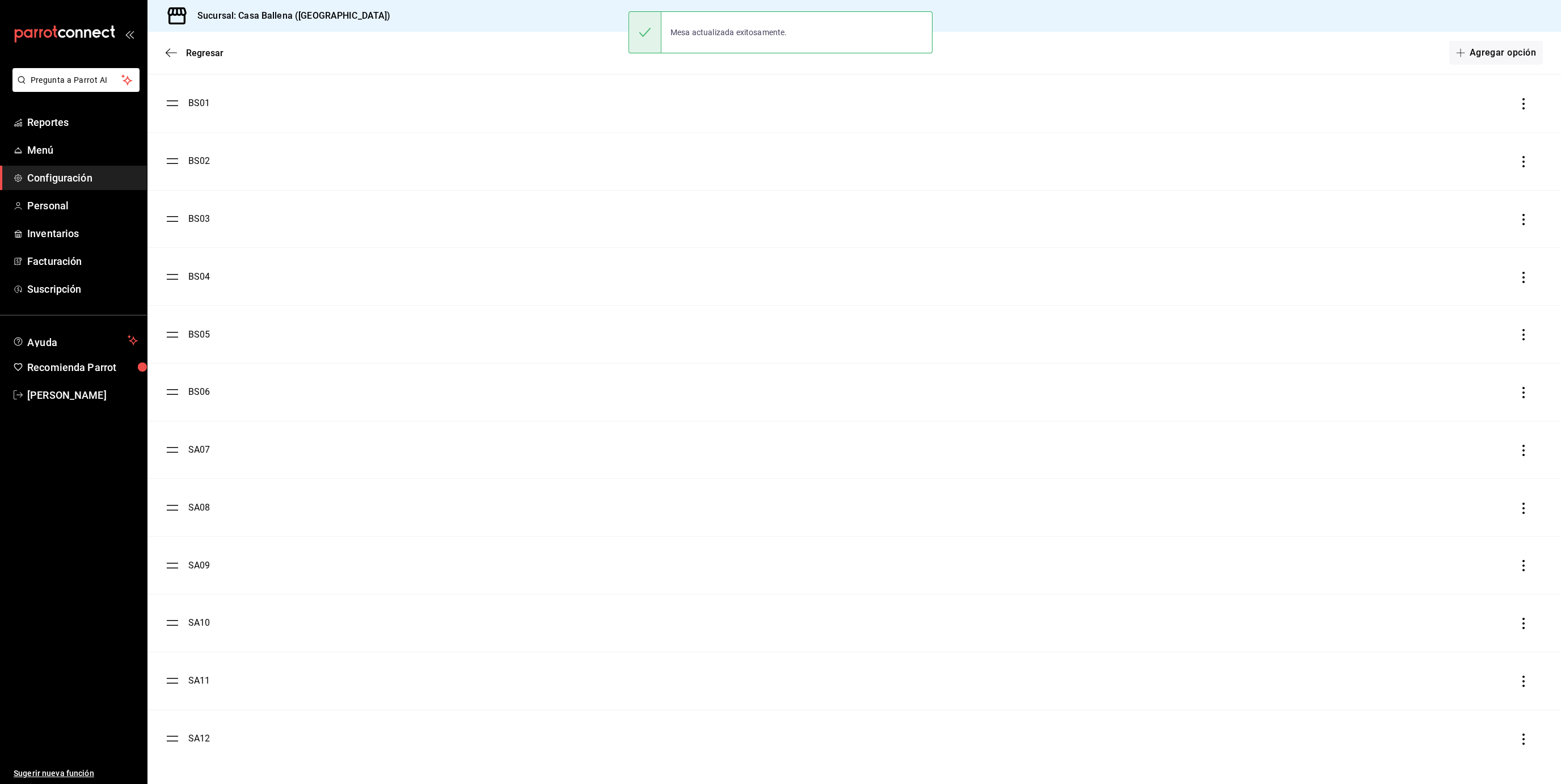
scroll to position [2047, 0]
click at [190, 447] on div "SA07" at bounding box center [199, 448] width 22 height 13
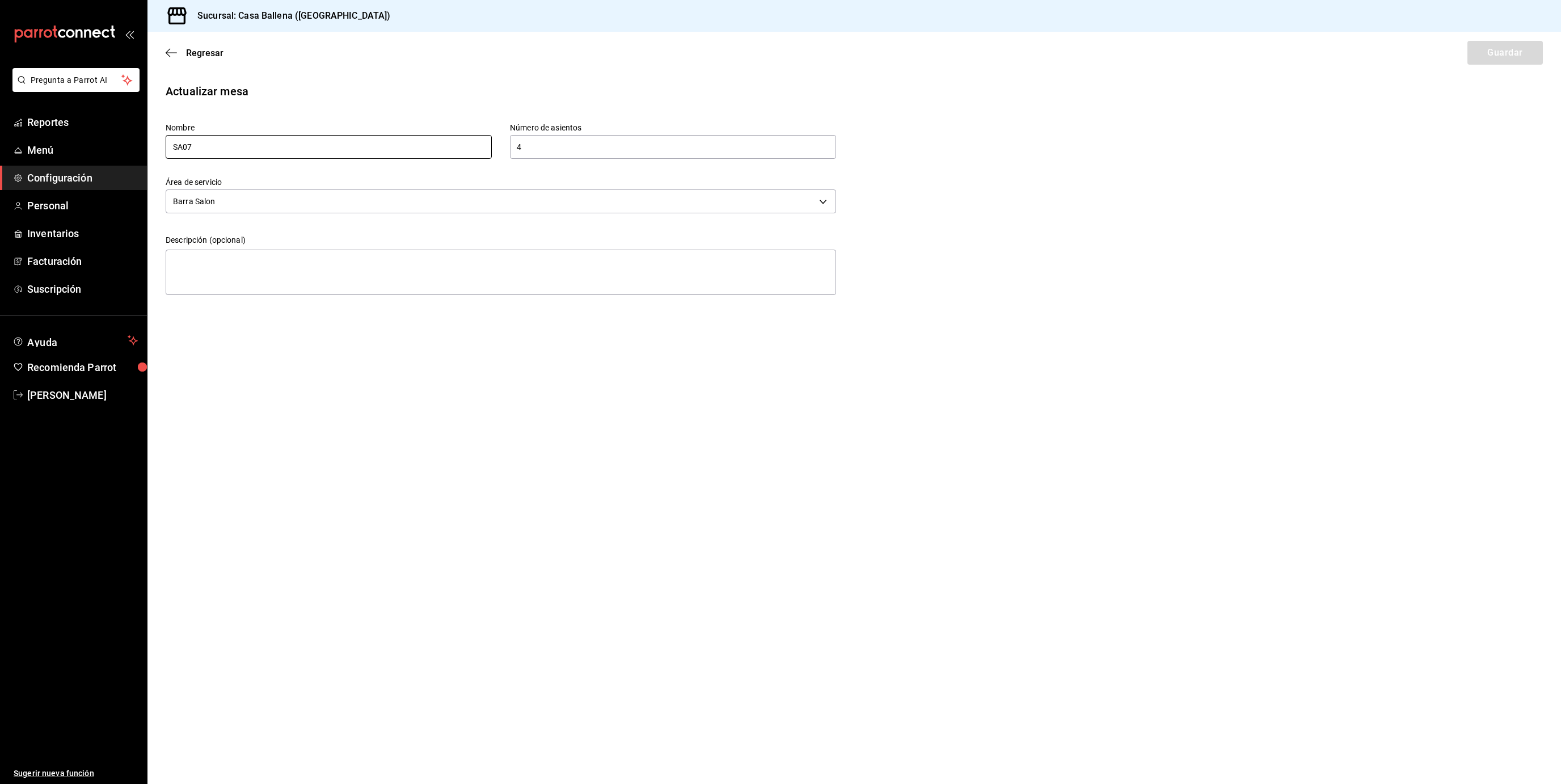
click at [182, 148] on input "SA07" at bounding box center [329, 146] width 326 height 23
type input "BS07"
click at [1511, 56] on button "Guardar" at bounding box center [1505, 53] width 75 height 23
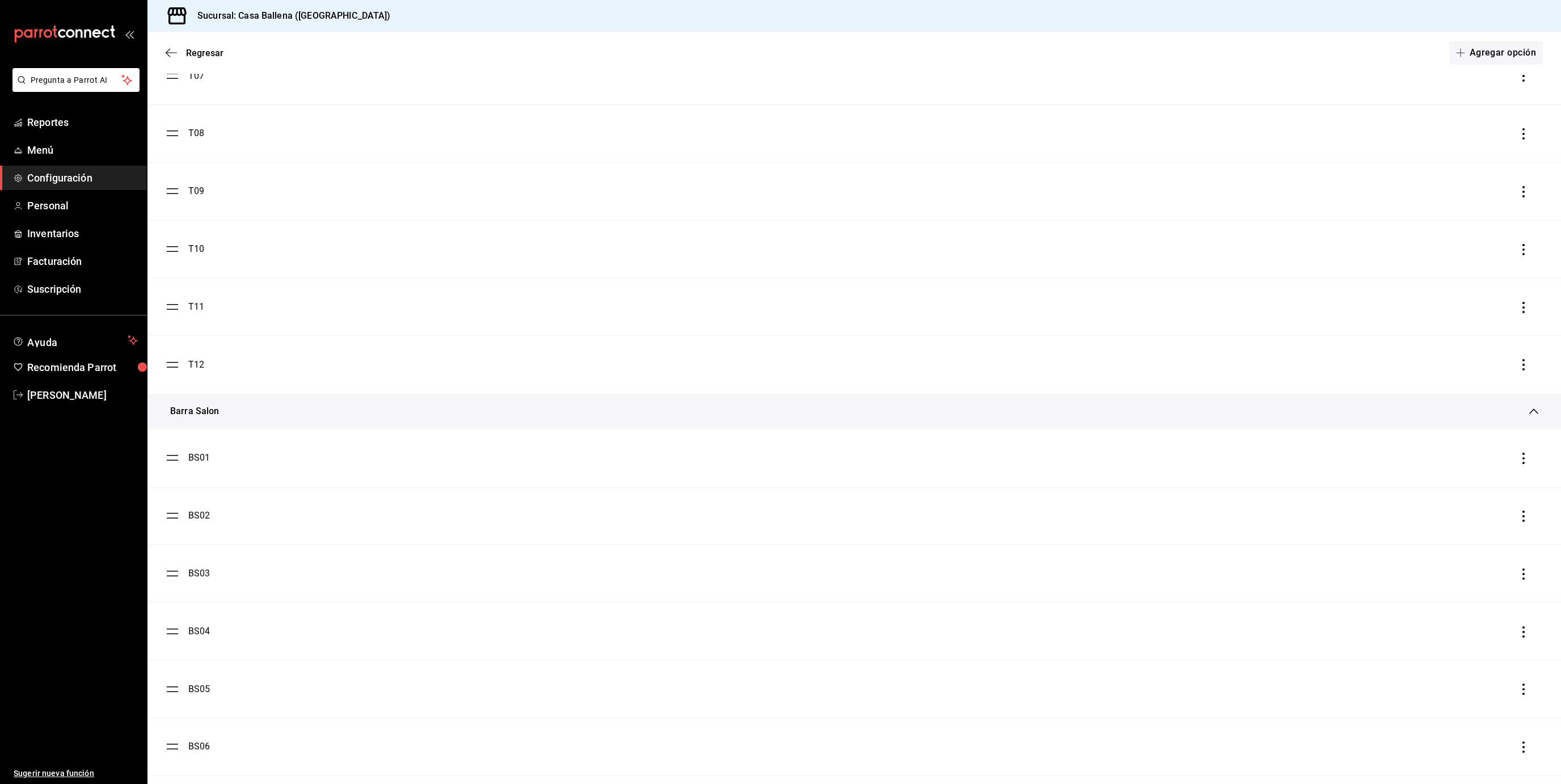
scroll to position [2047, 0]
click at [200, 510] on div "SA08" at bounding box center [199, 506] width 22 height 13
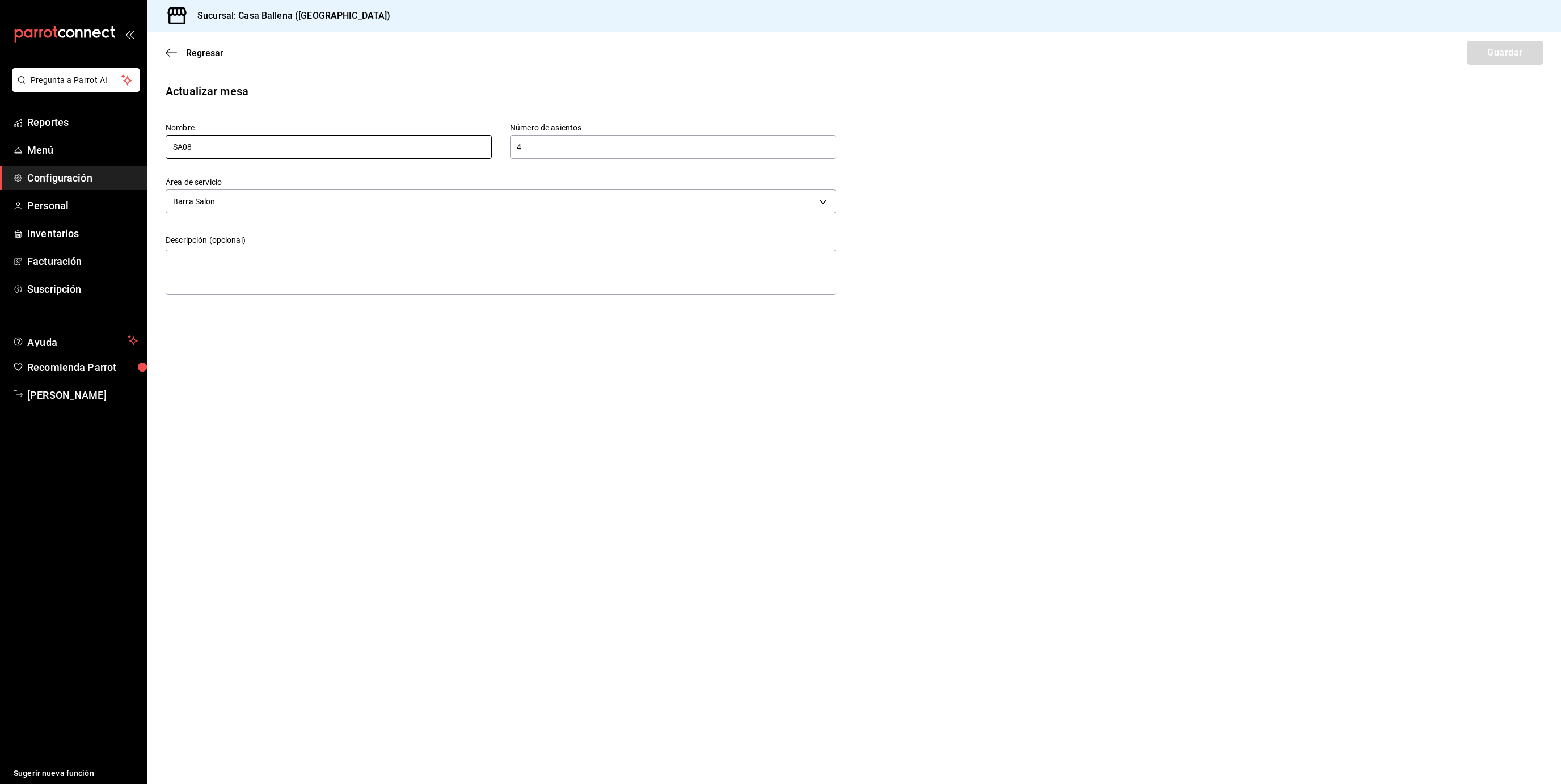
click at [183, 149] on input "SA08" at bounding box center [329, 146] width 326 height 23
type input "BS08"
click at [1499, 51] on button "Guardar" at bounding box center [1505, 53] width 75 height 23
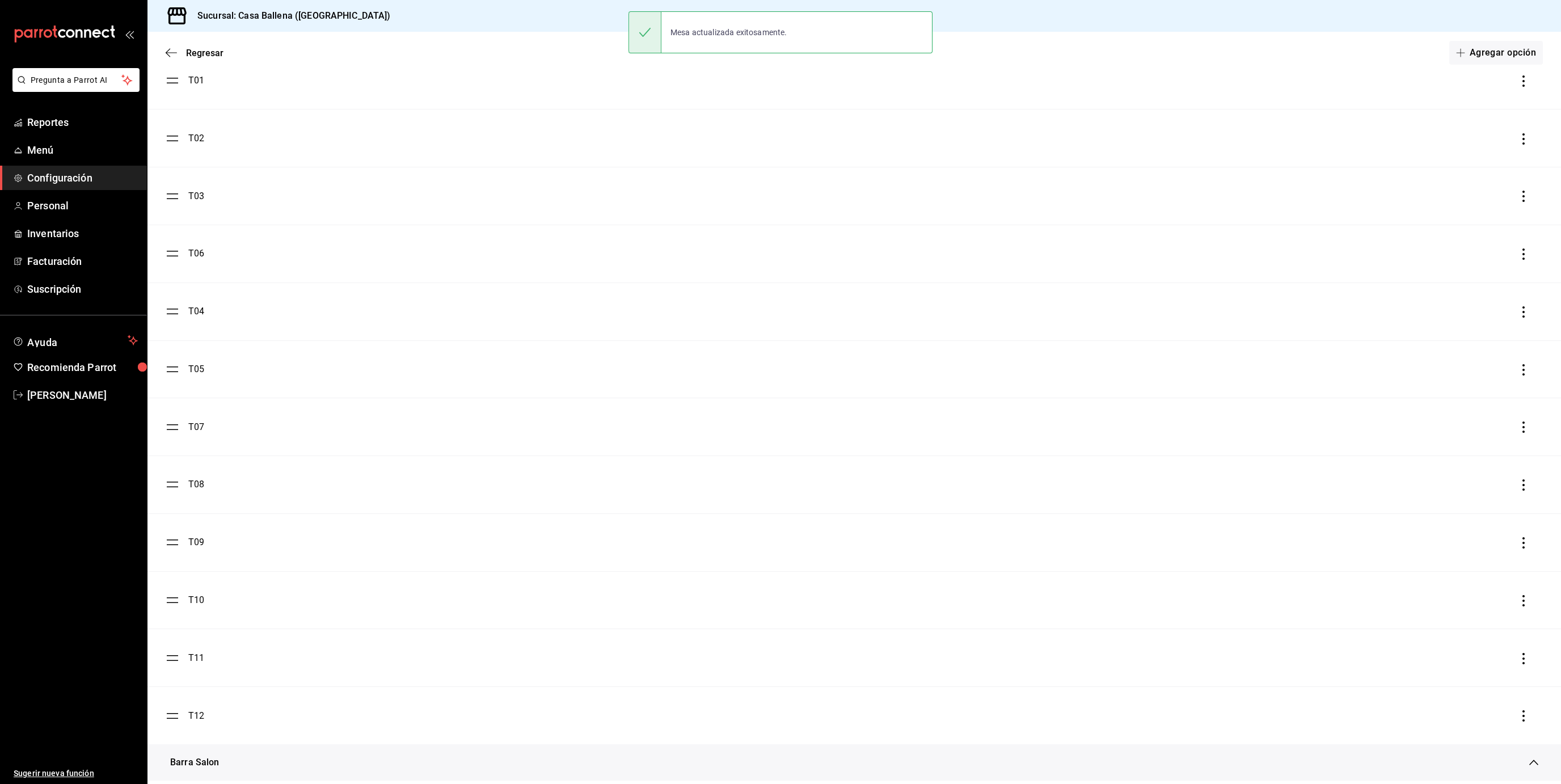
scroll to position [2047, 0]
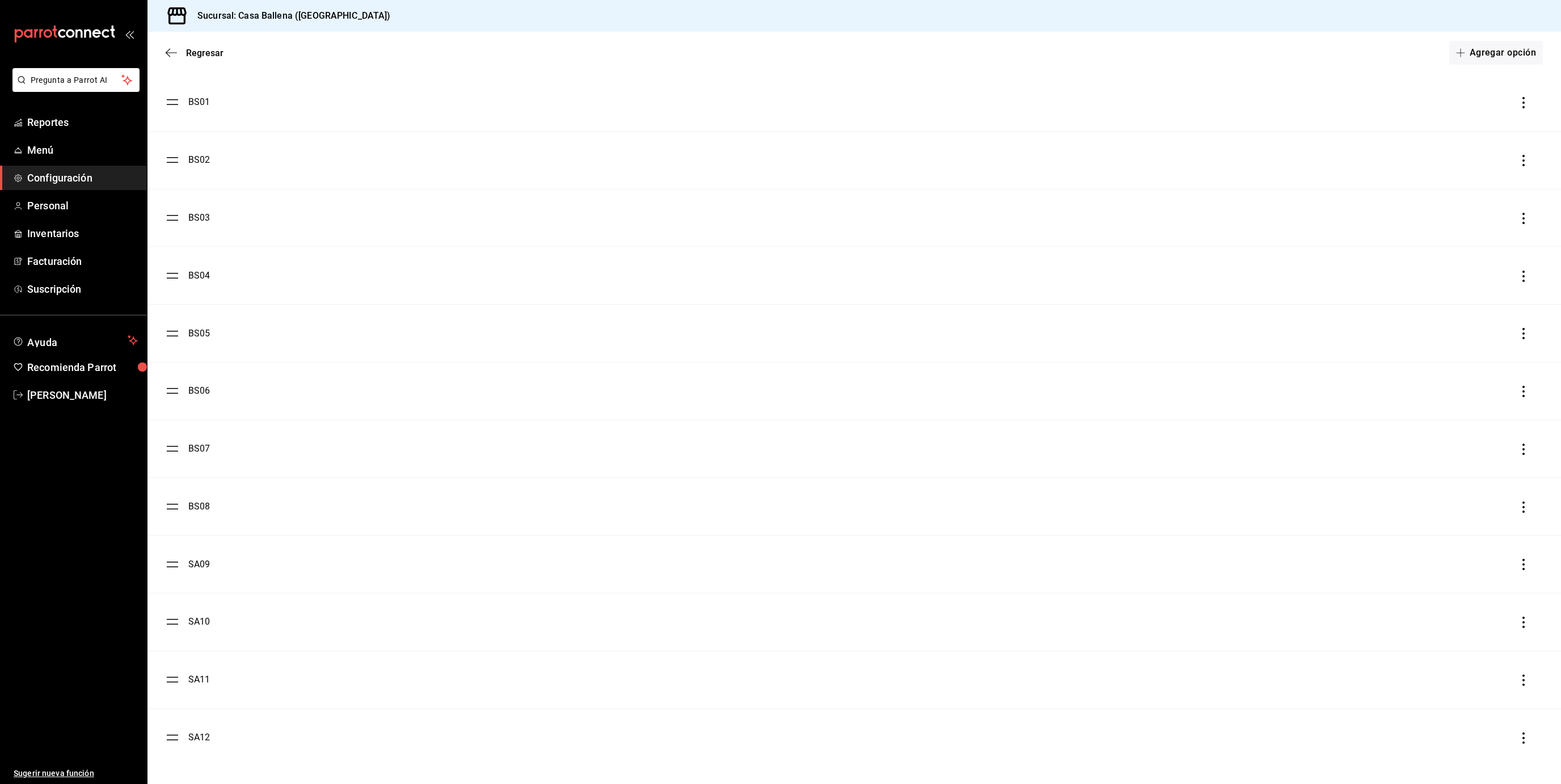
click at [198, 566] on div "SA09" at bounding box center [199, 564] width 22 height 13
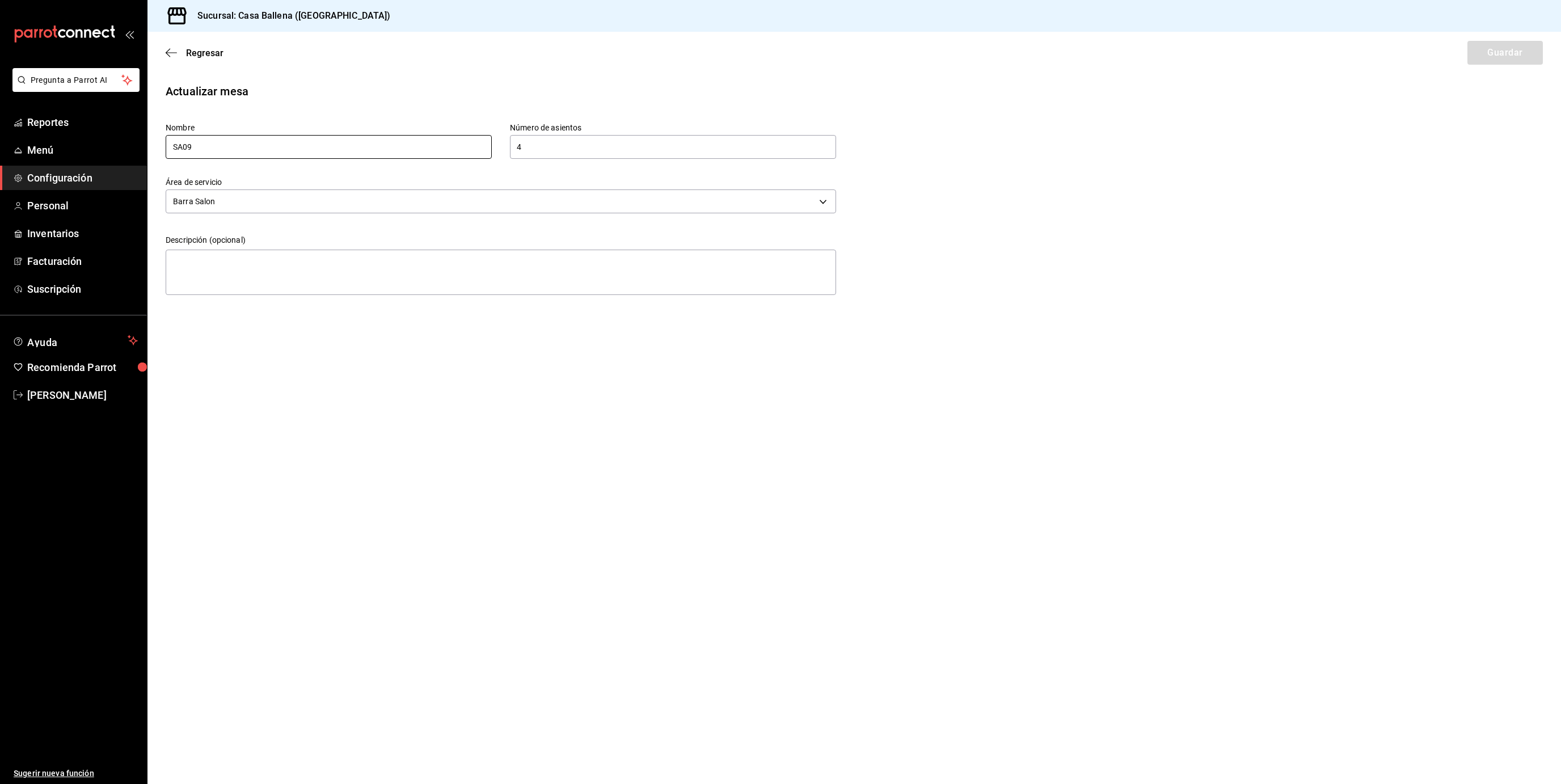
click at [187, 143] on input "SA09" at bounding box center [329, 146] width 326 height 23
type input "BS09"
click at [1504, 47] on button "Guardar" at bounding box center [1505, 53] width 75 height 23
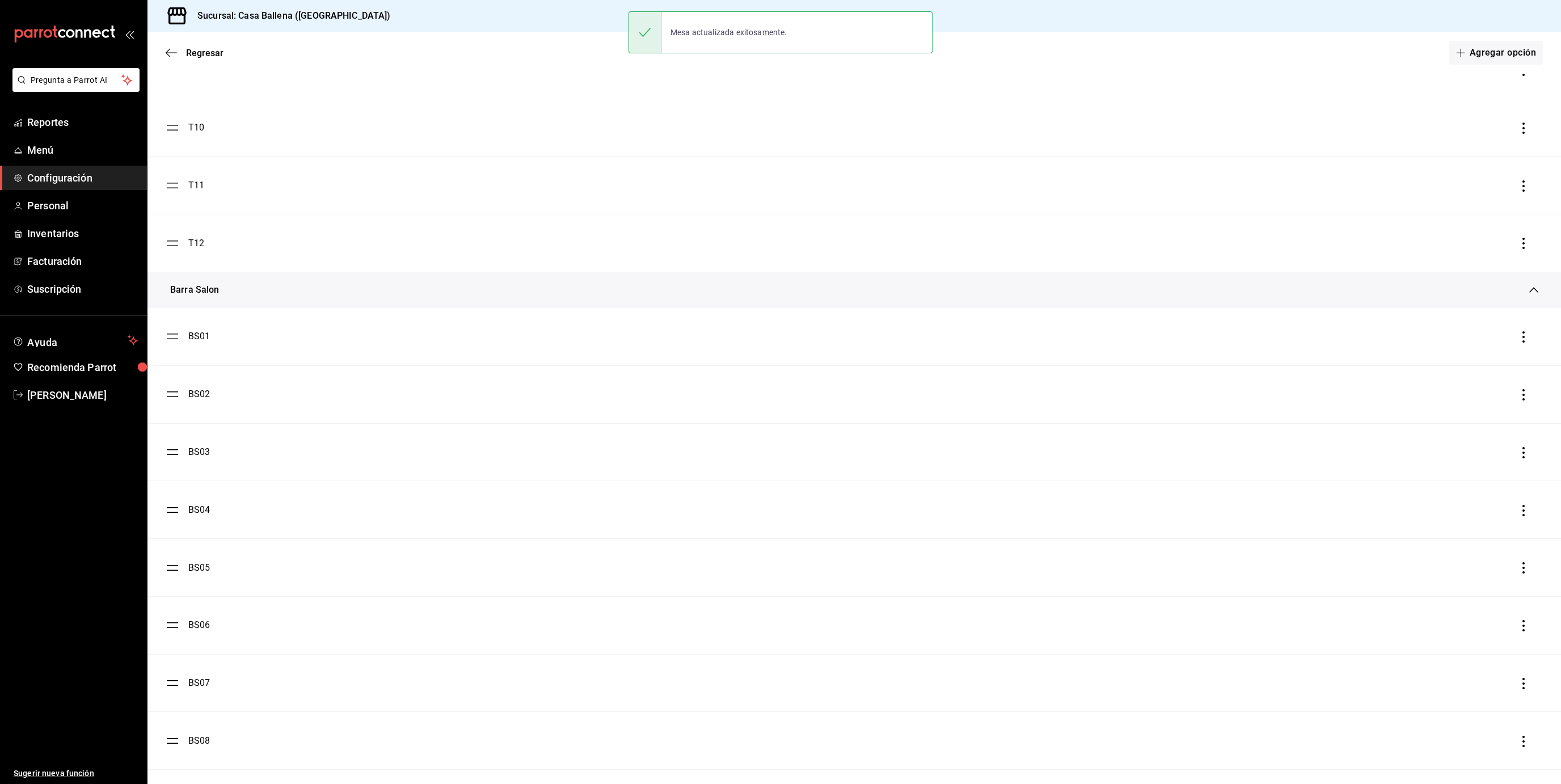
scroll to position [2047, 0]
click at [203, 623] on div "SA10" at bounding box center [199, 622] width 22 height 13
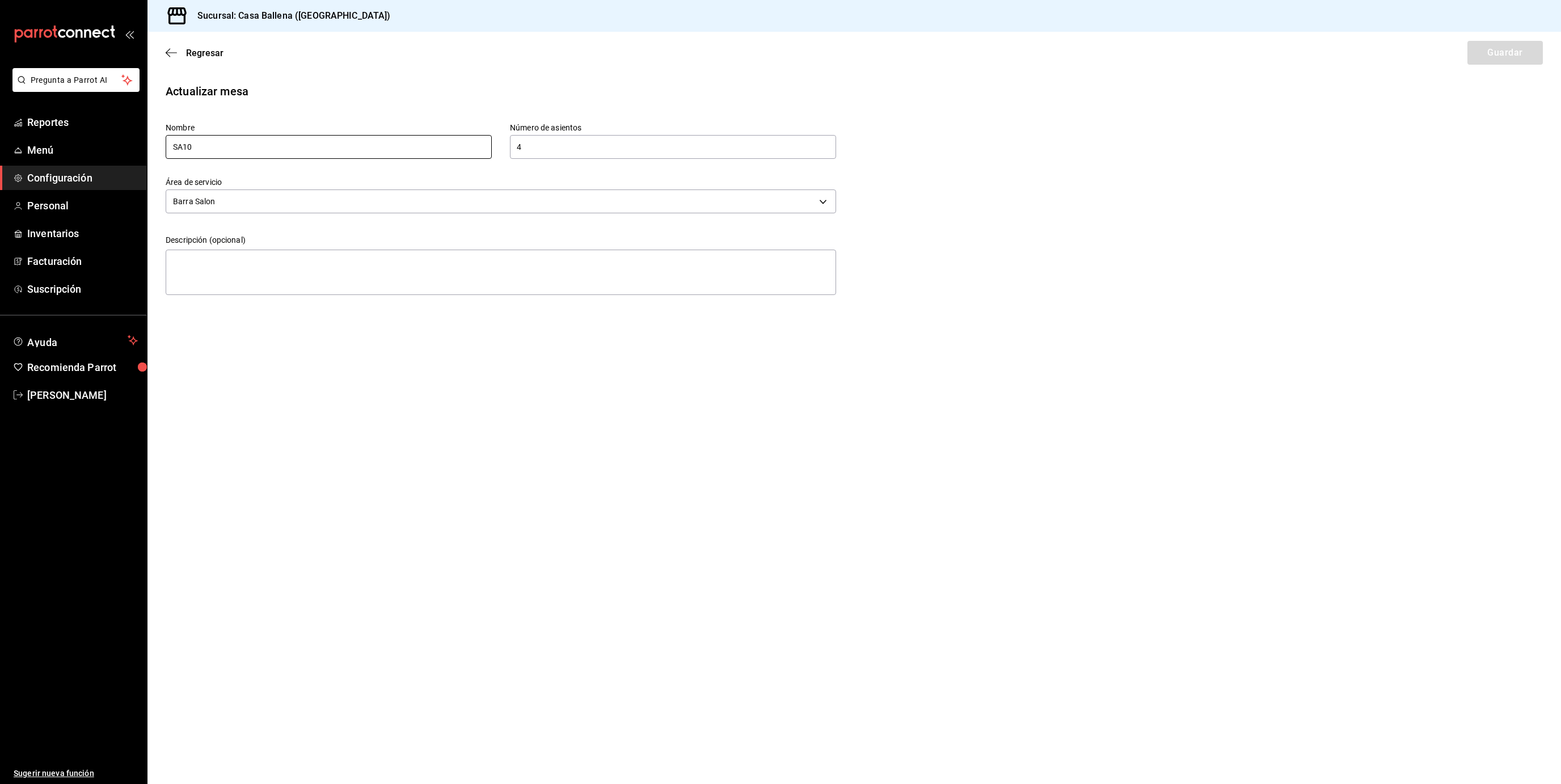
click at [182, 151] on input "SA10" at bounding box center [329, 146] width 326 height 23
type input "BS10"
click at [1487, 49] on button "Guardar" at bounding box center [1505, 53] width 75 height 23
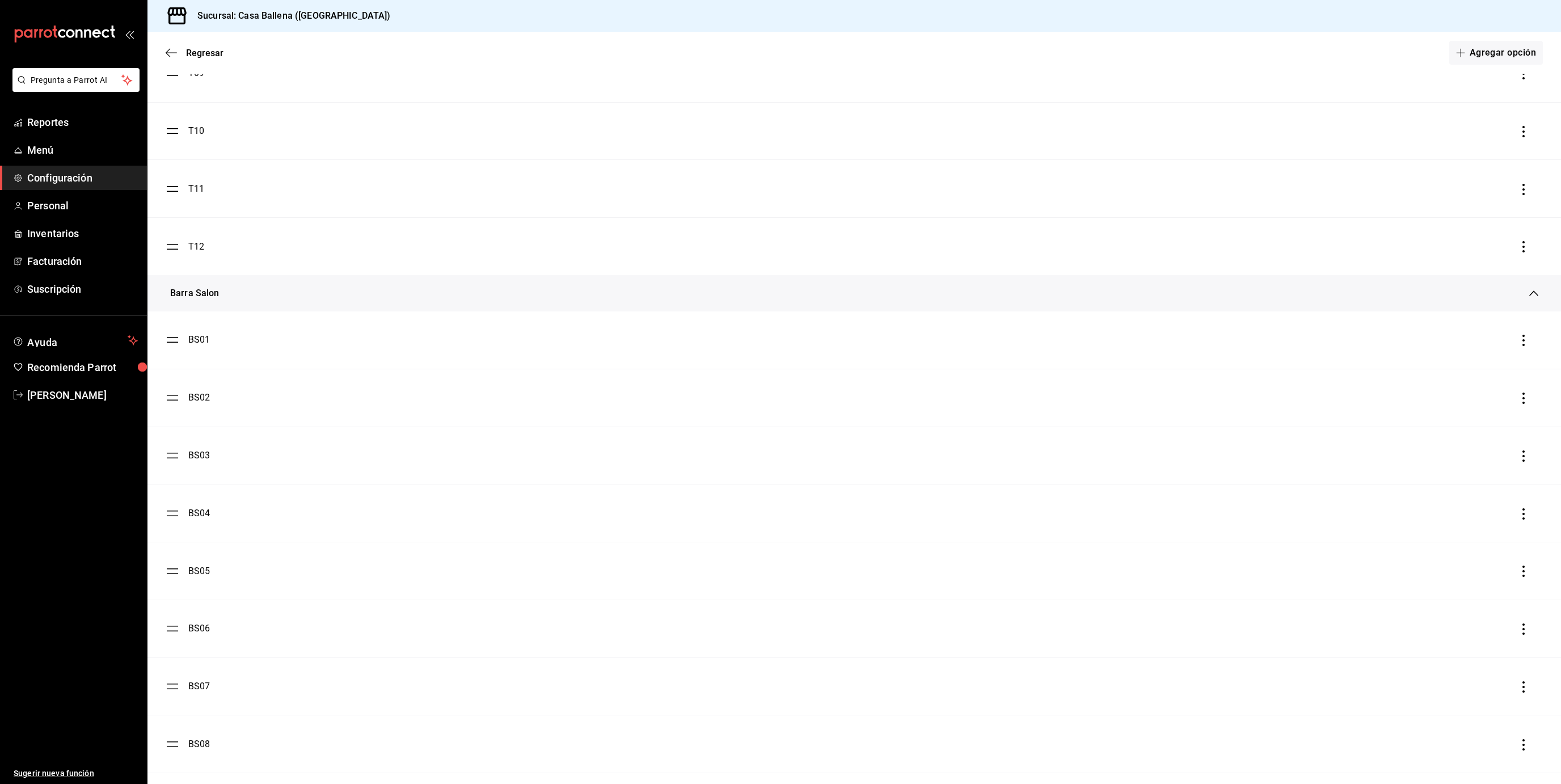
scroll to position [2047, 0]
click at [200, 684] on div "SA11" at bounding box center [199, 679] width 22 height 13
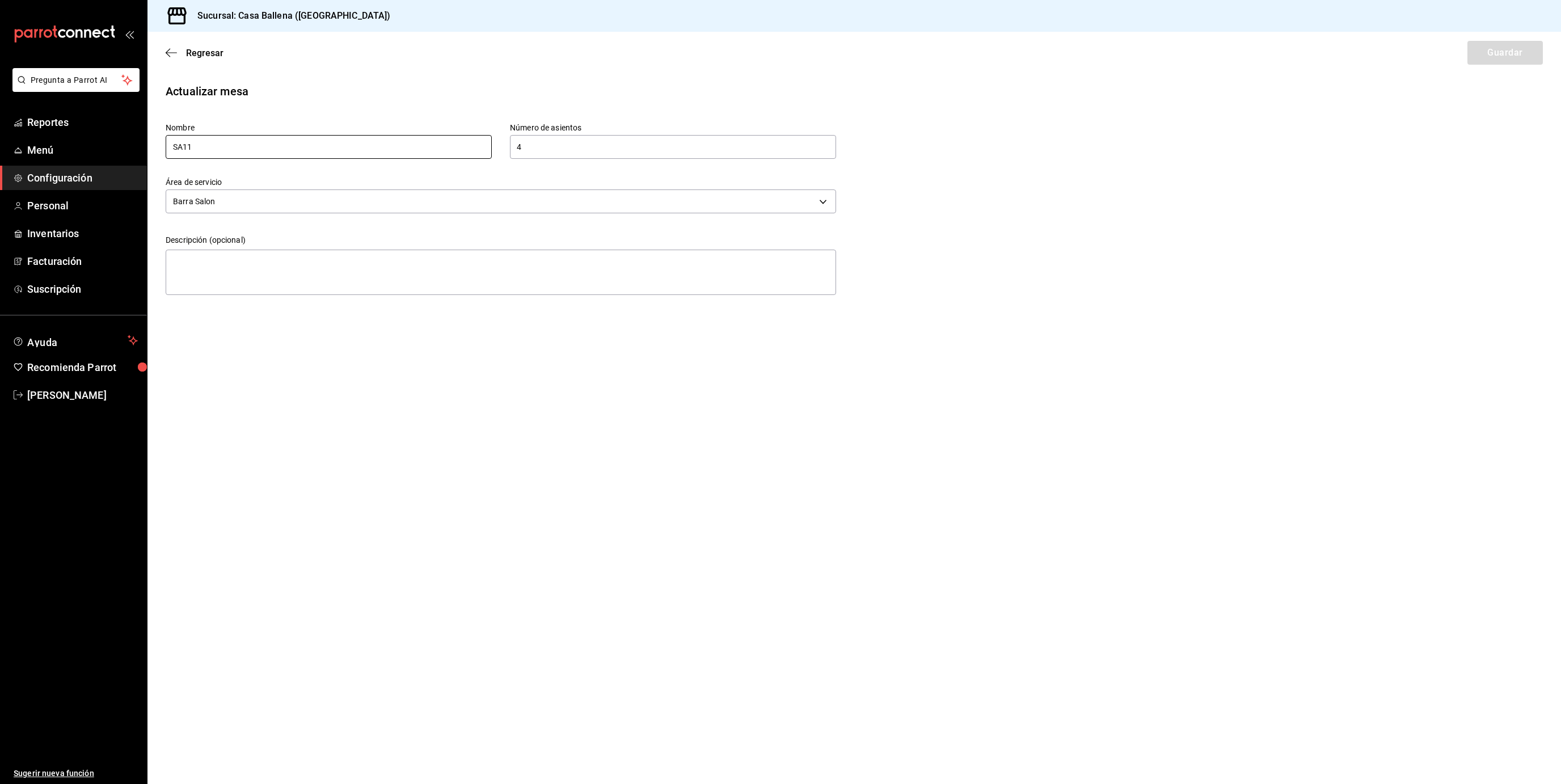
click at [182, 145] on input "SA11" at bounding box center [329, 146] width 326 height 23
type input "BS11"
click at [1482, 56] on button "Guardar" at bounding box center [1505, 53] width 75 height 23
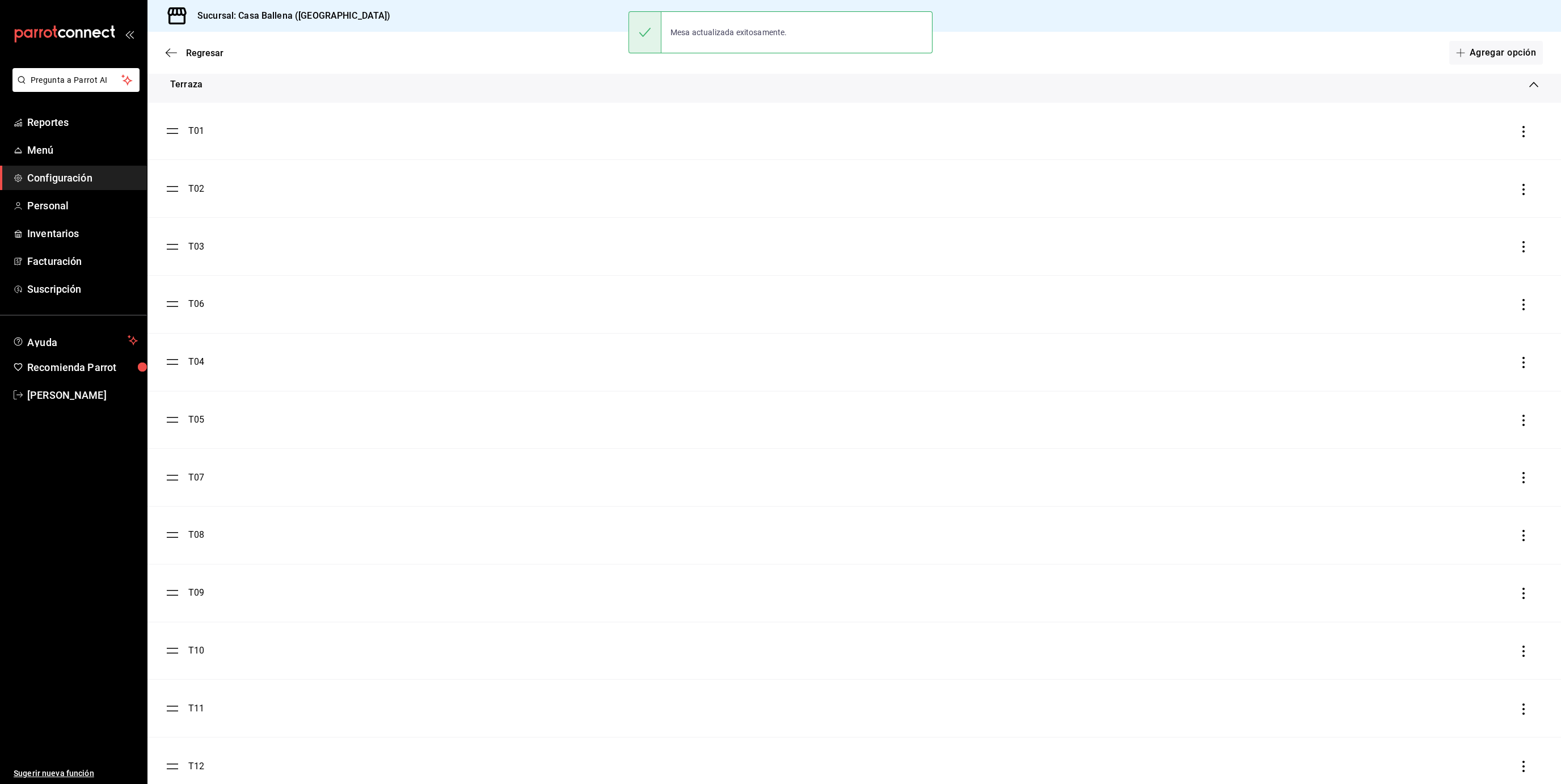
scroll to position [2047, 0]
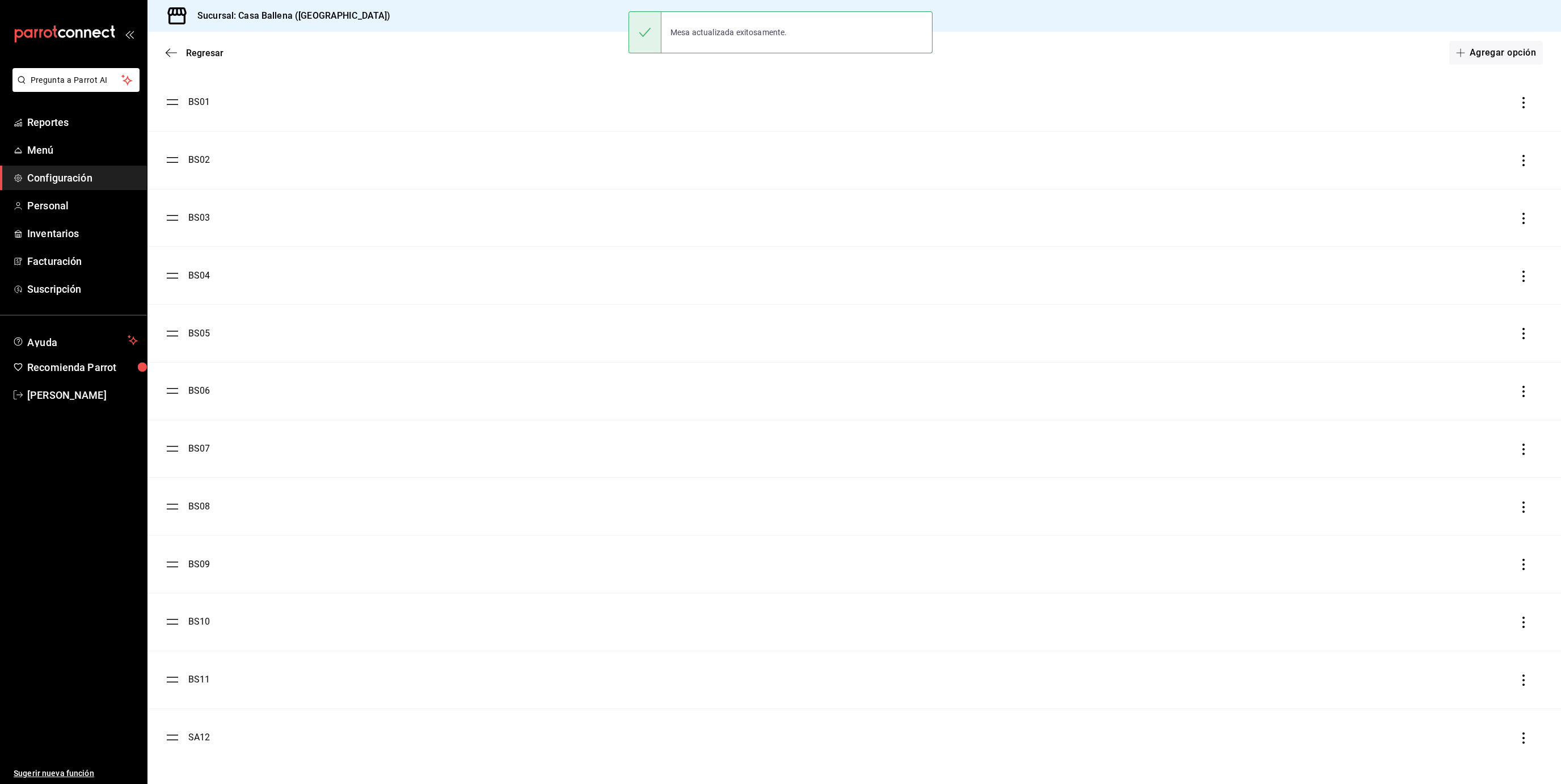
click at [203, 740] on div "SA12" at bounding box center [199, 737] width 22 height 13
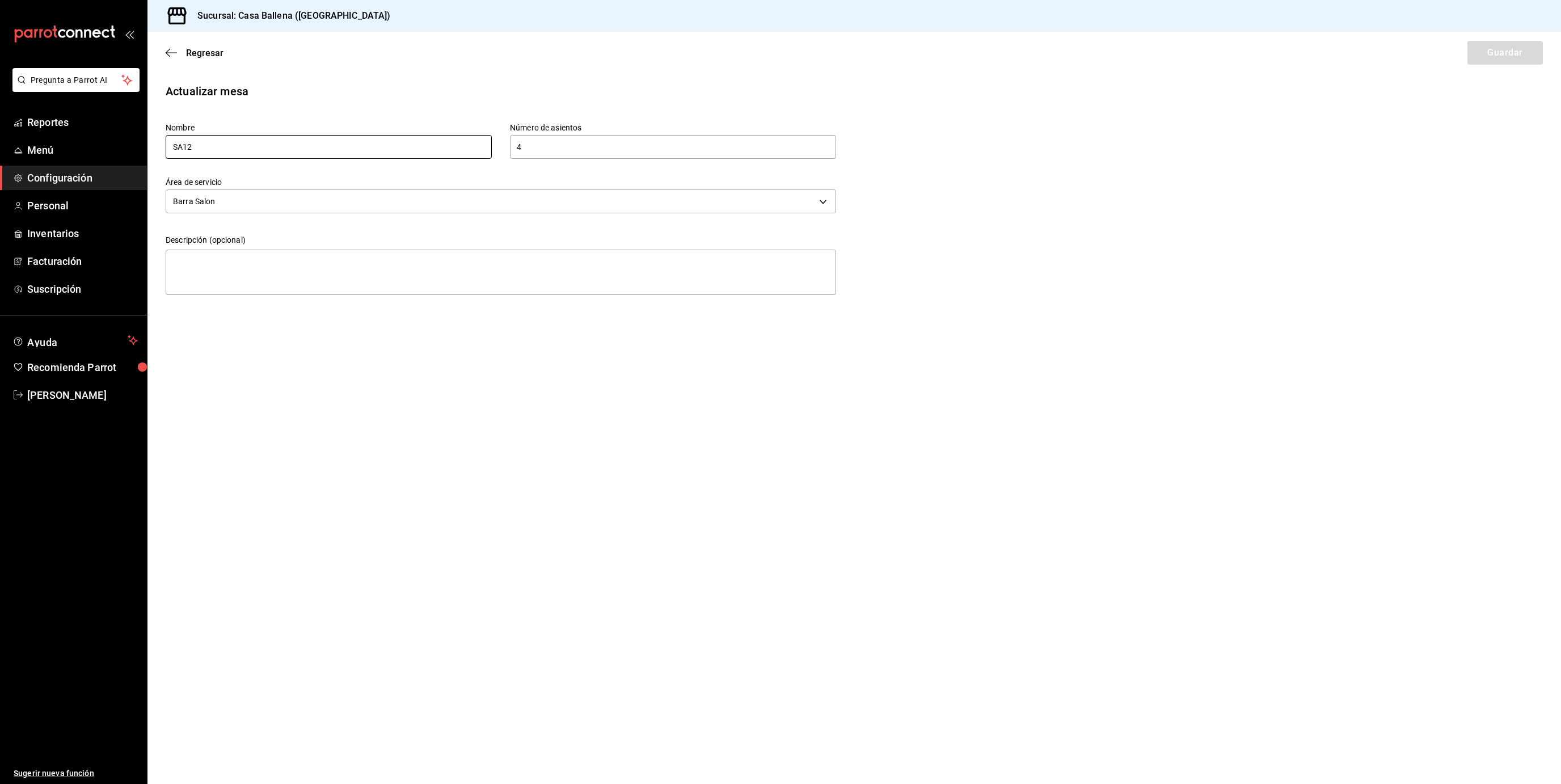
drag, startPoint x: 184, startPoint y: 144, endPoint x: 190, endPoint y: 275, distance: 131.1
click at [190, 159] on input "SA12" at bounding box center [329, 146] width 326 height 23
type input "BS12"
click at [1494, 50] on button "Guardar" at bounding box center [1505, 53] width 75 height 23
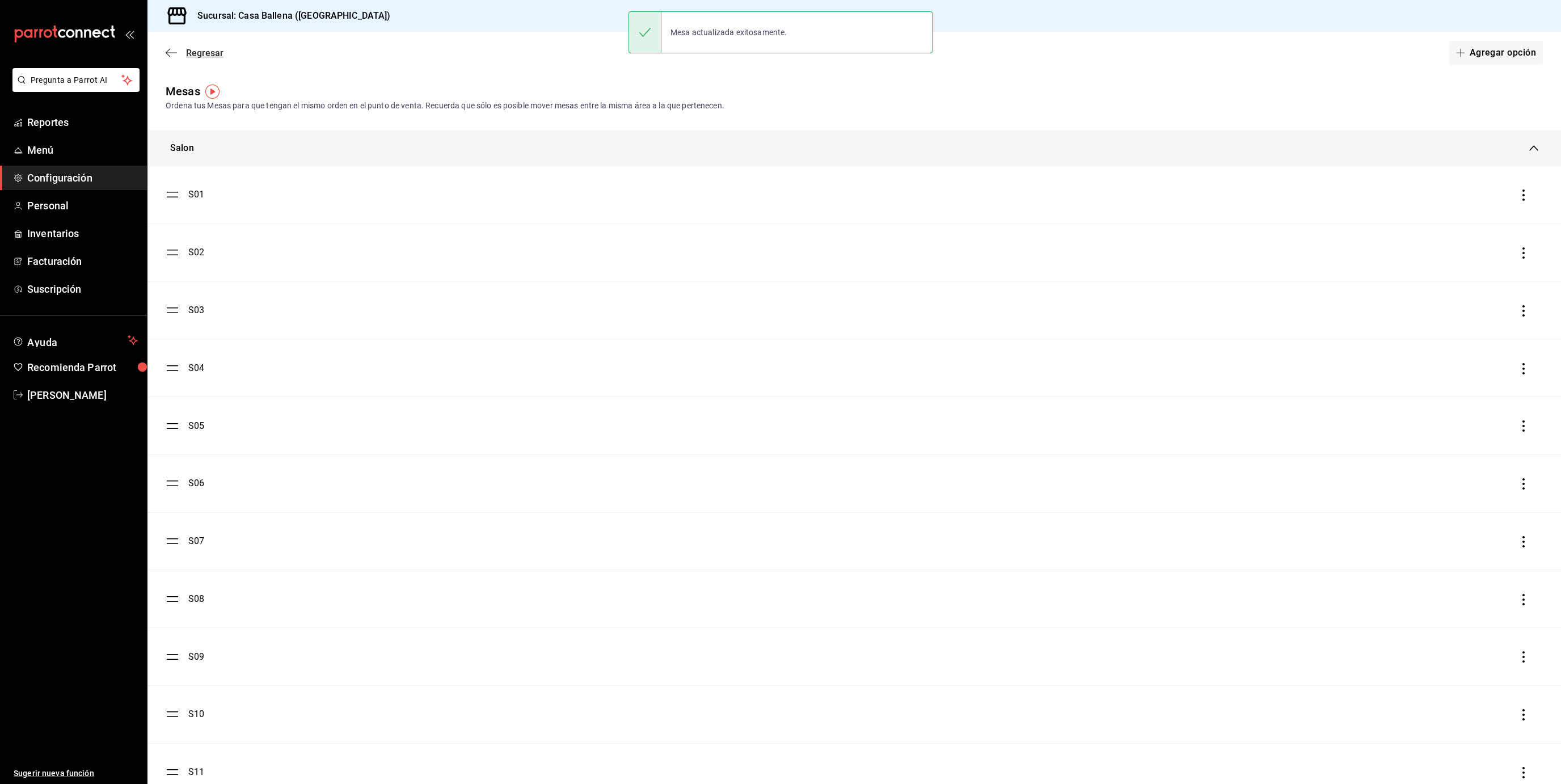
click at [172, 50] on icon "button" at bounding box center [172, 53] width 12 height 10
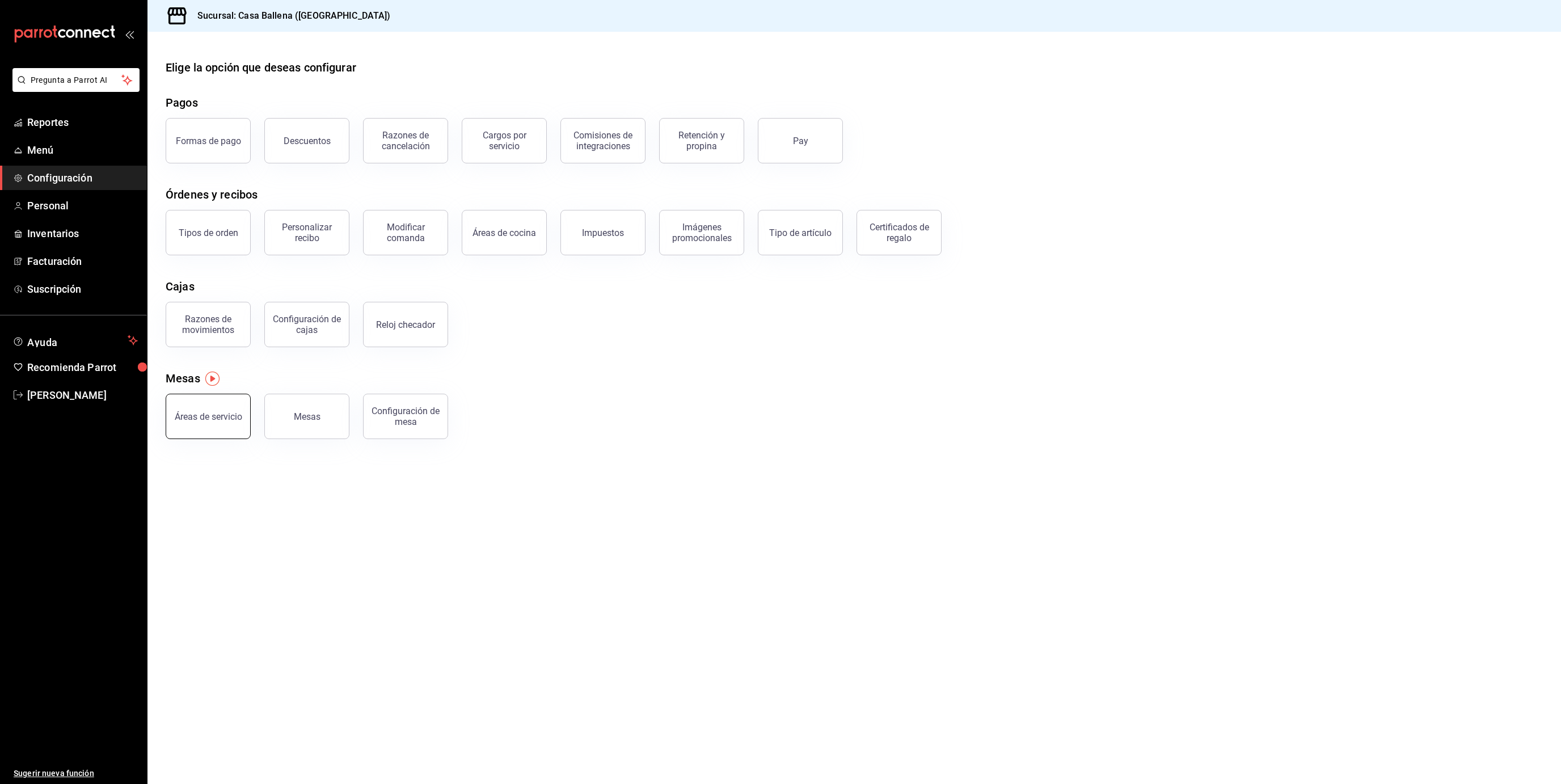
click at [221, 415] on div "Áreas de servicio" at bounding box center [208, 416] width 68 height 11
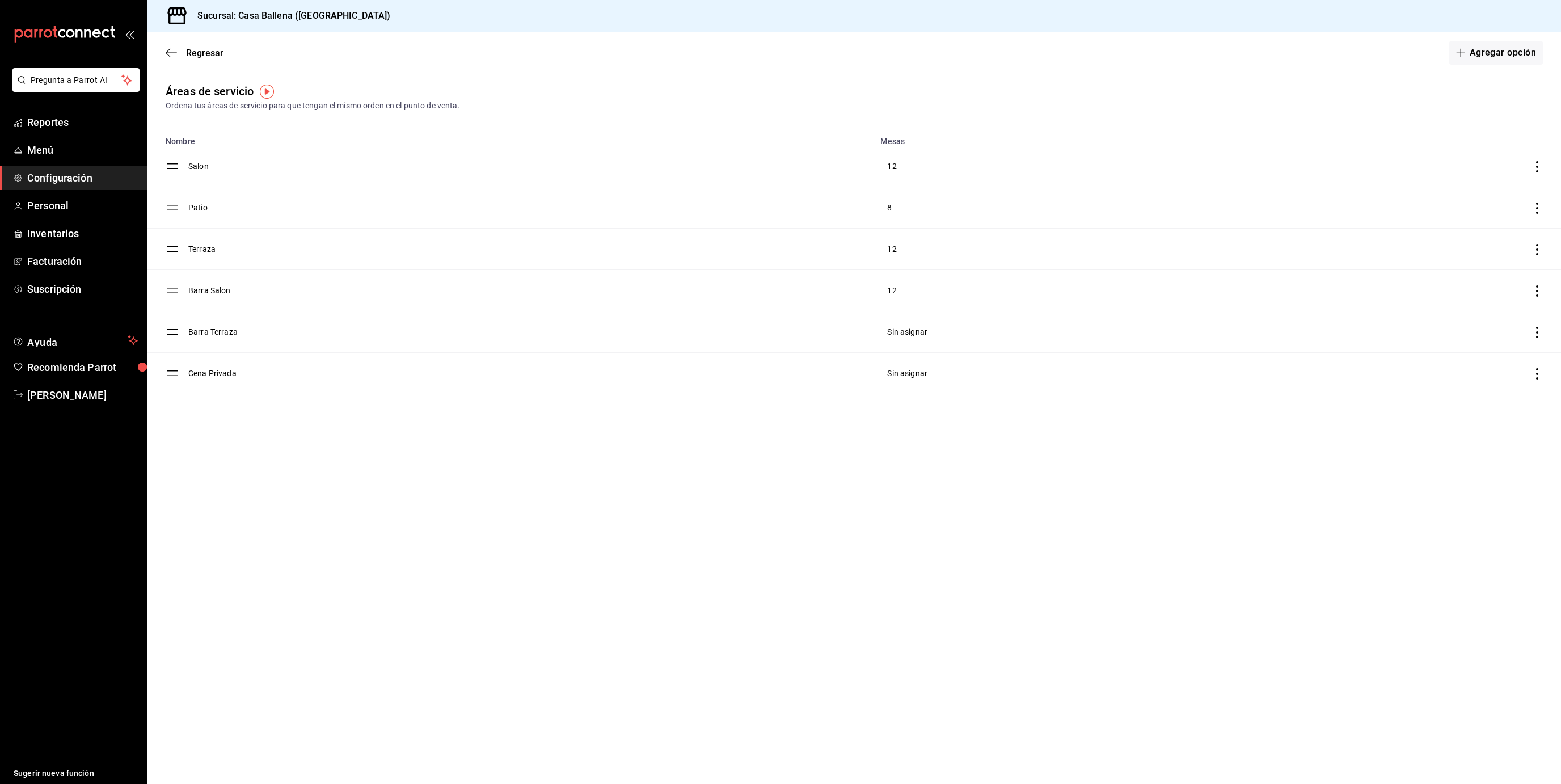
click at [51, 175] on span "Configuración" at bounding box center [83, 177] width 110 height 15
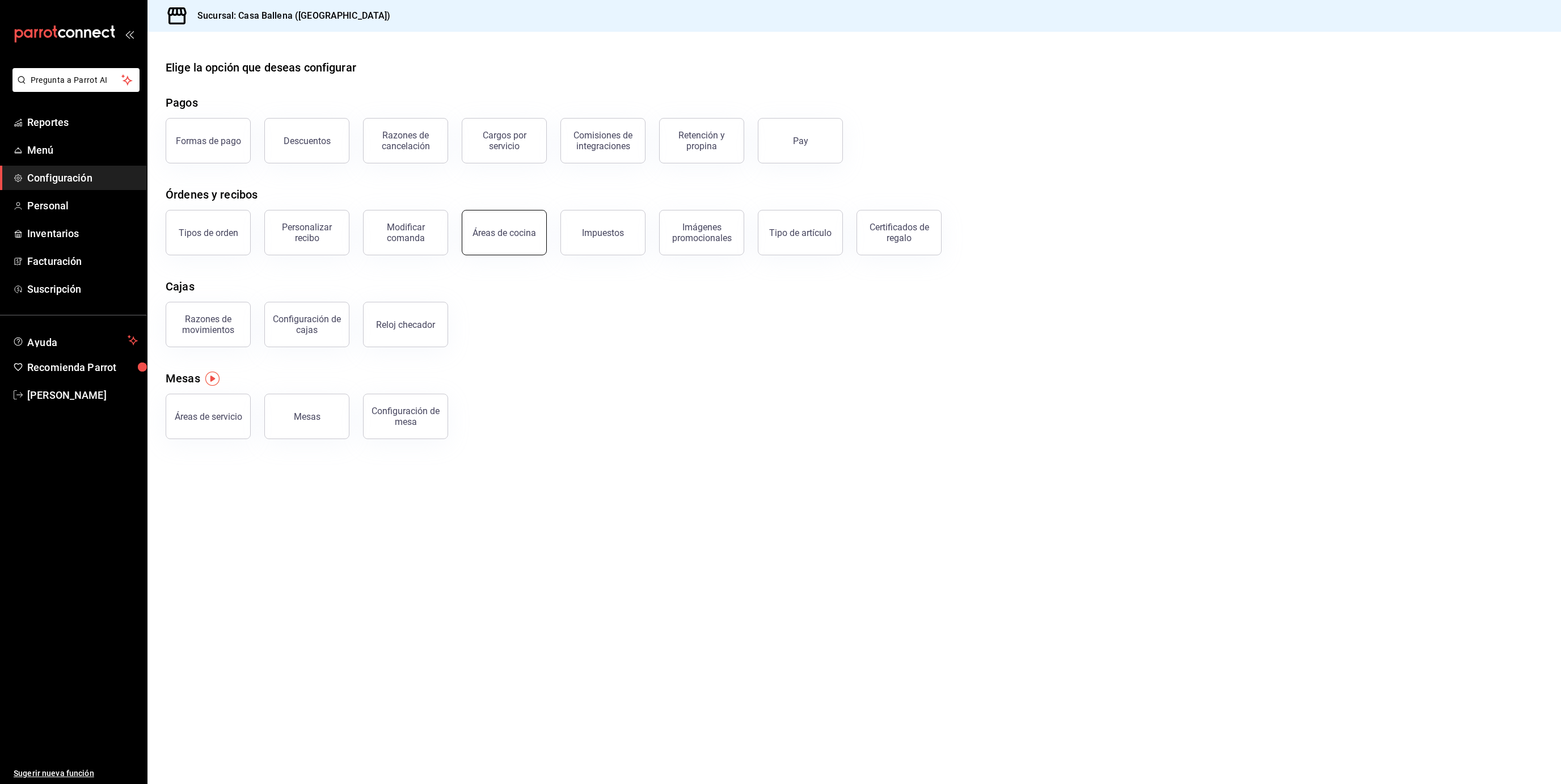
click at [501, 240] on button "Áreas de cocina" at bounding box center [505, 233] width 85 height 45
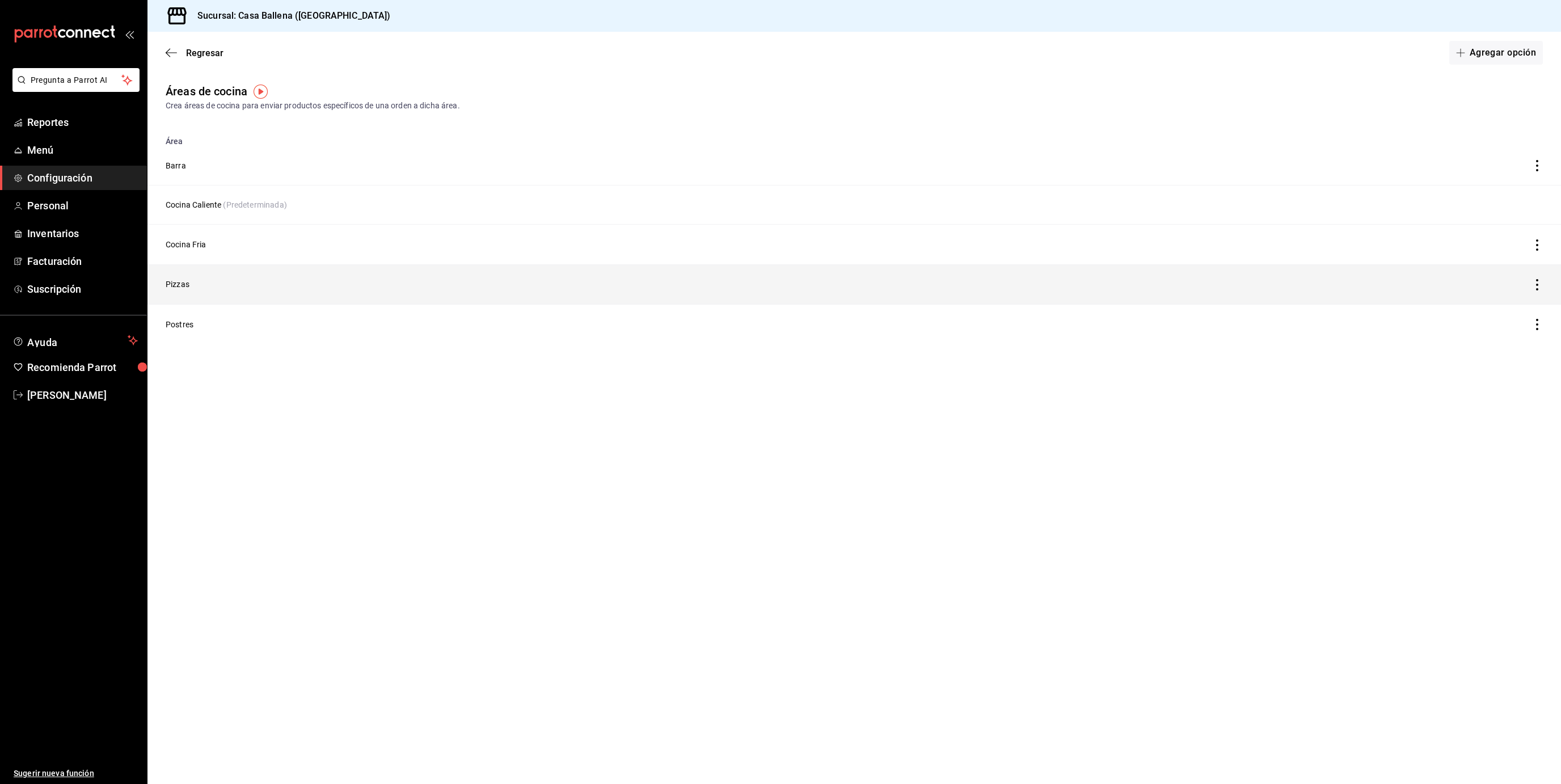
click at [187, 291] on td "Pizzas" at bounding box center [698, 284] width 1102 height 39
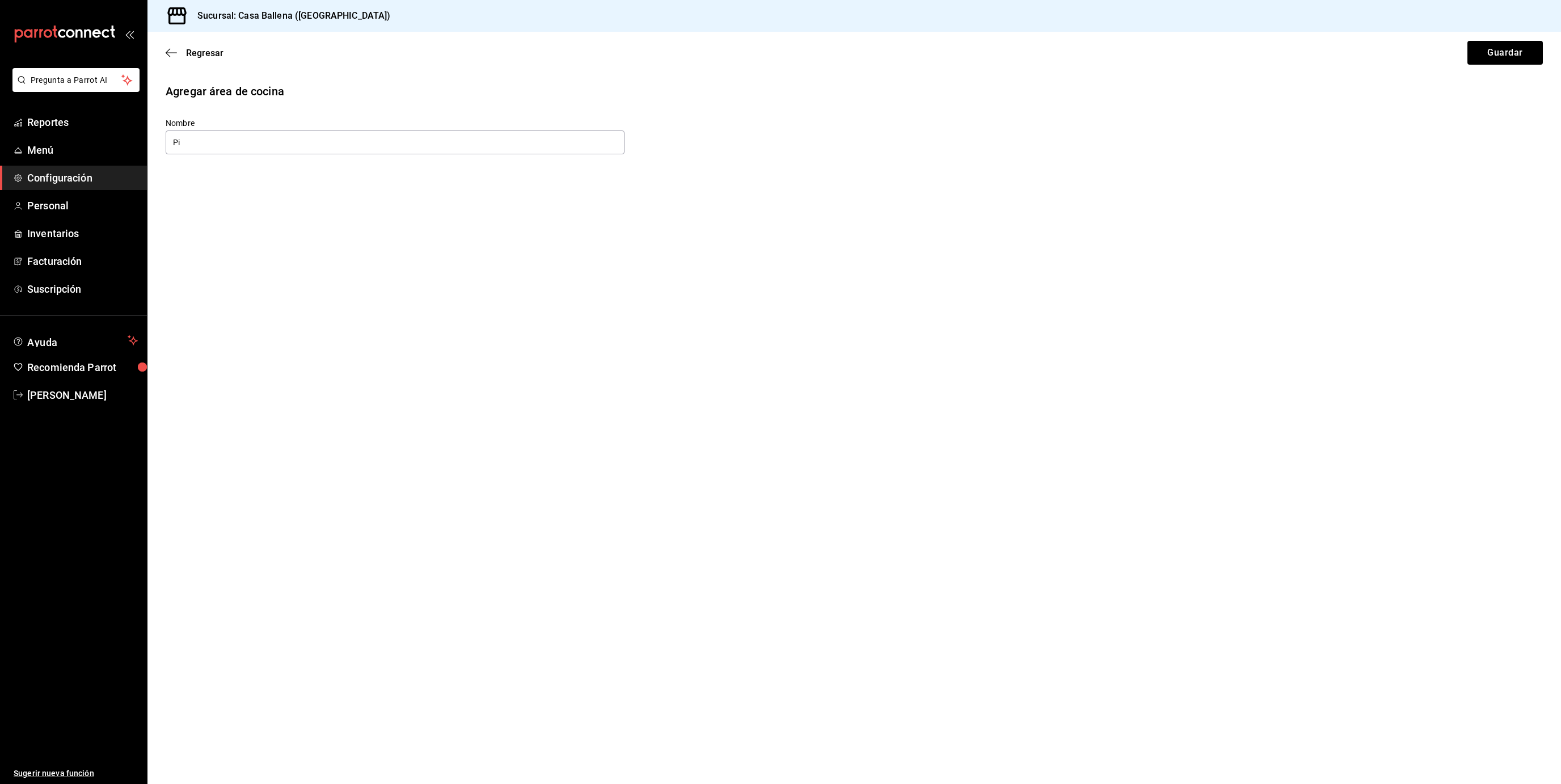
type input "P"
type input "b"
type input "Boquete1"
click at [1516, 65] on div "Regresar Guardar" at bounding box center [854, 53] width 1414 height 42
click at [1505, 54] on button "Guardar" at bounding box center [1505, 53] width 75 height 23
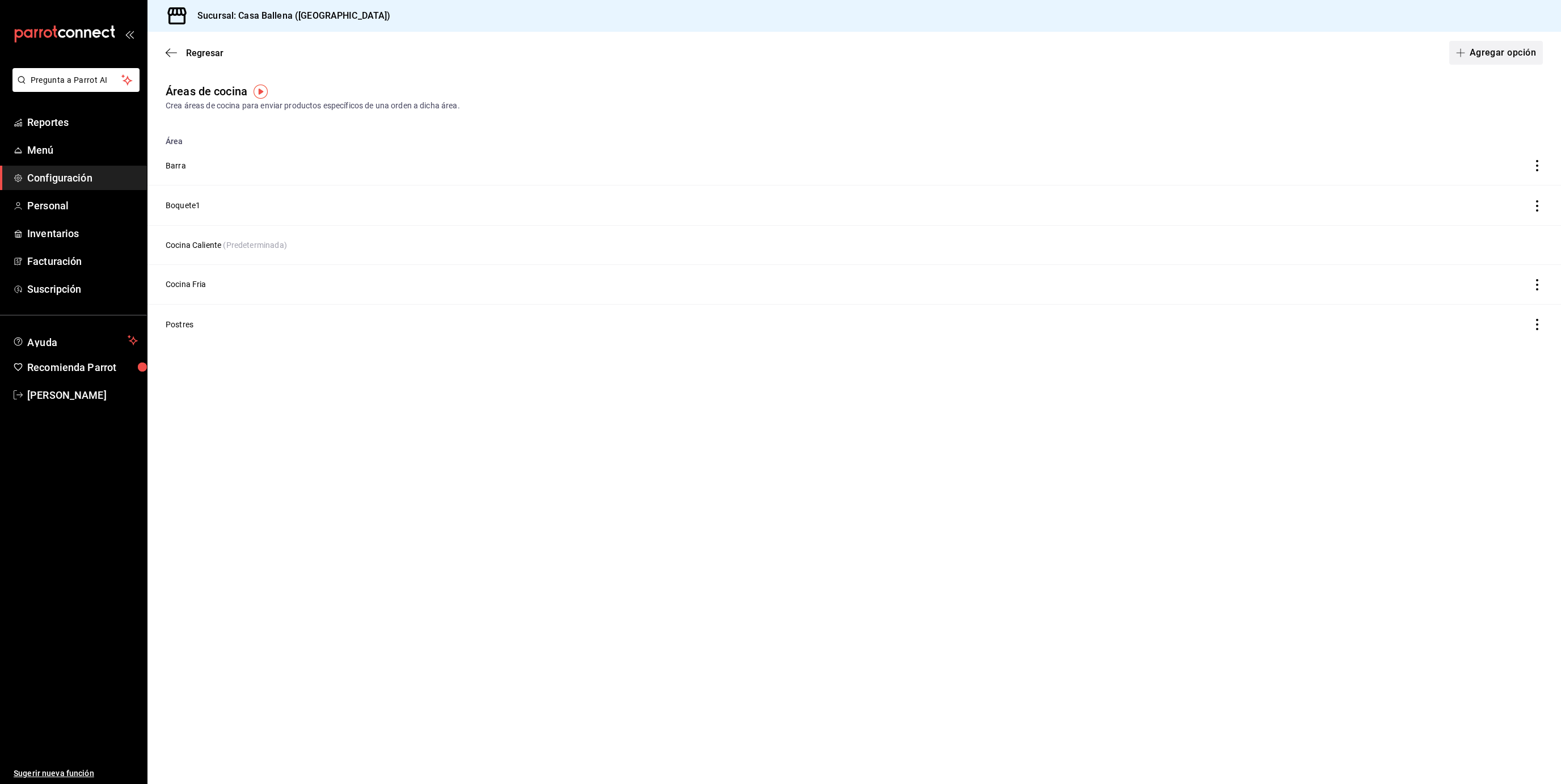
click at [1502, 59] on button "Agregar opción" at bounding box center [1496, 53] width 94 height 23
click at [490, 143] on input "text" at bounding box center [395, 142] width 459 height 23
type input "Boquete2"
click at [1487, 60] on button "Guardar" at bounding box center [1505, 53] width 75 height 23
click at [1522, 51] on button "Agregar opción" at bounding box center [1496, 53] width 94 height 23
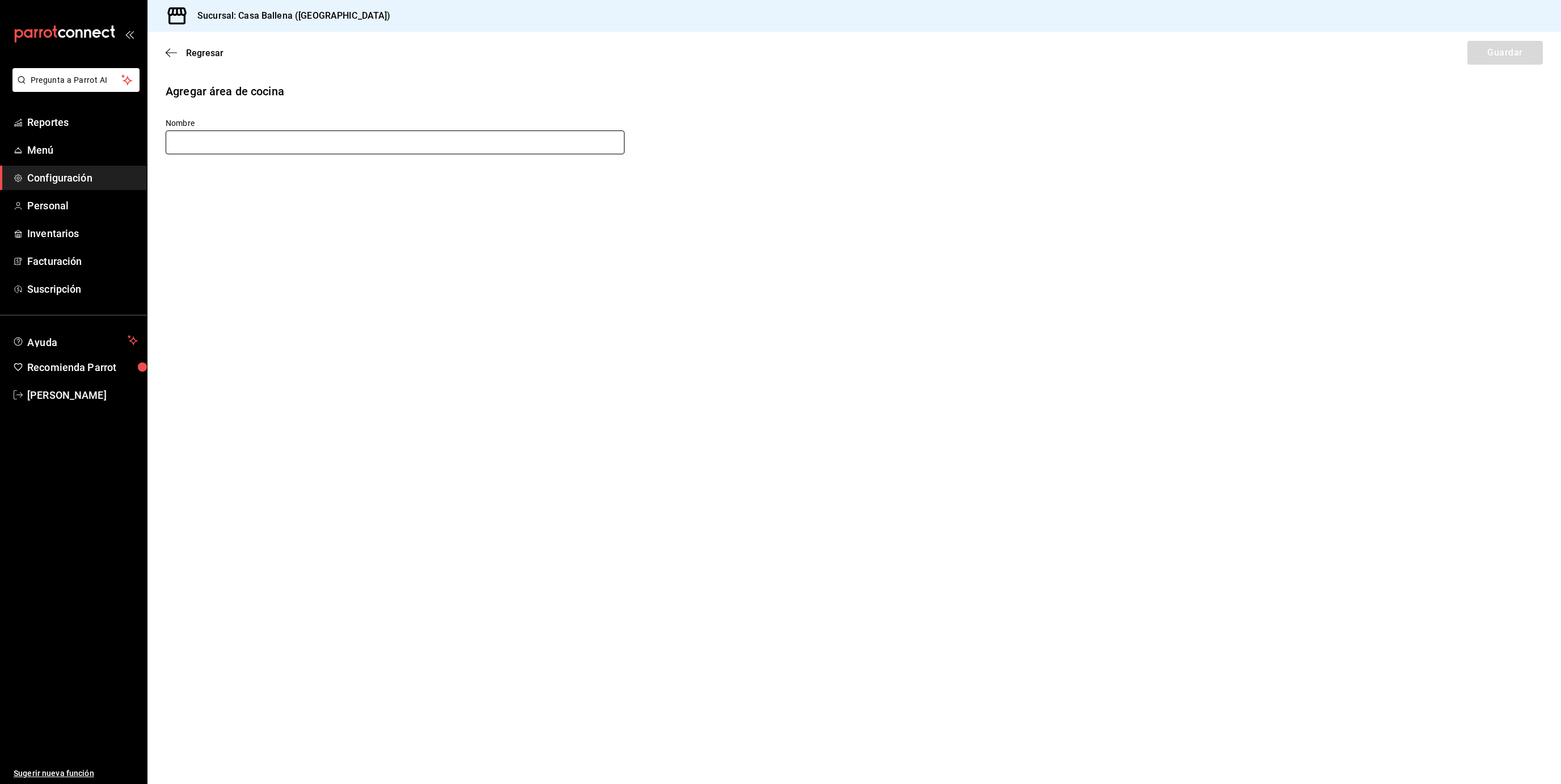
click at [497, 140] on input "text" at bounding box center [395, 142] width 459 height 23
type input "Salon"
click at [1501, 54] on button "Guardar" at bounding box center [1505, 53] width 75 height 23
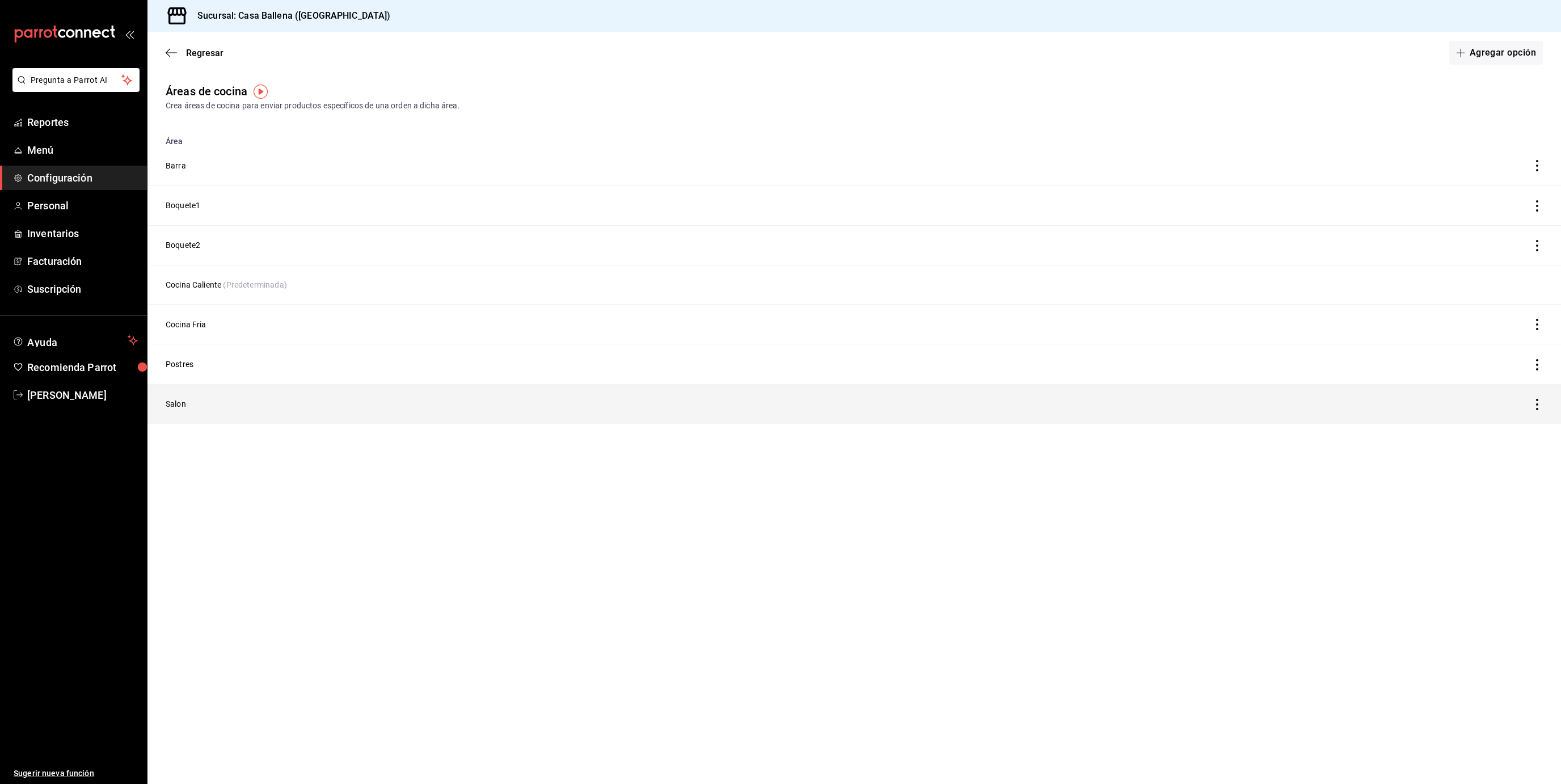
click at [186, 403] on td "Salon" at bounding box center [698, 403] width 1102 height 39
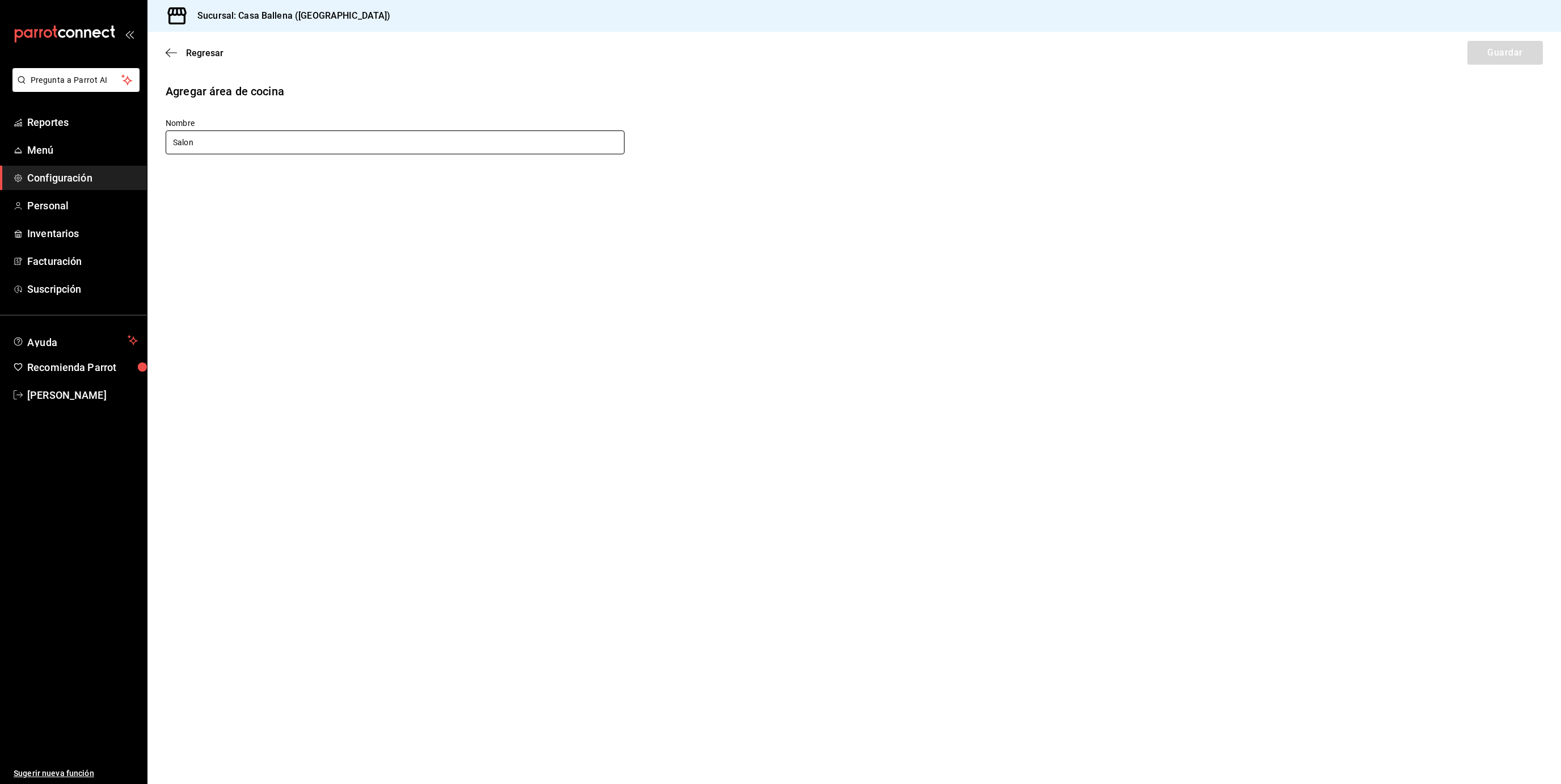
click at [208, 143] on input "Salon" at bounding box center [395, 142] width 459 height 23
type input "Salon1"
click at [1492, 55] on button "Guardar" at bounding box center [1505, 53] width 75 height 23
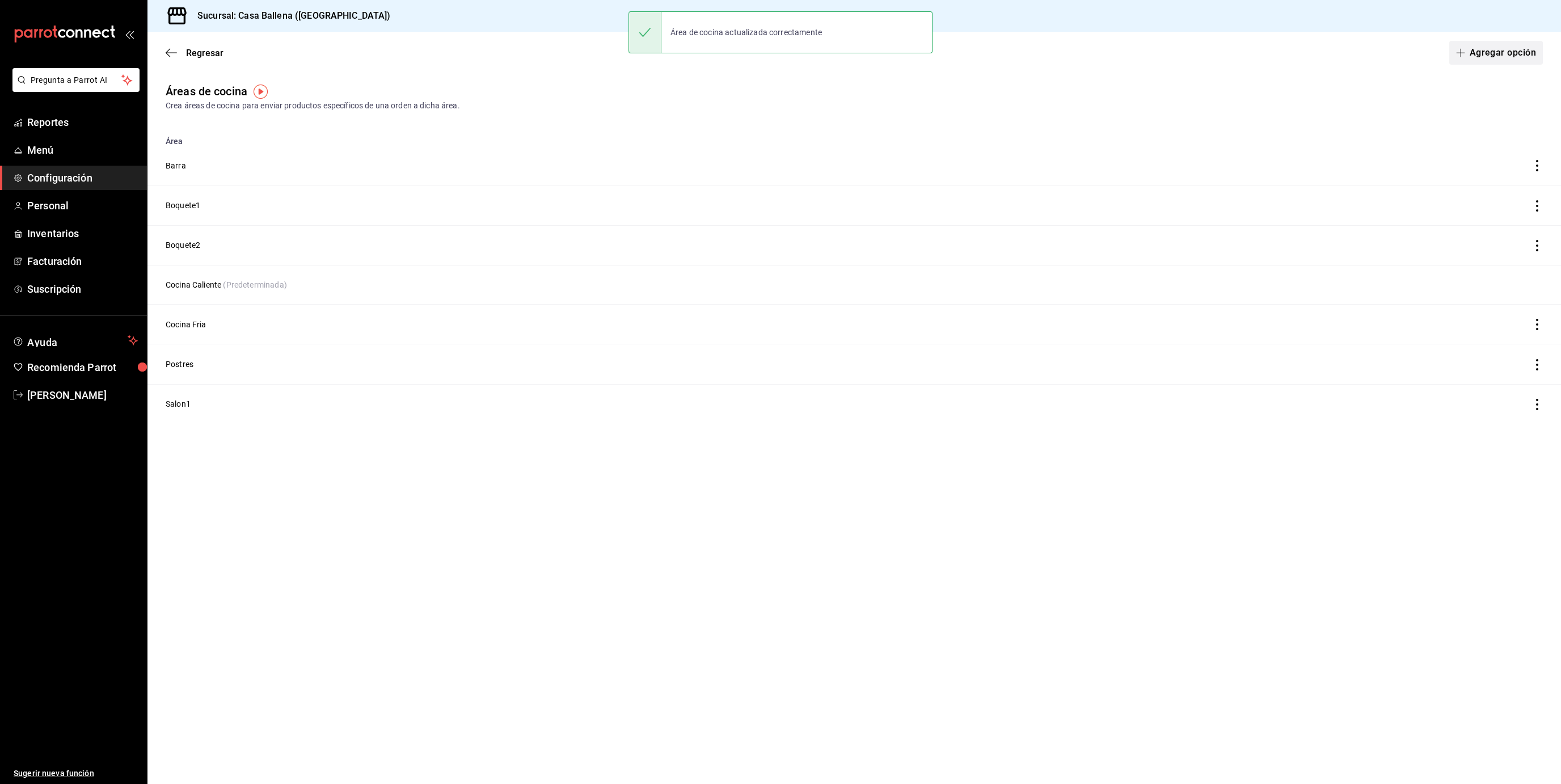
click at [1498, 53] on button "Agregar opción" at bounding box center [1496, 53] width 94 height 23
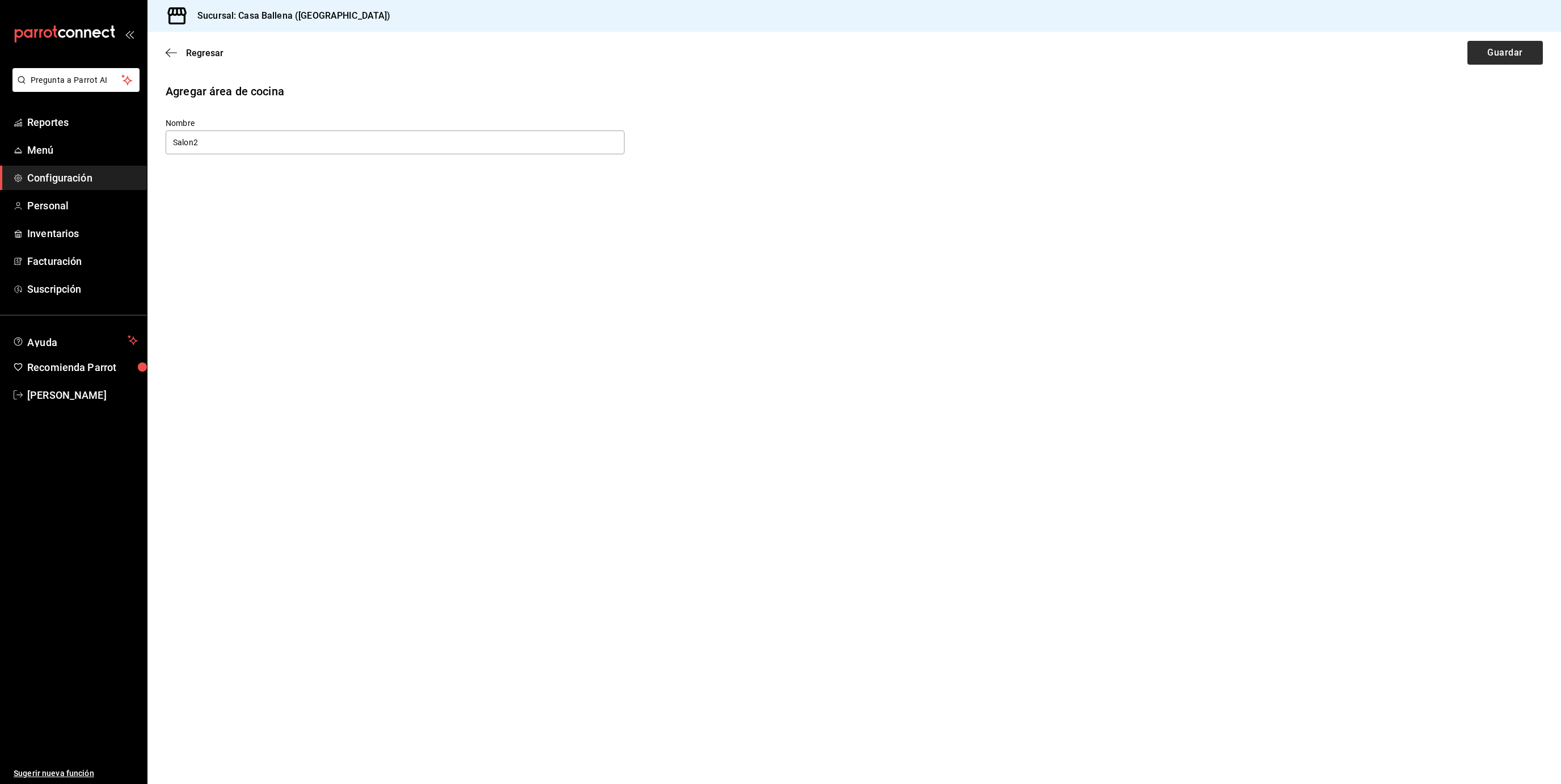
type input "Salon2"
click at [1528, 50] on button "Guardar" at bounding box center [1505, 53] width 75 height 23
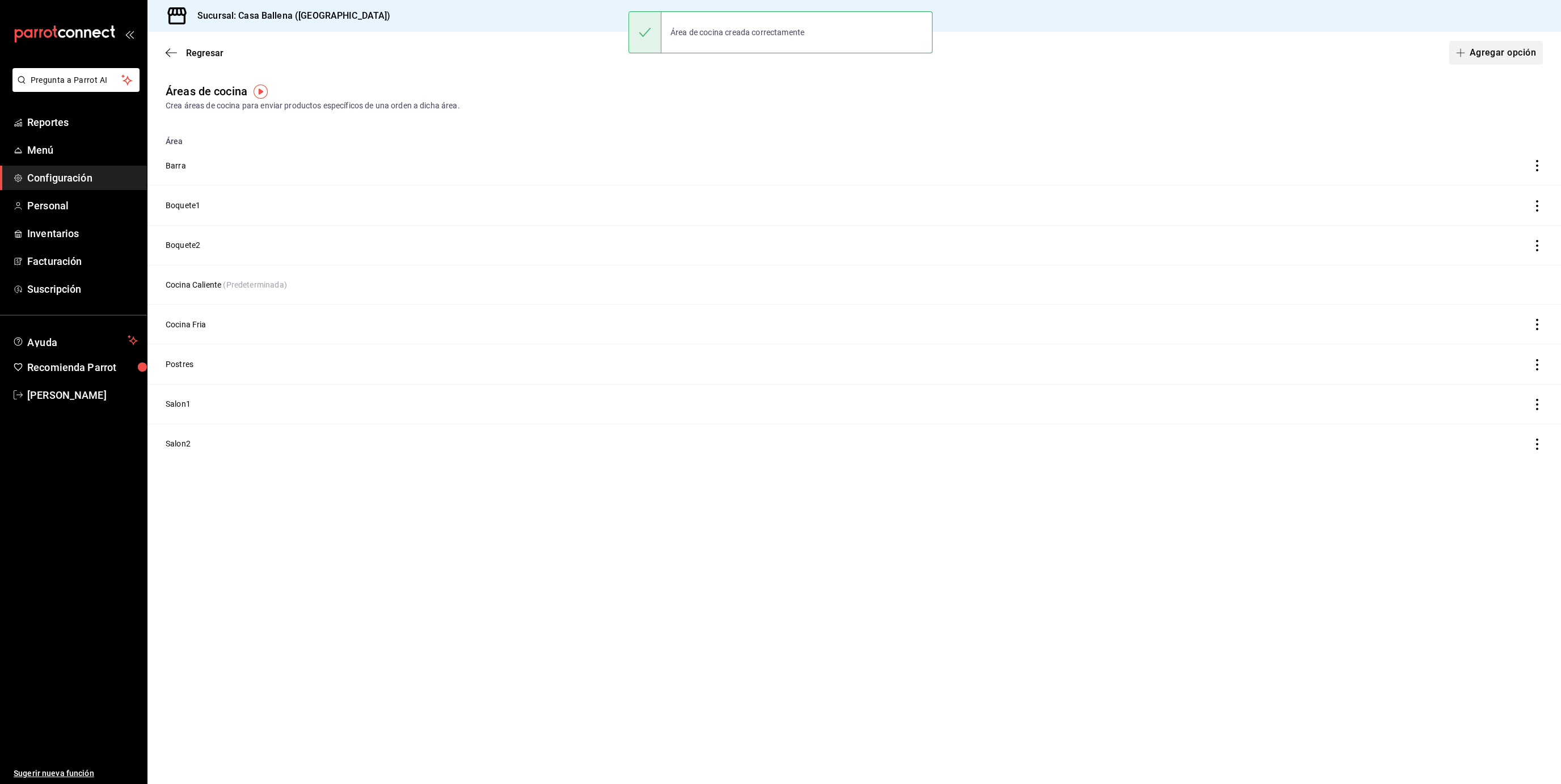
click at [1492, 57] on button "Agregar opción" at bounding box center [1496, 53] width 94 height 23
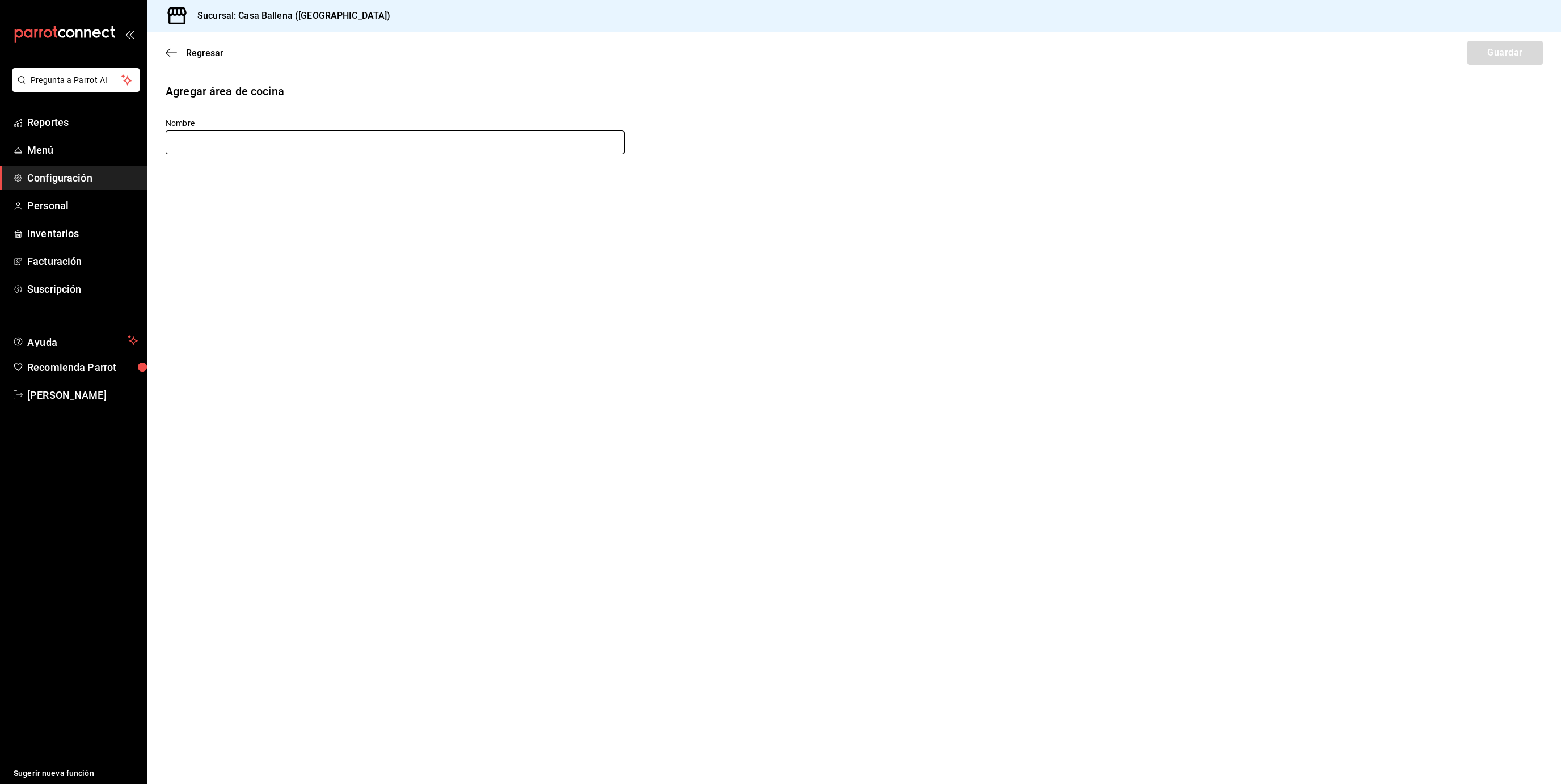
click at [341, 147] on input "text" at bounding box center [395, 142] width 459 height 23
type input "Terraza"
click at [1484, 57] on button "Guardar" at bounding box center [1505, 53] width 75 height 23
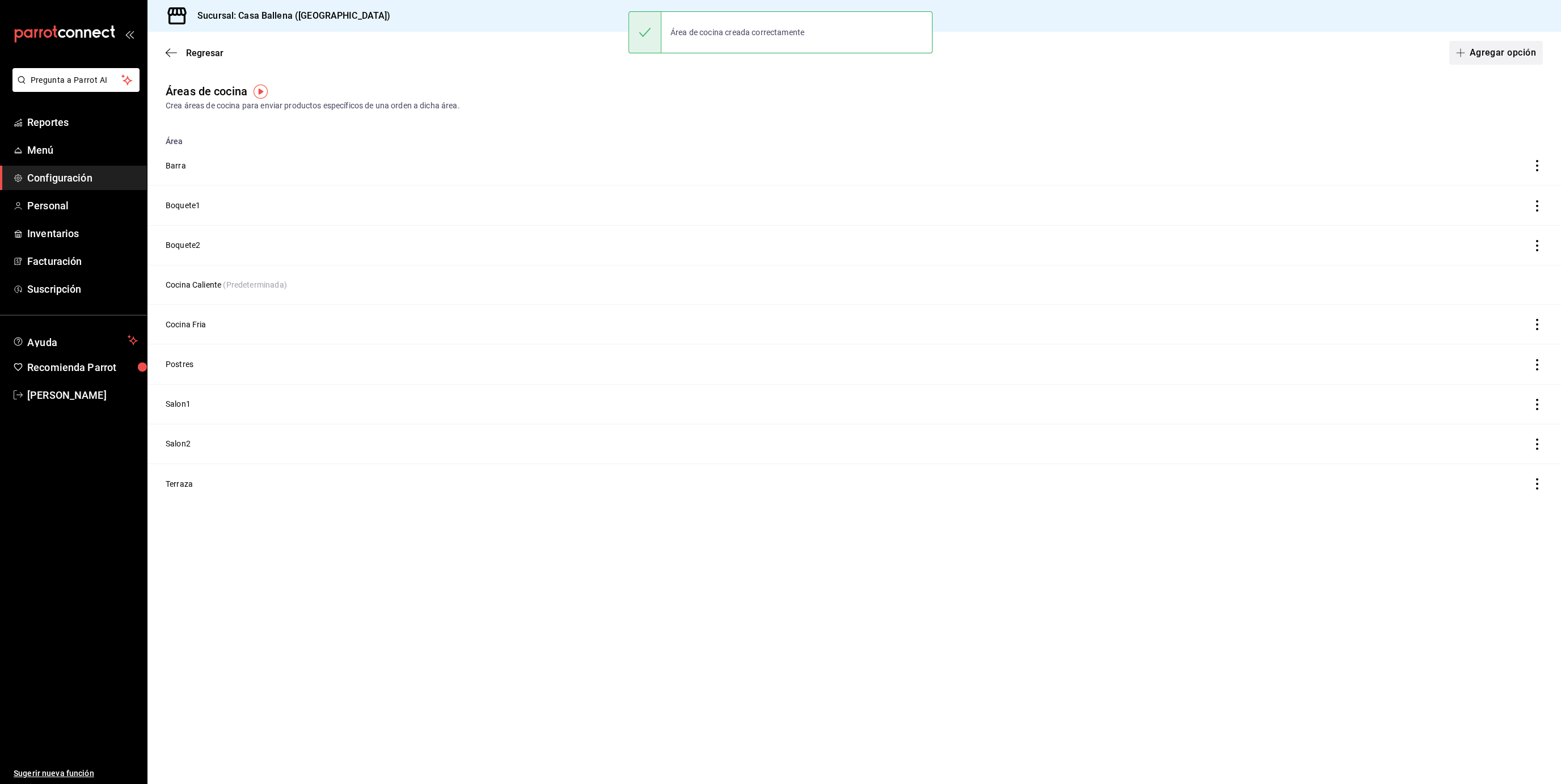
click at [1487, 45] on button "Agregar opción" at bounding box center [1496, 53] width 94 height 23
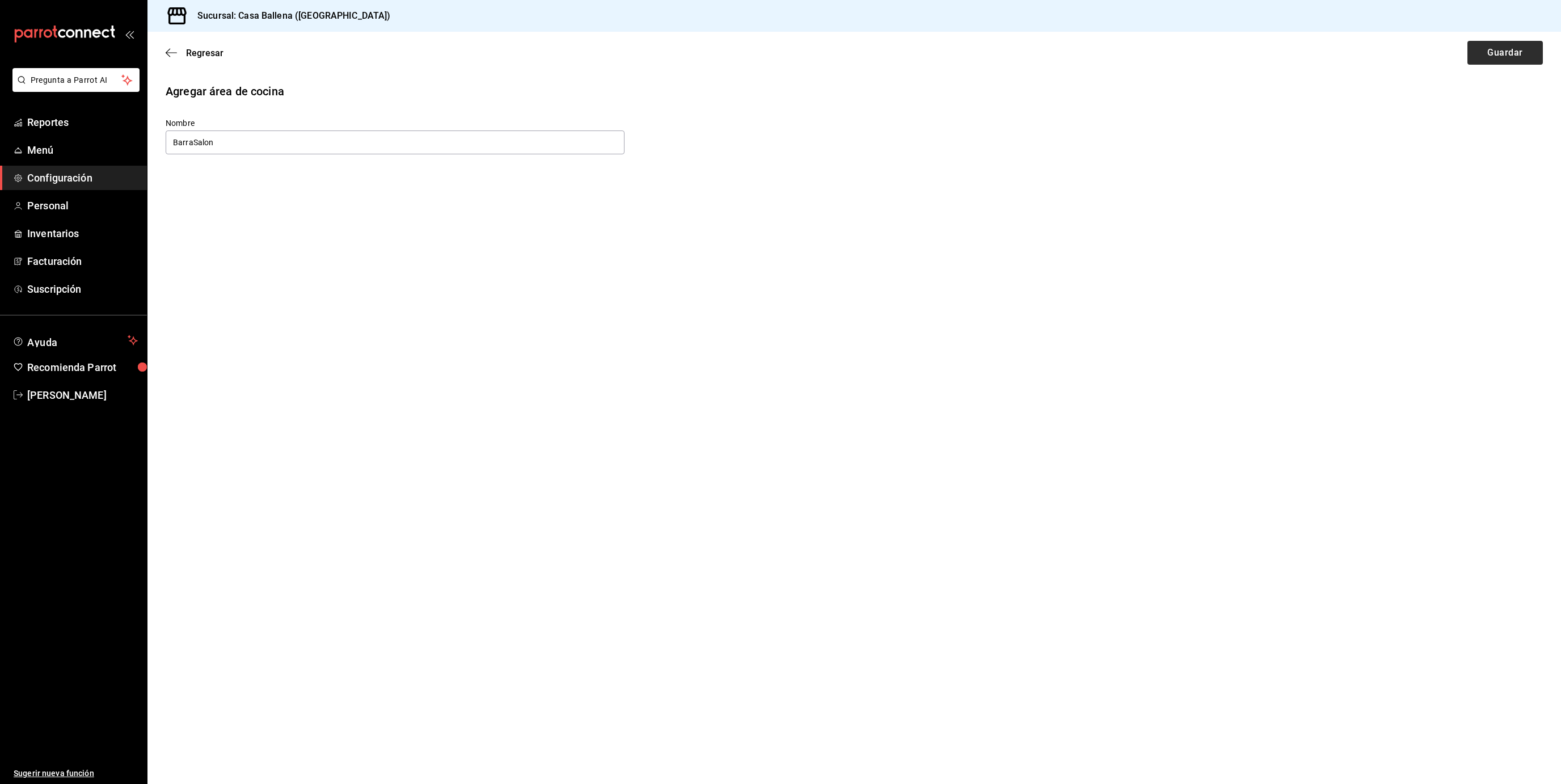
type input "BarraSalon"
click at [1517, 45] on button "Guardar" at bounding box center [1505, 53] width 75 height 23
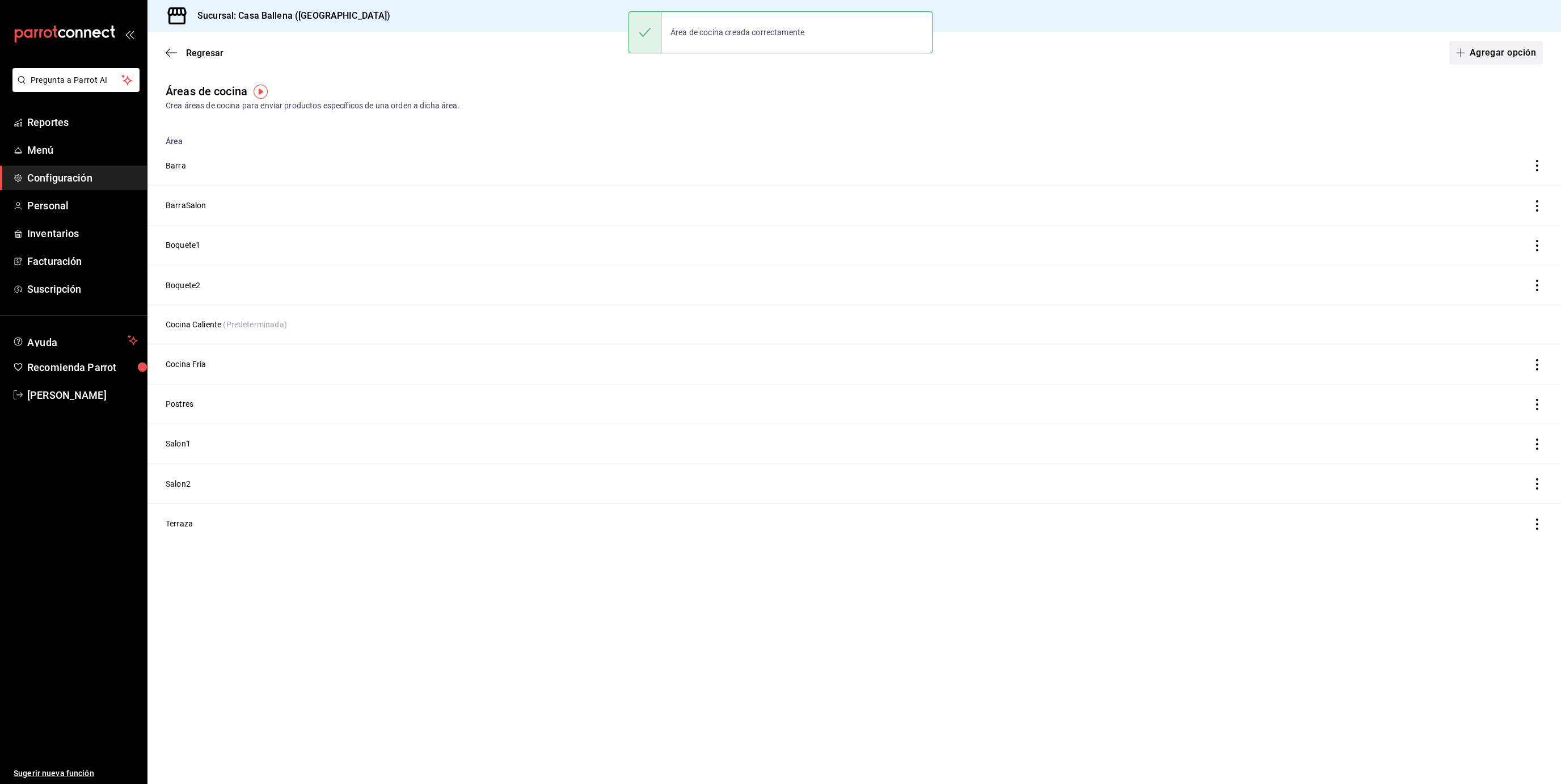
click at [1527, 56] on button "Agregar opción" at bounding box center [1496, 53] width 94 height 23
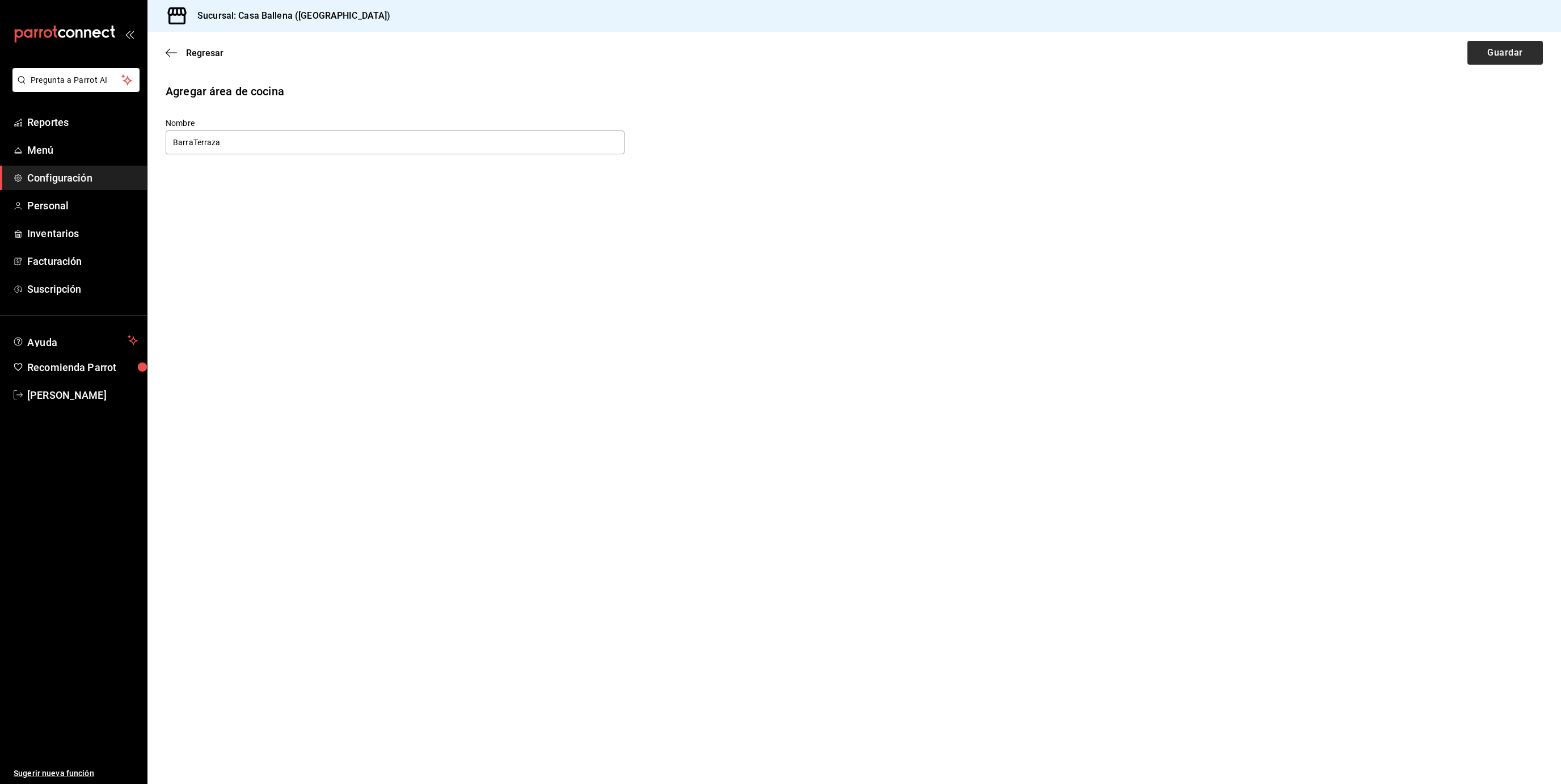
type input "BarraTerraza"
click at [1479, 55] on button "Guardar" at bounding box center [1505, 53] width 75 height 23
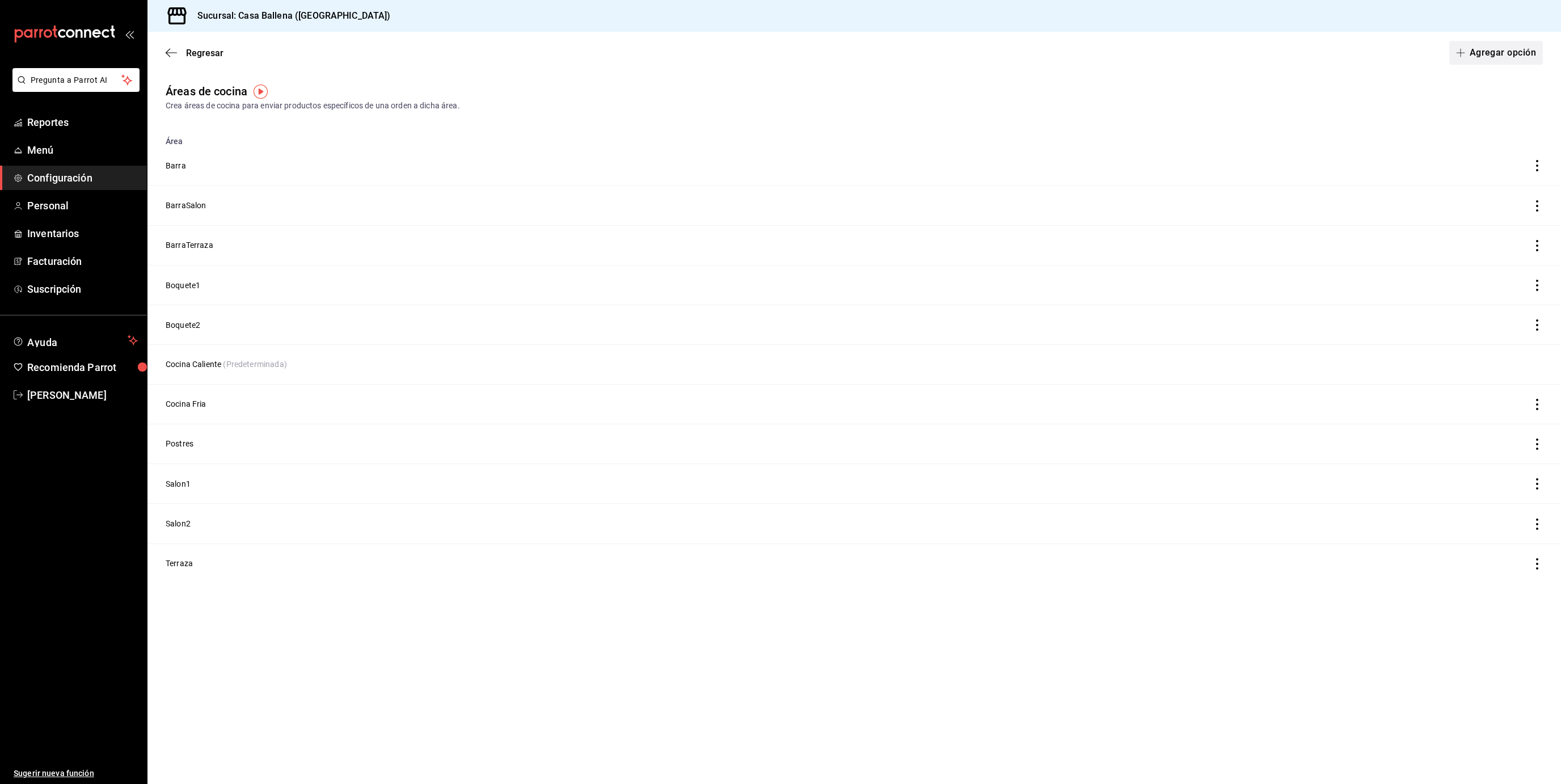
click at [1488, 52] on button "Agregar opción" at bounding box center [1496, 53] width 94 height 23
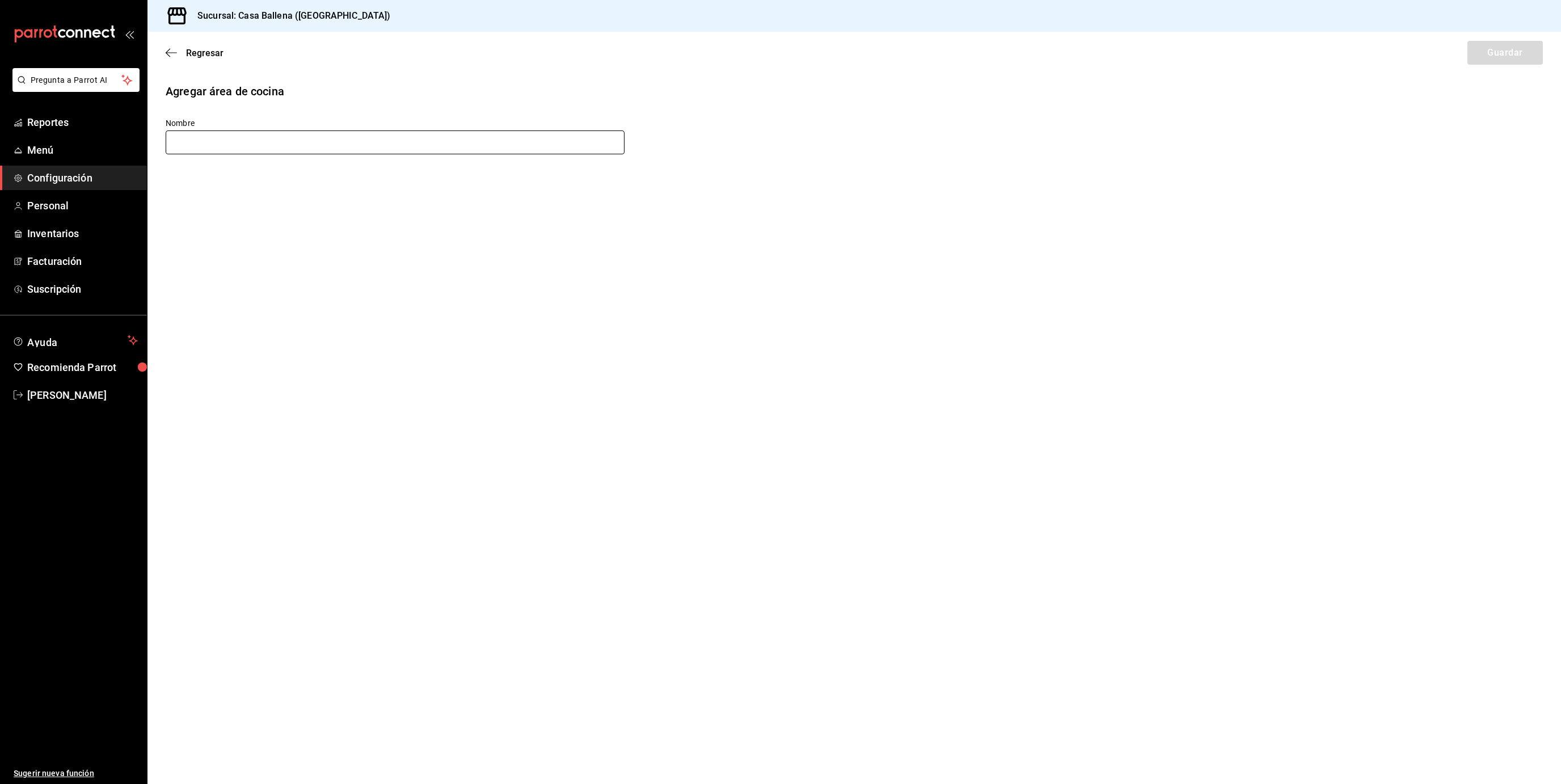
click at [269, 140] on input "text" at bounding box center [395, 142] width 459 height 23
type input "t"
type input "Terraza2"
click at [1518, 51] on button "Guardar" at bounding box center [1505, 53] width 75 height 23
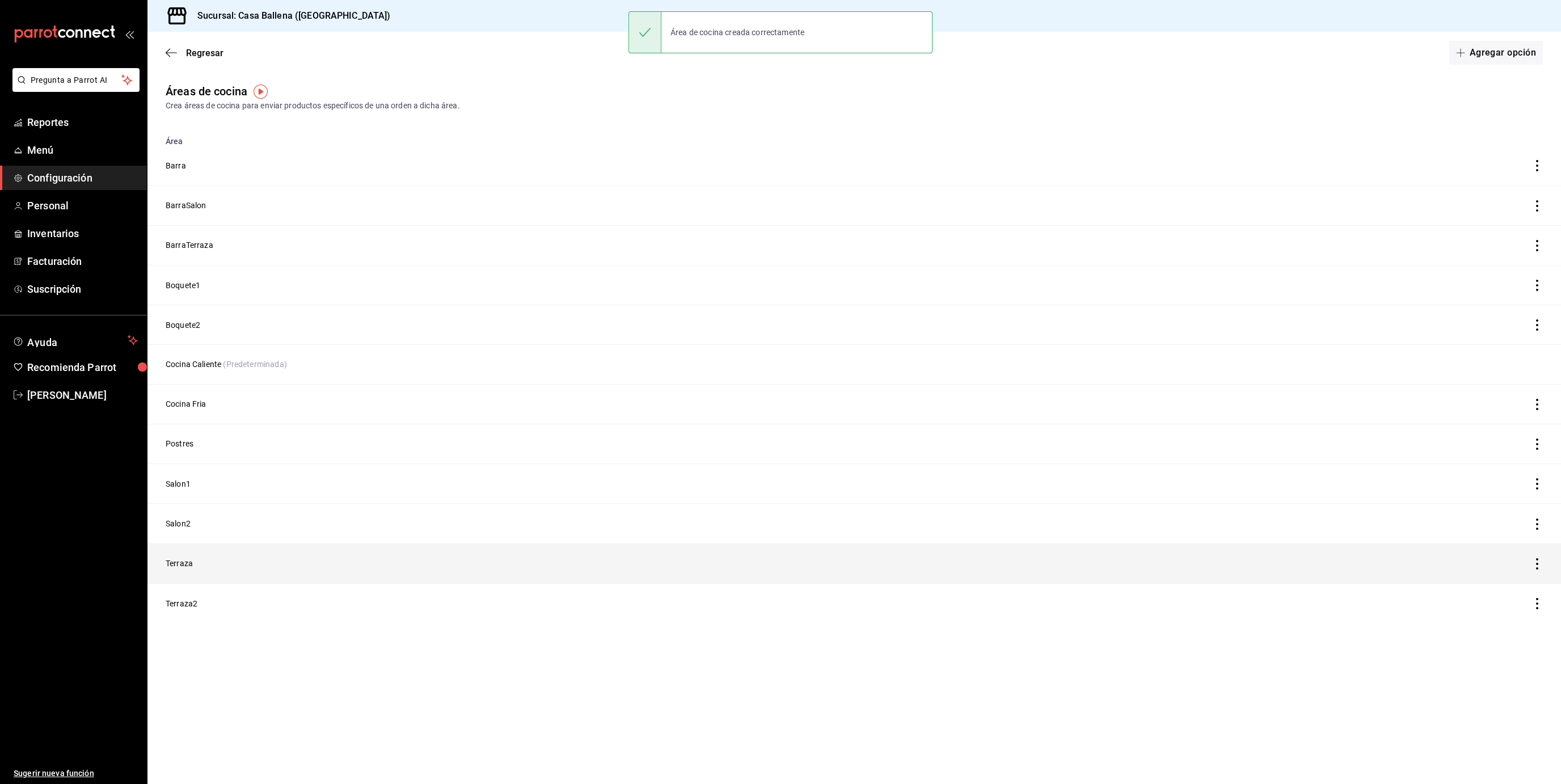
click at [187, 569] on td "Terraza" at bounding box center [698, 562] width 1102 height 39
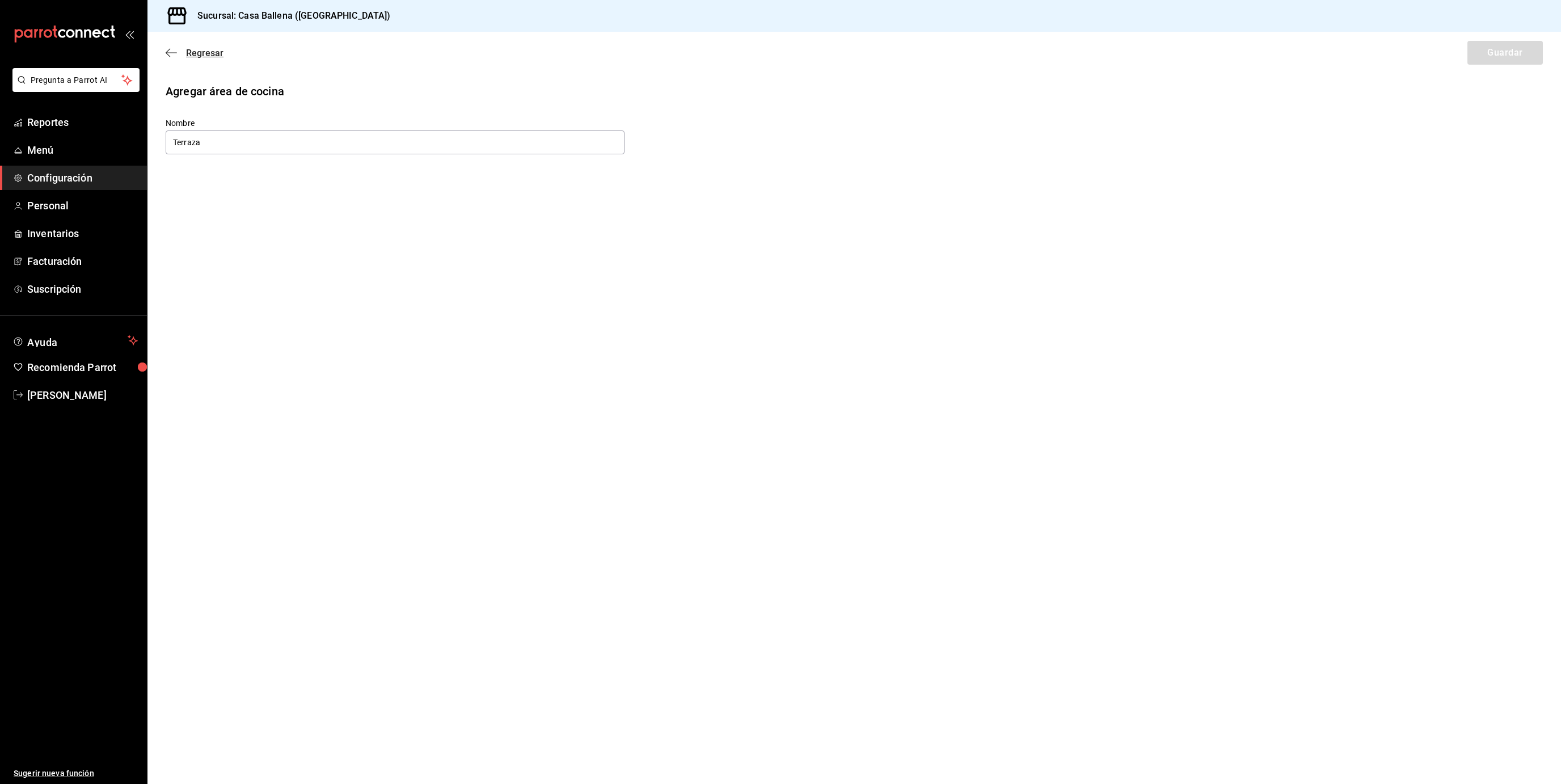
click at [173, 55] on icon "button" at bounding box center [172, 53] width 12 height 10
